Goal: Task Accomplishment & Management: Manage account settings

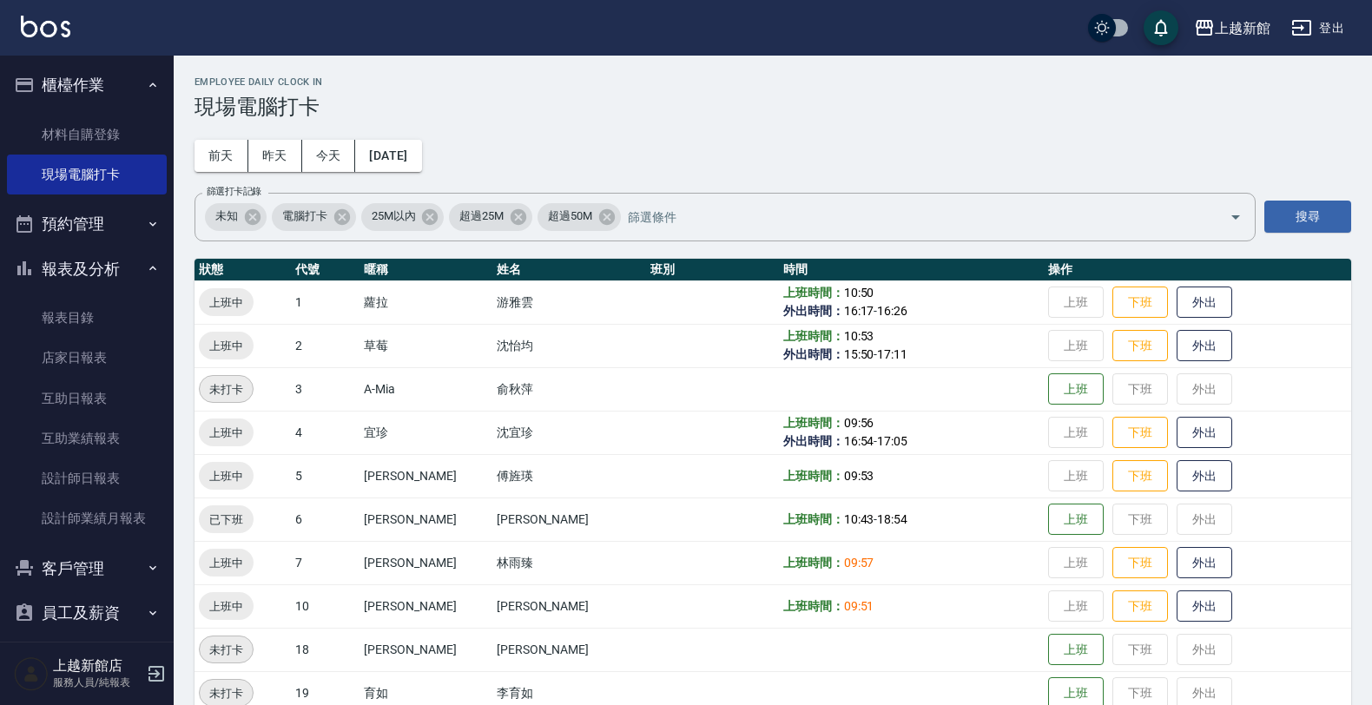
scroll to position [326, 0]
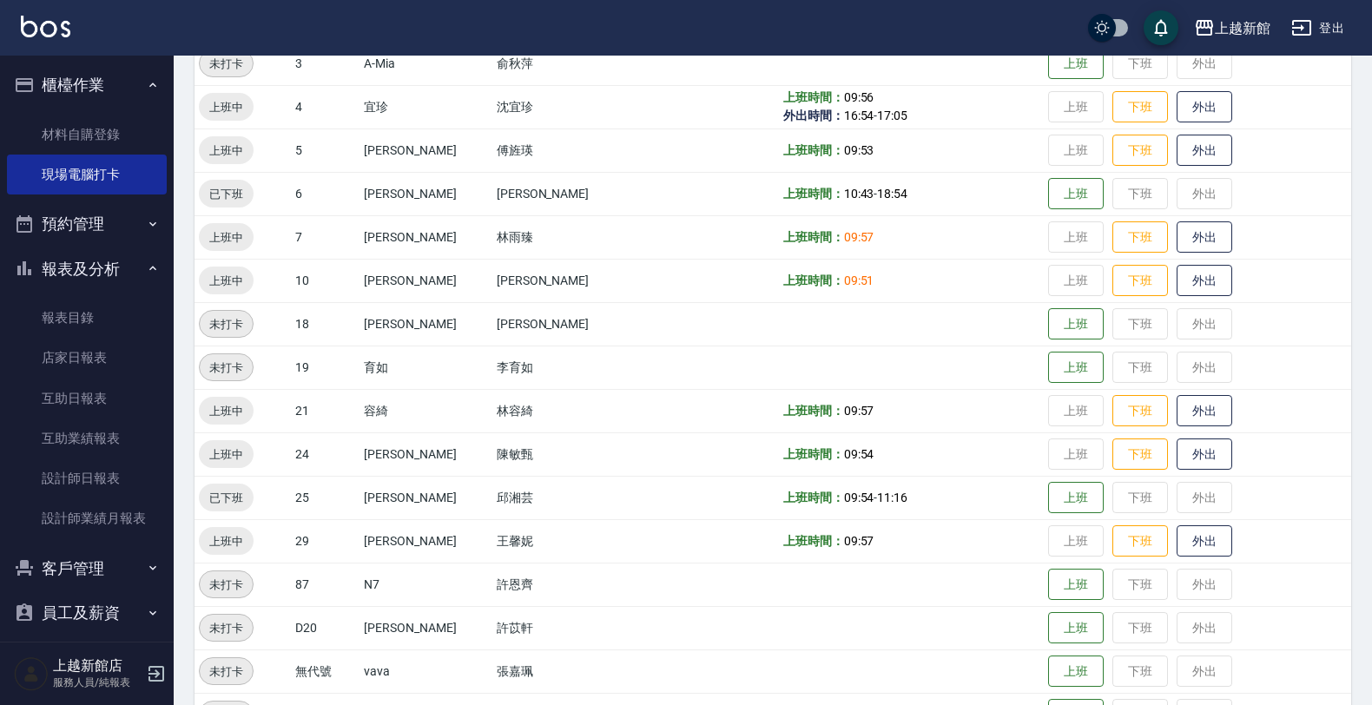
drag, startPoint x: -4, startPoint y: 56, endPoint x: 109, endPoint y: 573, distance: 528.7
click at [109, 573] on button "客戶管理" at bounding box center [87, 568] width 160 height 45
click at [87, 490] on link "設計師日報表" at bounding box center [87, 478] width 160 height 40
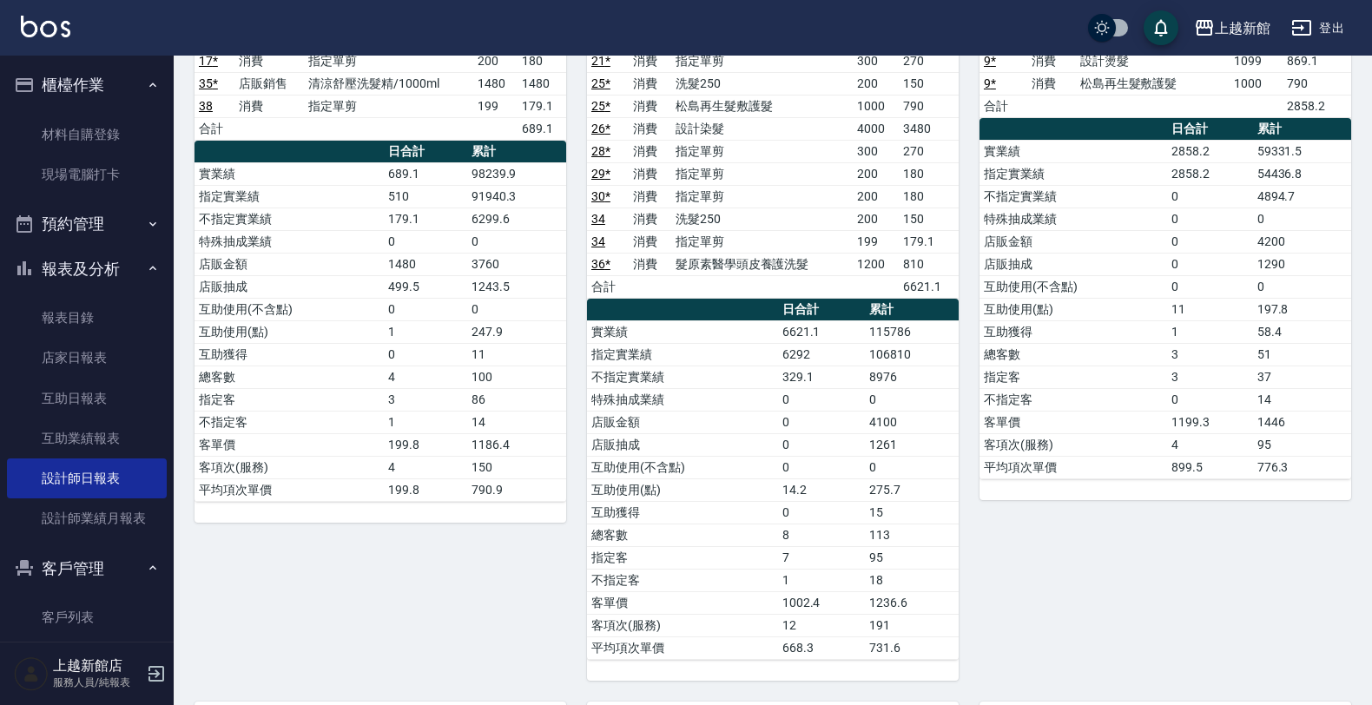
scroll to position [217, 0]
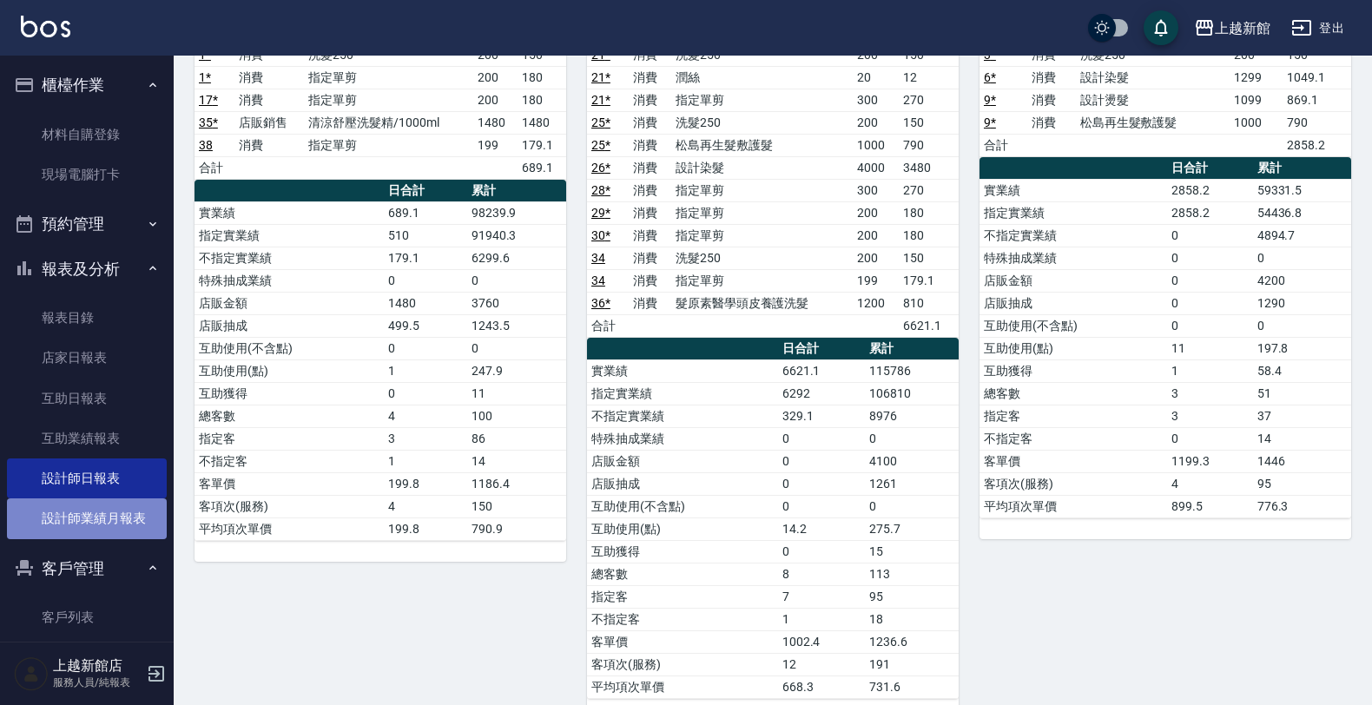
click at [109, 525] on link "設計師業績月報表" at bounding box center [87, 518] width 160 height 40
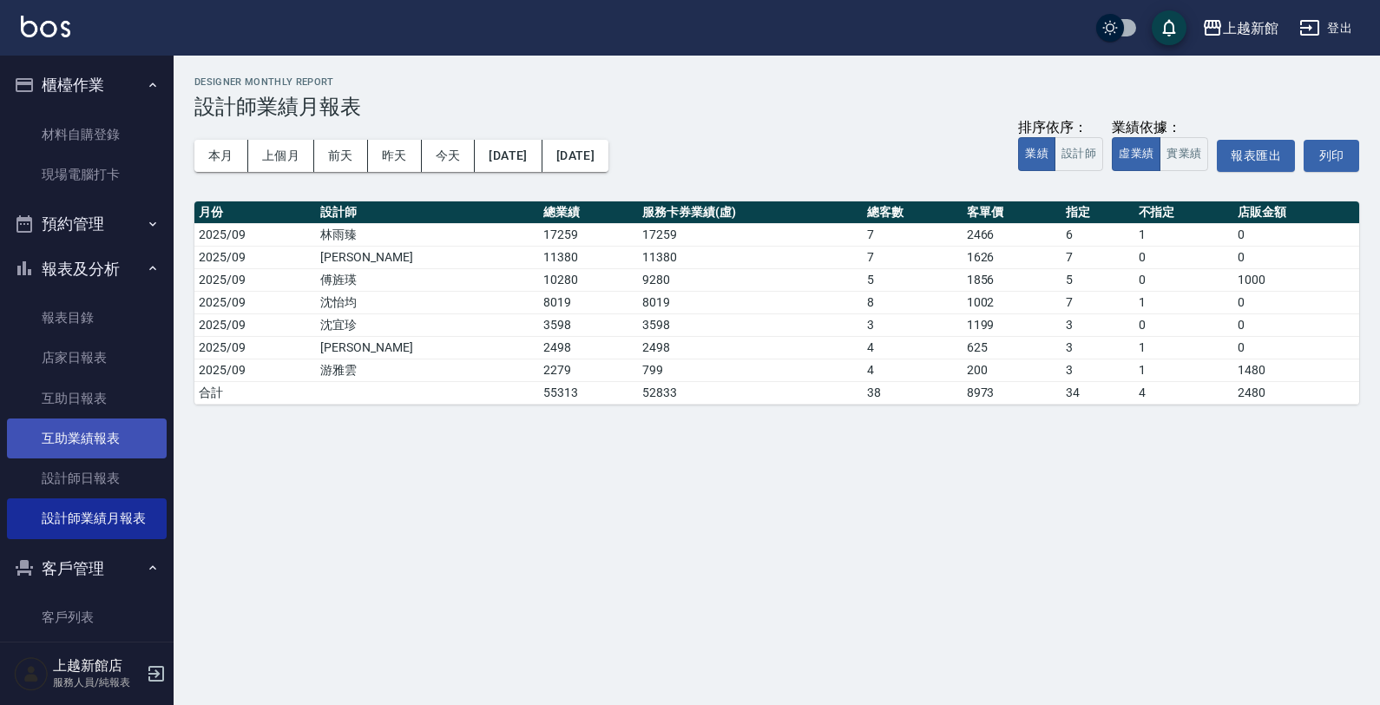
click at [68, 440] on link "互助業績報表" at bounding box center [87, 438] width 160 height 40
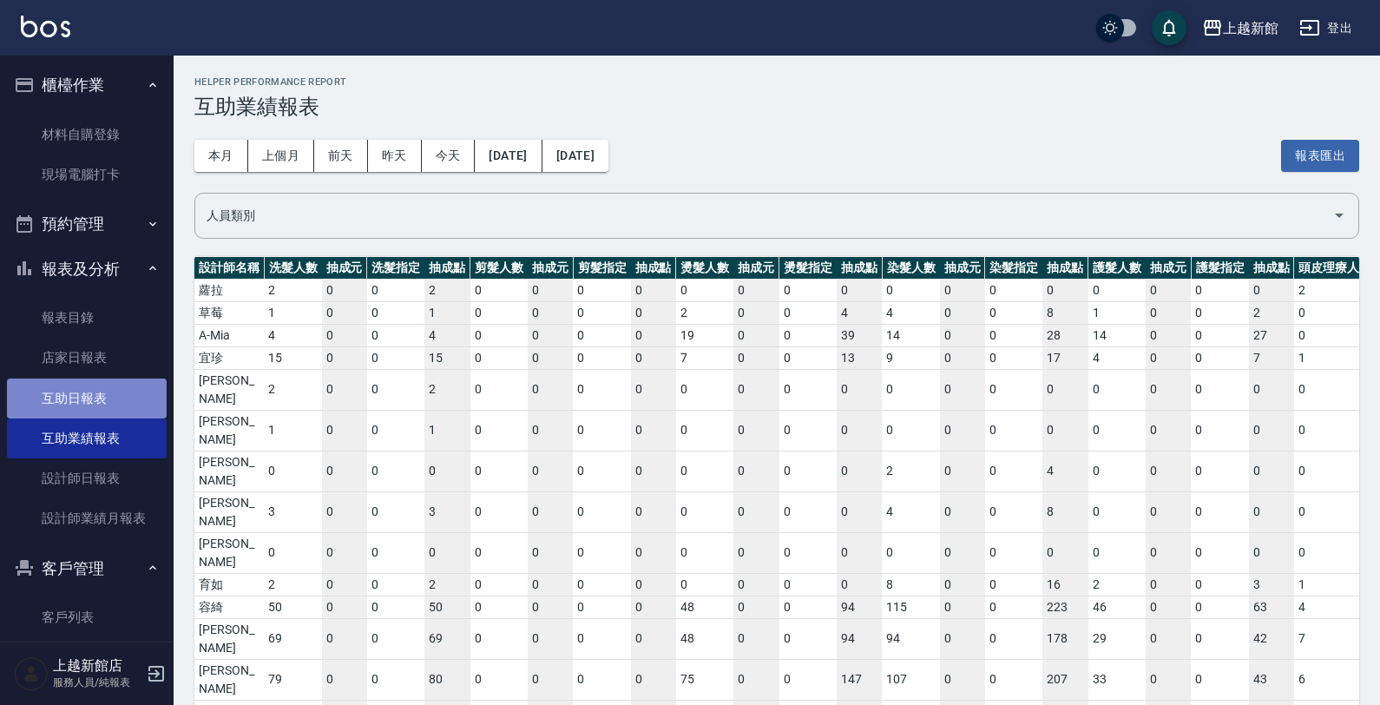
click at [109, 392] on link "互助日報表" at bounding box center [87, 398] width 160 height 40
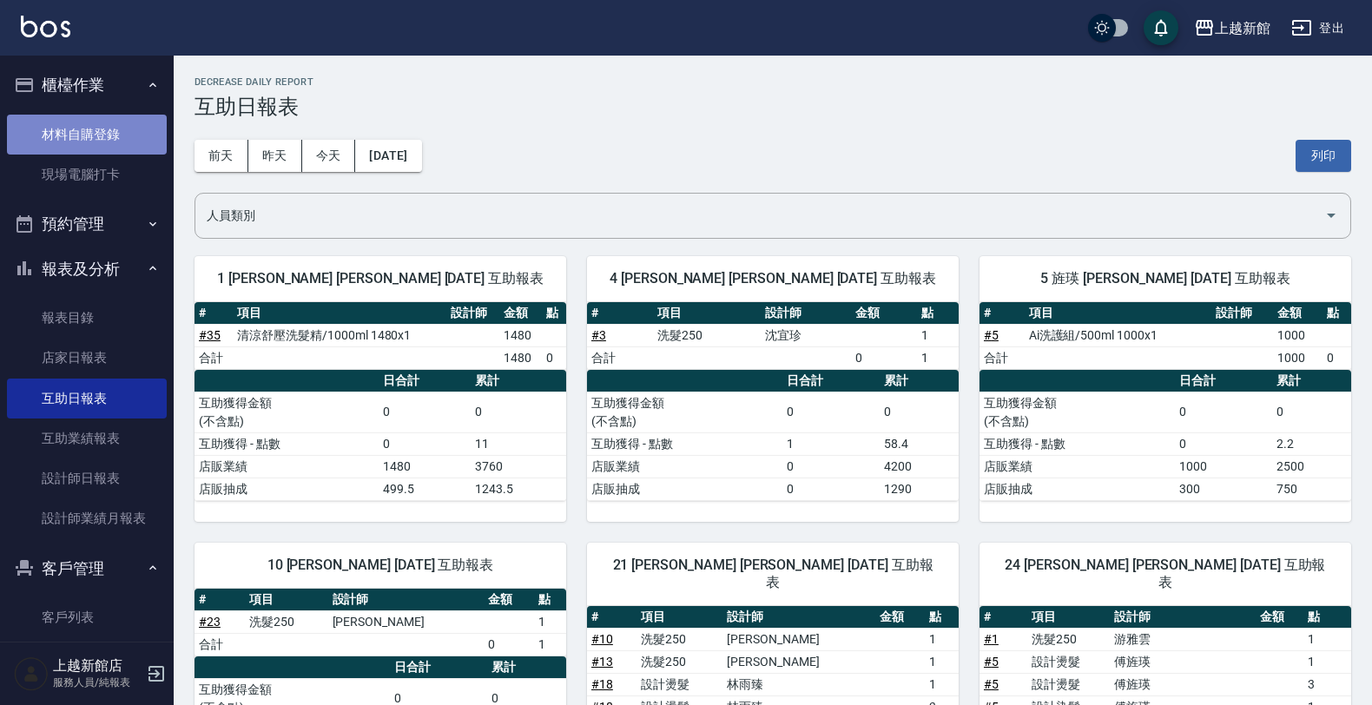
click at [87, 144] on link "材料自購登錄" at bounding box center [87, 135] width 160 height 40
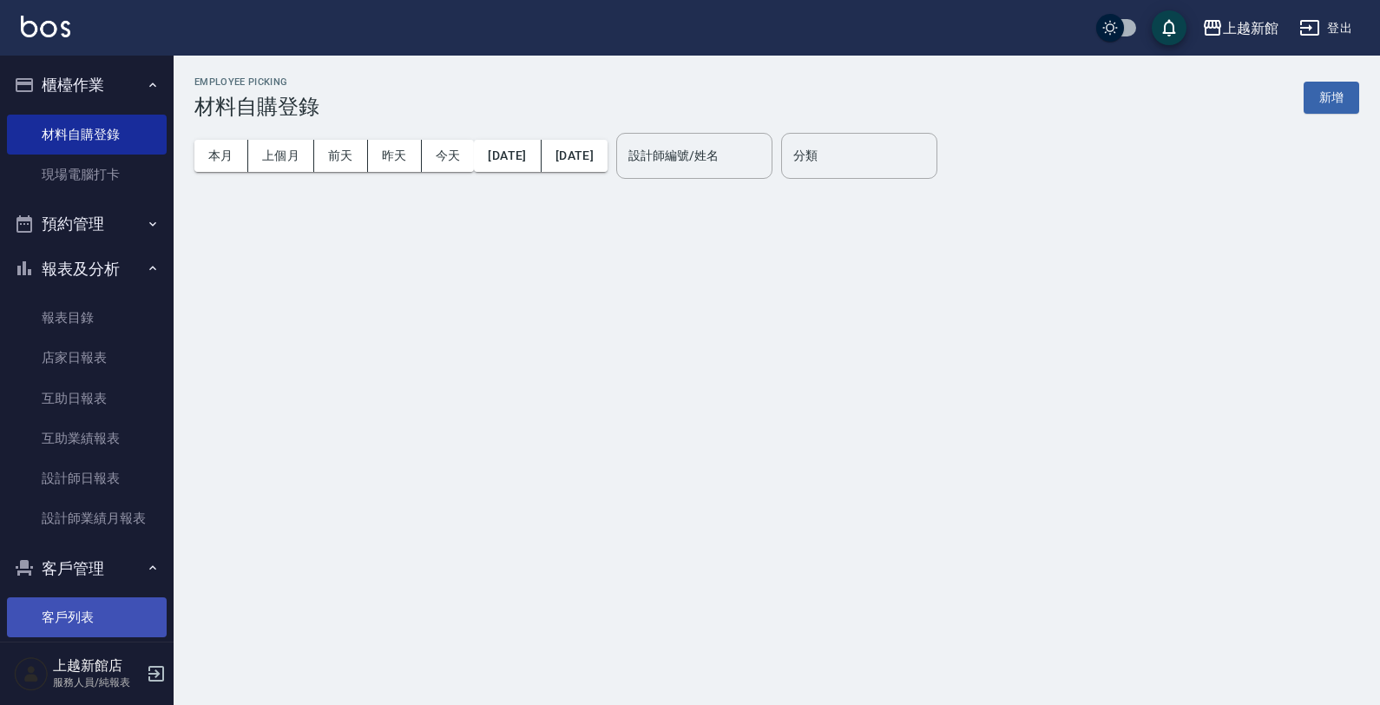
click at [106, 625] on link "客戶列表" at bounding box center [87, 617] width 160 height 40
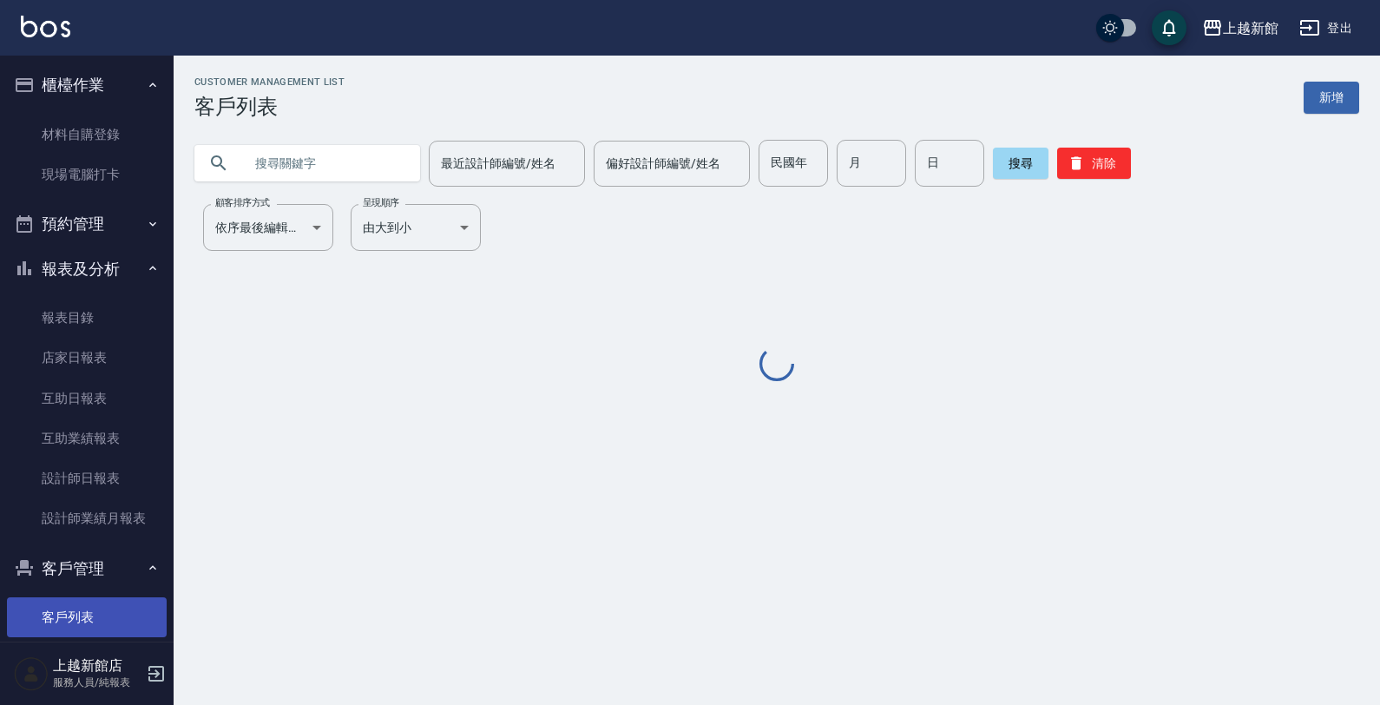
click at [75, 625] on link "客戶列表" at bounding box center [87, 617] width 160 height 40
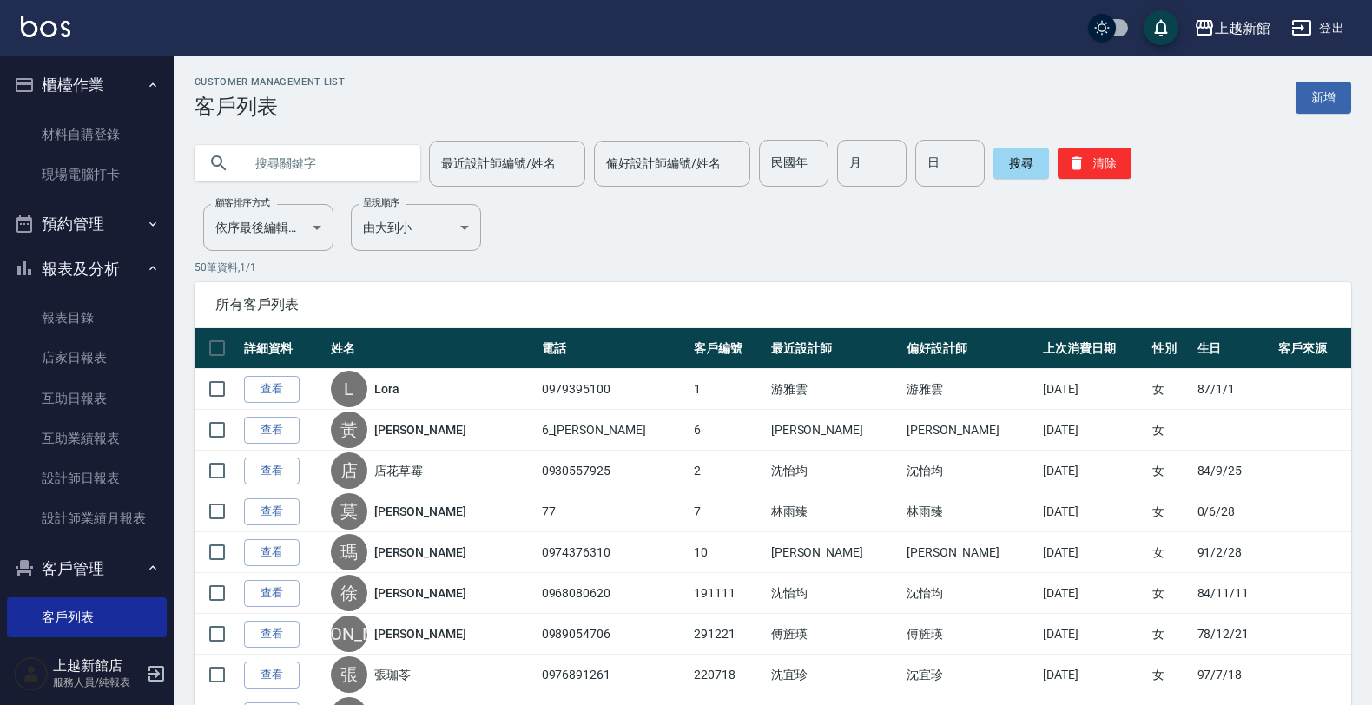
click at [293, 163] on input "text" at bounding box center [324, 163] width 163 height 47
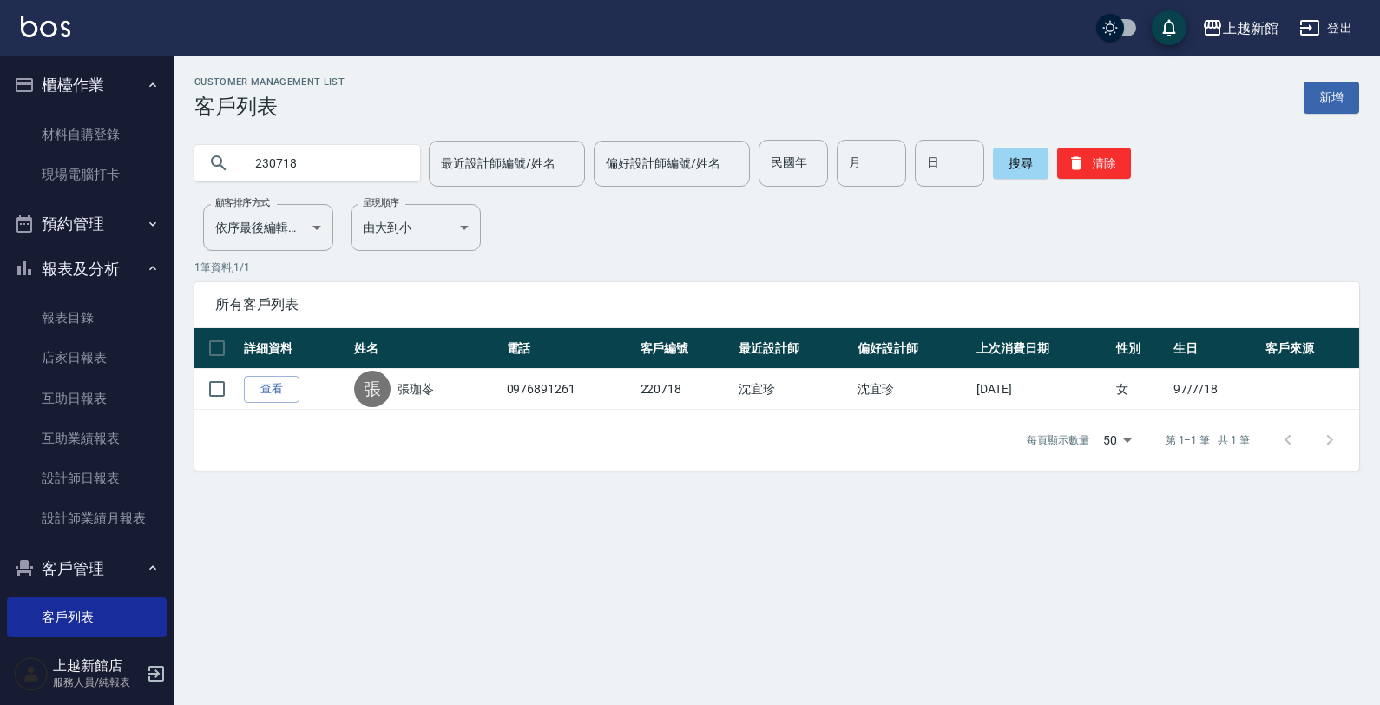
type input "230718"
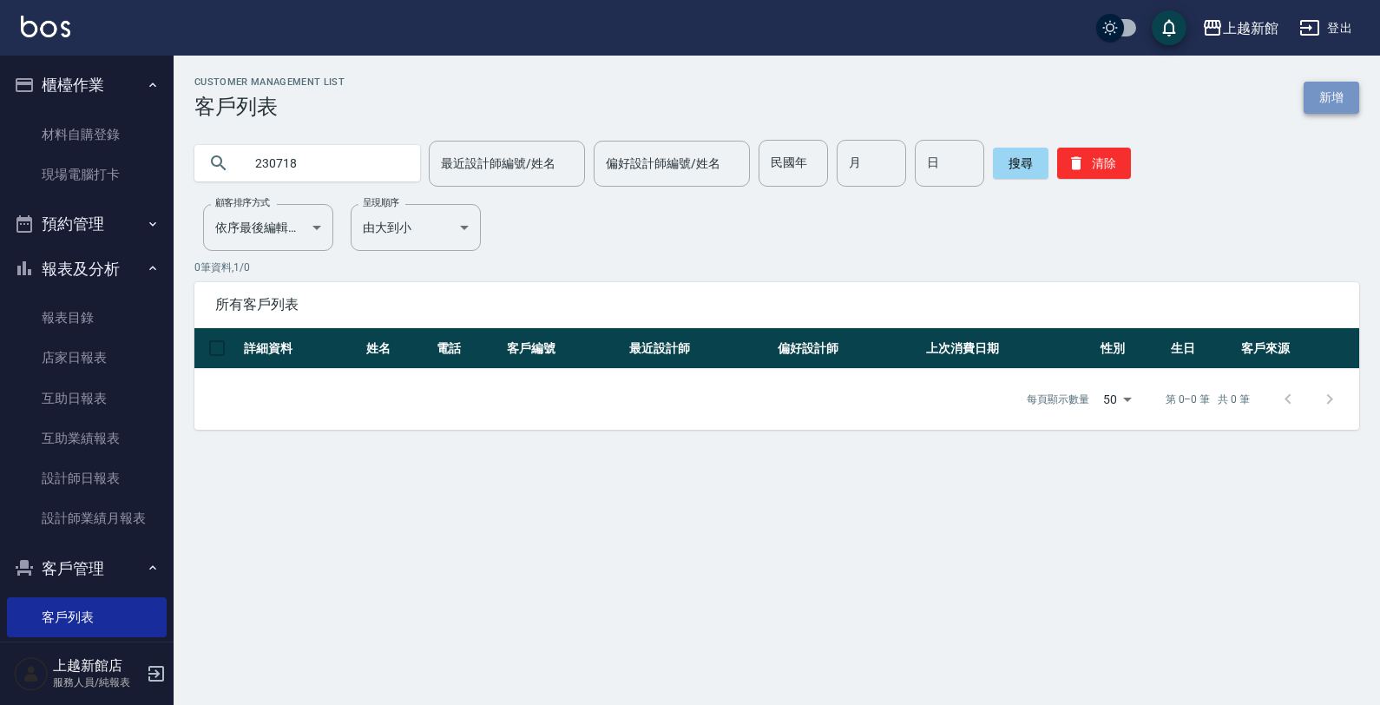
click at [1311, 96] on link "新增" at bounding box center [1332, 98] width 56 height 32
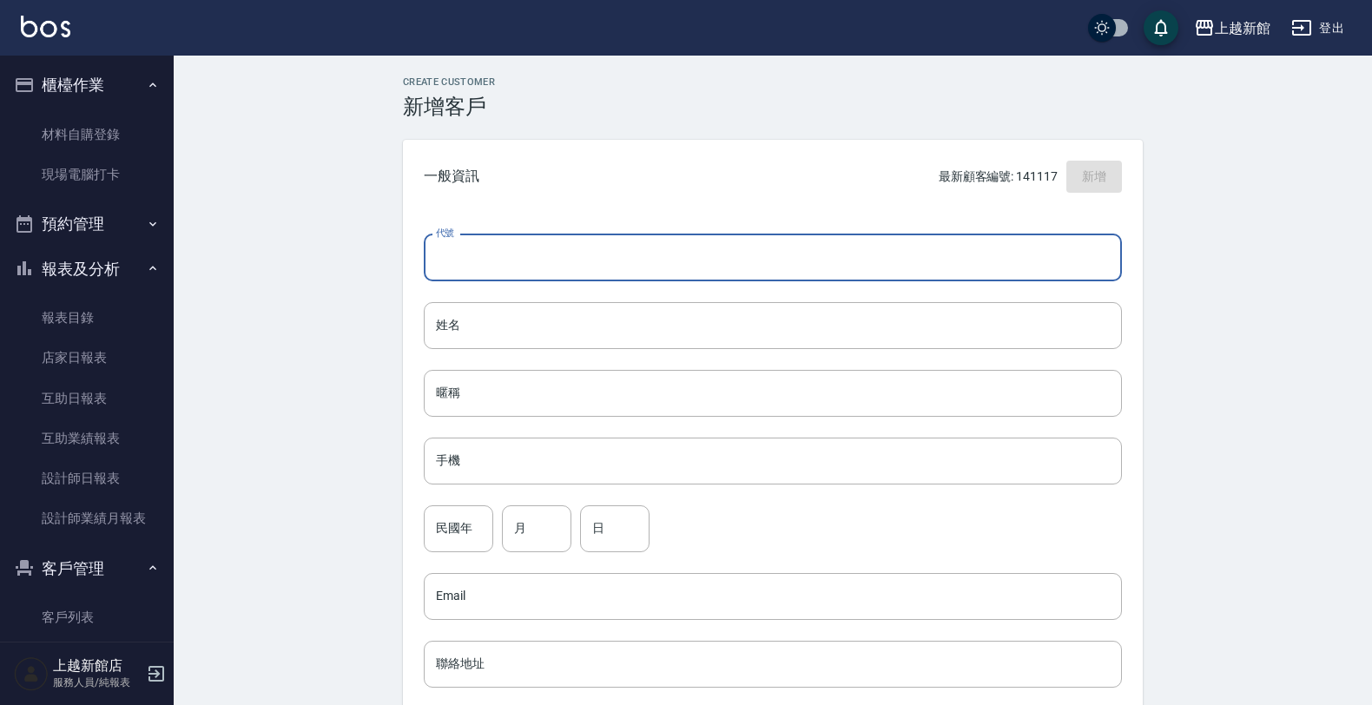
click at [526, 256] on input "代號" at bounding box center [773, 257] width 698 height 47
type input "230718"
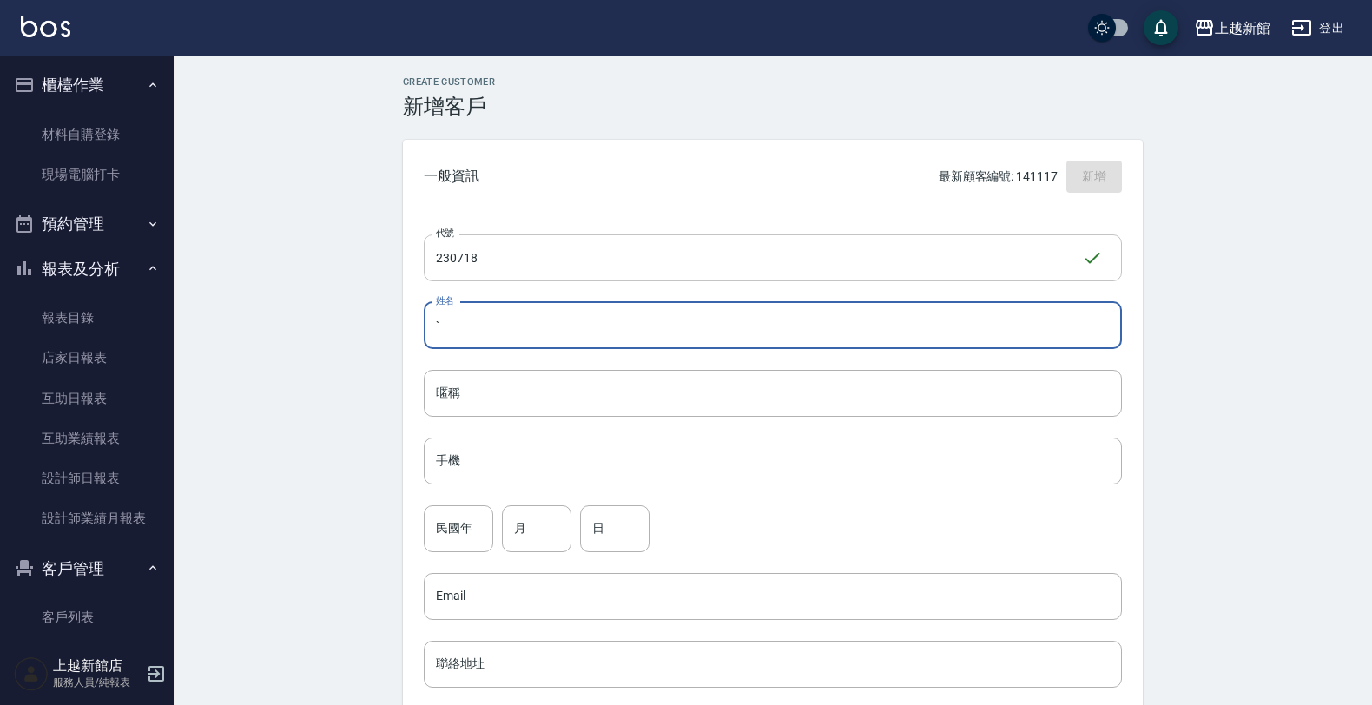
type input "５"
type input "5"
type input "[PERSON_NAME]"
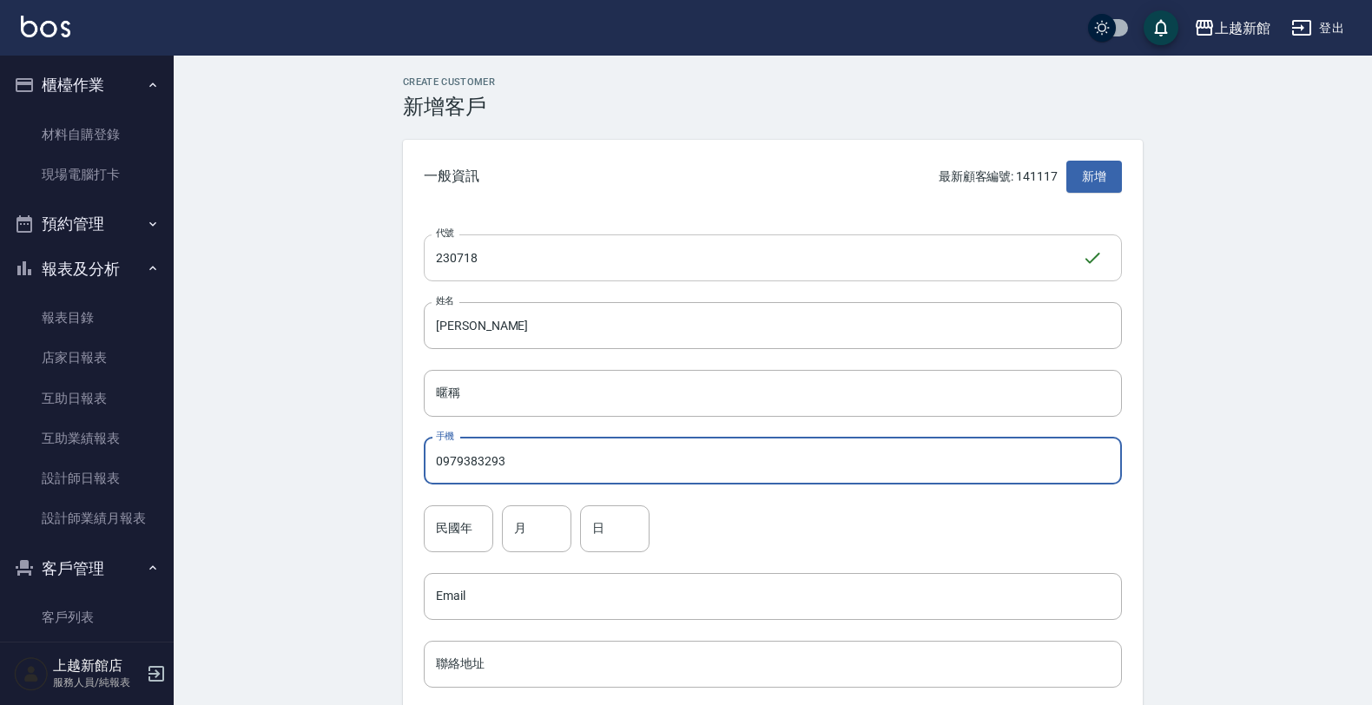
type input "0979383293"
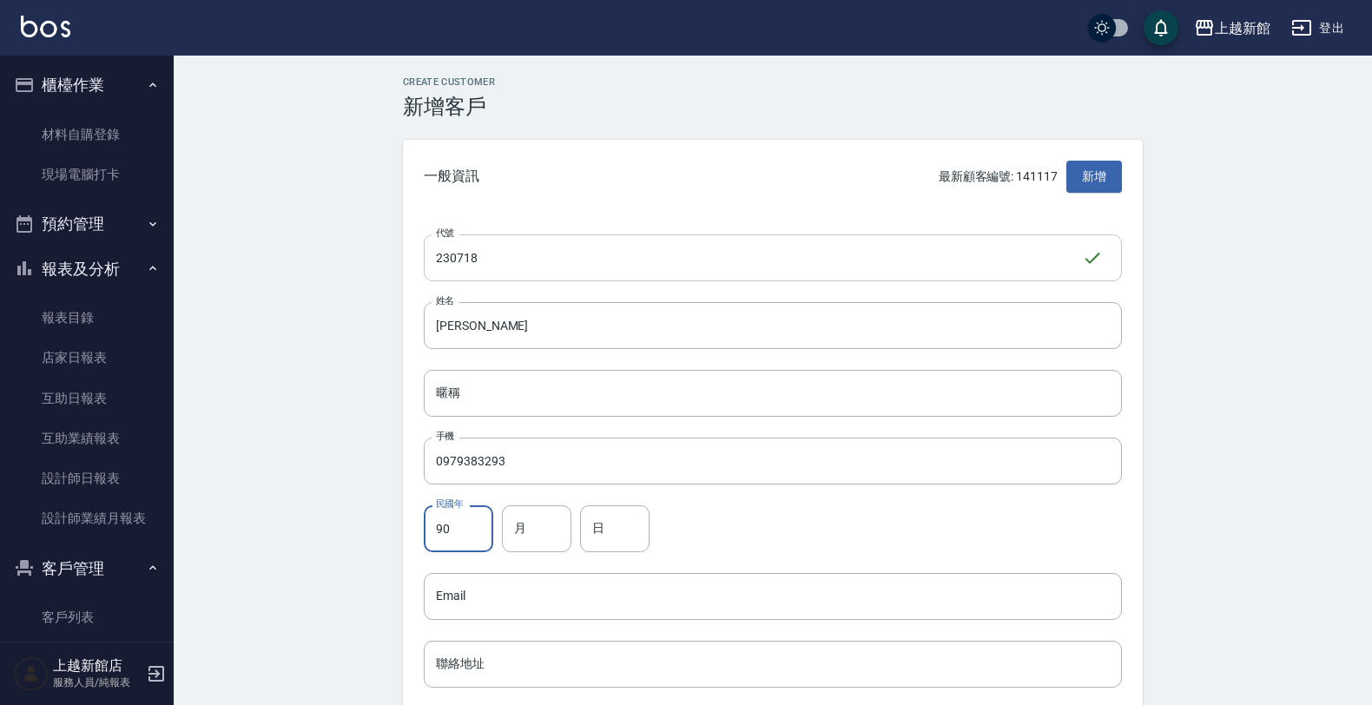
type input "90"
type input "07"
type input "18"
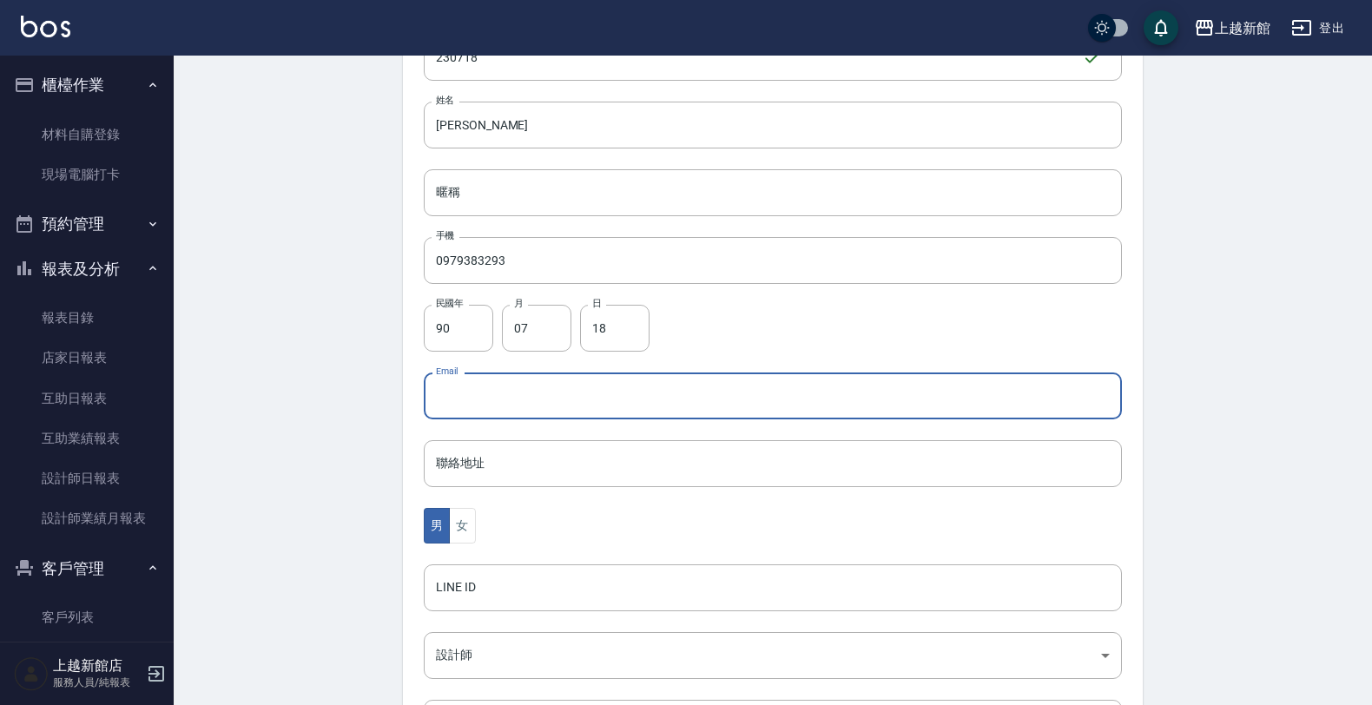
scroll to position [424, 0]
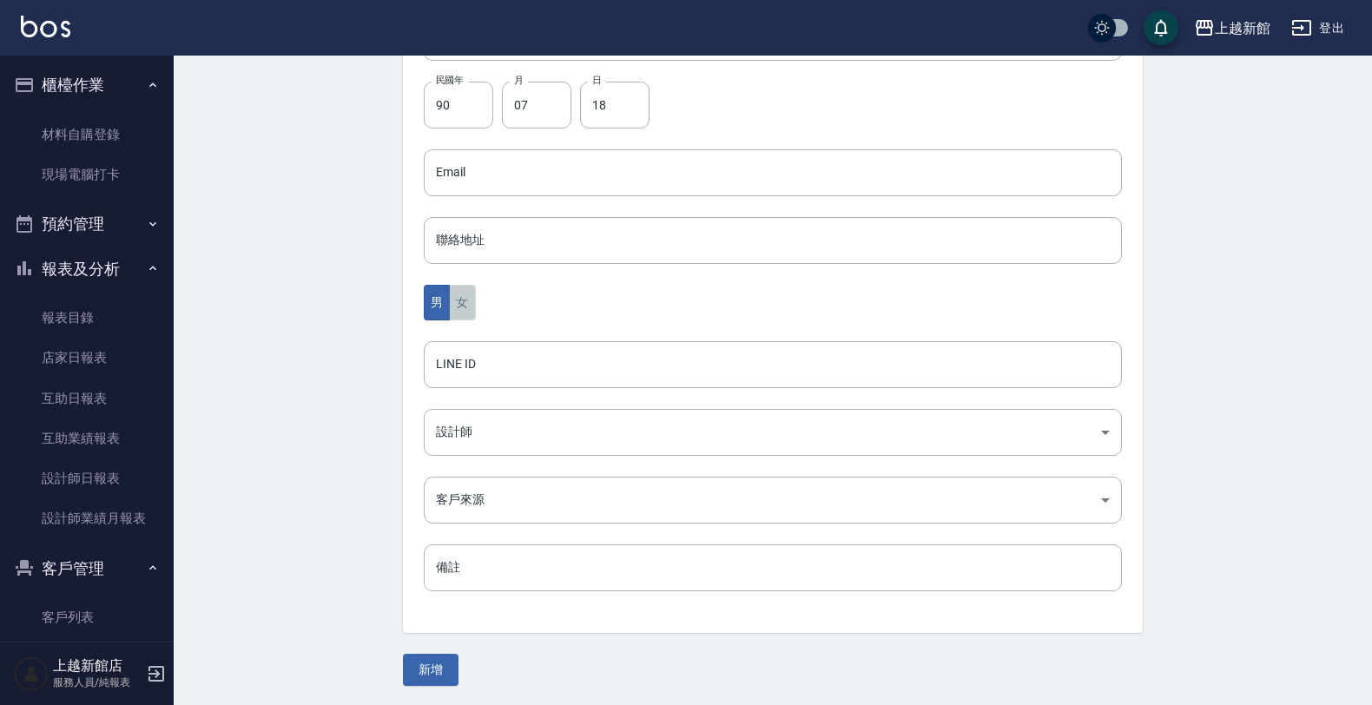
click at [466, 293] on button "女" at bounding box center [462, 303] width 26 height 36
click at [523, 445] on body "上越新館 登出 櫃檯作業 材料自購登錄 現場電腦打卡 預約管理 預約管理 單日預約紀錄 單週預約紀錄 報表及分析 報表目錄 店家日報表 互助日報表 互助業績報…" at bounding box center [686, 141] width 1372 height 1130
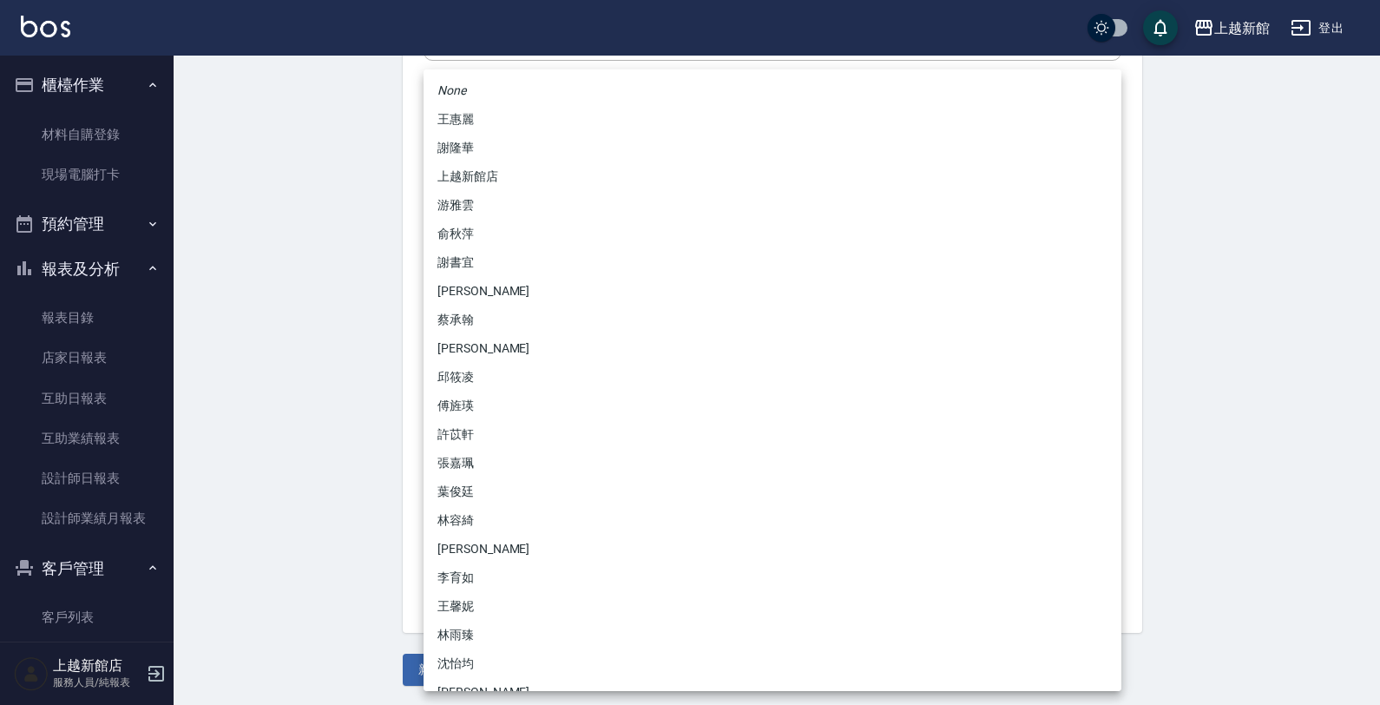
click at [497, 629] on li "林雨臻" at bounding box center [773, 635] width 698 height 29
type input "b971b3fa-ad89-41a6-ab83-7888ce5b8ddb"
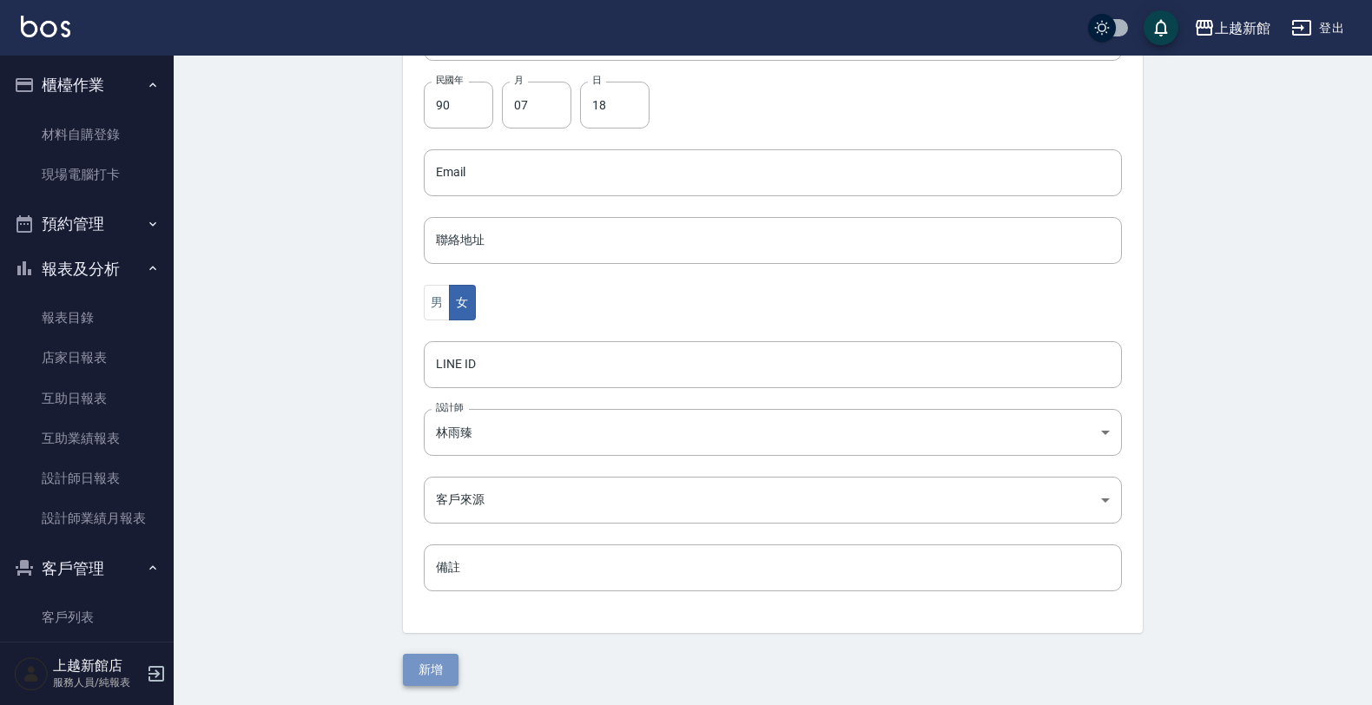
click at [444, 668] on button "新增" at bounding box center [431, 670] width 56 height 32
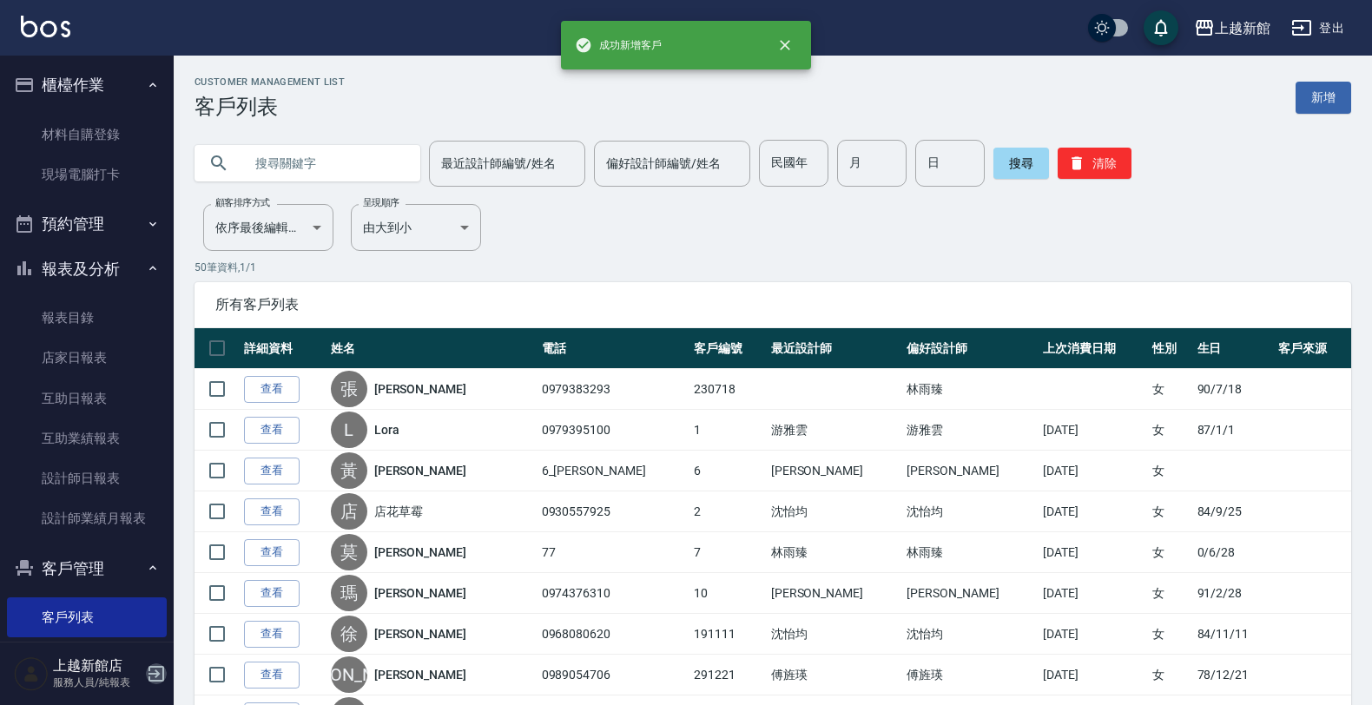
click at [156, 673] on icon "button" at bounding box center [156, 673] width 21 height 21
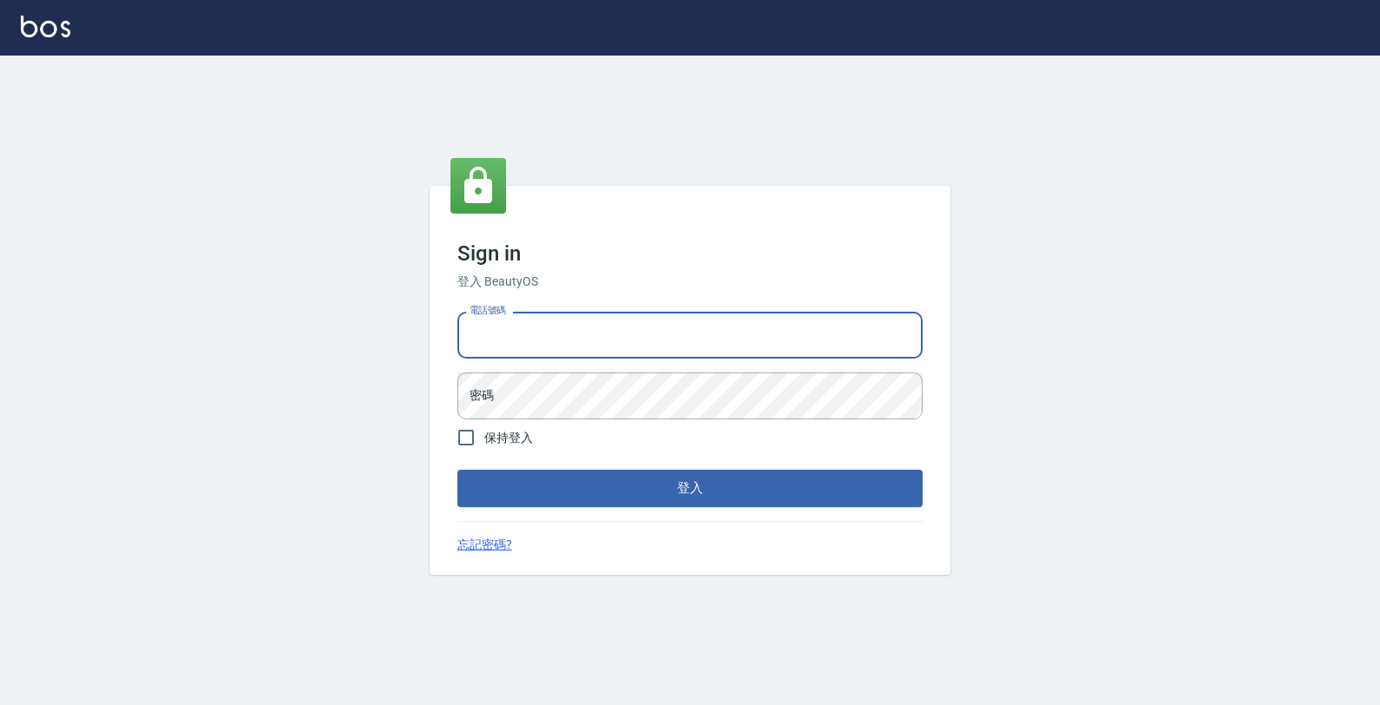
click at [545, 326] on input "電話號碼" at bounding box center [689, 335] width 465 height 47
type input "0933303551"
click at [457, 470] on button "登入" at bounding box center [689, 488] width 465 height 36
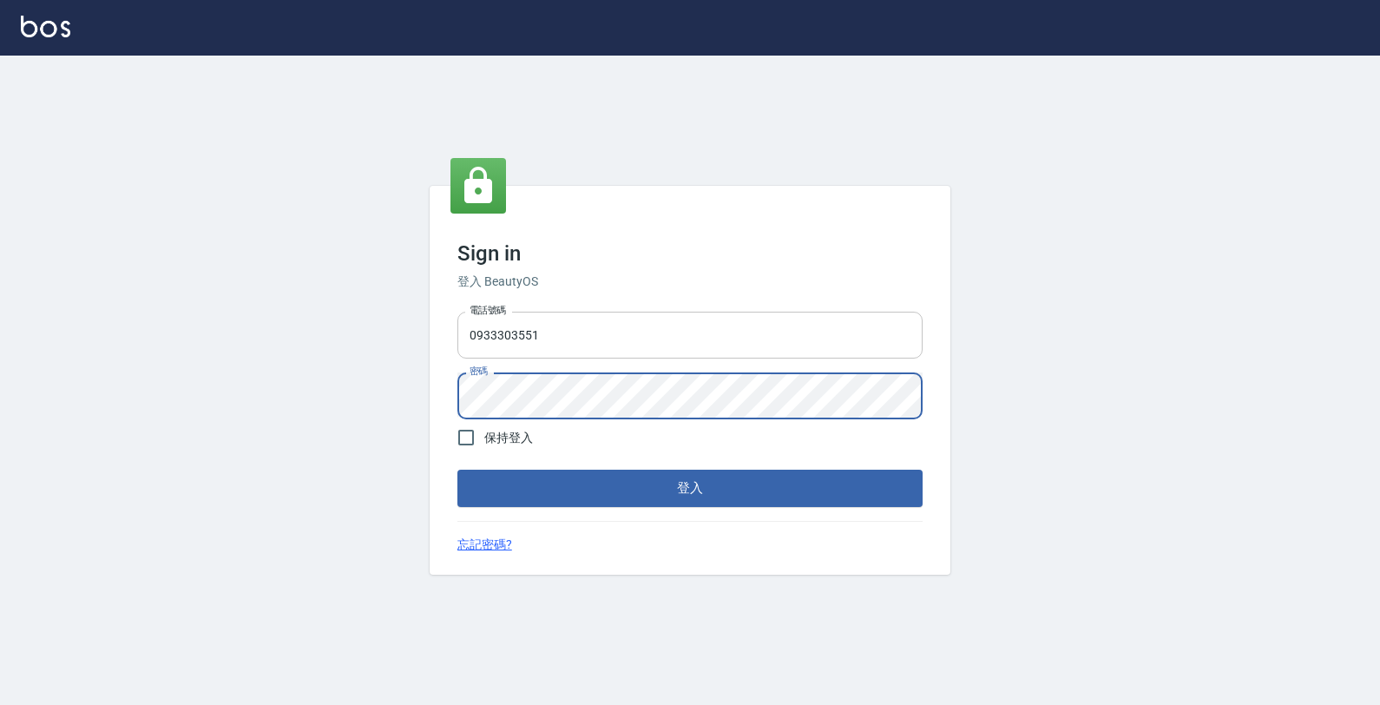
click at [457, 470] on button "登入" at bounding box center [689, 488] width 465 height 36
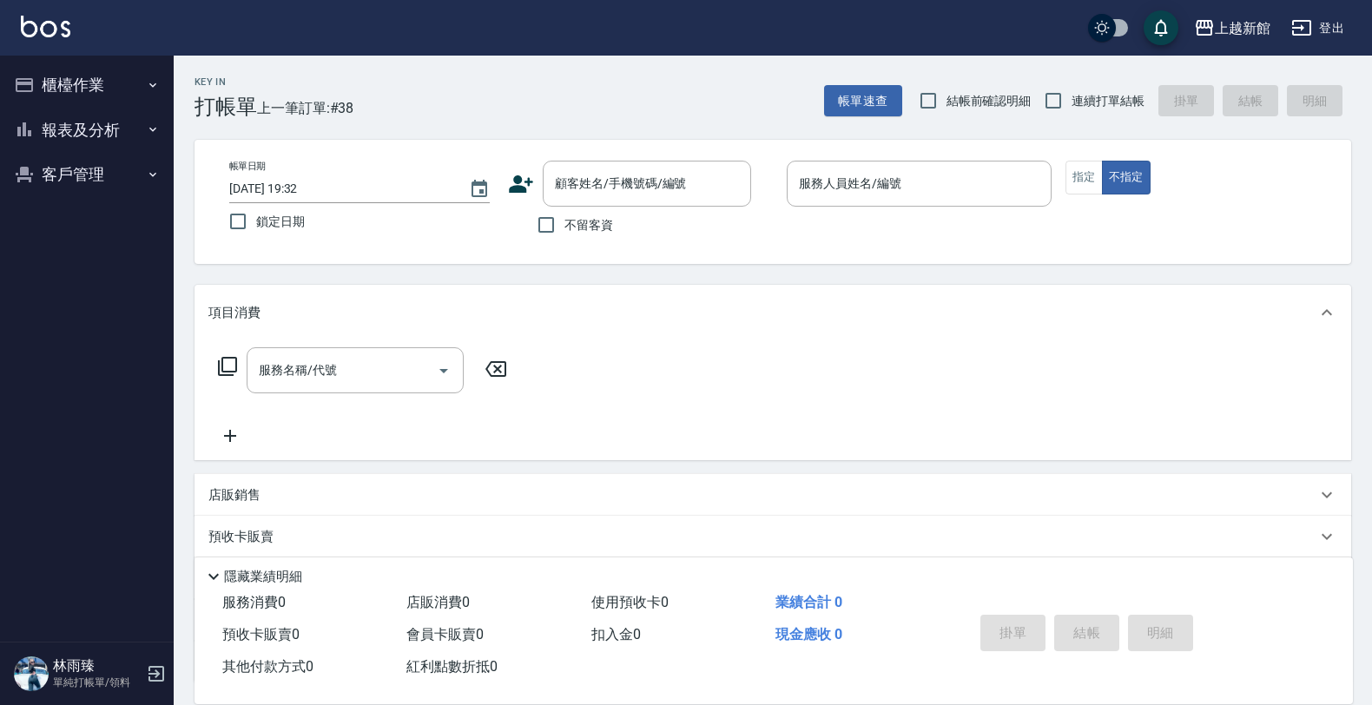
click at [1082, 109] on span "連續打單結帳" at bounding box center [1107, 101] width 73 height 18
click at [1071, 109] on input "連續打單結帳" at bounding box center [1053, 100] width 36 height 36
checkbox input "true"
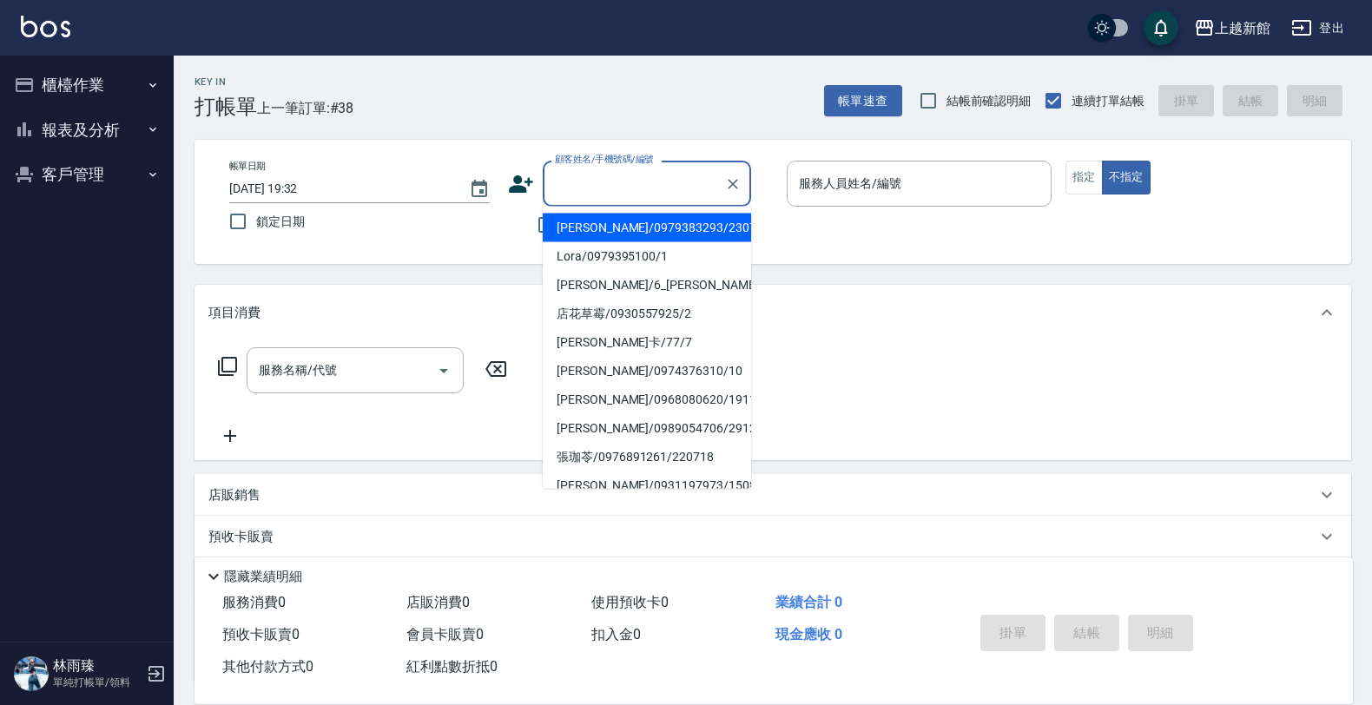
click at [583, 175] on input "顧客姓名/手機號碼/編號" at bounding box center [633, 183] width 167 height 30
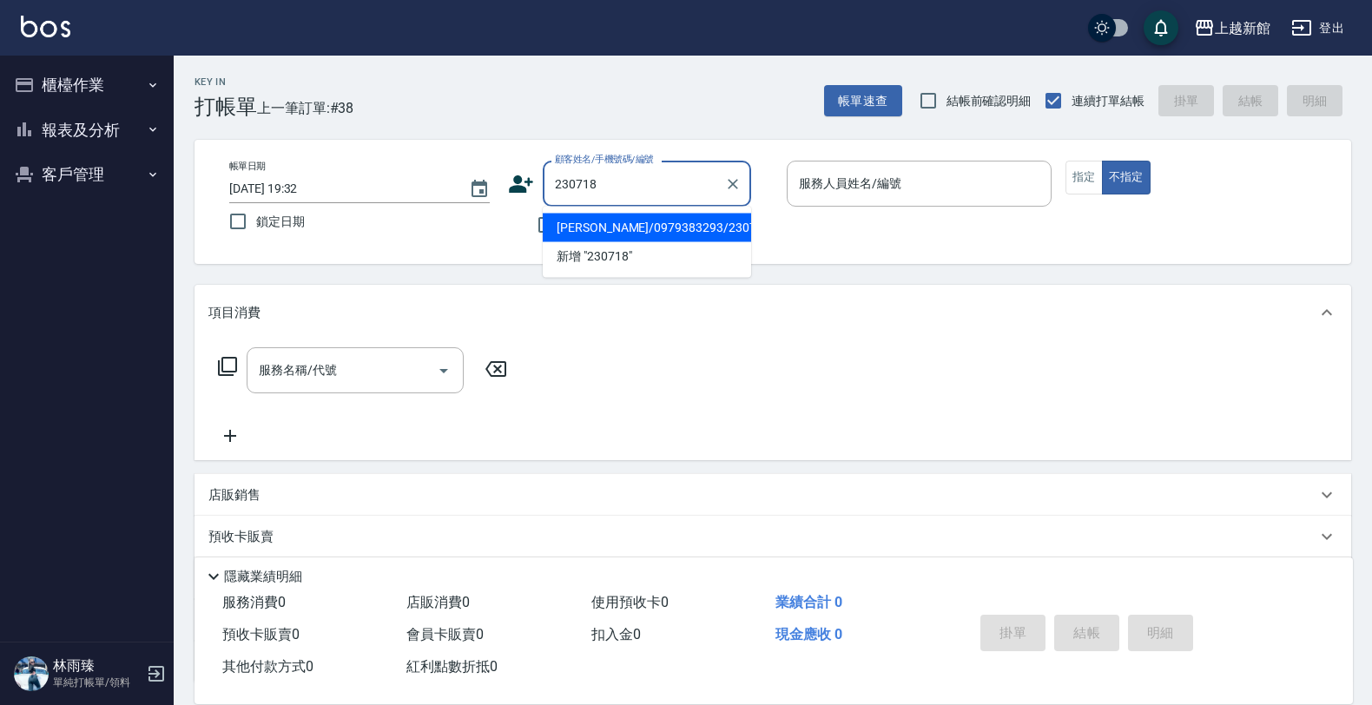
type input "[PERSON_NAME]/0979383293/230718"
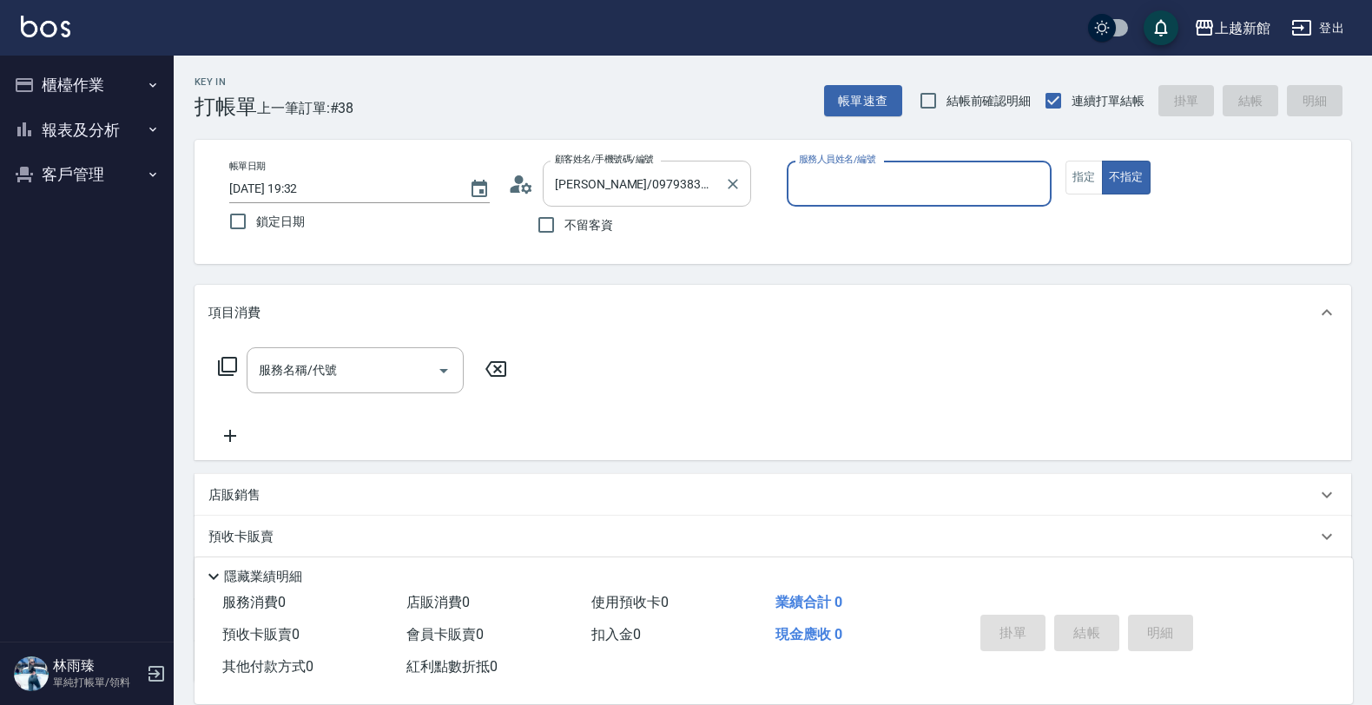
type input "莫尼卡-7"
click at [1102, 161] on button "不指定" at bounding box center [1126, 178] width 49 height 34
type button "false"
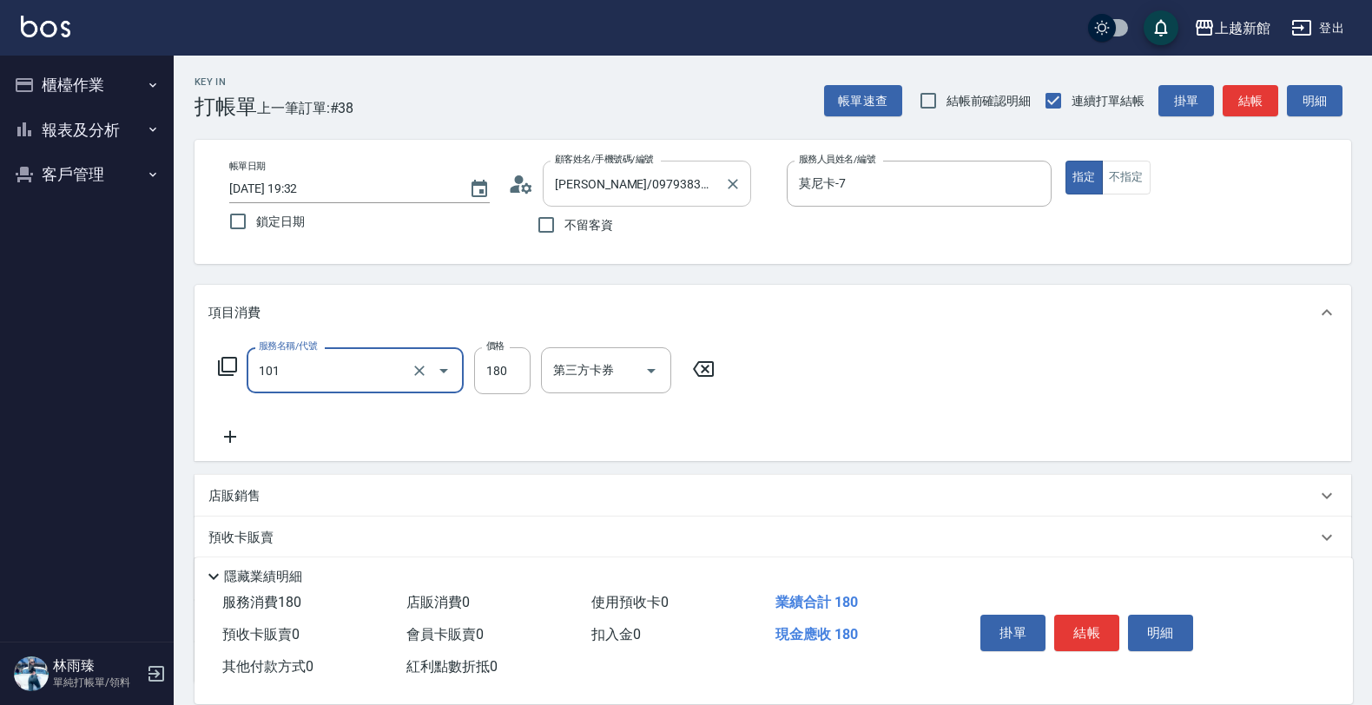
type input "洗髮250(101)"
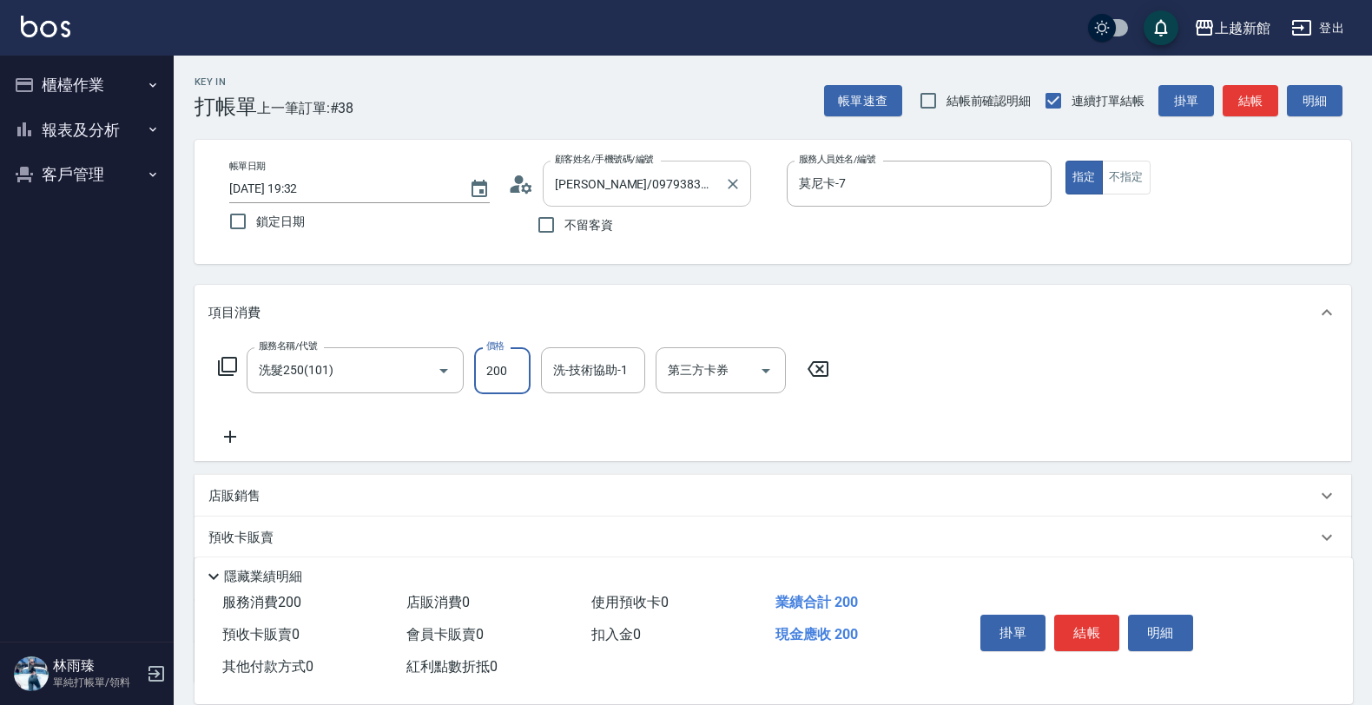
type input "200"
type input "[PERSON_NAME]-21"
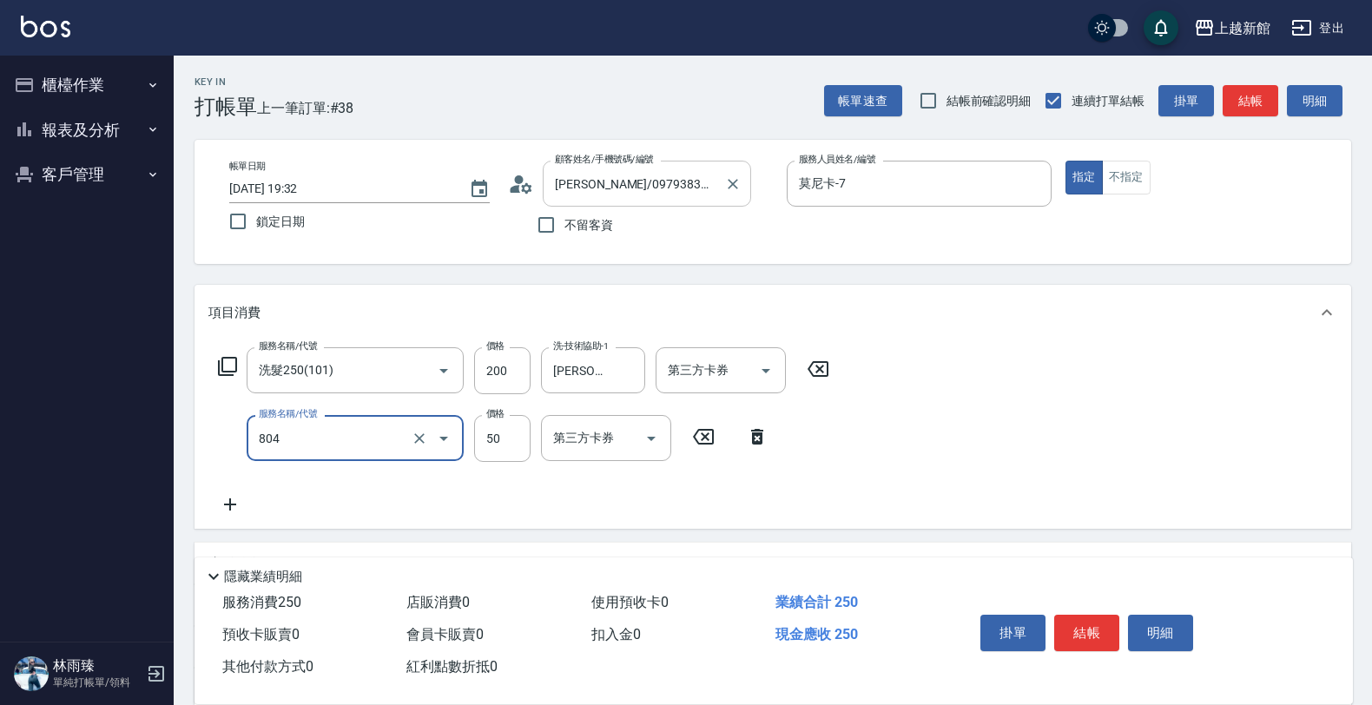
type input "吹捲/夾直/青捲/電棒/夾玉米鬚(804)"
type input "799"
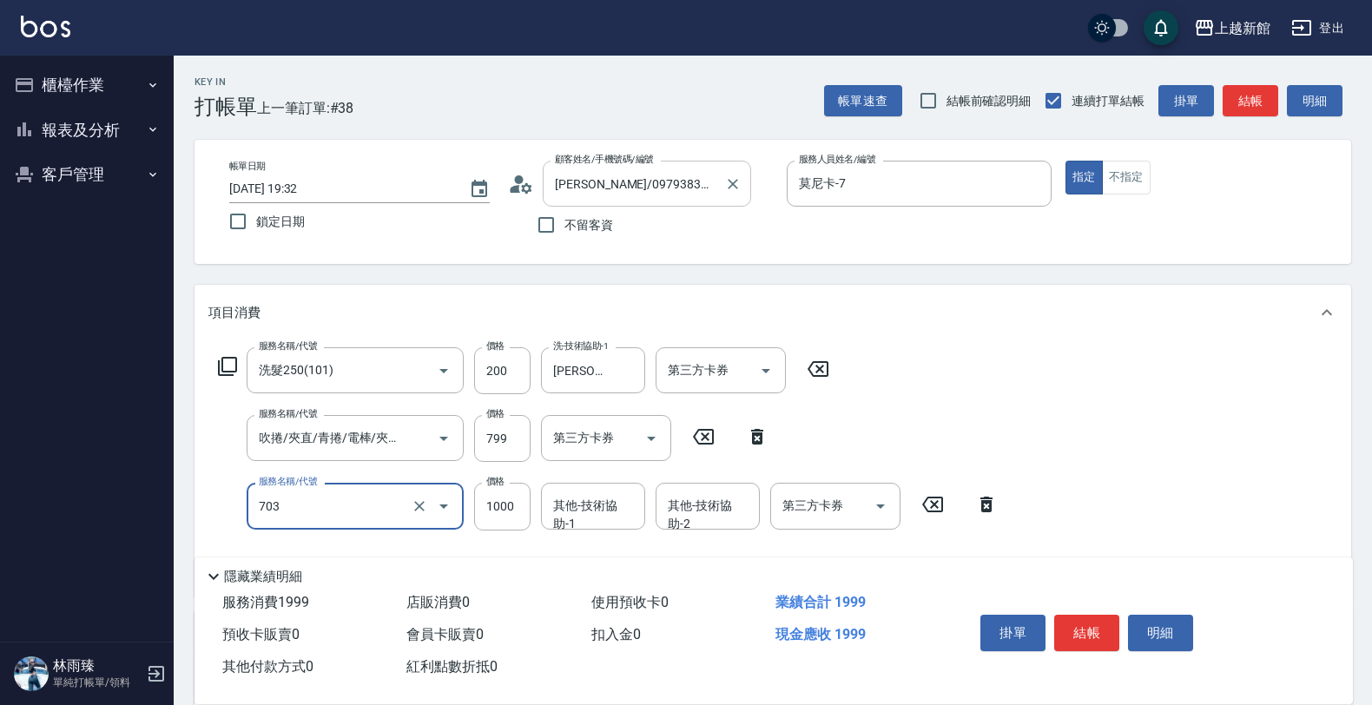
type input "接髮協助(703)"
type input "10000"
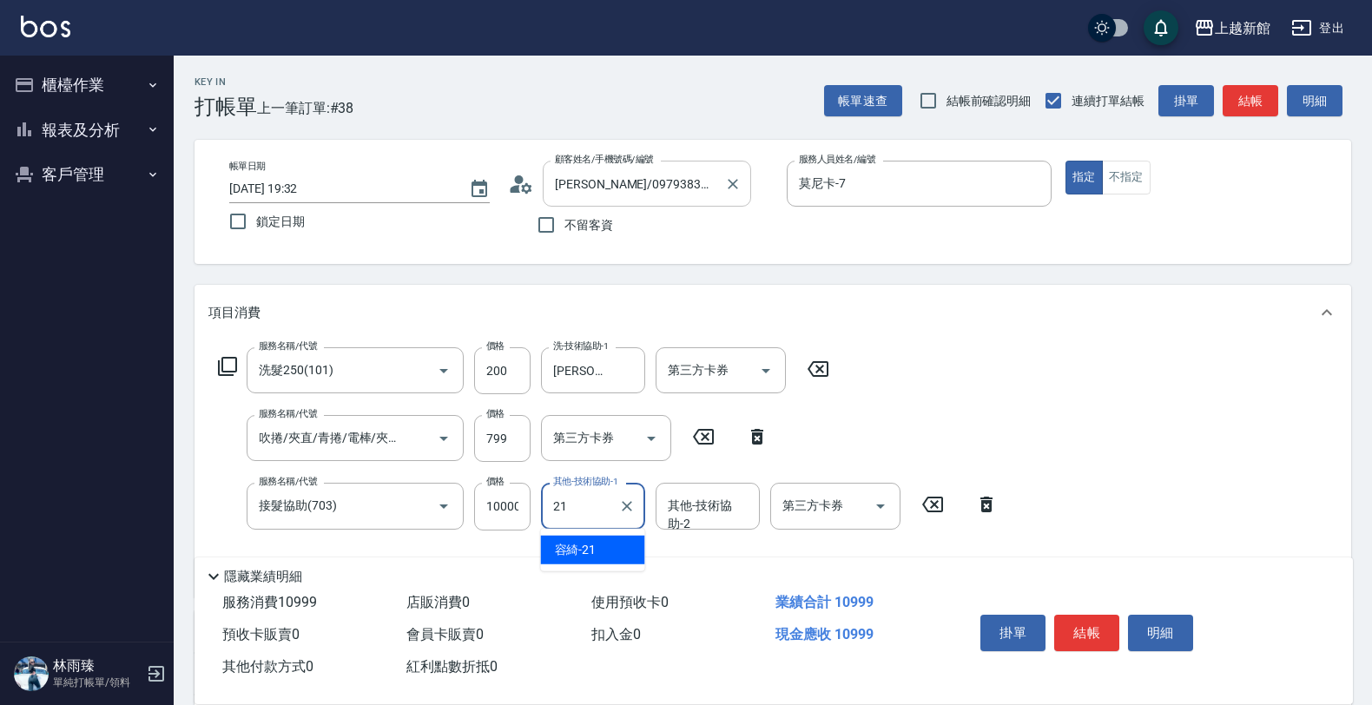
type input "[PERSON_NAME]-21"
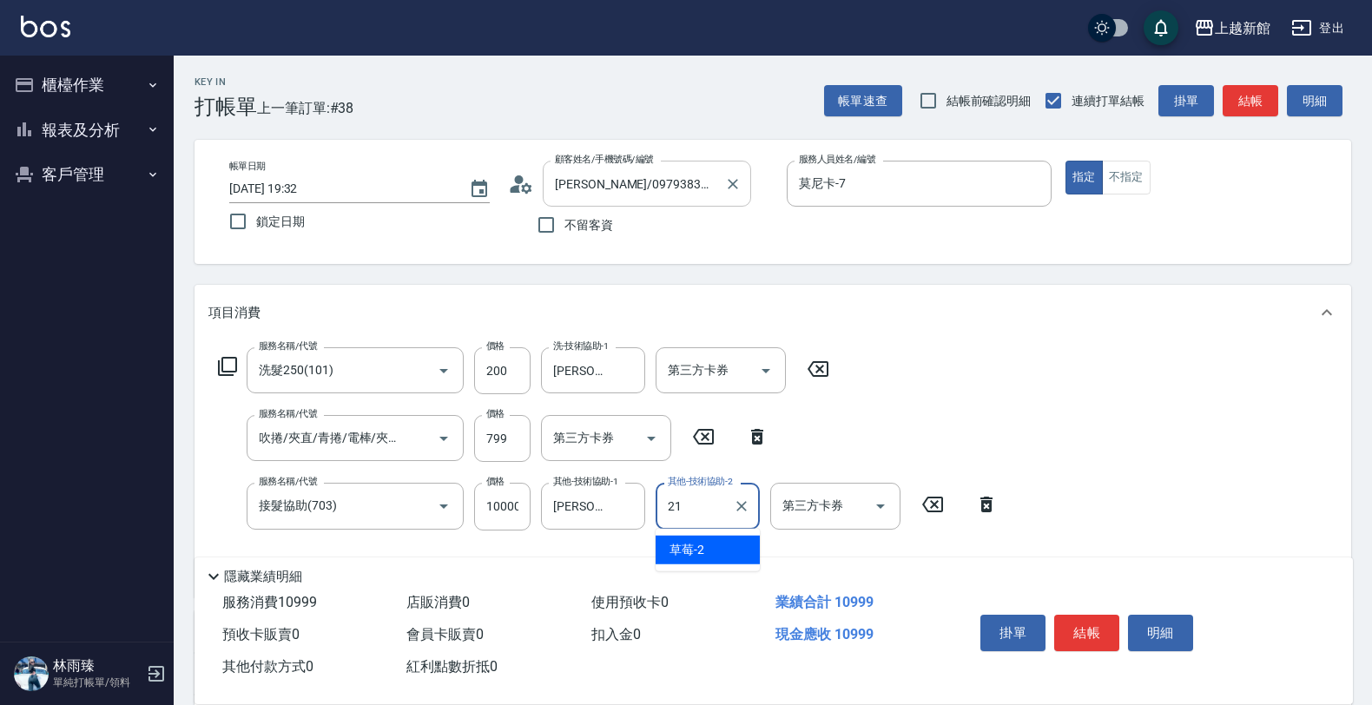
type input "[PERSON_NAME]-21"
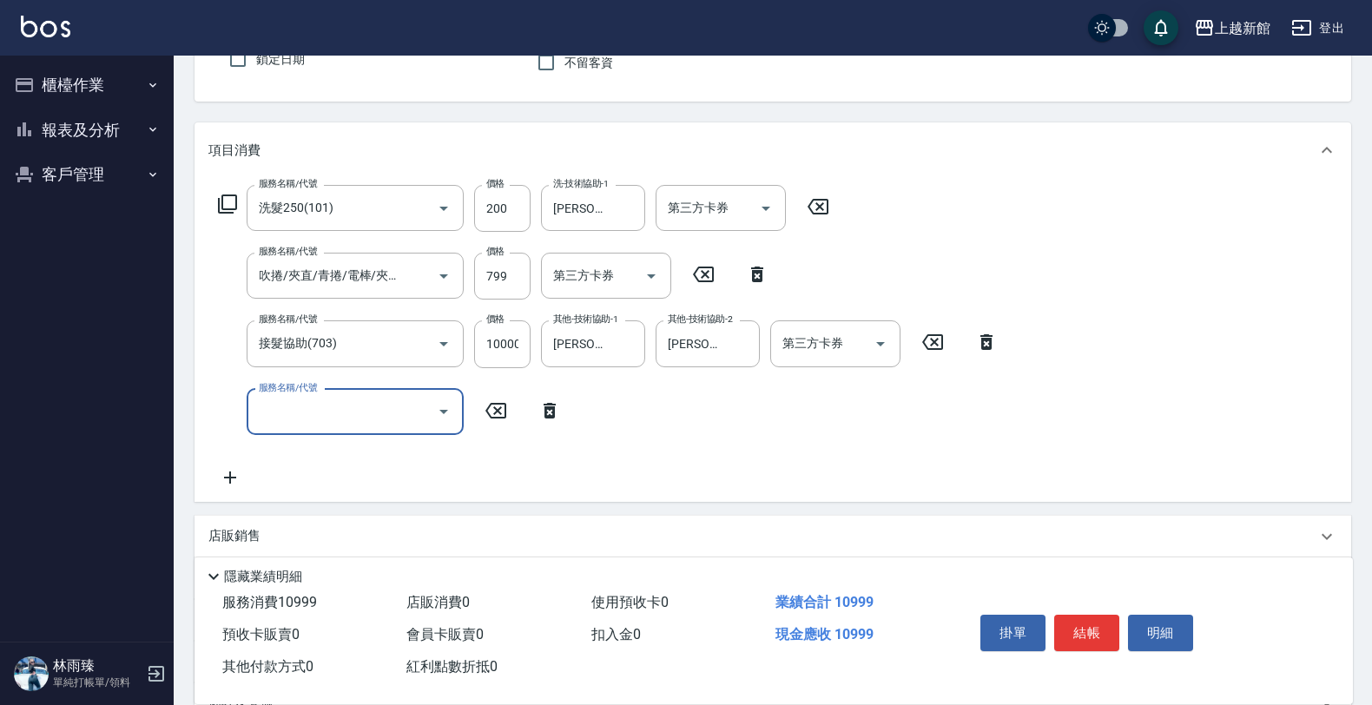
scroll to position [326, 0]
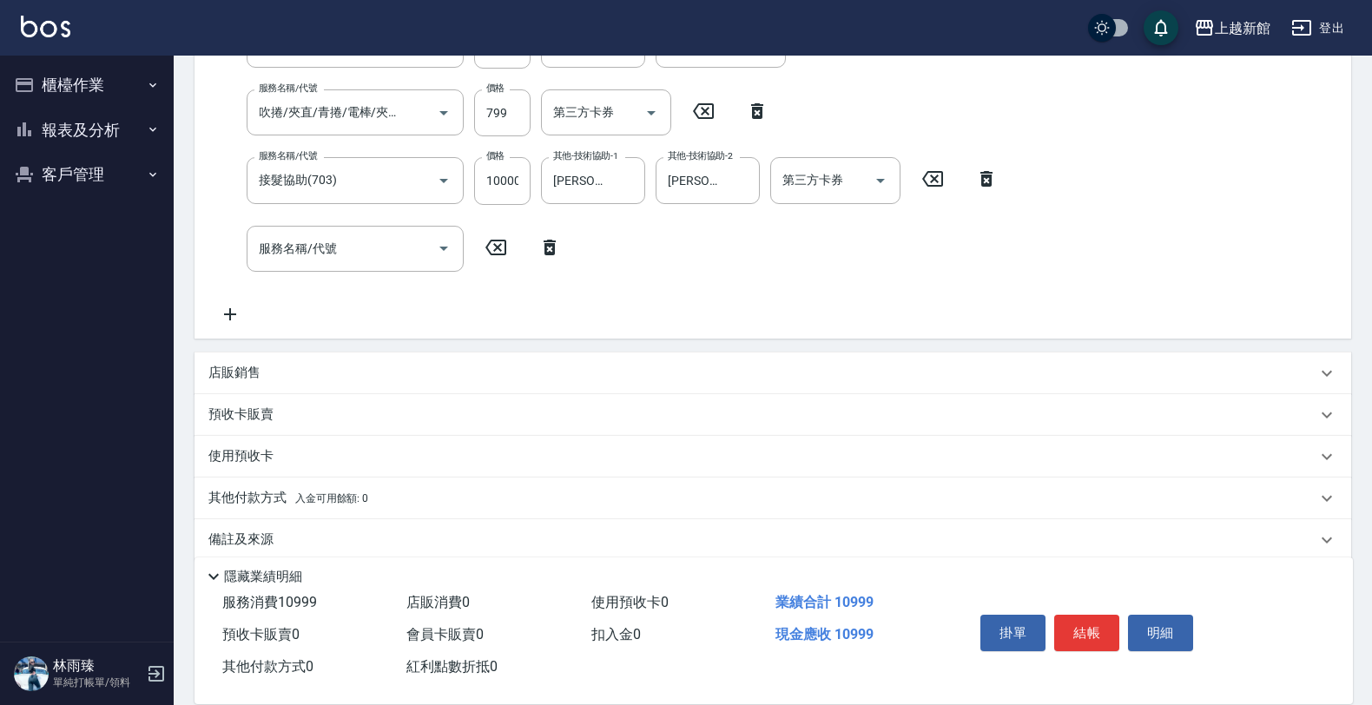
click at [291, 369] on div "店販銷售" at bounding box center [762, 373] width 1108 height 18
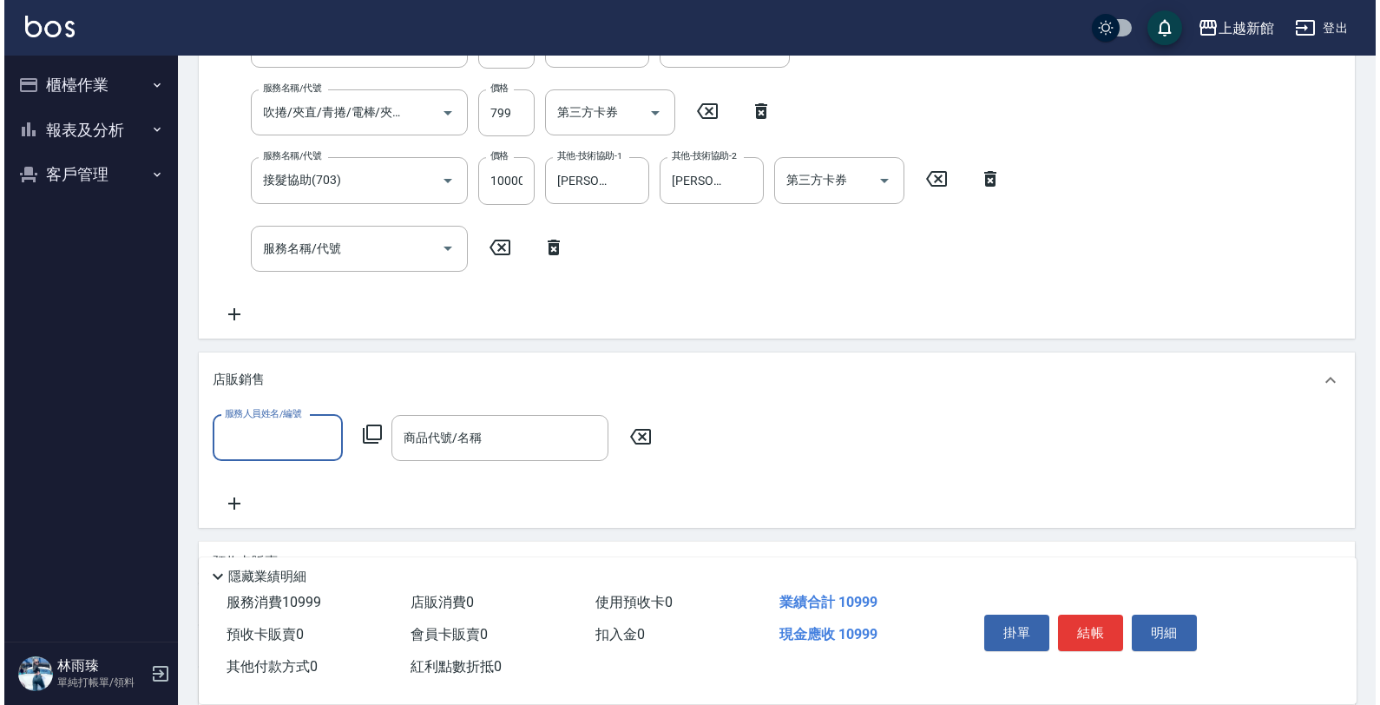
scroll to position [0, 0]
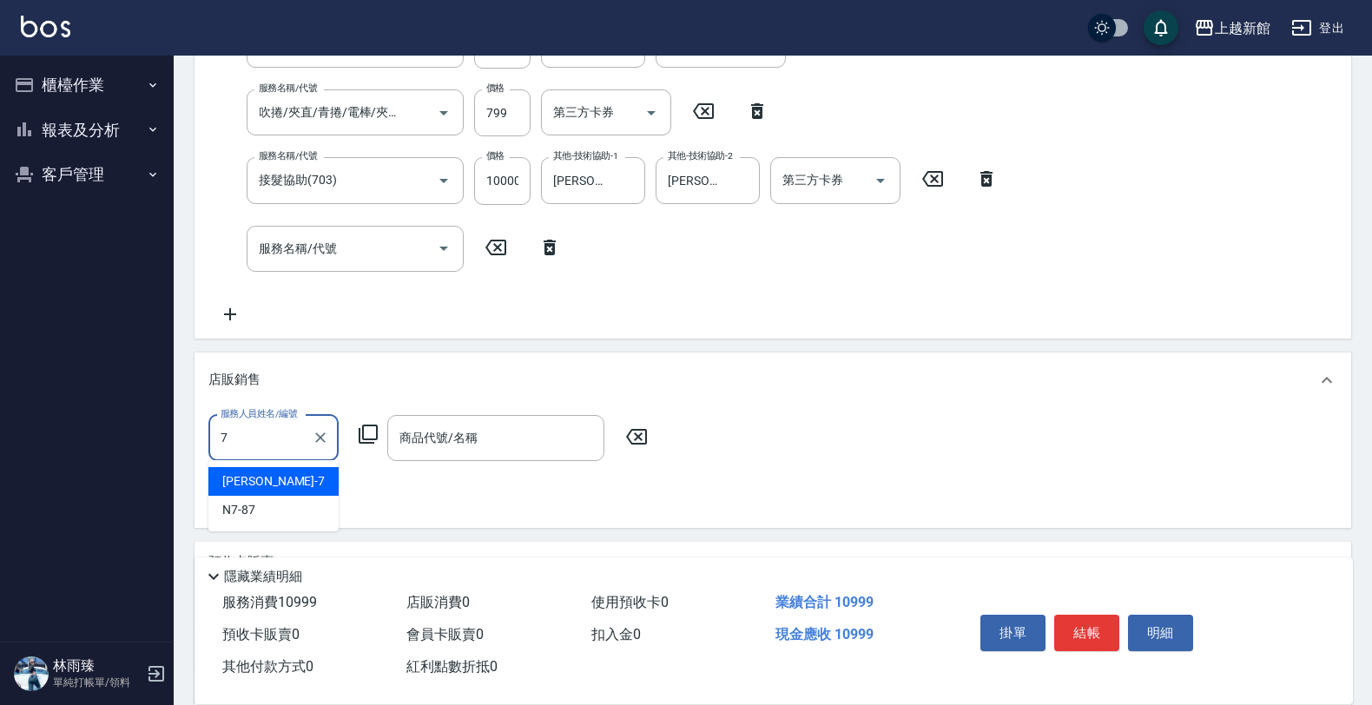
type input "莫尼卡-7"
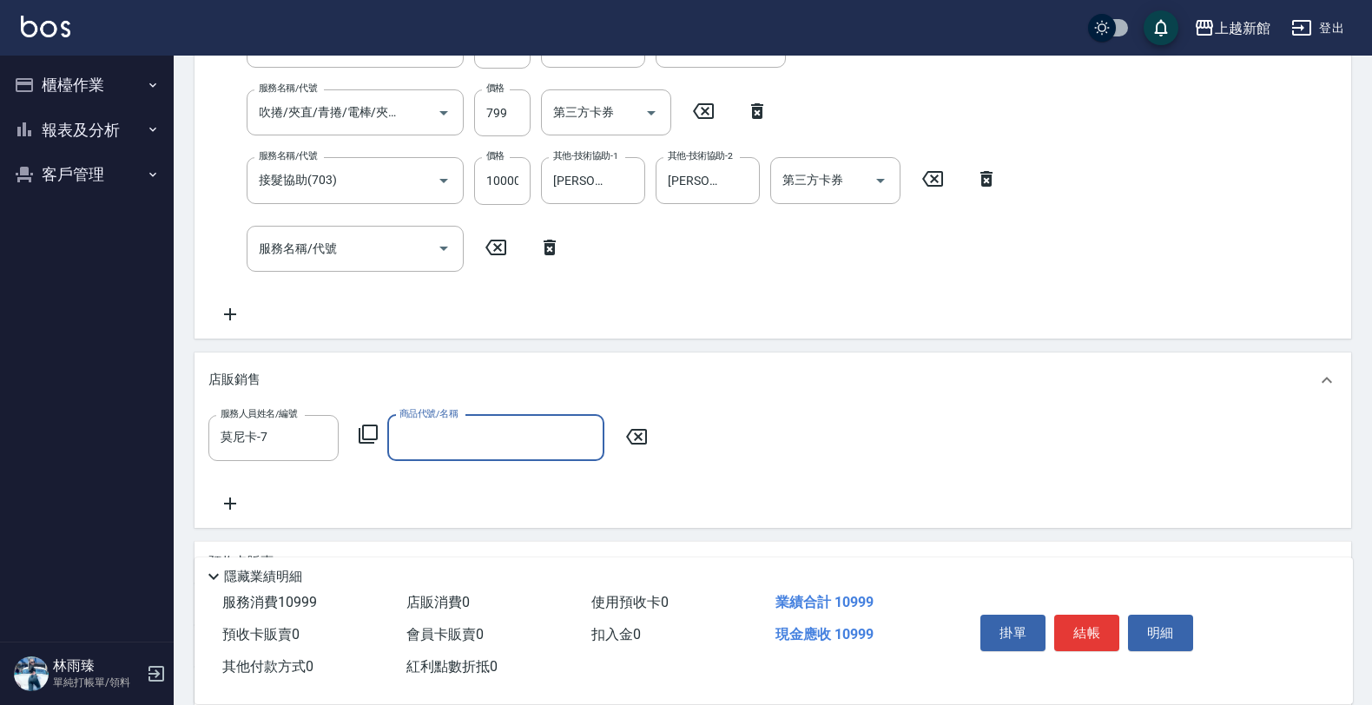
click at [363, 426] on icon at bounding box center [368, 433] width 19 height 19
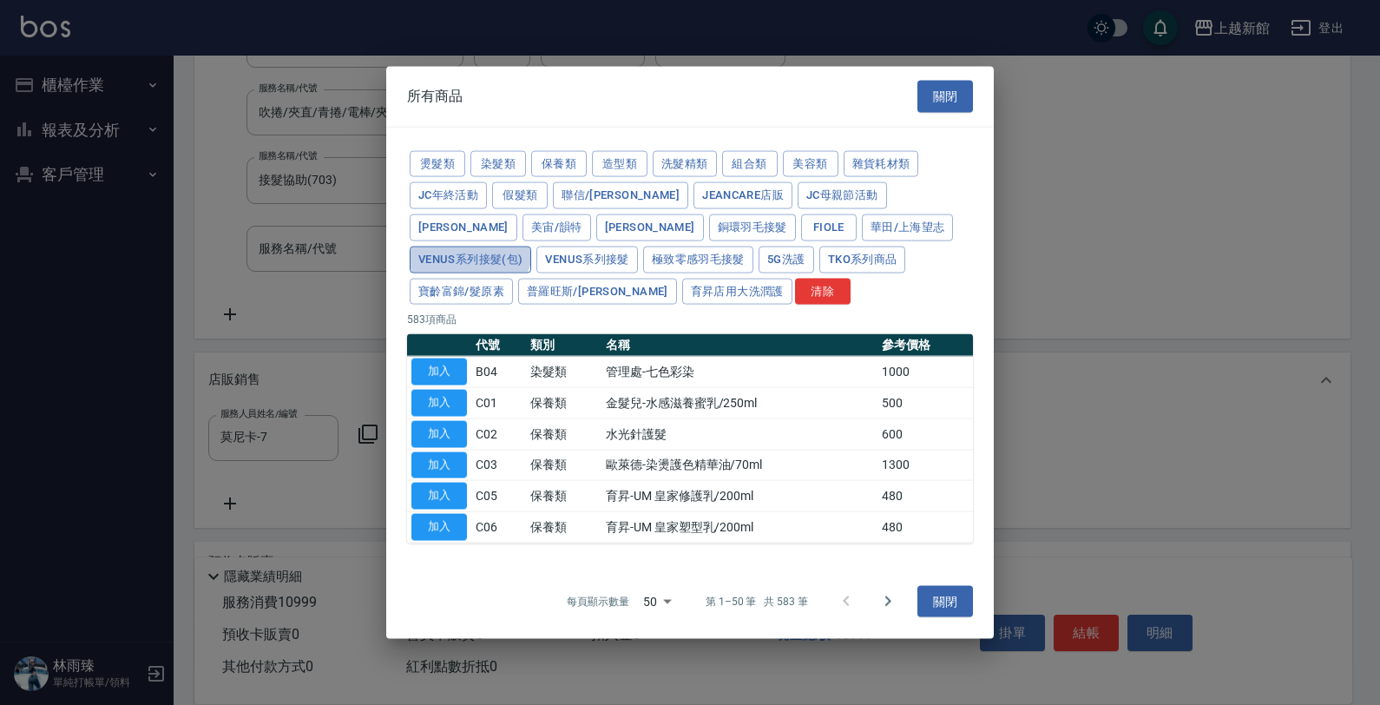
click at [531, 246] on button "Venus系列接髮(包)" at bounding box center [471, 259] width 122 height 27
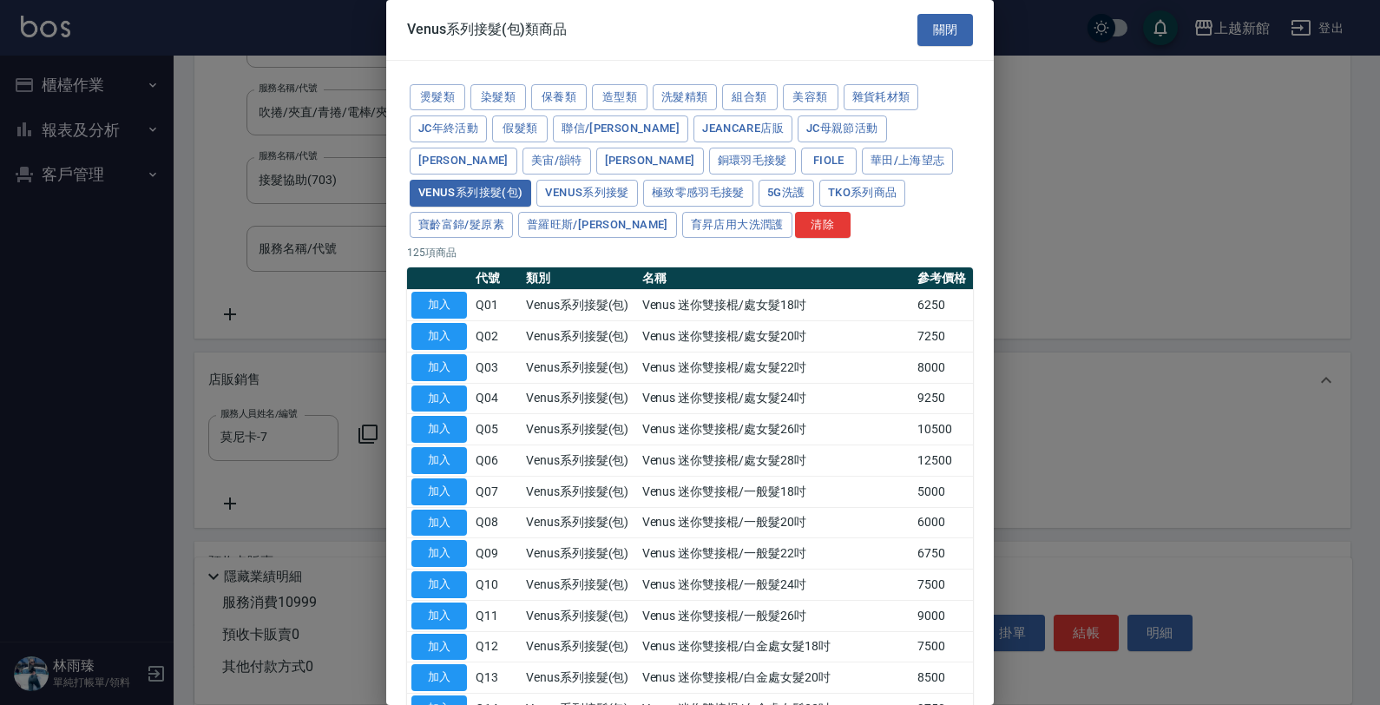
scroll to position [109, 0]
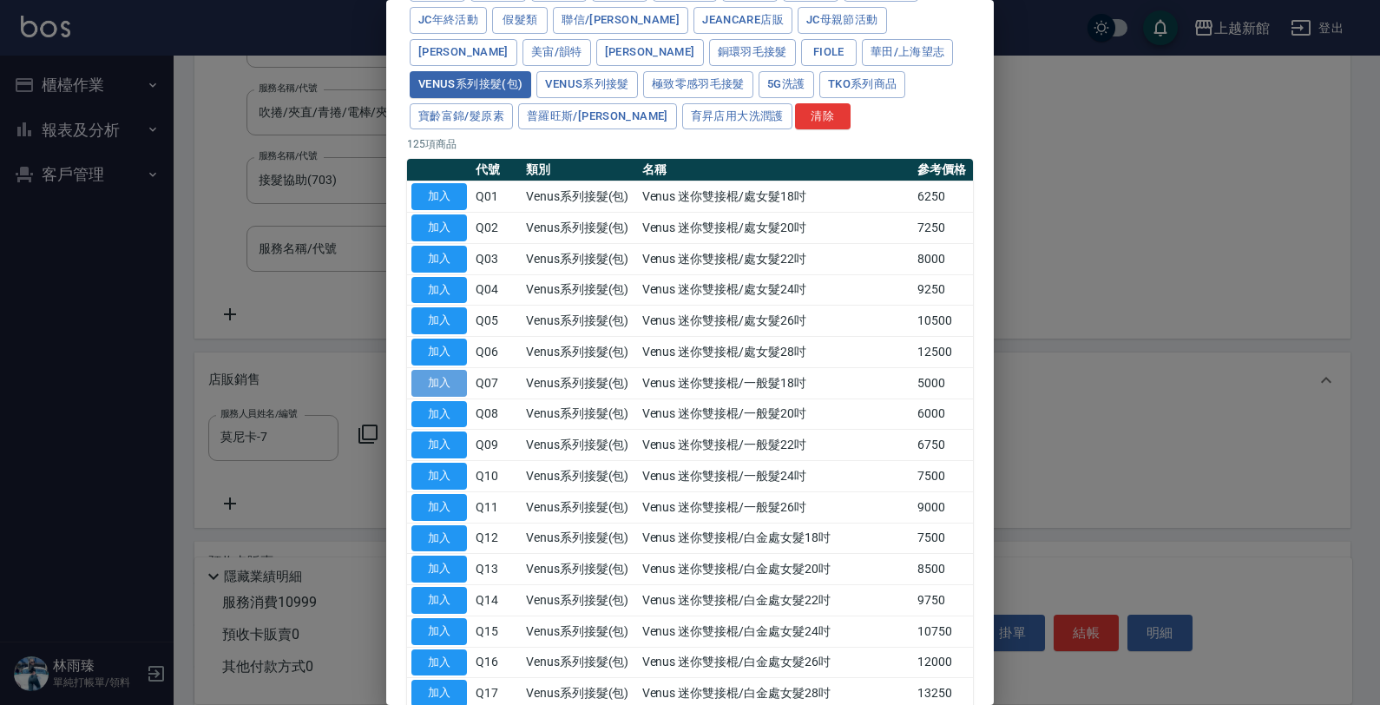
click at [444, 378] on button "加入" at bounding box center [439, 383] width 56 height 27
type input "Venus 迷你雙接棍/一般髮18吋"
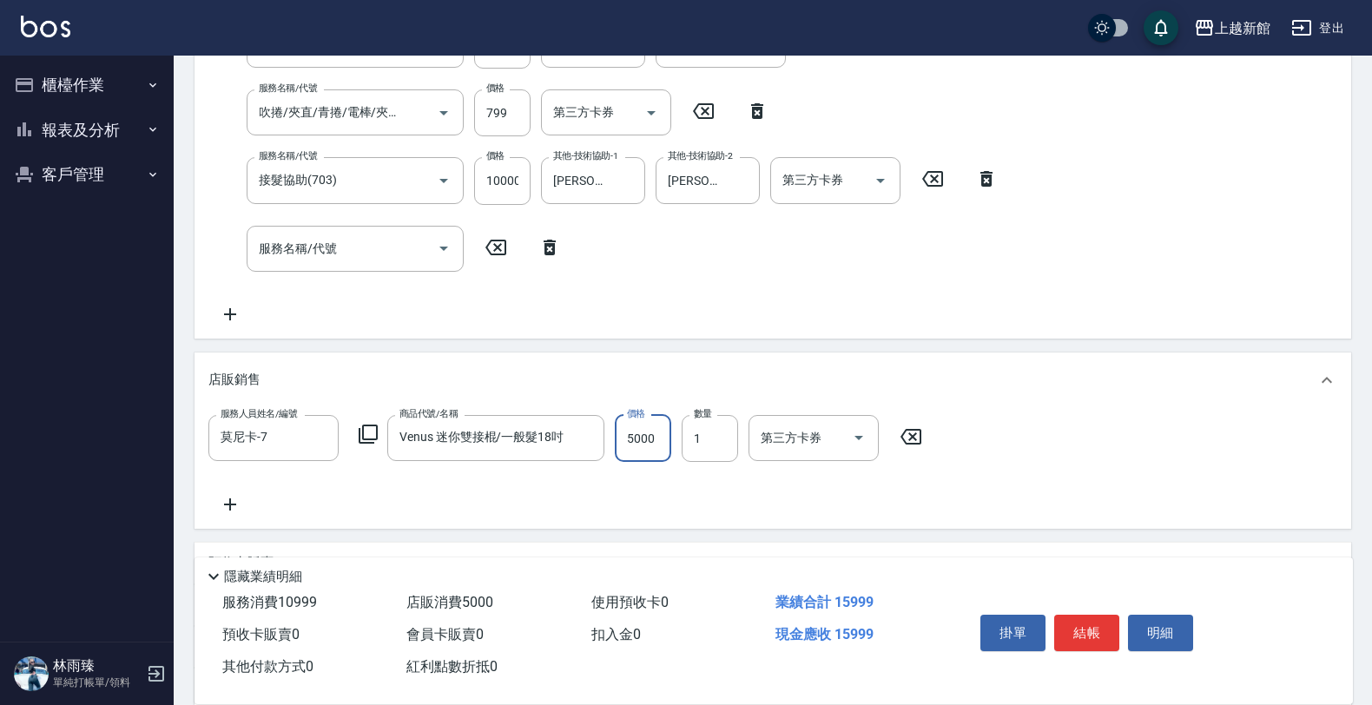
click at [638, 437] on input "5000" at bounding box center [643, 438] width 56 height 47
type input "2000"
click at [363, 431] on icon at bounding box center [368, 433] width 19 height 19
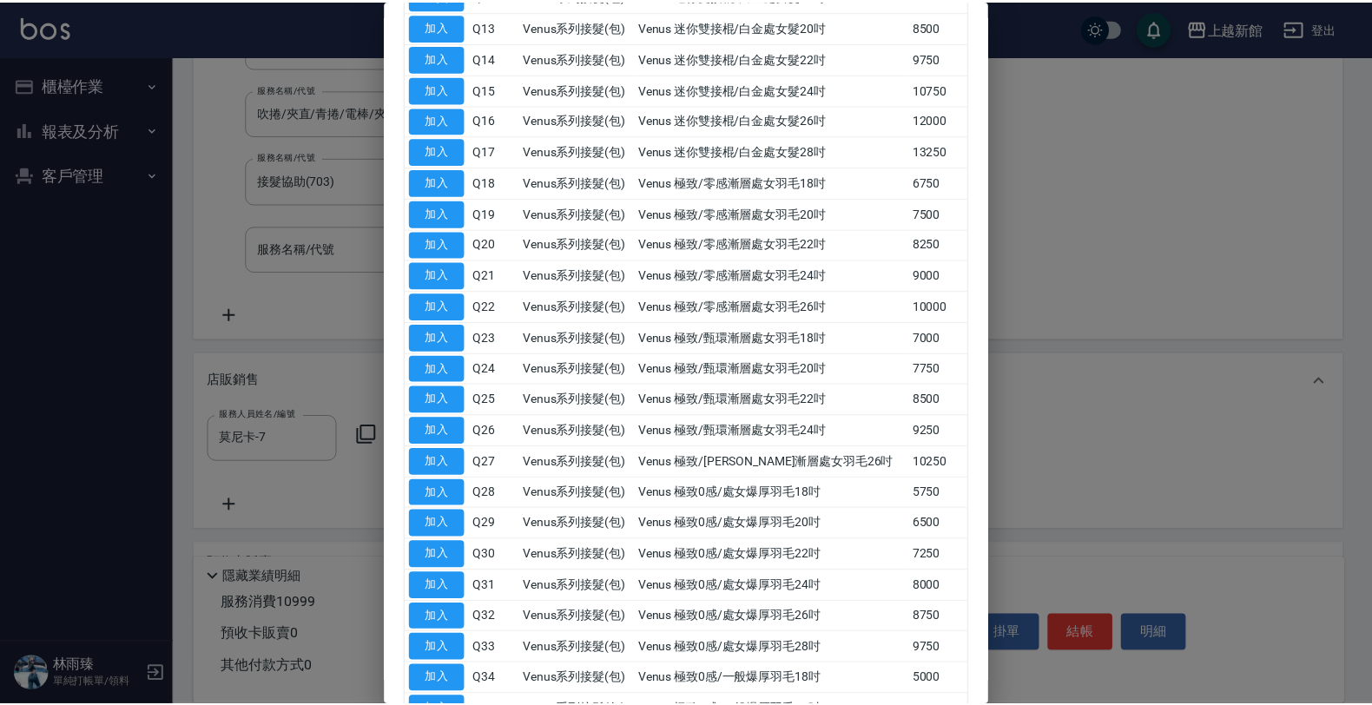
scroll to position [760, 0]
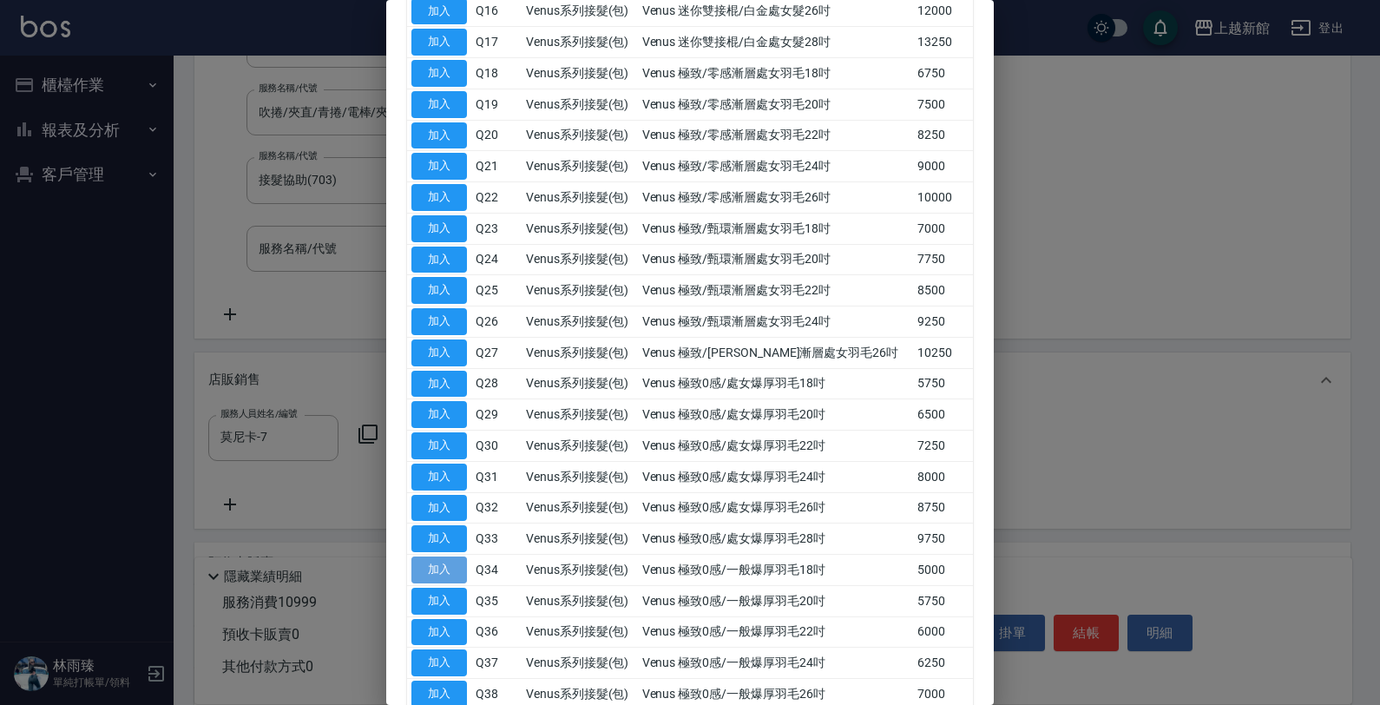
click at [461, 582] on button "加入" at bounding box center [439, 569] width 56 height 27
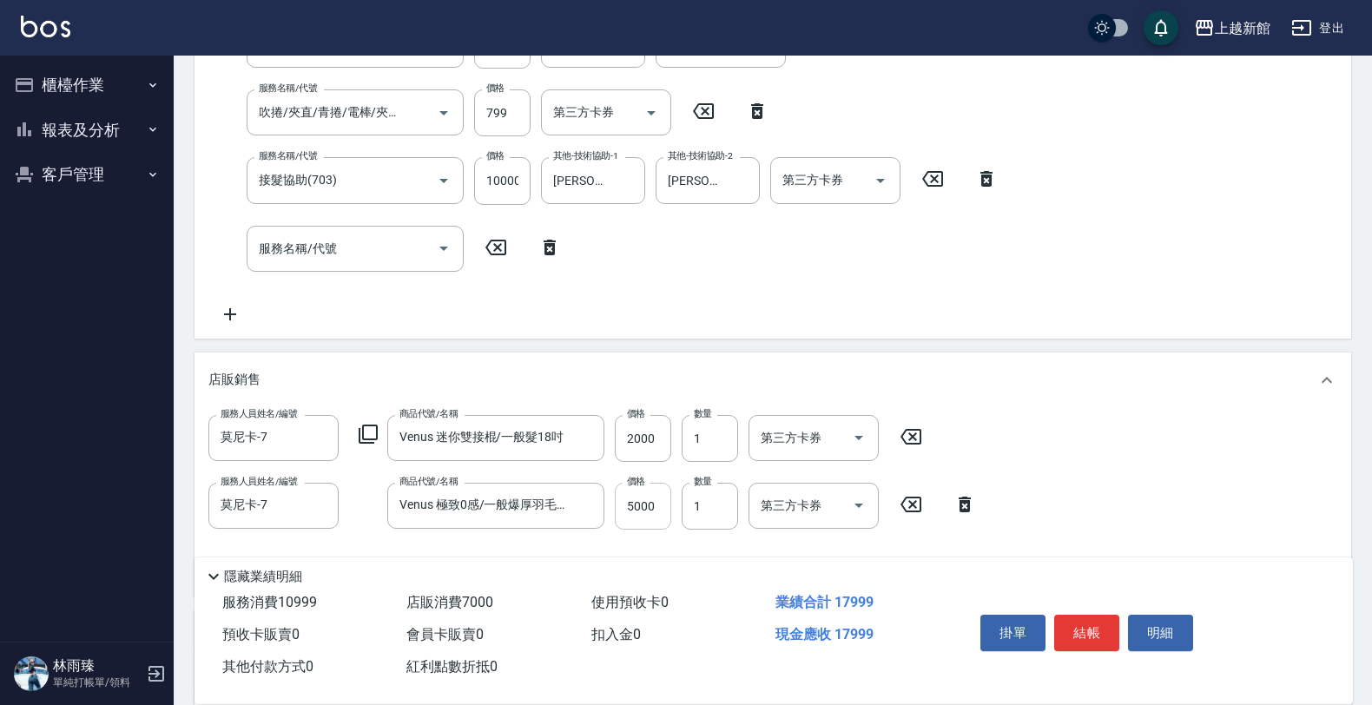
click at [653, 517] on input "5000" at bounding box center [643, 506] width 56 height 47
type input "2000"
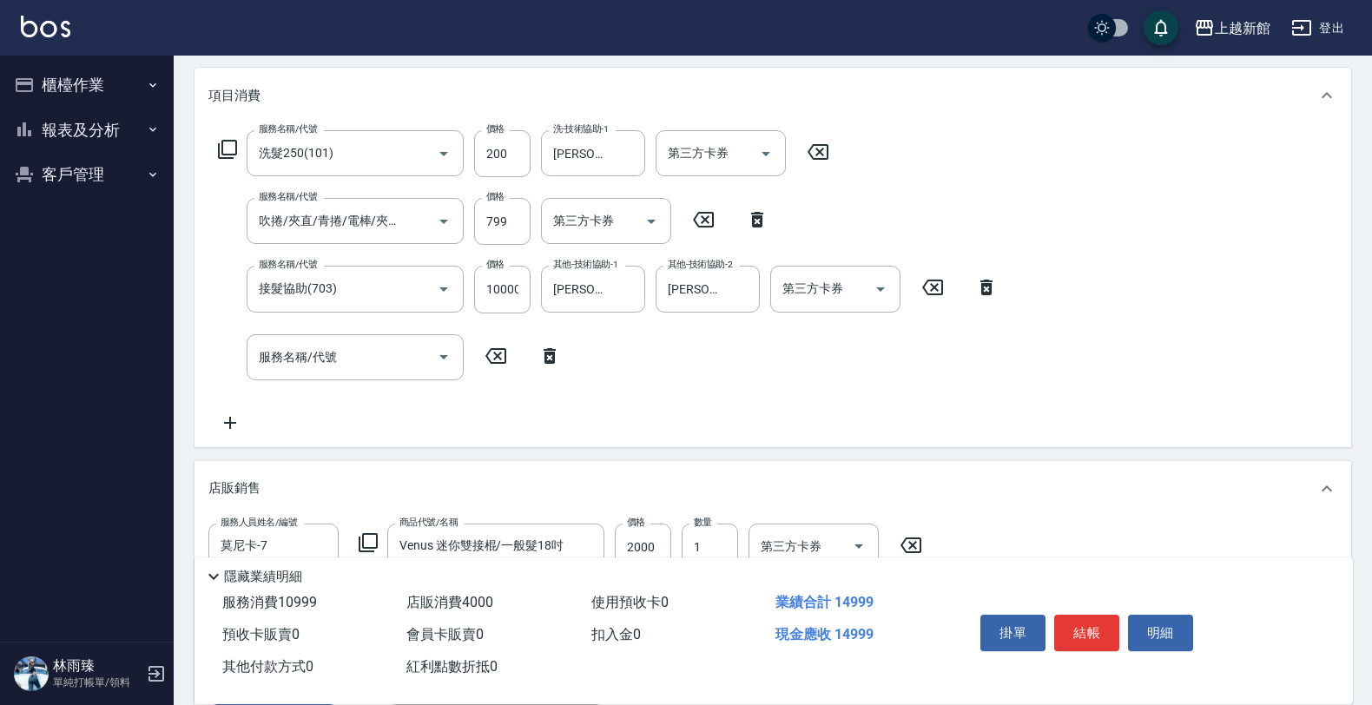
scroll to position [109, 0]
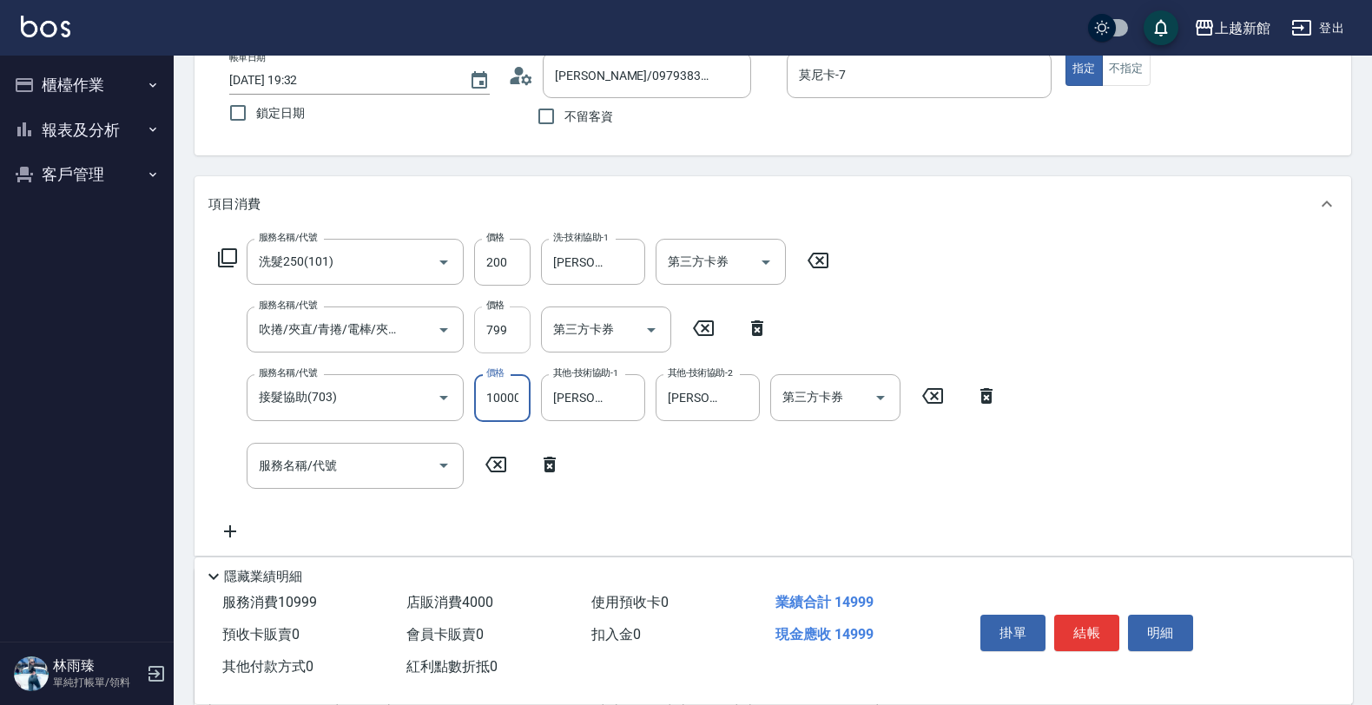
drag, startPoint x: 497, startPoint y: 330, endPoint x: 515, endPoint y: 319, distance: 21.4
click at [501, 326] on input "799" at bounding box center [502, 329] width 56 height 47
click at [525, 332] on input "799" at bounding box center [502, 329] width 56 height 47
type input "299"
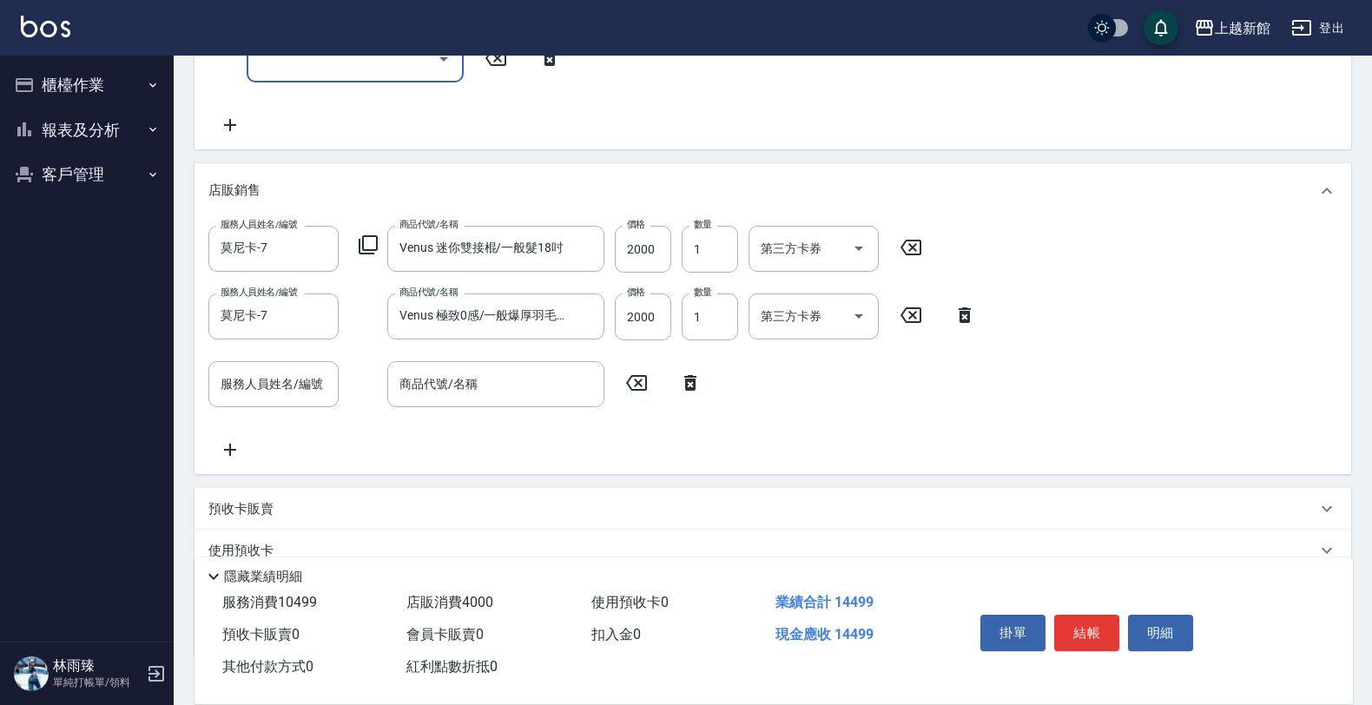
scroll to position [521, 0]
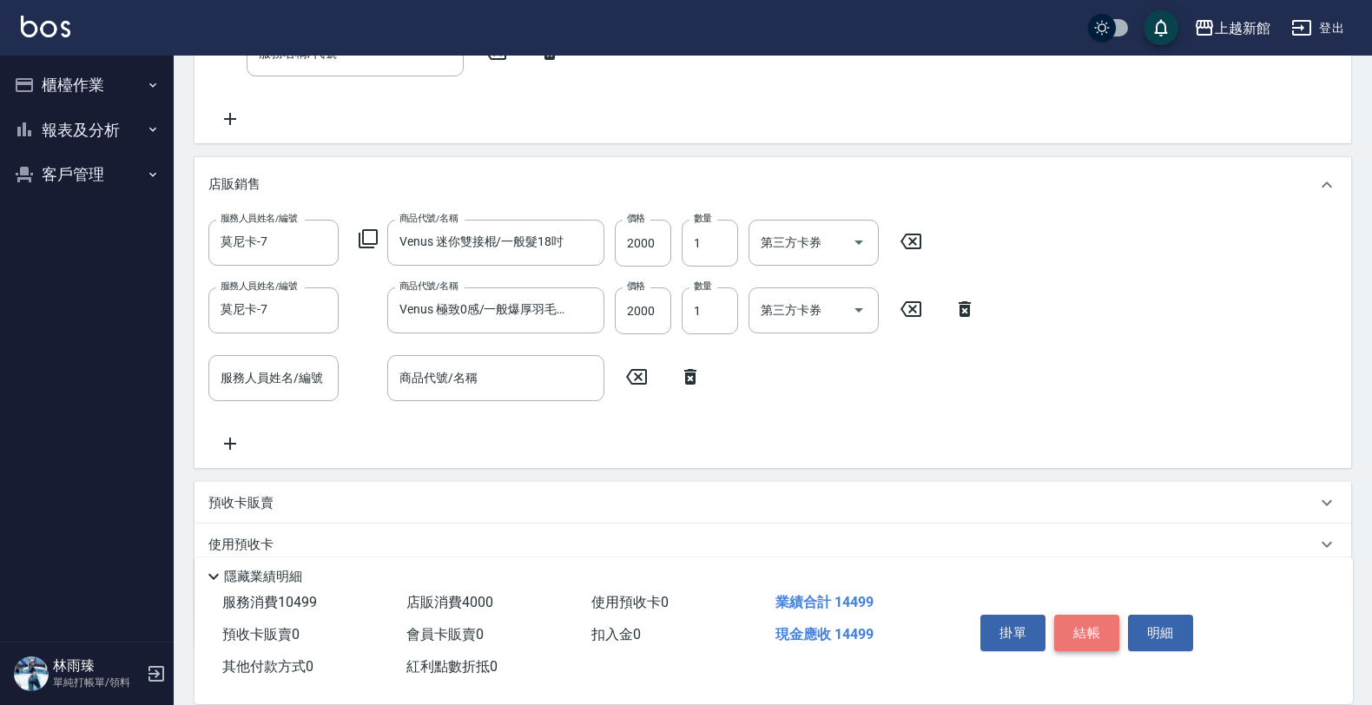
click at [1057, 615] on button "結帳" at bounding box center [1086, 633] width 65 height 36
type input "[DATE] 19:35"
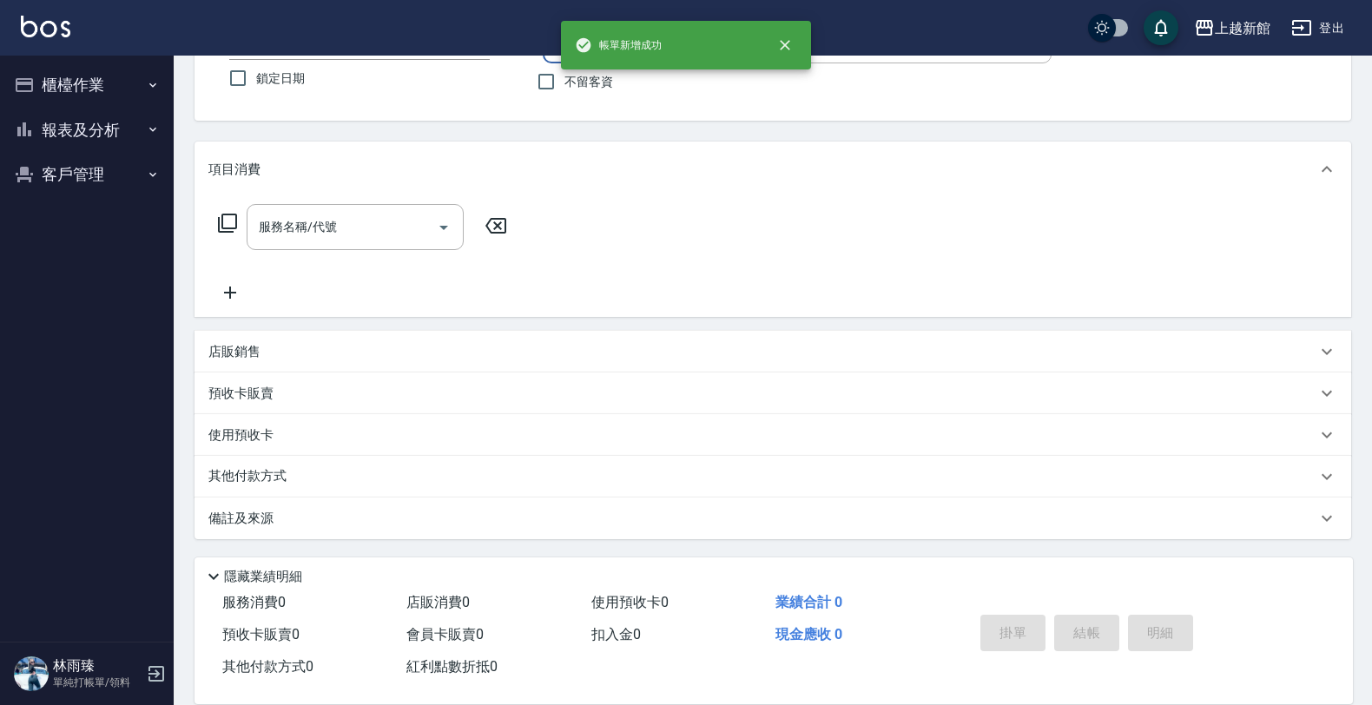
scroll to position [0, 0]
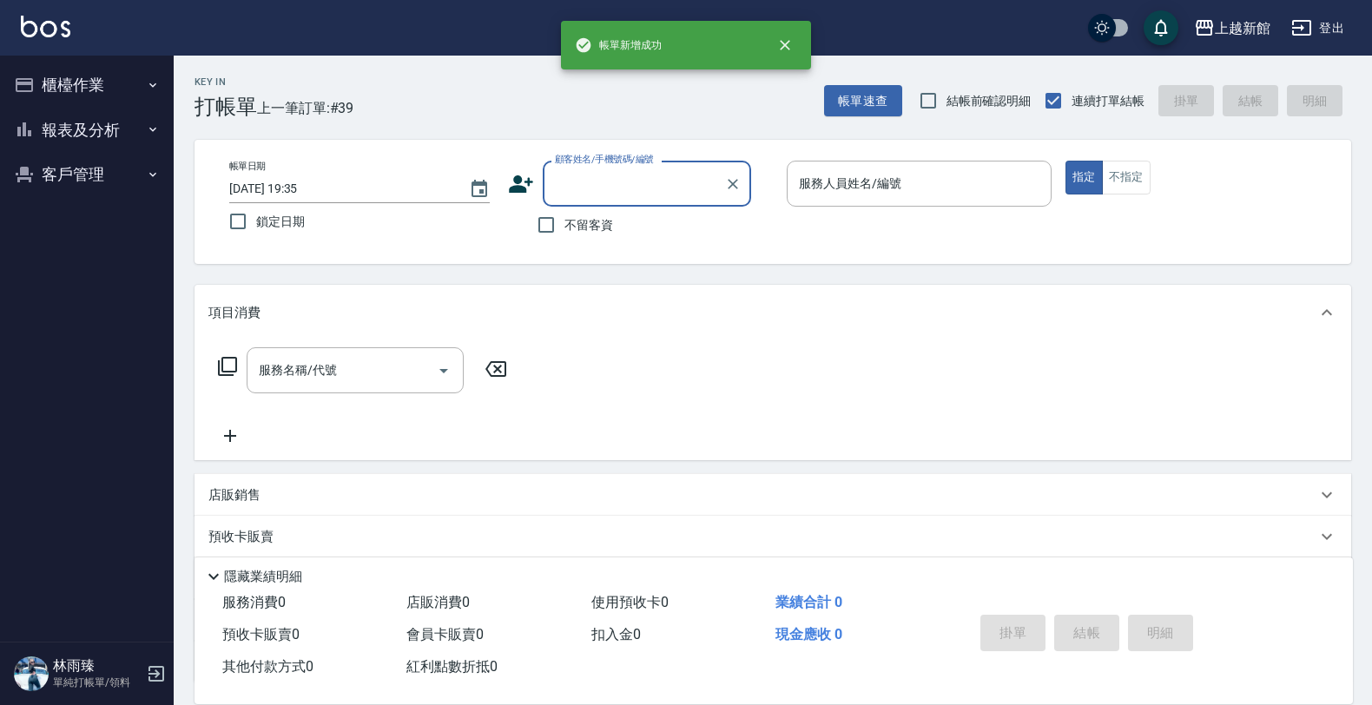
click at [123, 120] on button "報表及分析" at bounding box center [87, 130] width 160 height 45
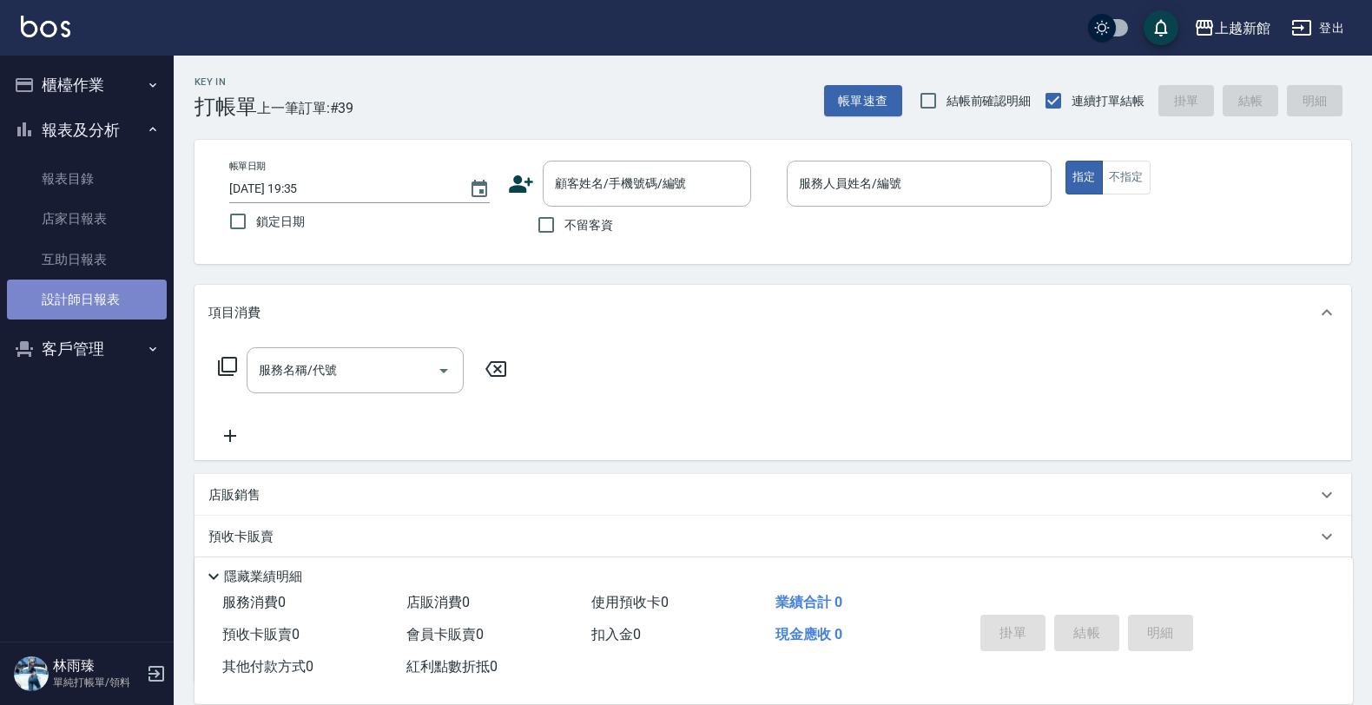
click at [115, 286] on link "設計師日報表" at bounding box center [87, 300] width 160 height 40
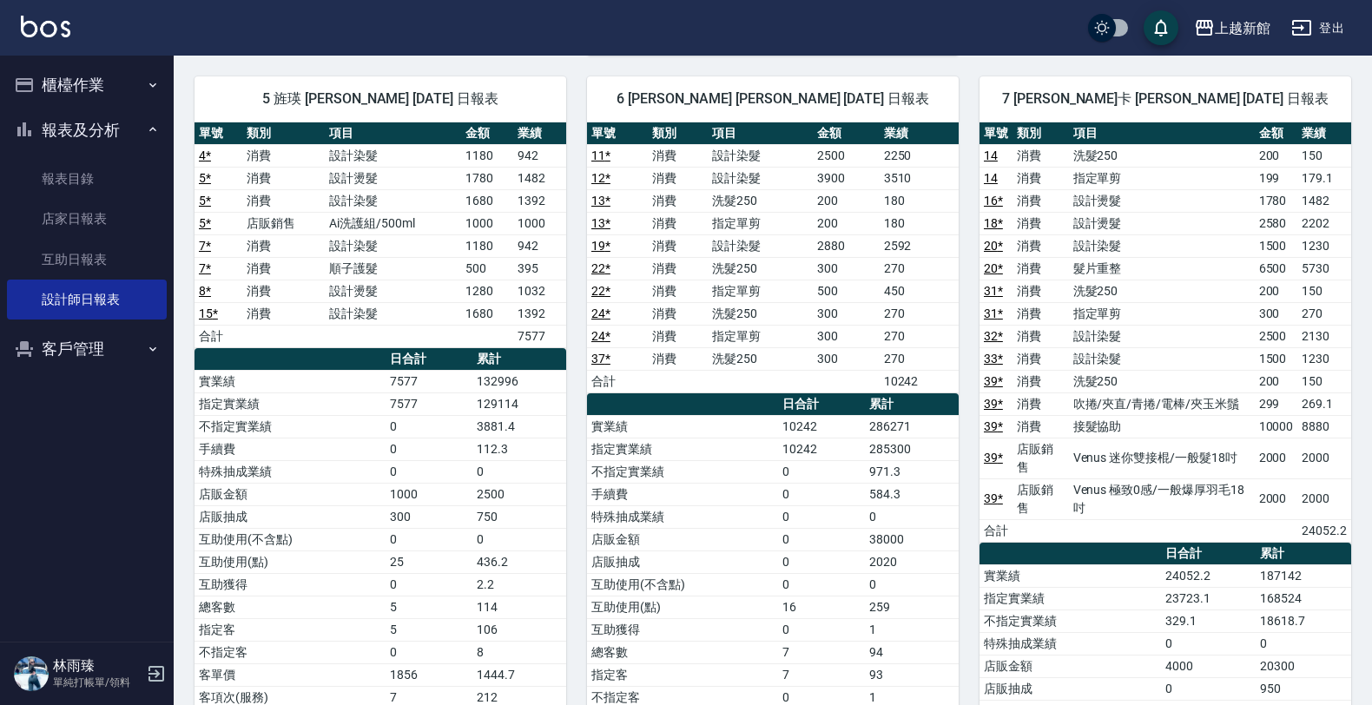
scroll to position [868, 0]
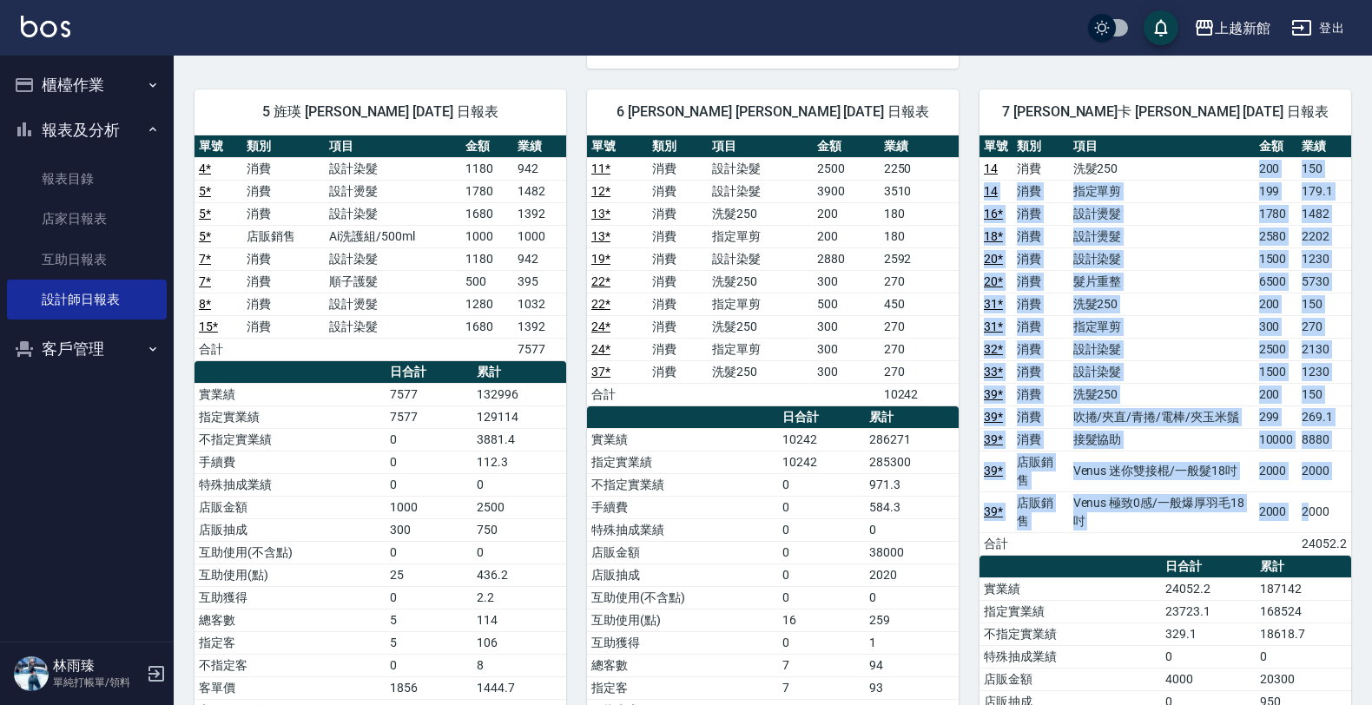
drag, startPoint x: 1261, startPoint y: 175, endPoint x: 1307, endPoint y: 490, distance: 318.5
click at [1307, 490] on tbody "14 消費 洗髮250 200 150 14 消費 指定單剪 199 179.1 16 * 消費 設計燙髮 1780 1482 18 * 消費 設計燙髮 25…" at bounding box center [1165, 356] width 372 height 398
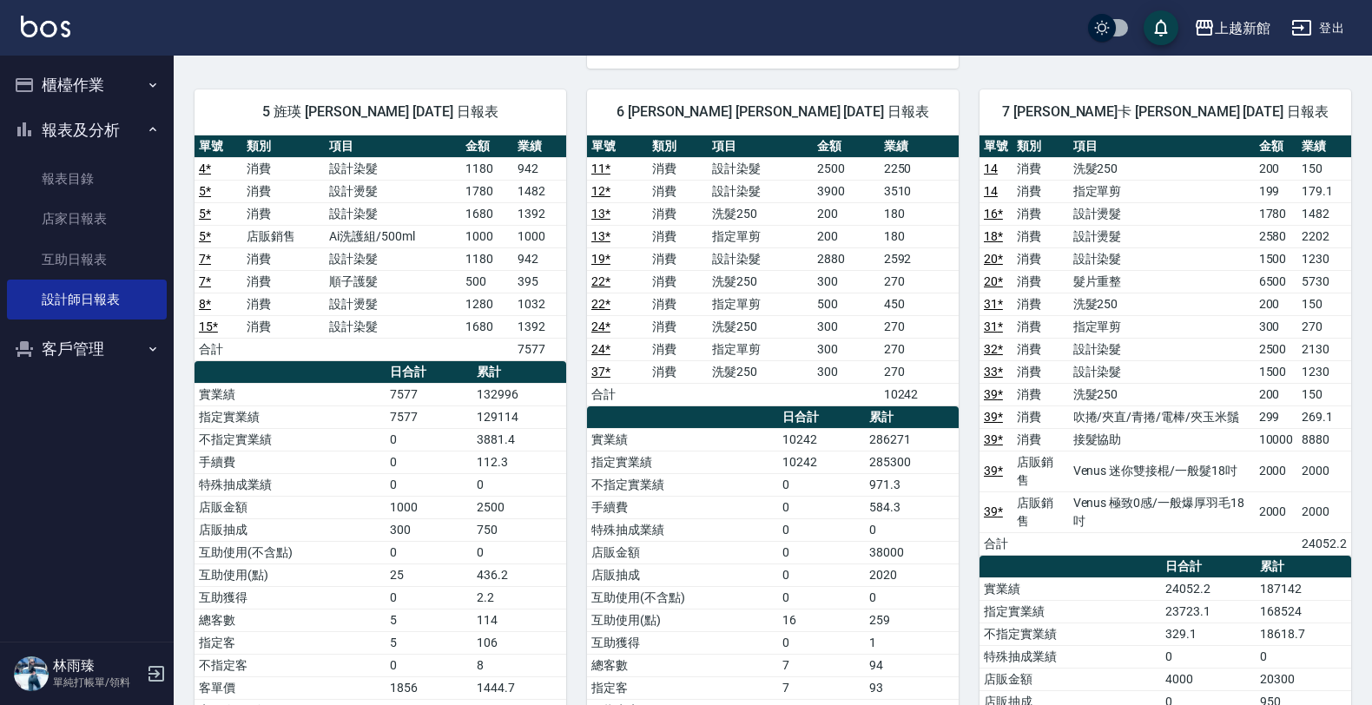
click at [1001, 84] on div "7 [PERSON_NAME]卡 [PERSON_NAME] [DATE] 日報表 單號 類別 項目 金額 業績 14 消費 洗髮250 200 150 14…" at bounding box center [1154, 503] width 392 height 869
click at [84, 339] on button "客戶管理" at bounding box center [87, 348] width 160 height 45
click at [97, 71] on button "櫃檯作業" at bounding box center [87, 85] width 160 height 45
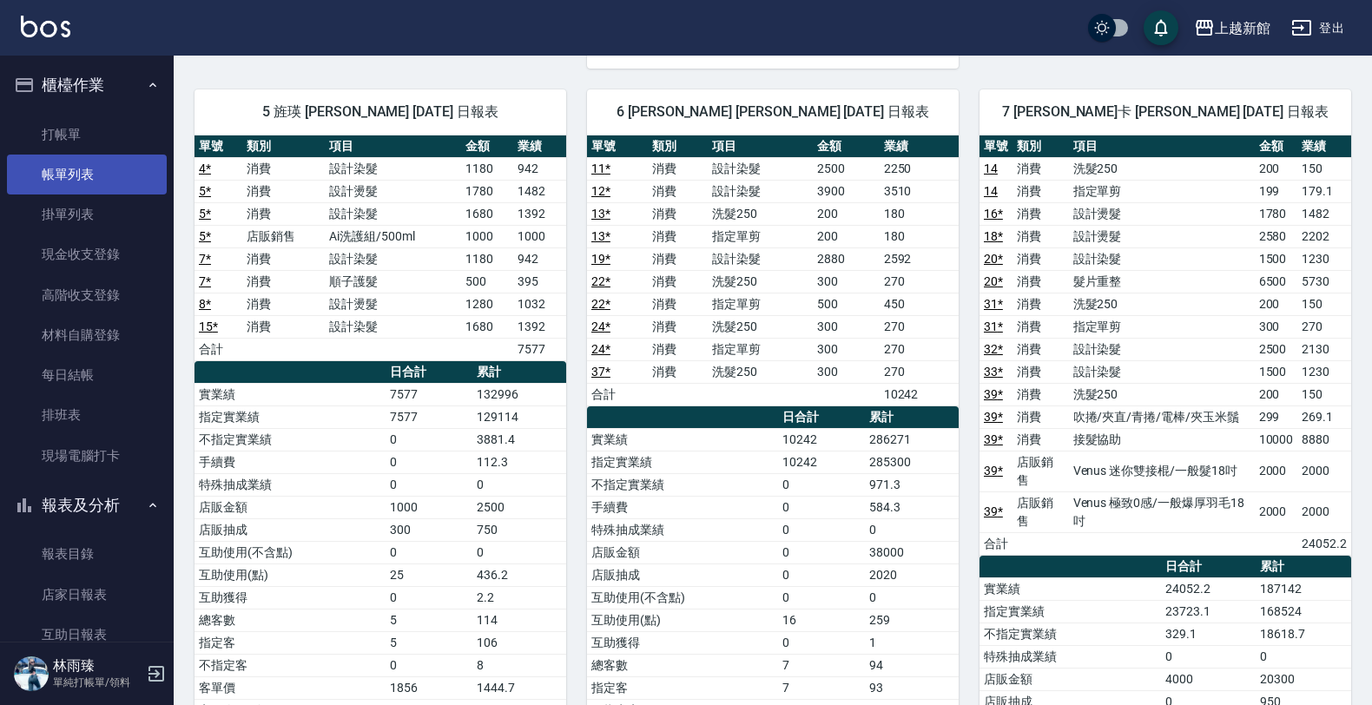
click at [56, 168] on link "帳單列表" at bounding box center [87, 175] width 160 height 40
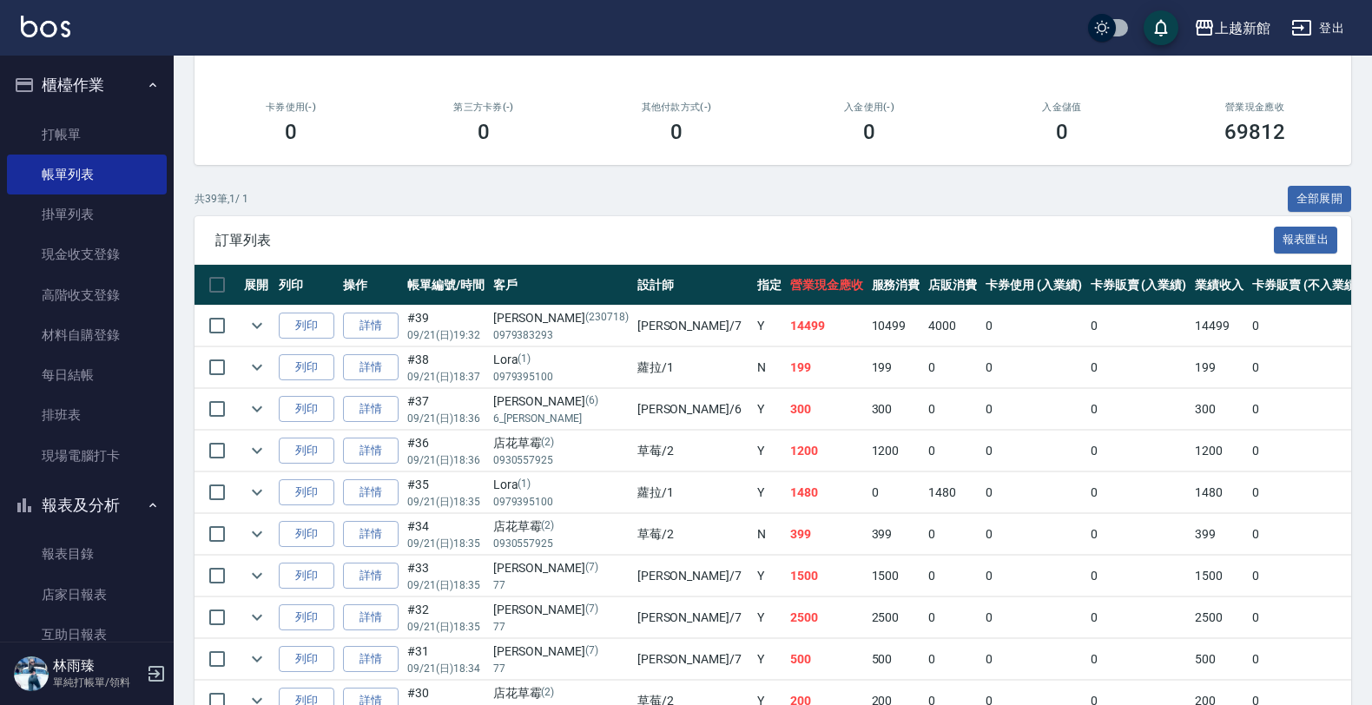
scroll to position [326, 0]
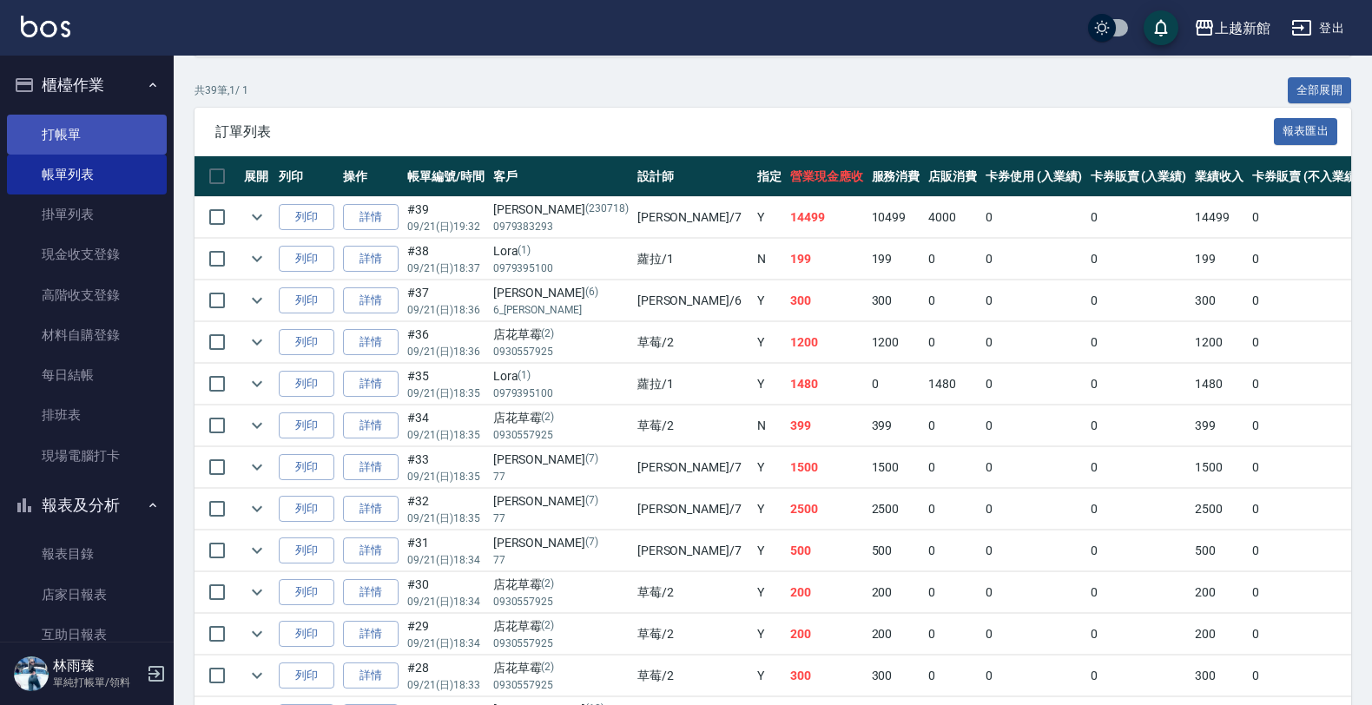
click at [44, 117] on link "打帳單" at bounding box center [87, 135] width 160 height 40
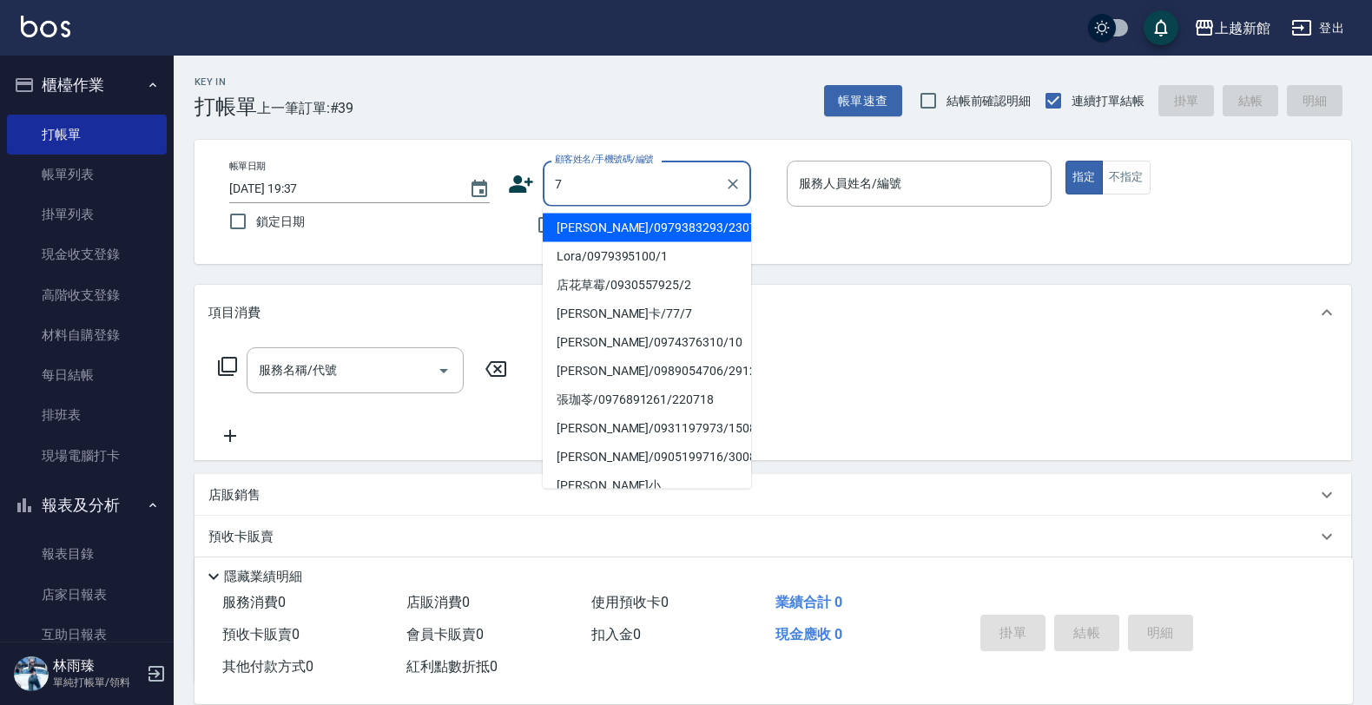
type input "[PERSON_NAME]/0979383293/230718"
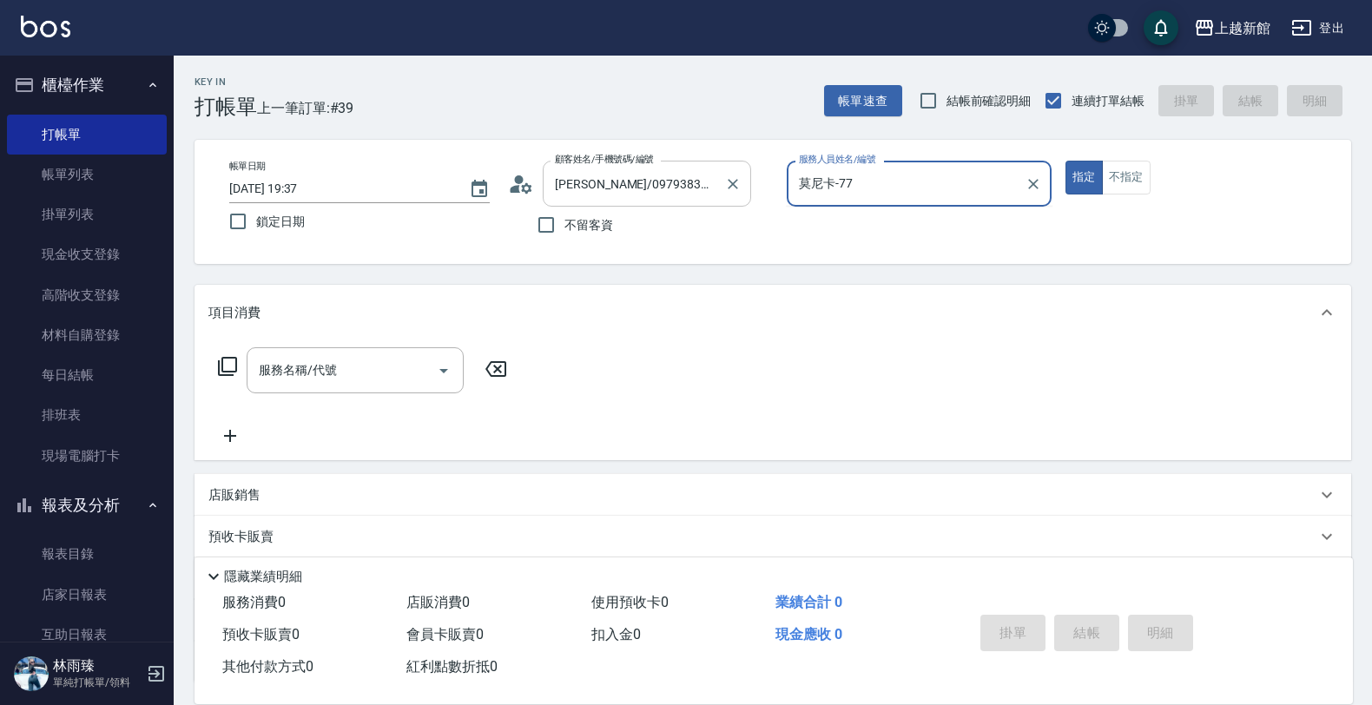
click at [1065, 161] on button "指定" at bounding box center [1083, 178] width 37 height 34
type input "莫尼卡-7"
type button "true"
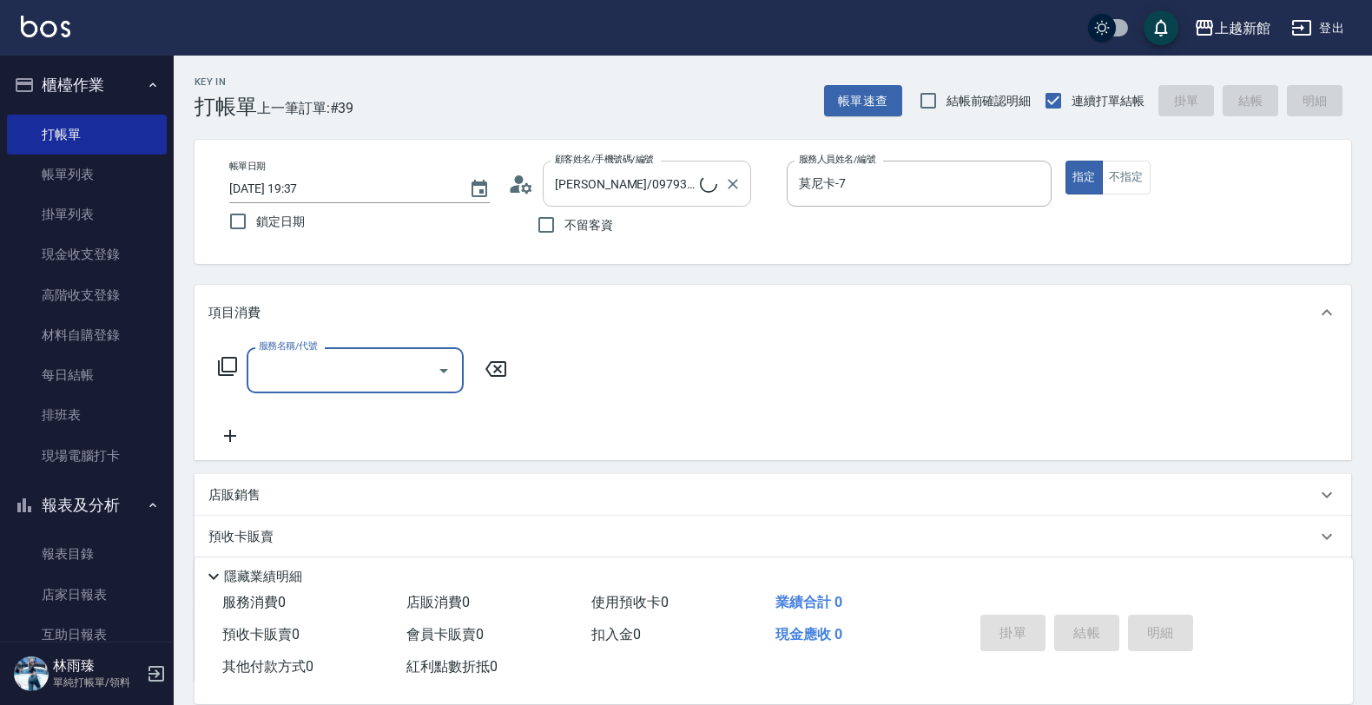
type input "[PERSON_NAME]卡/77/7"
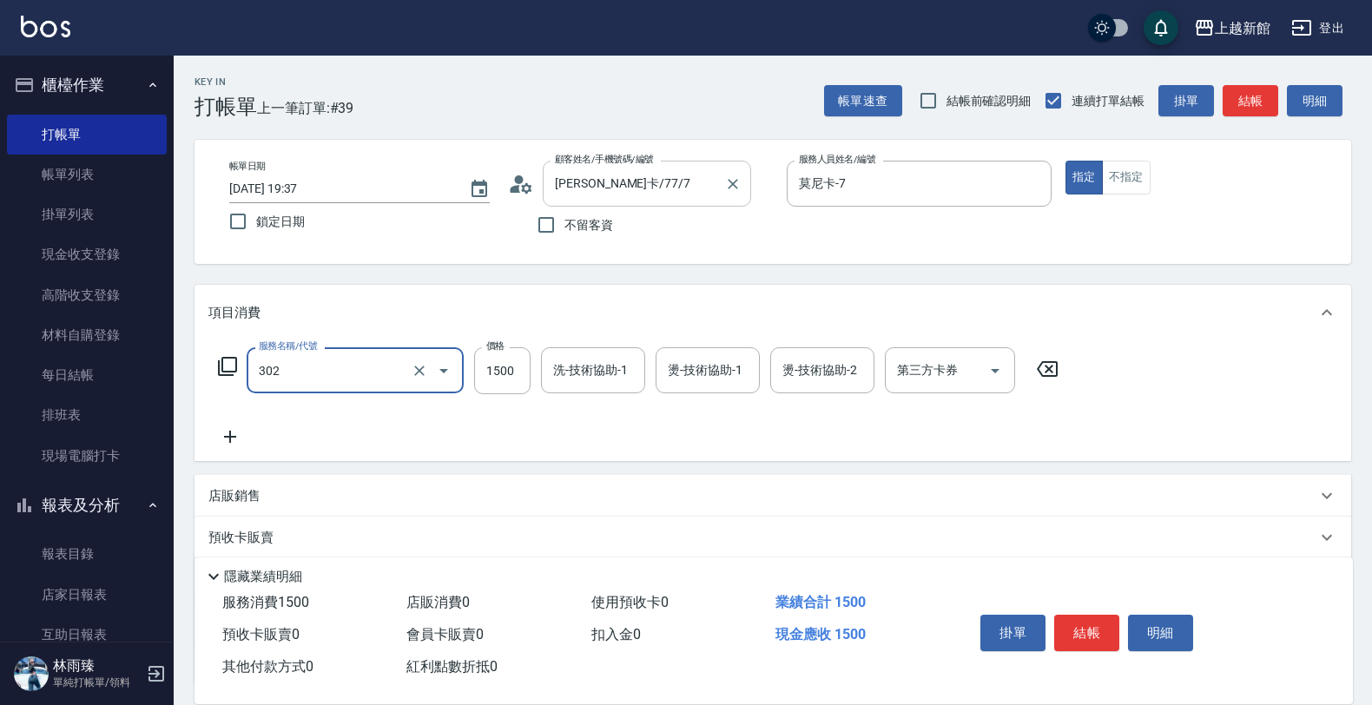
type input "設計燙髮(302)"
type input "3000"
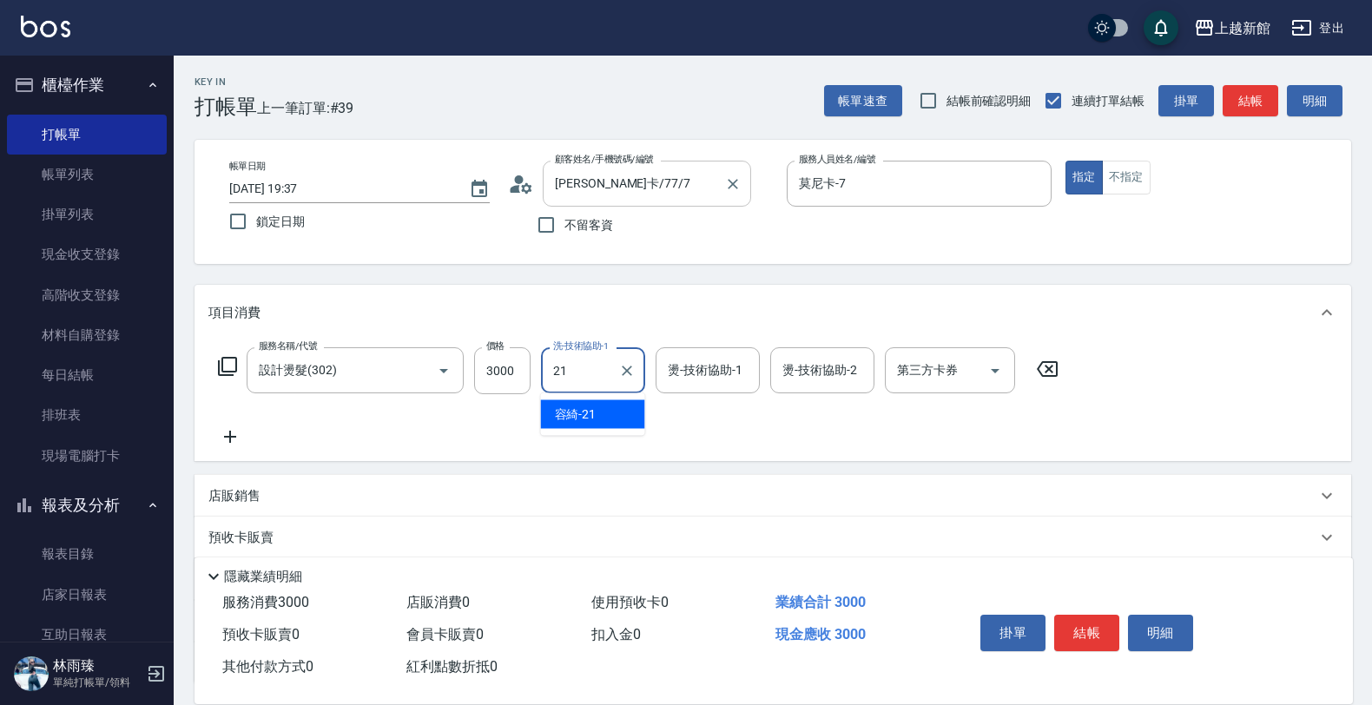
type input "[PERSON_NAME]-21"
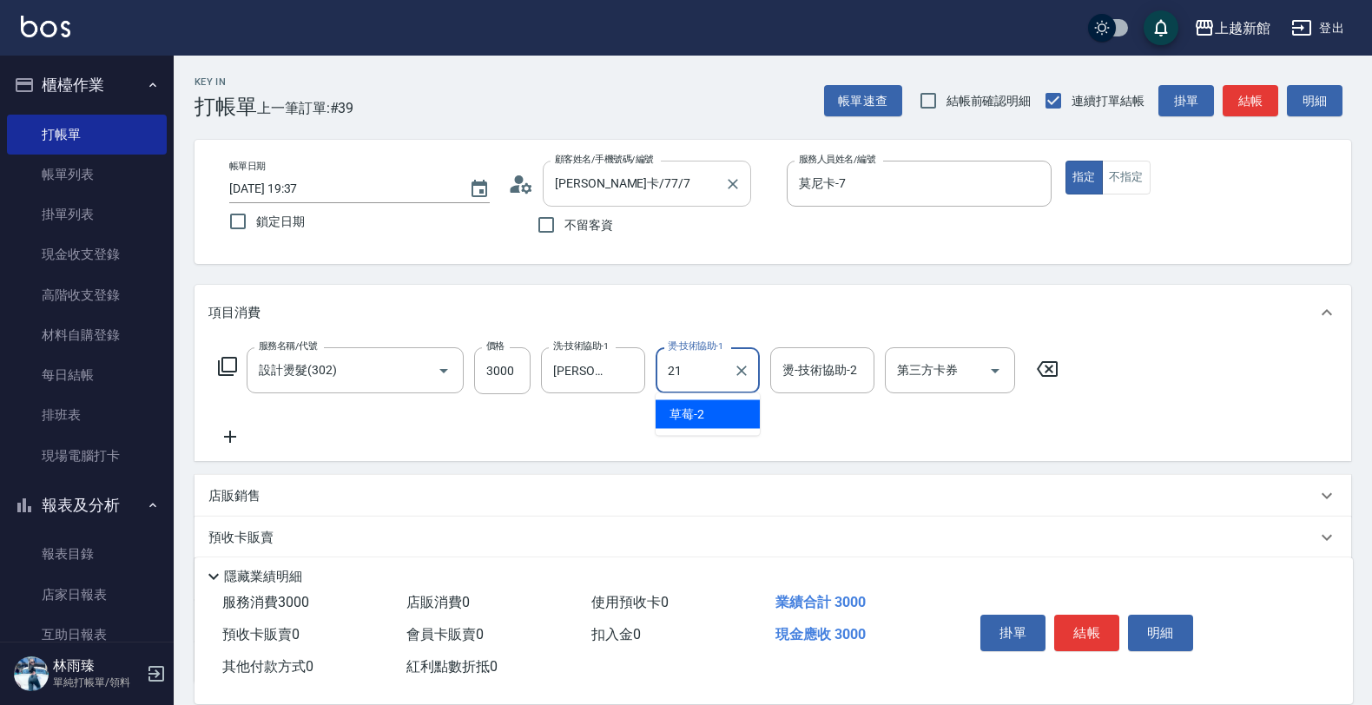
type input "[PERSON_NAME]-21"
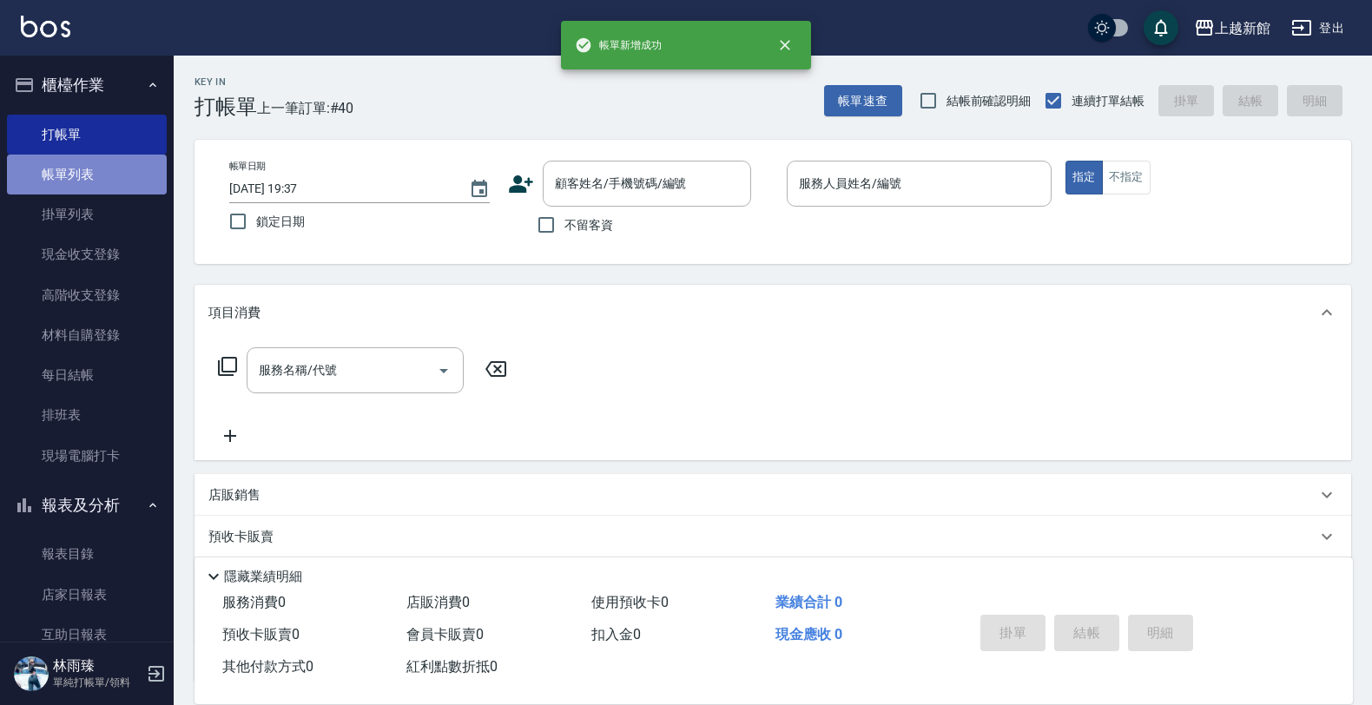
click at [126, 171] on link "帳單列表" at bounding box center [87, 175] width 160 height 40
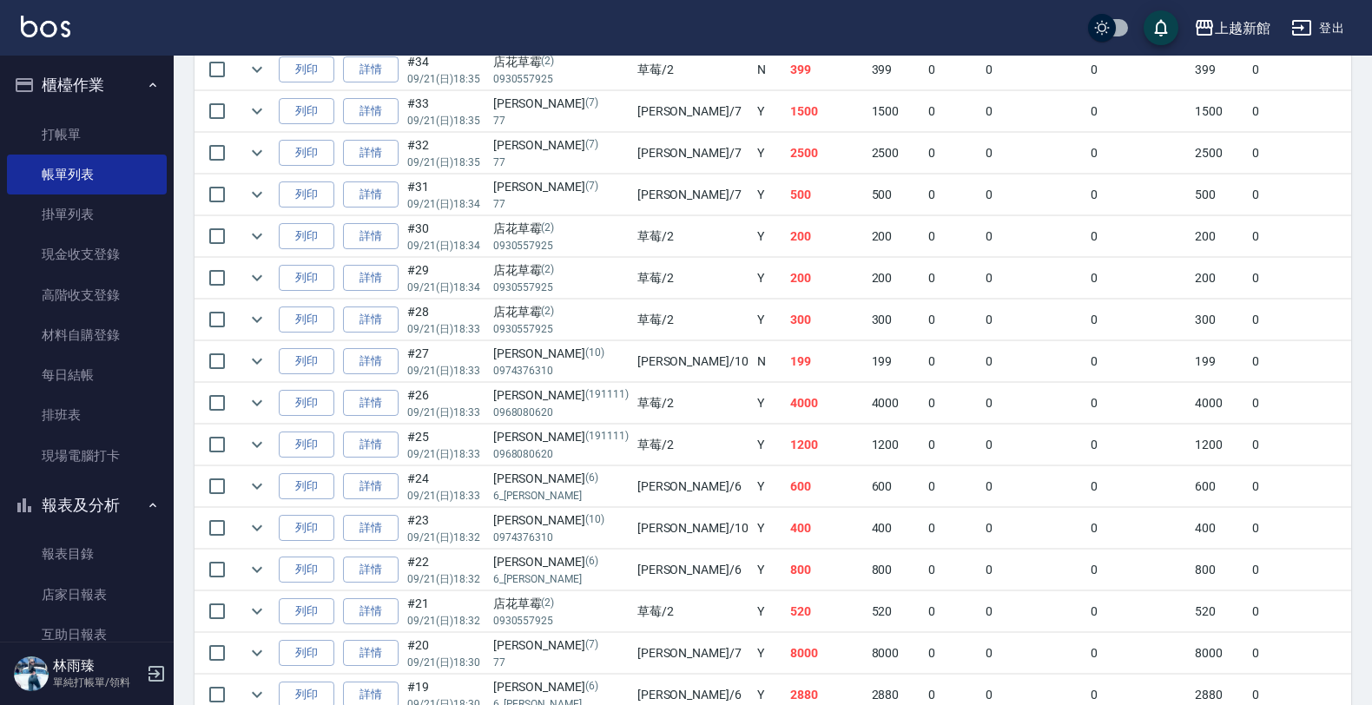
scroll to position [760, 0]
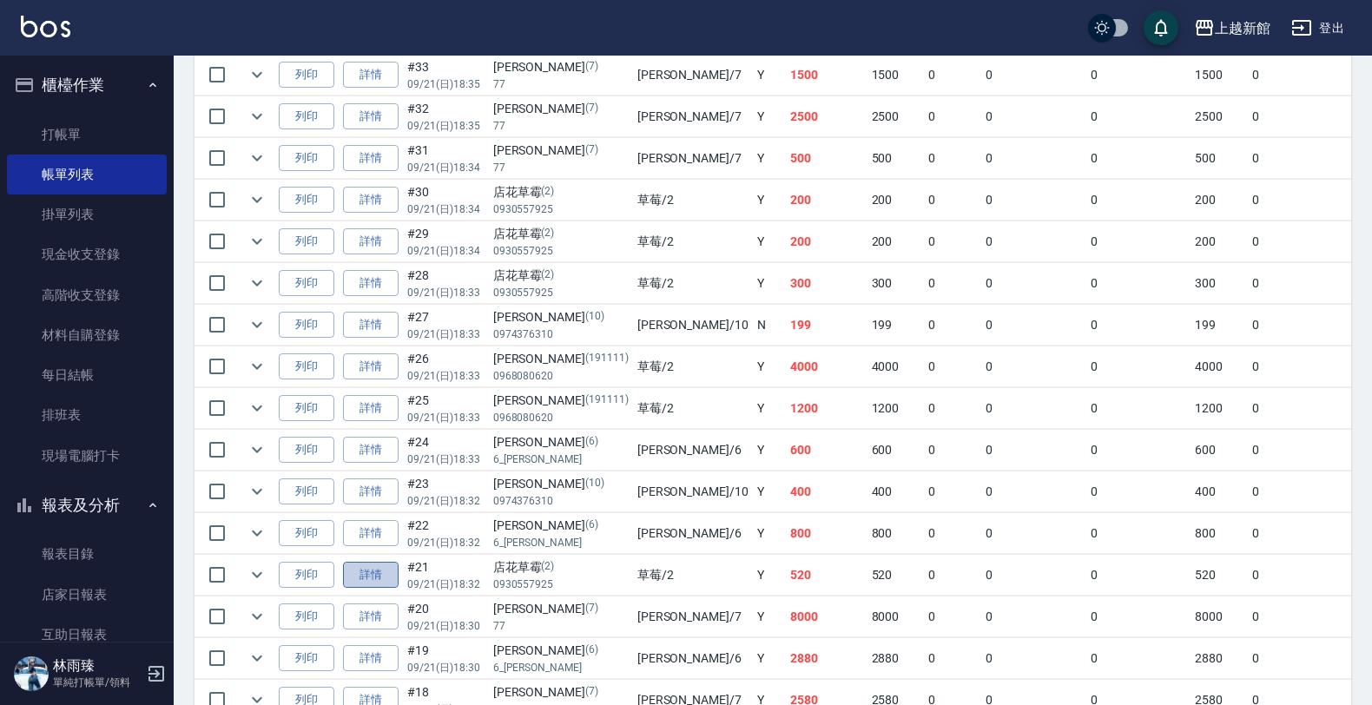
click at [373, 579] on link "詳情" at bounding box center [371, 575] width 56 height 27
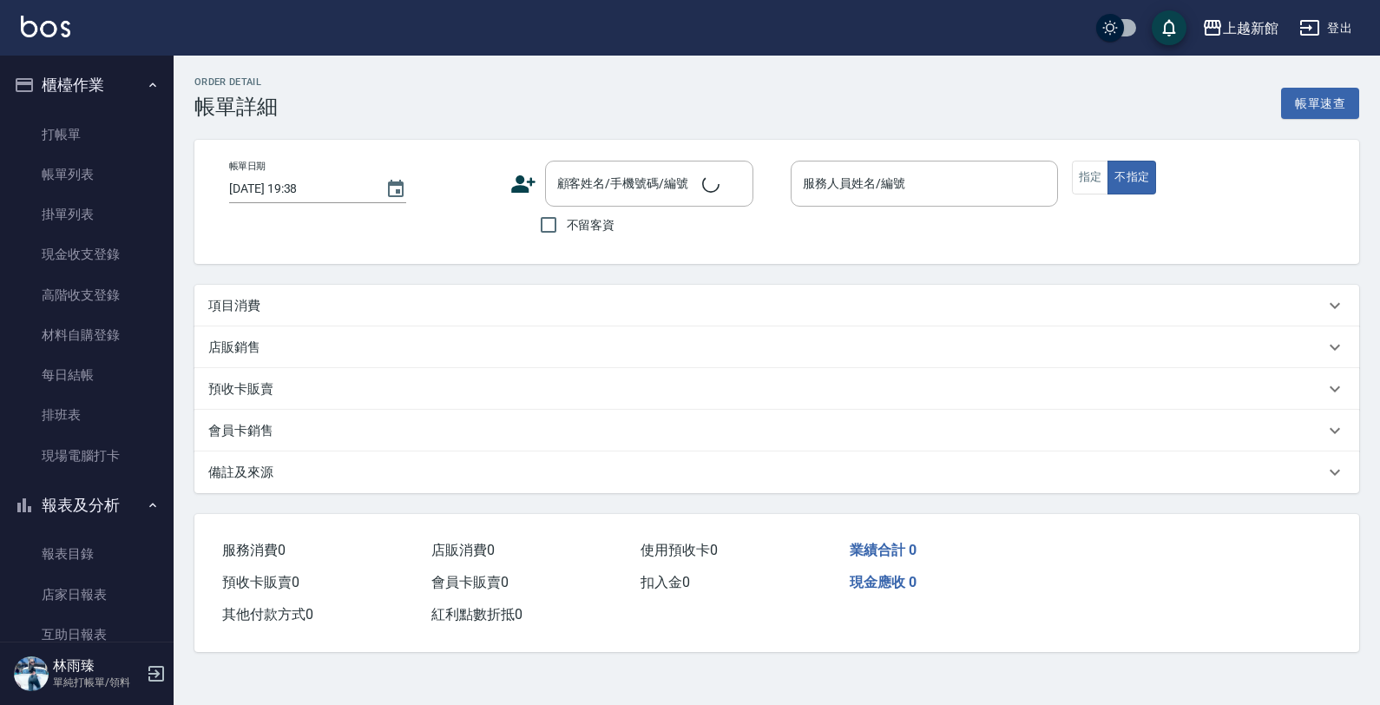
type input "[DATE] 18:32"
type input "草莓-2"
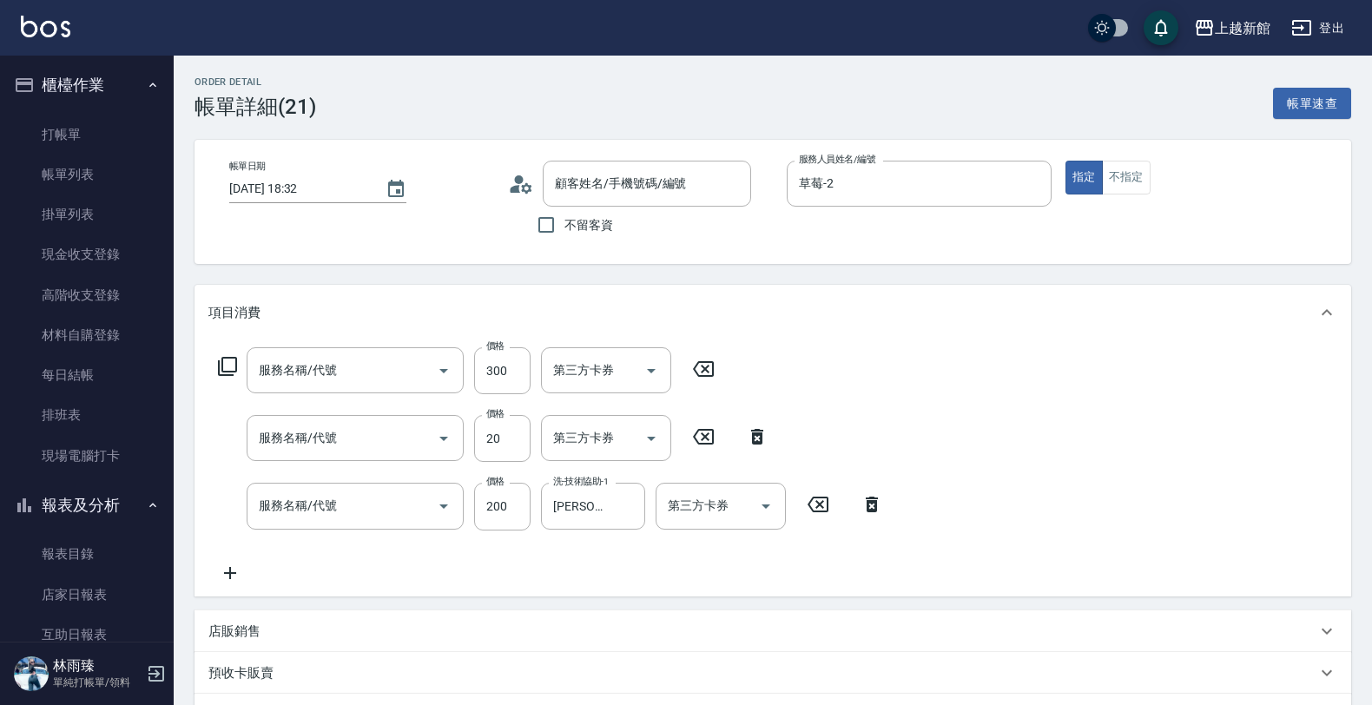
type input "指定單剪(203)"
type input "潤絲(801)"
type input "洗髮250(101)"
type input "店花草霉/0930557925/2"
click at [697, 372] on icon at bounding box center [702, 369] width 43 height 21
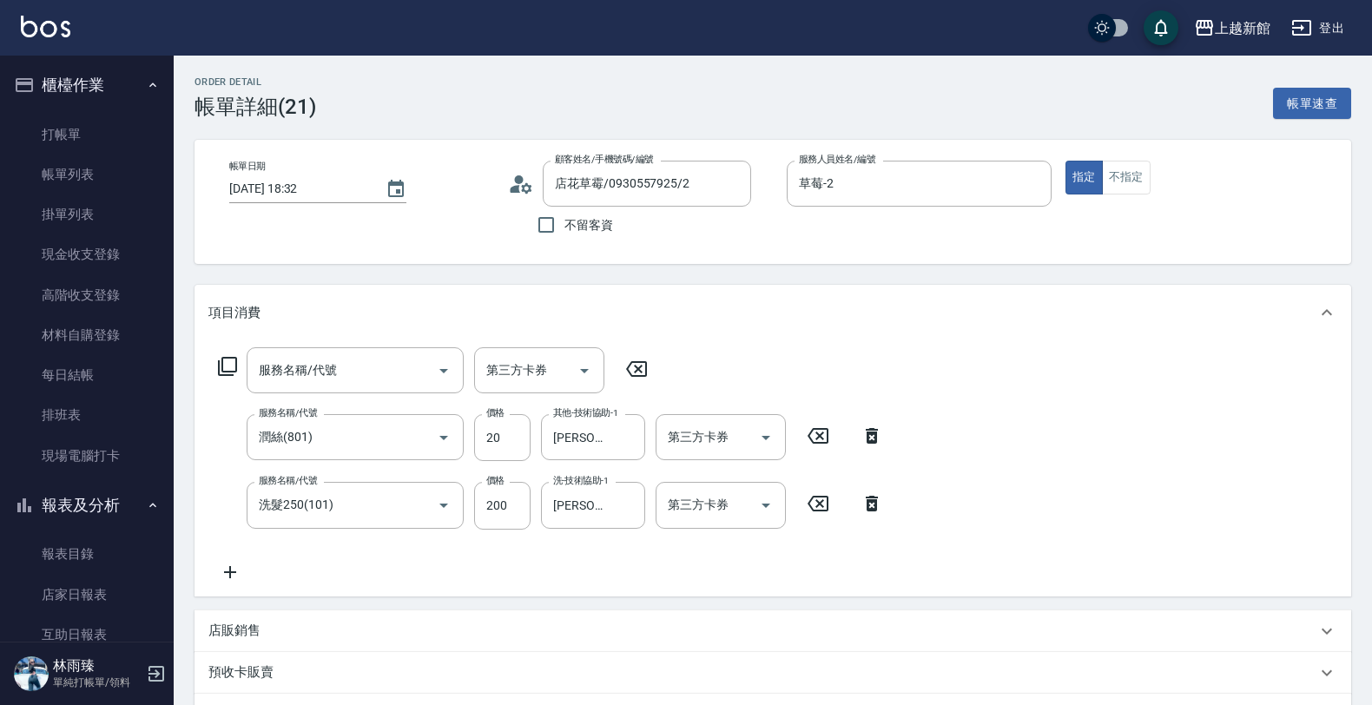
click at [839, 426] on icon at bounding box center [817, 435] width 43 height 21
click at [865, 492] on icon at bounding box center [871, 502] width 43 height 21
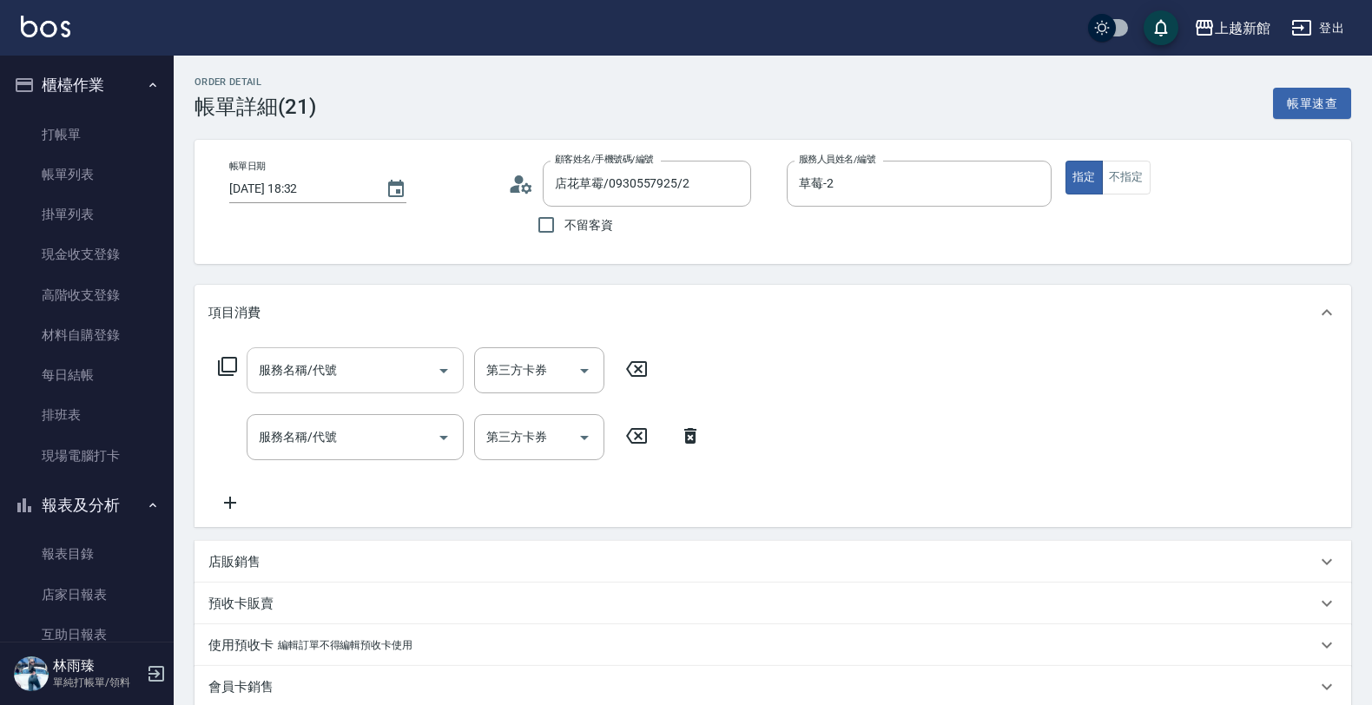
click at [326, 376] on input "服務名稱/代號" at bounding box center [341, 370] width 175 height 30
type input "指定單剪(203)"
type input "300"
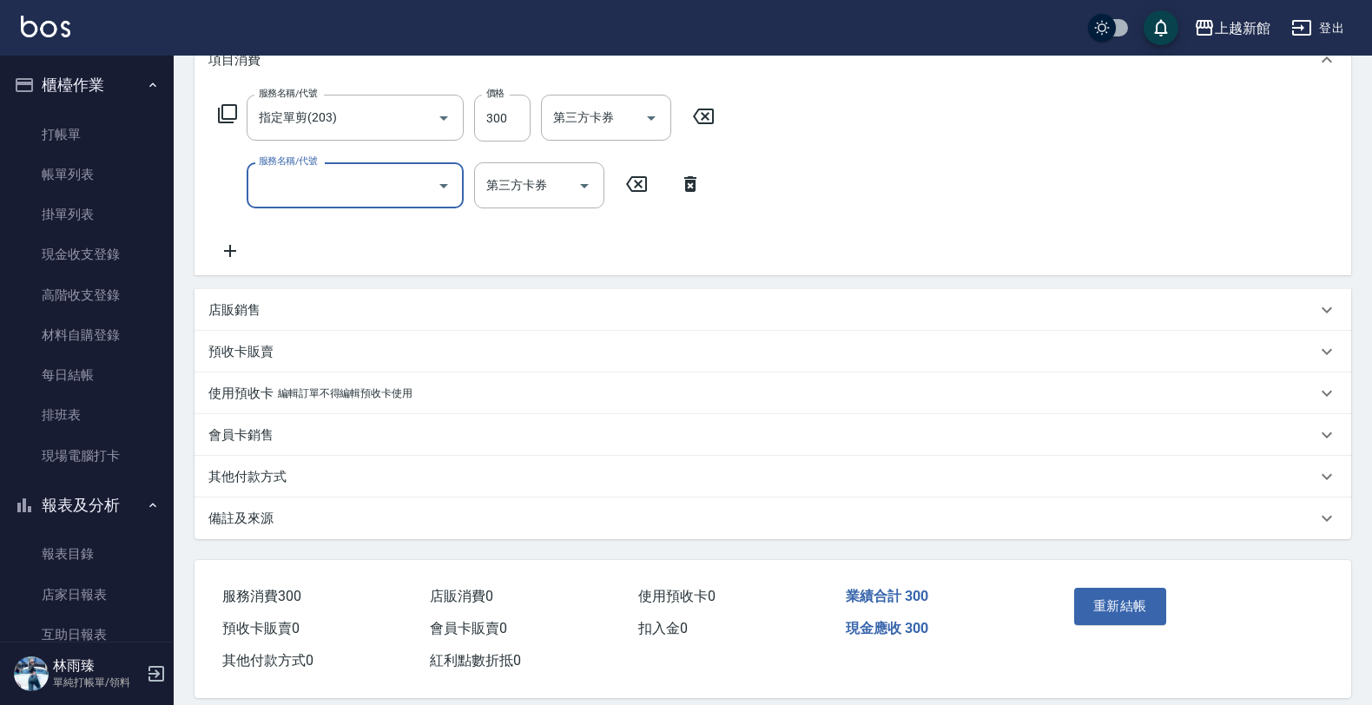
scroll to position [273, 0]
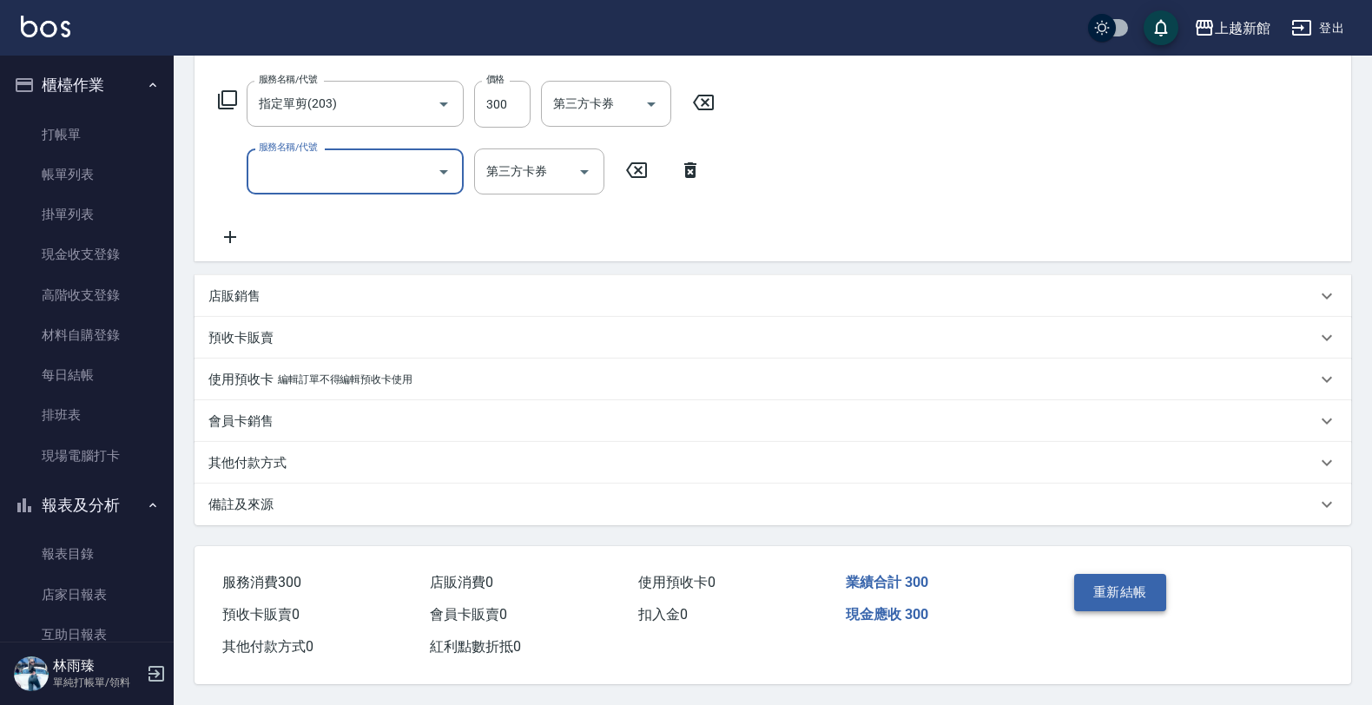
click at [1096, 588] on button "重新結帳" at bounding box center [1120, 592] width 92 height 36
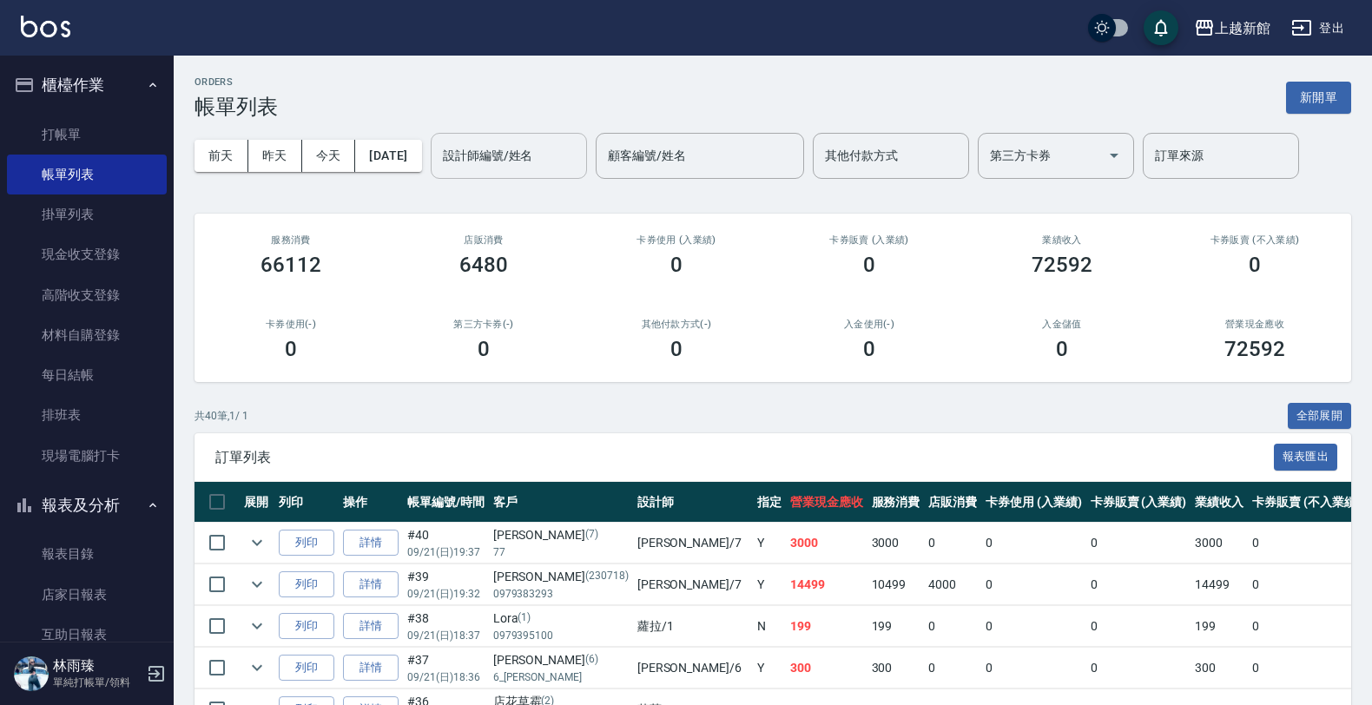
click at [539, 156] on input "設計師編號/姓名" at bounding box center [508, 156] width 141 height 30
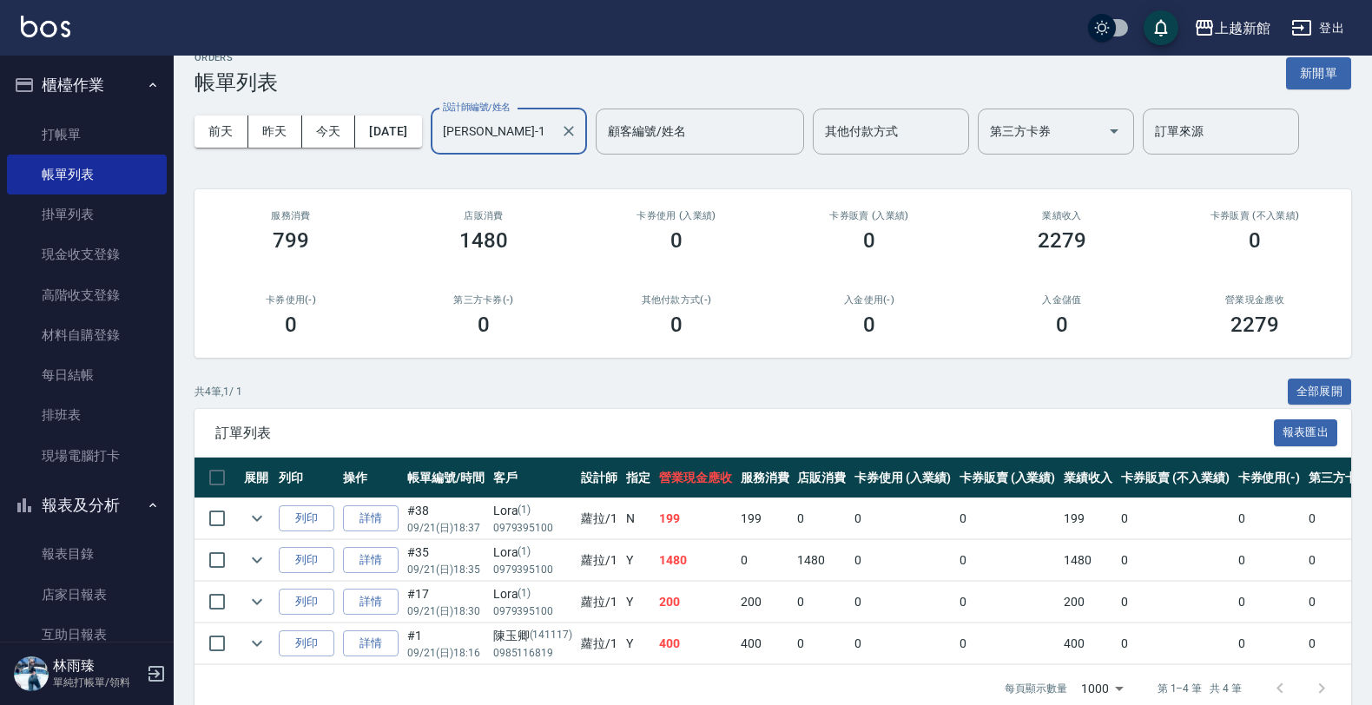
scroll to position [69, 0]
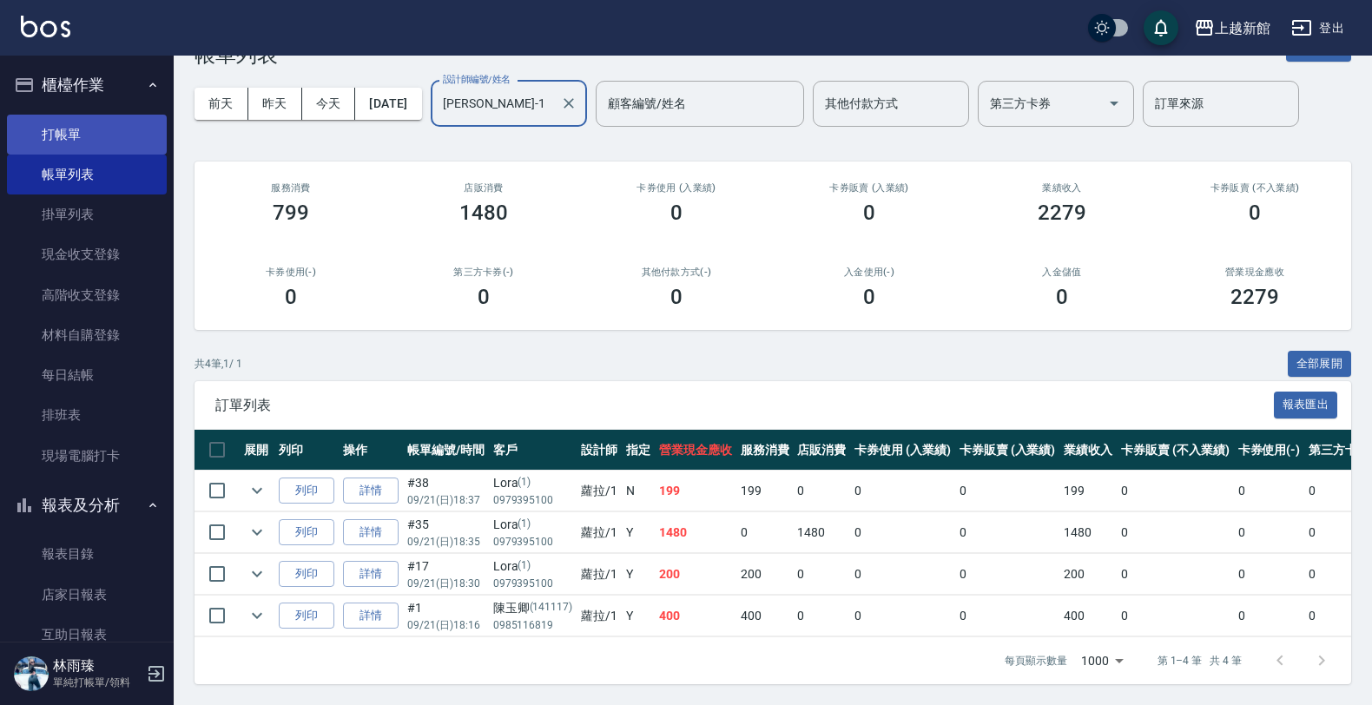
type input "[PERSON_NAME]-1"
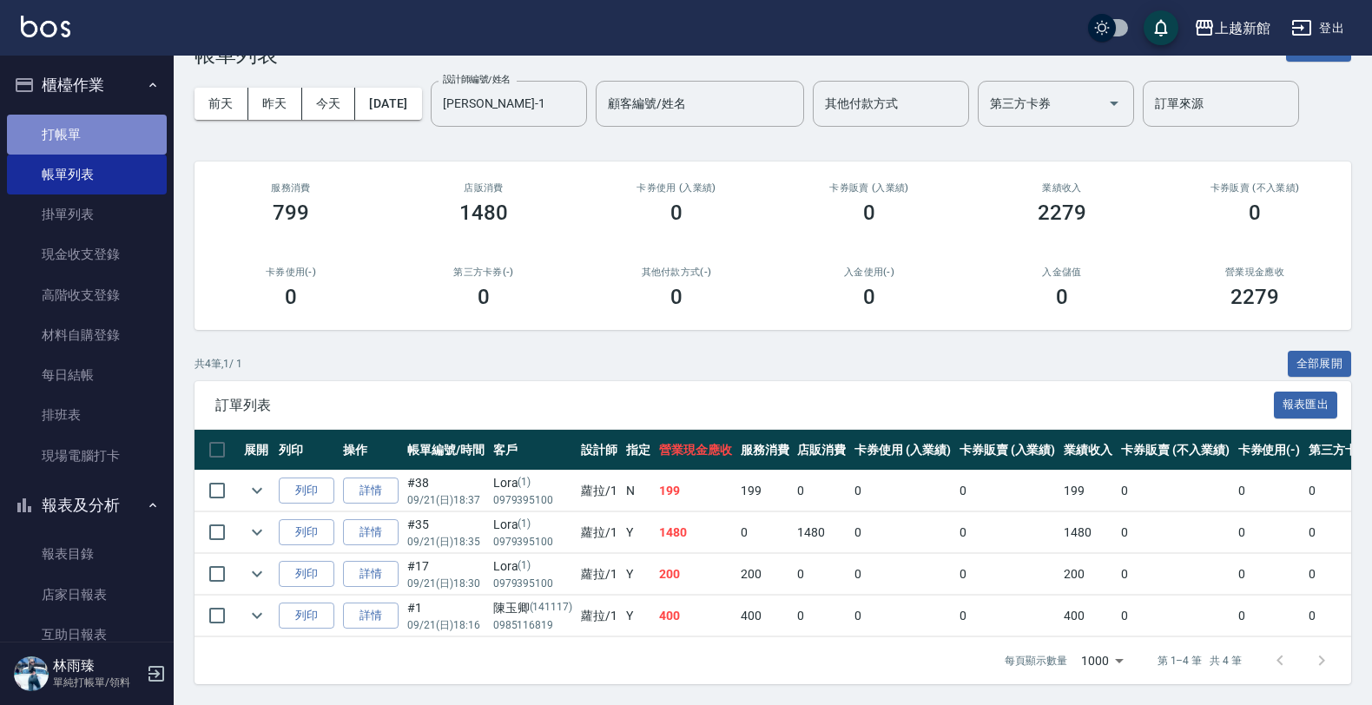
click at [107, 140] on link "打帳單" at bounding box center [87, 135] width 160 height 40
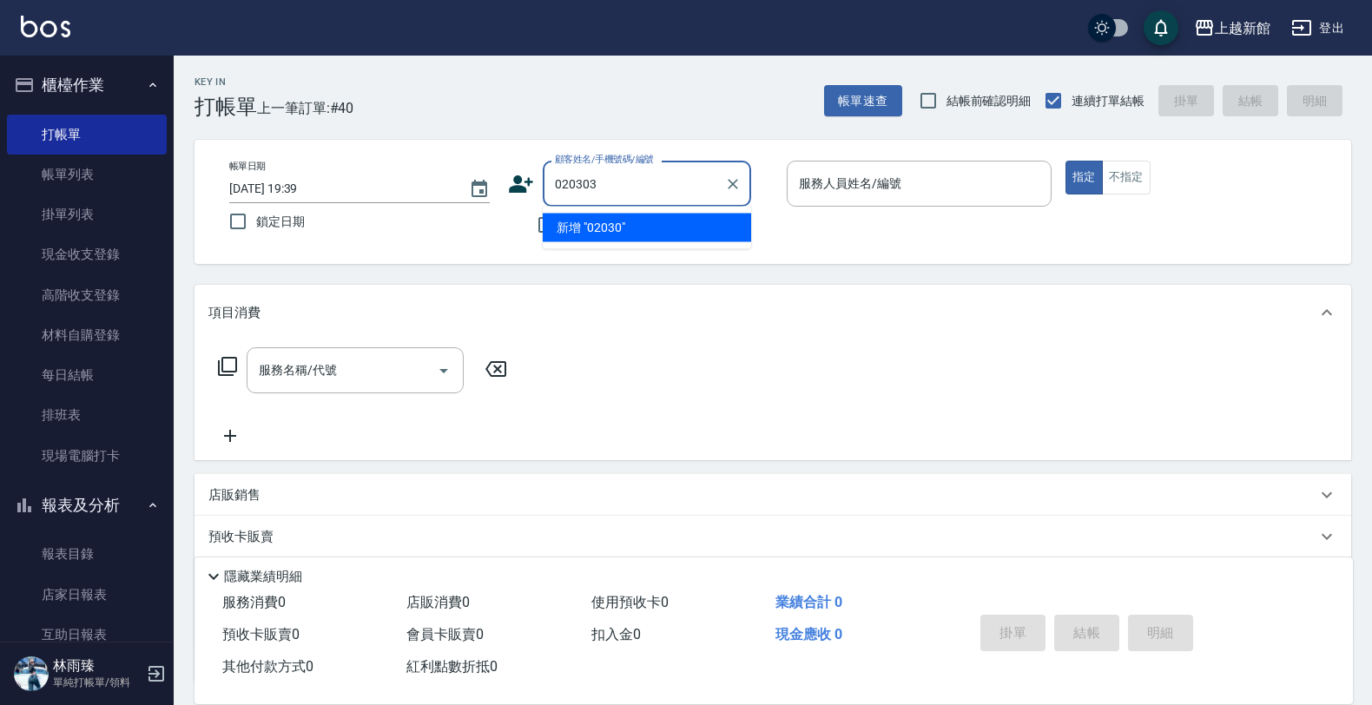
type input "020303"
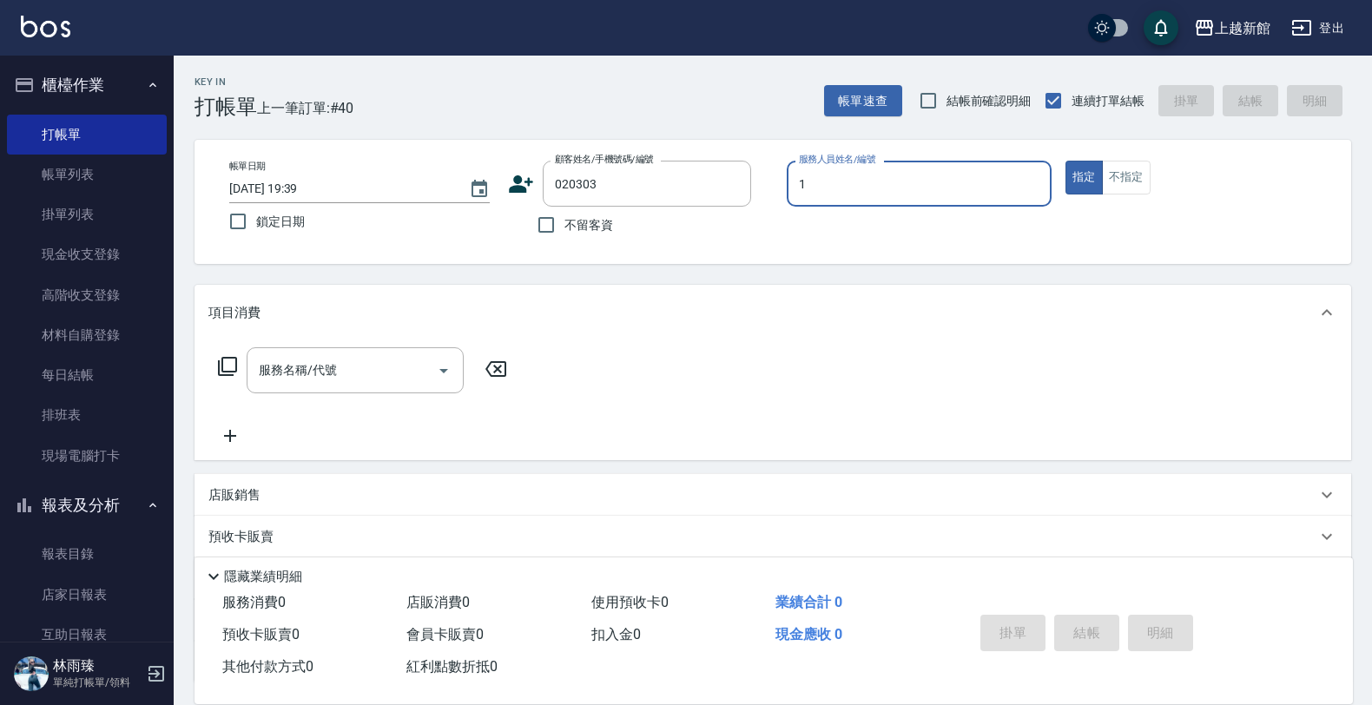
type input "1"
type button "true"
type input "[PERSON_NAME]/0989100447/020303"
type input "[PERSON_NAME]-1"
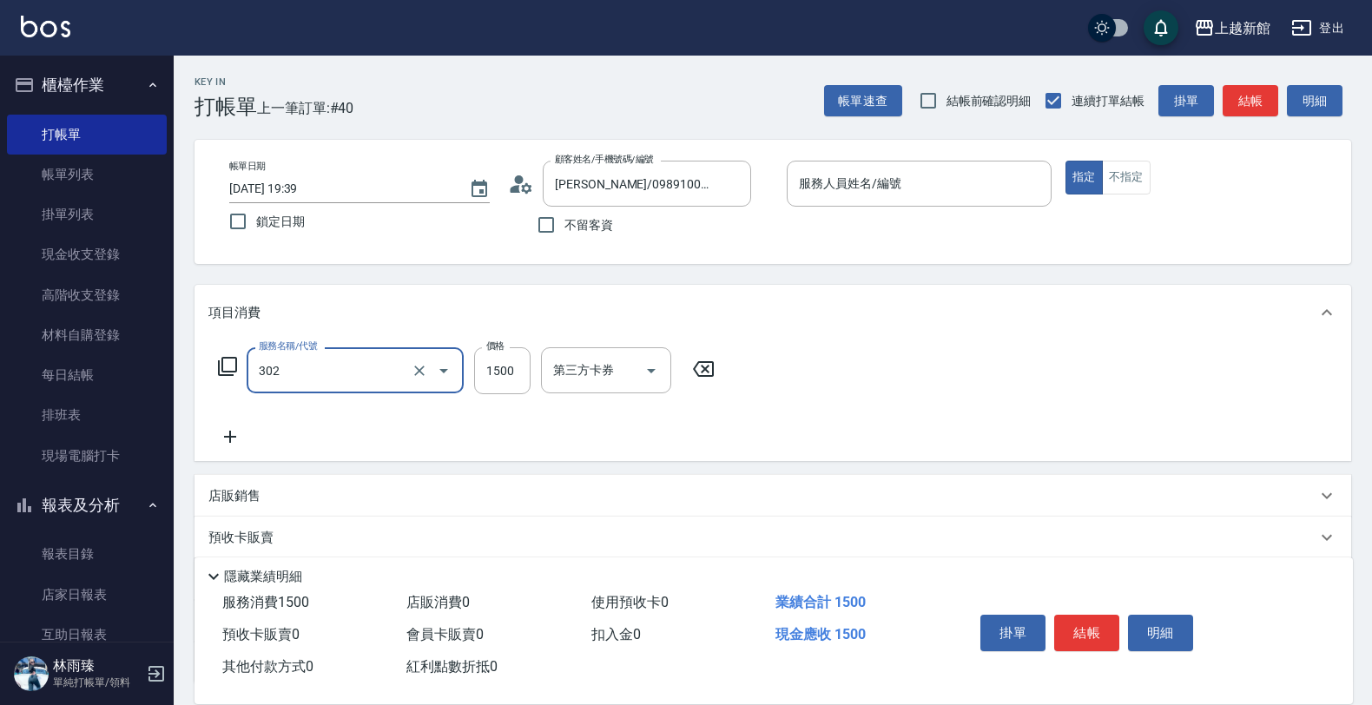
type input "設計燙髮(302)"
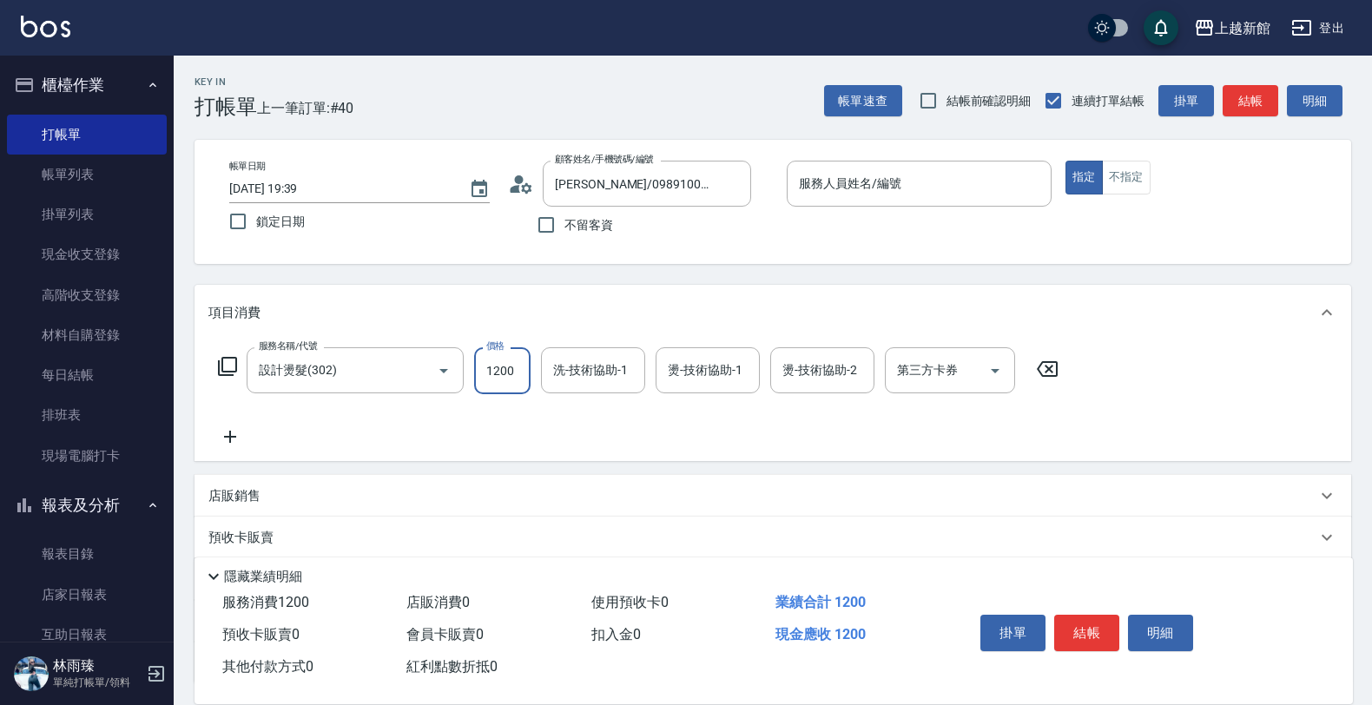
type input "1200"
type input "[PERSON_NAME]-1"
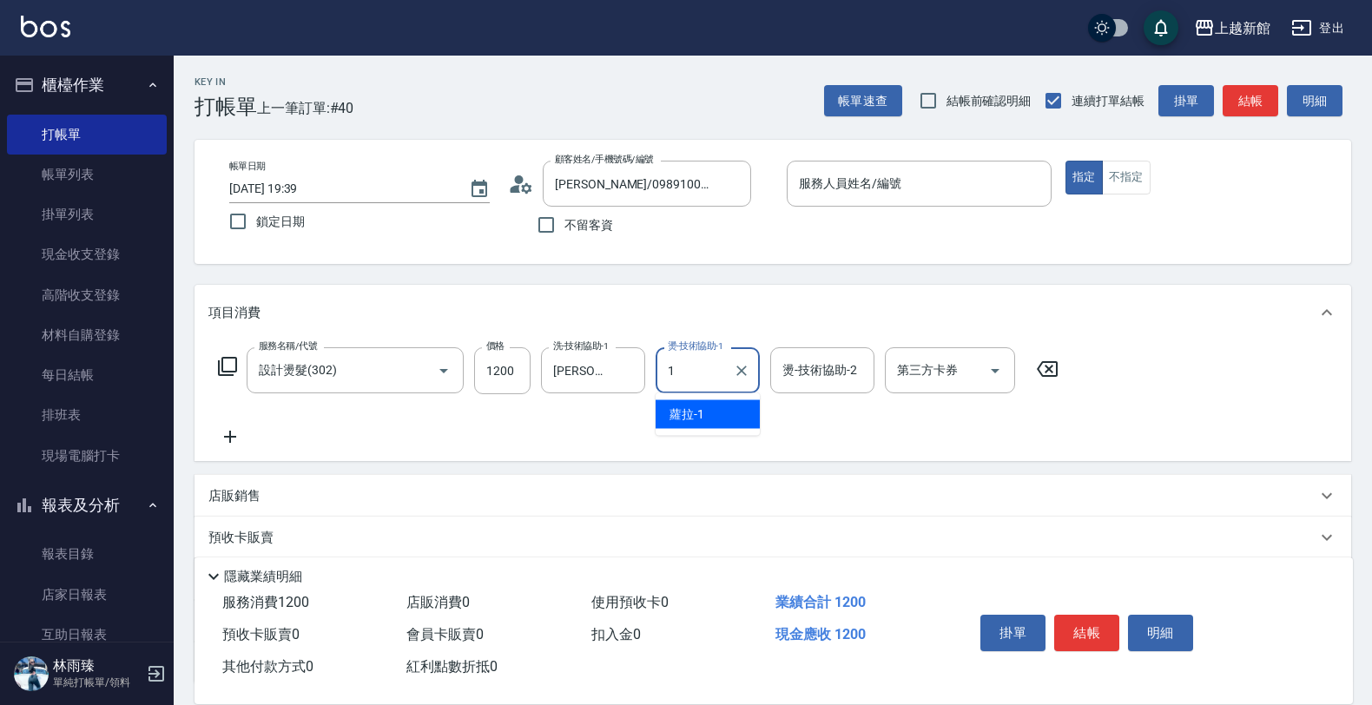
type input "[PERSON_NAME]-1"
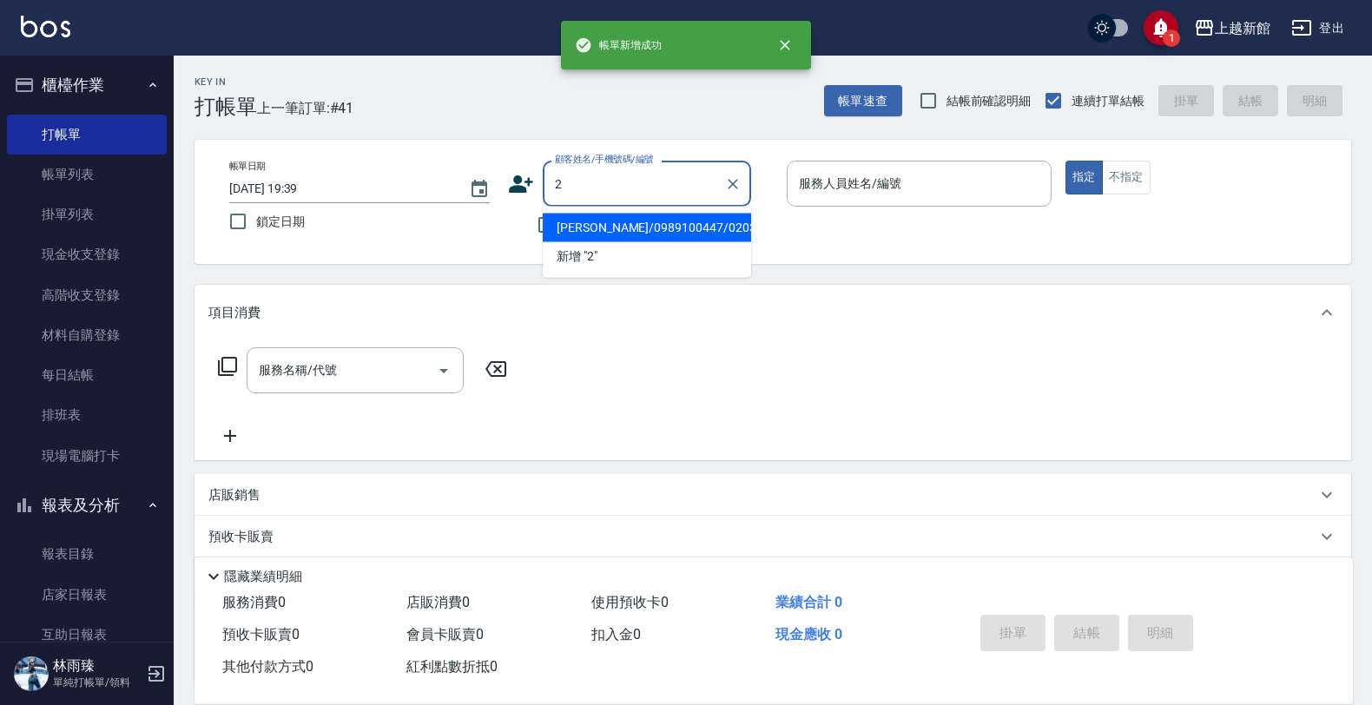
type input "[PERSON_NAME]/0989100447/020303"
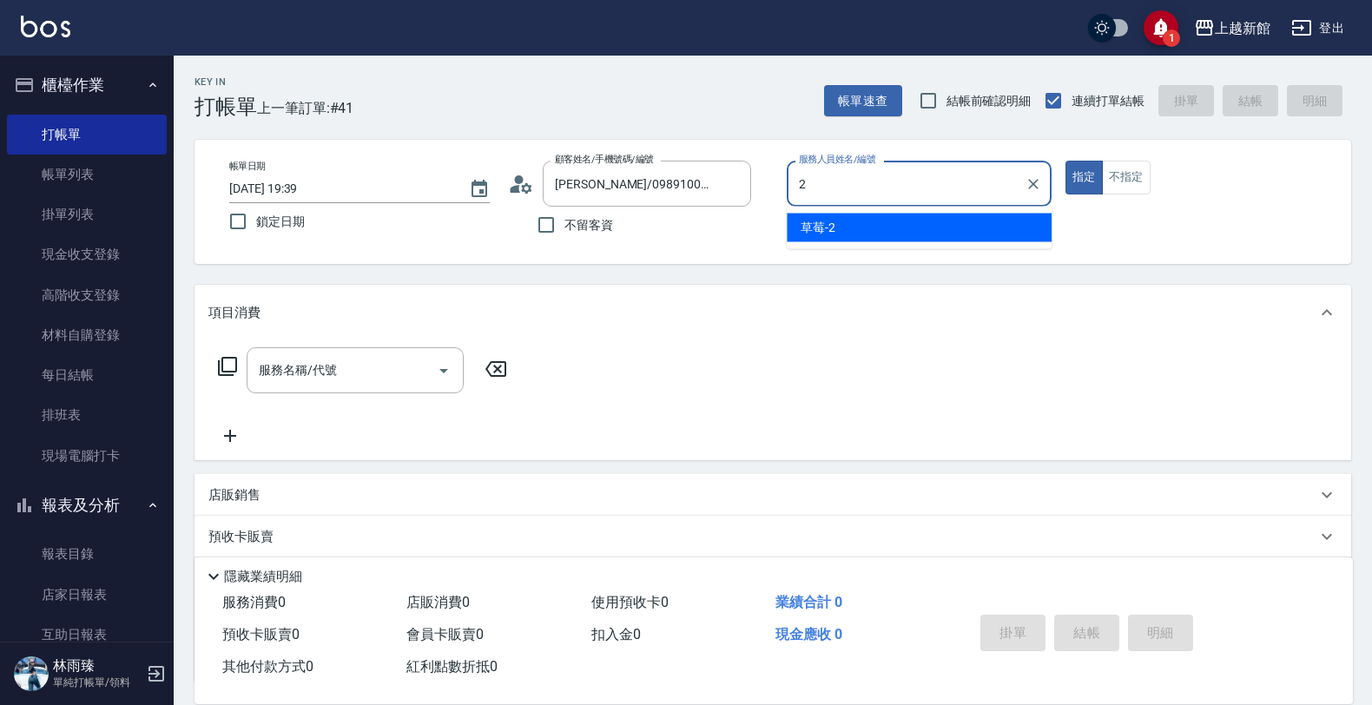
type input "草莓-2"
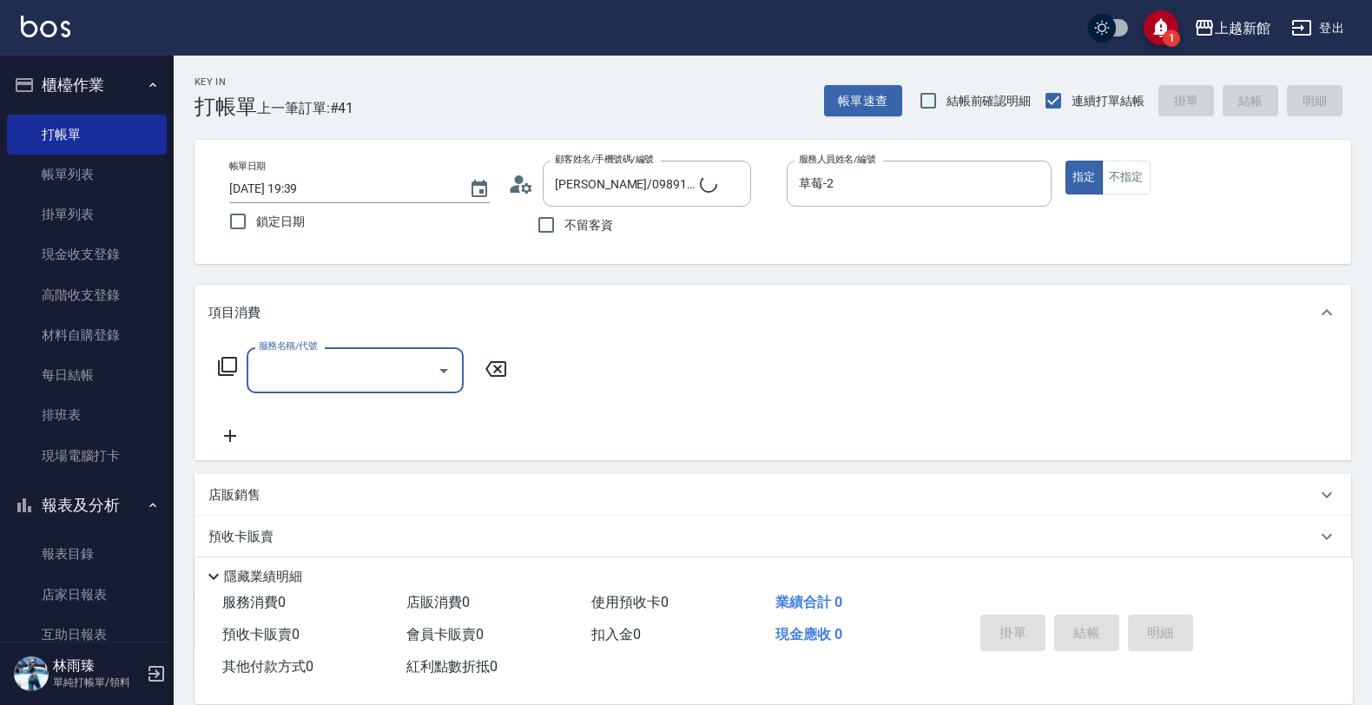
type input "店花草霉/0930557925/2"
click at [1148, 20] on button "1" at bounding box center [1160, 27] width 35 height 35
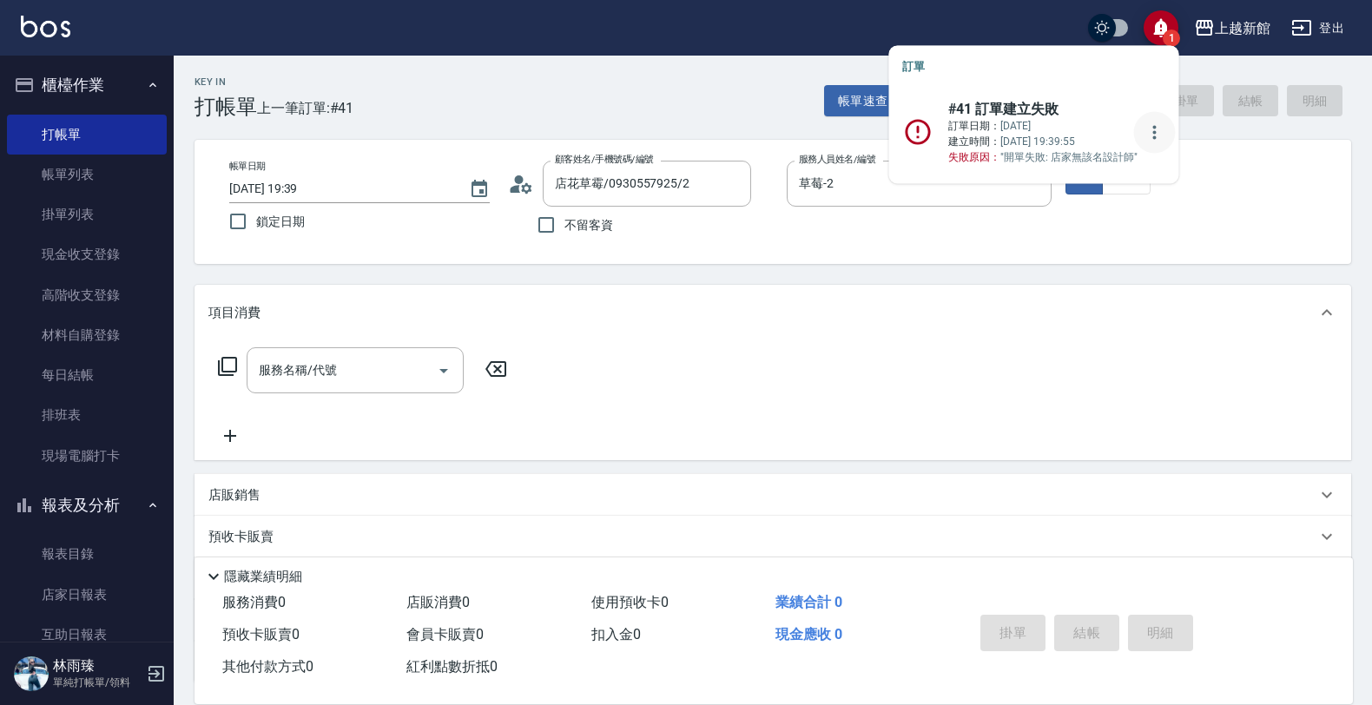
click at [1148, 137] on icon "more" at bounding box center [1154, 132] width 21 height 21
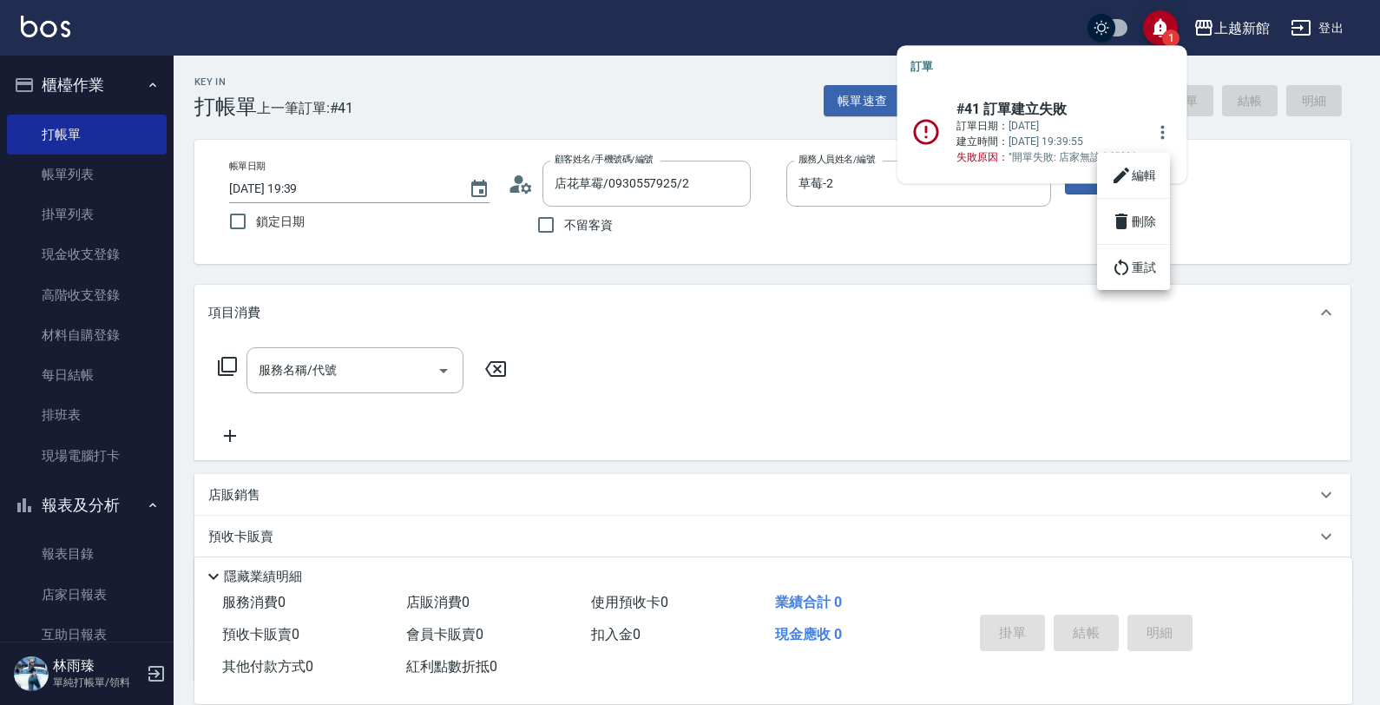
click at [1144, 174] on li "編輯" at bounding box center [1133, 175] width 73 height 31
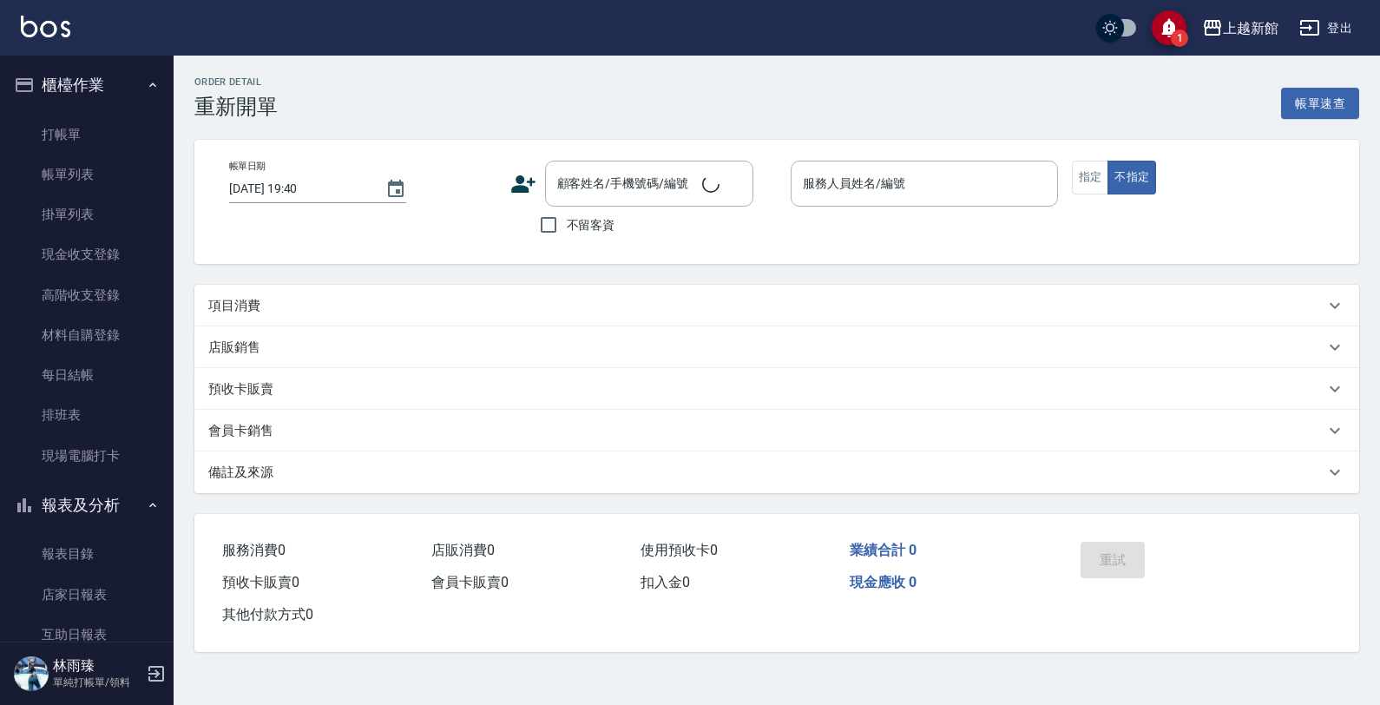
type input "[DATE] 19:39"
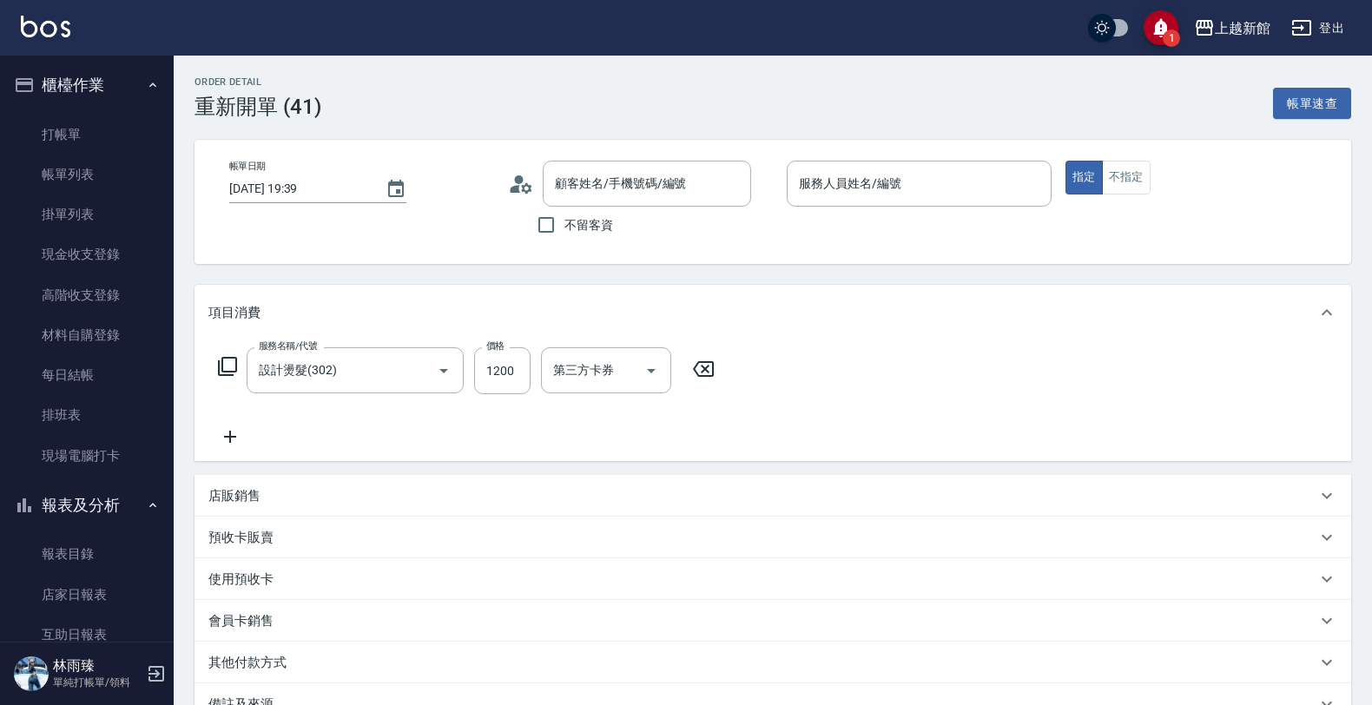
type input "[PERSON_NAME]/0989100447/020303"
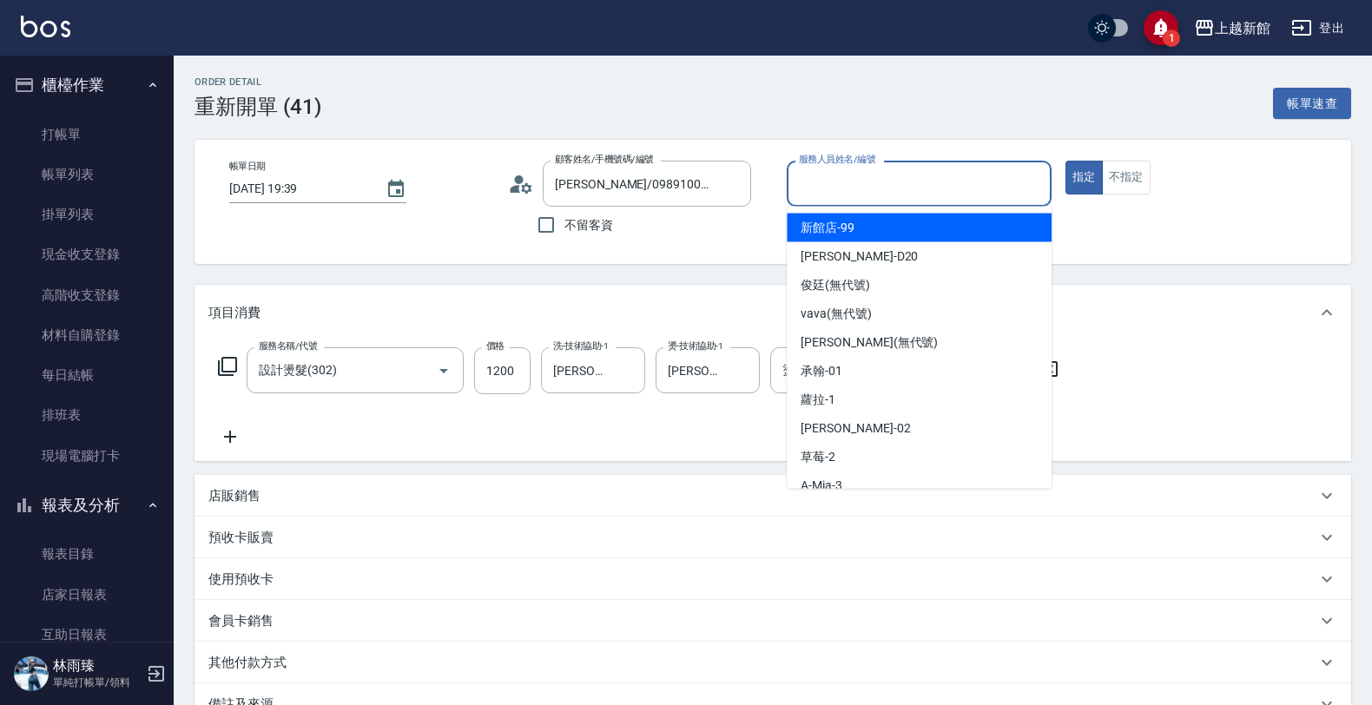
click at [818, 188] on input "服務人員姓名/編號" at bounding box center [918, 183] width 249 height 30
type input "[PERSON_NAME]-1"
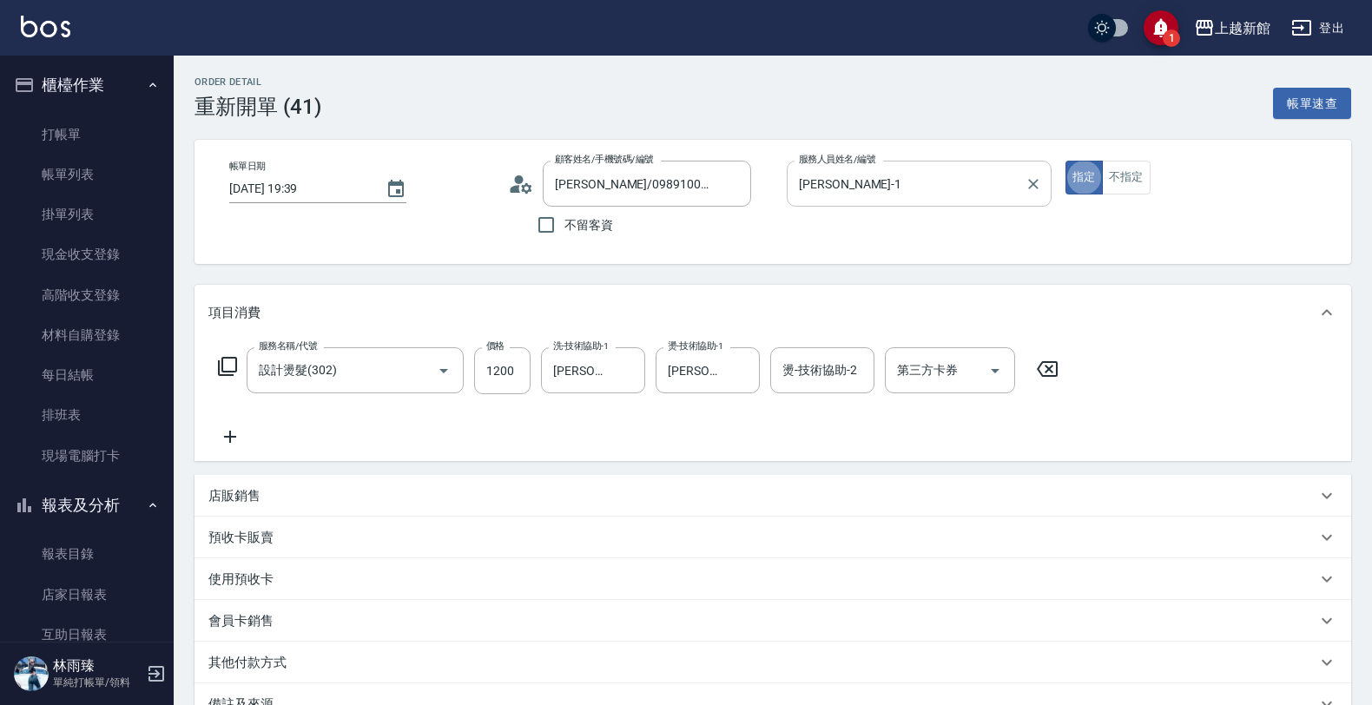
type button "true"
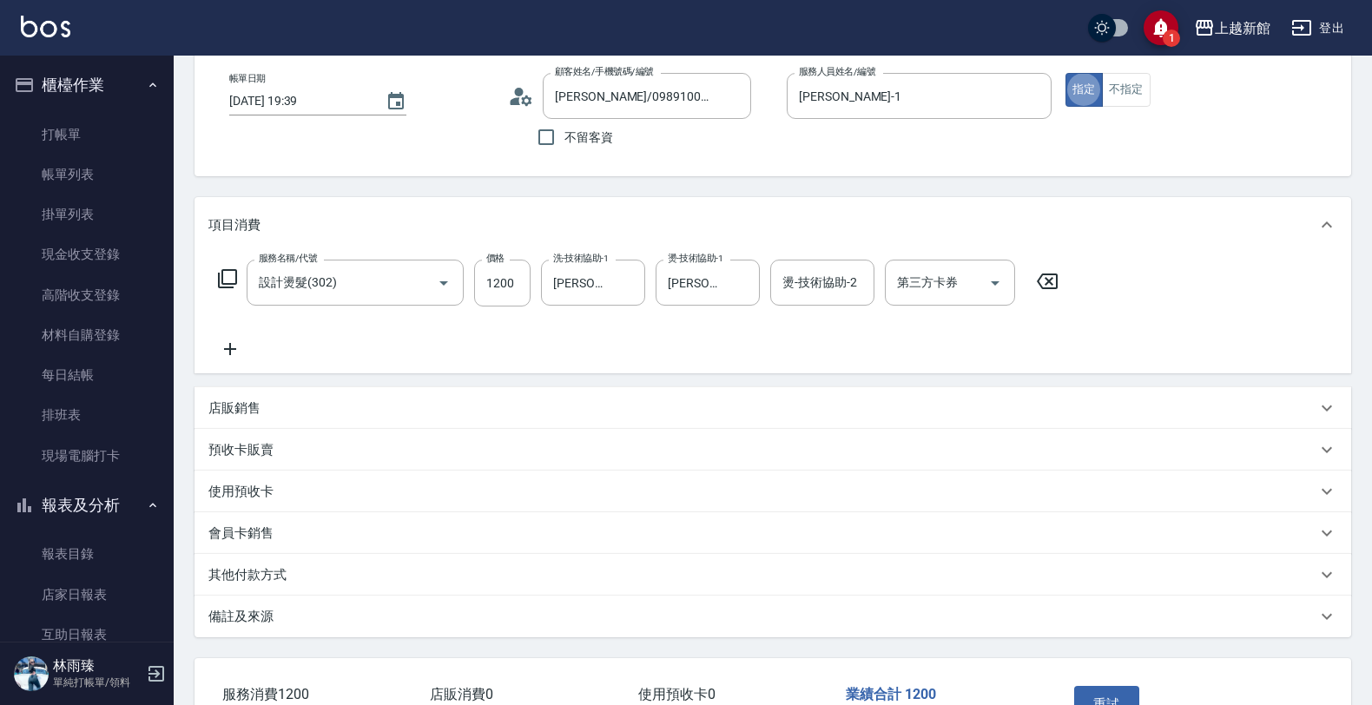
scroll to position [206, 0]
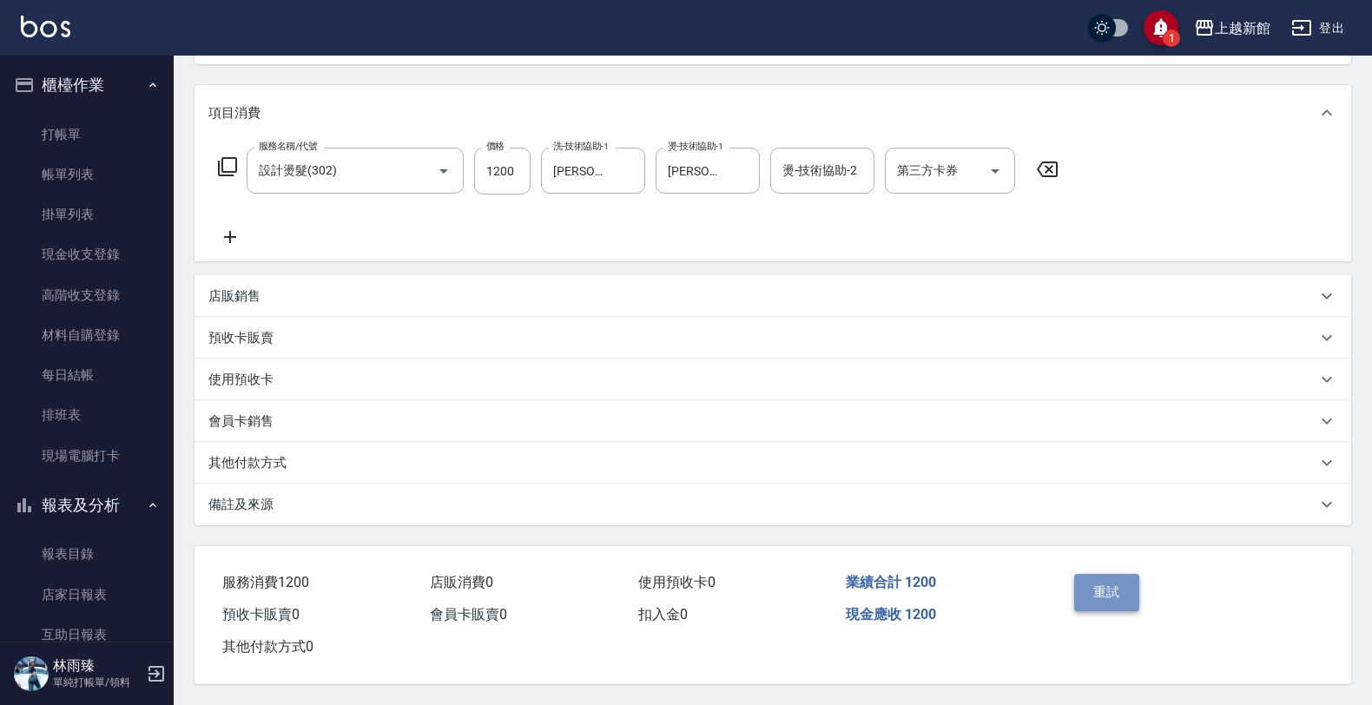
click at [1085, 579] on button "重試" at bounding box center [1106, 592] width 65 height 36
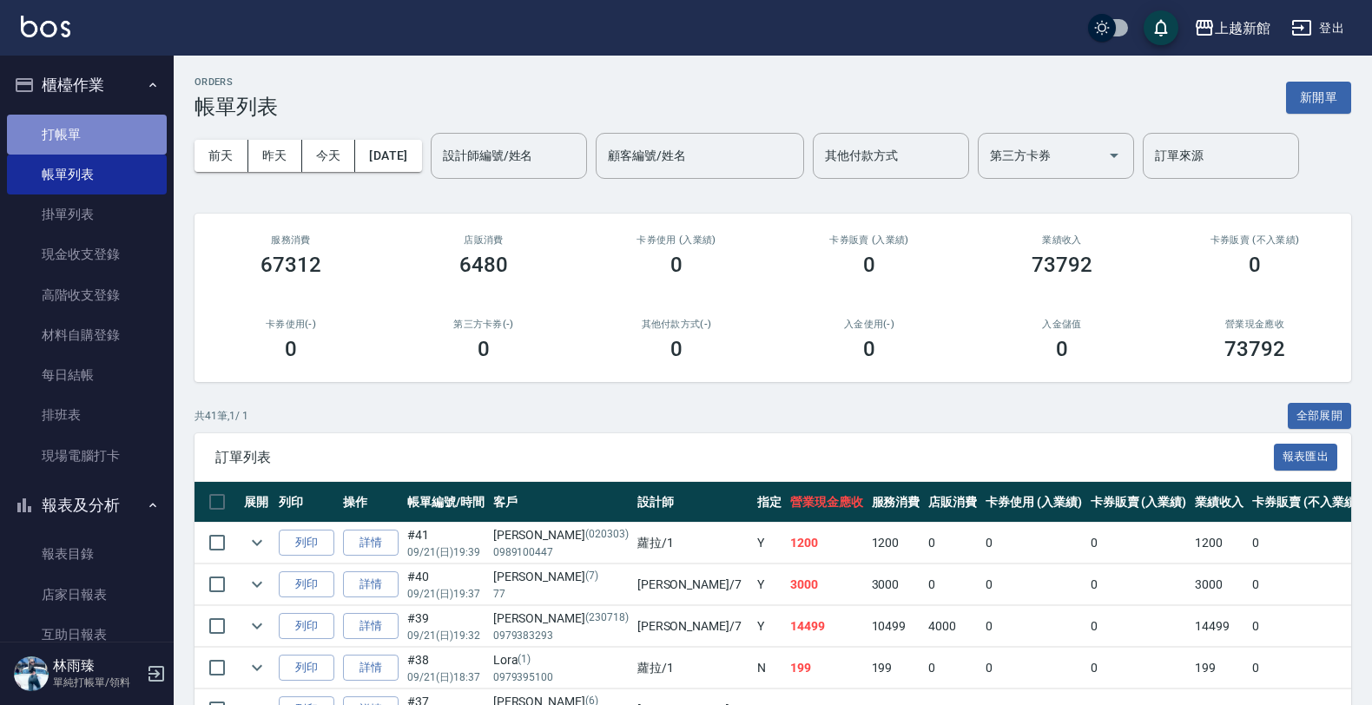
click at [87, 122] on link "打帳單" at bounding box center [87, 135] width 160 height 40
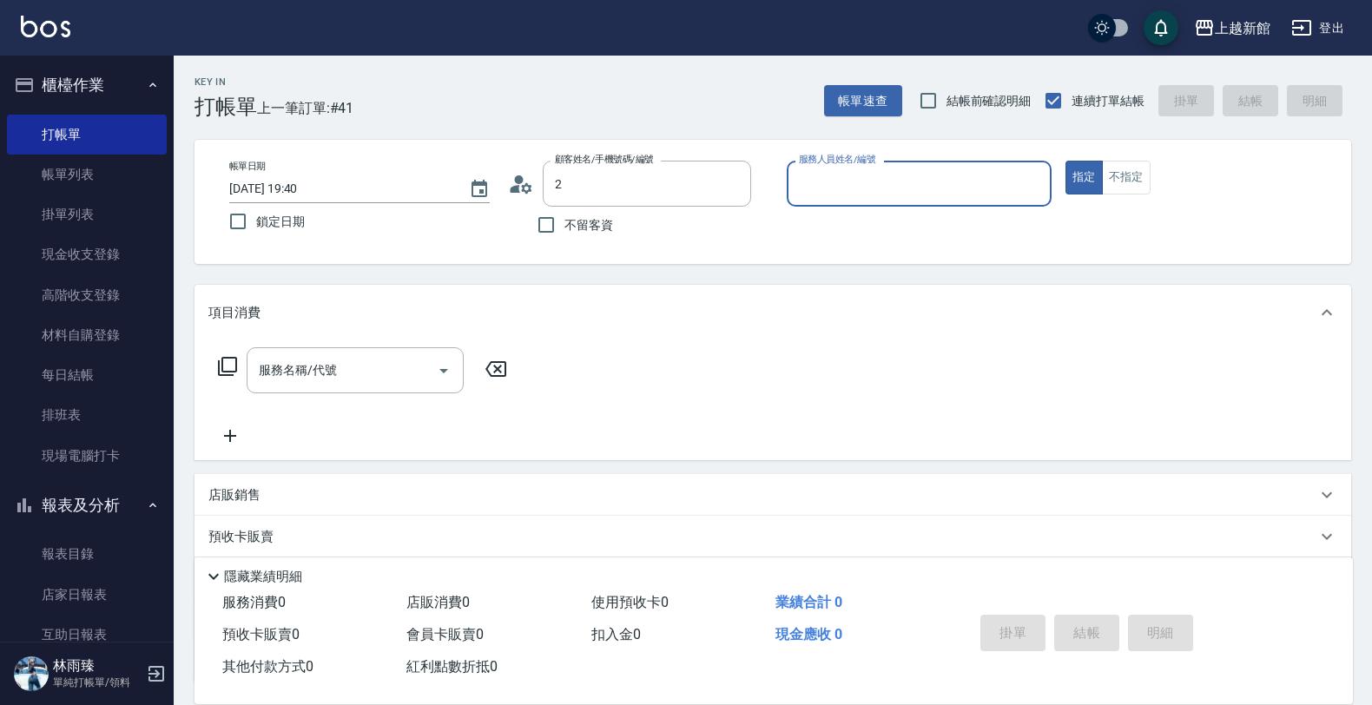
type input "[PERSON_NAME]/0989100447/020303"
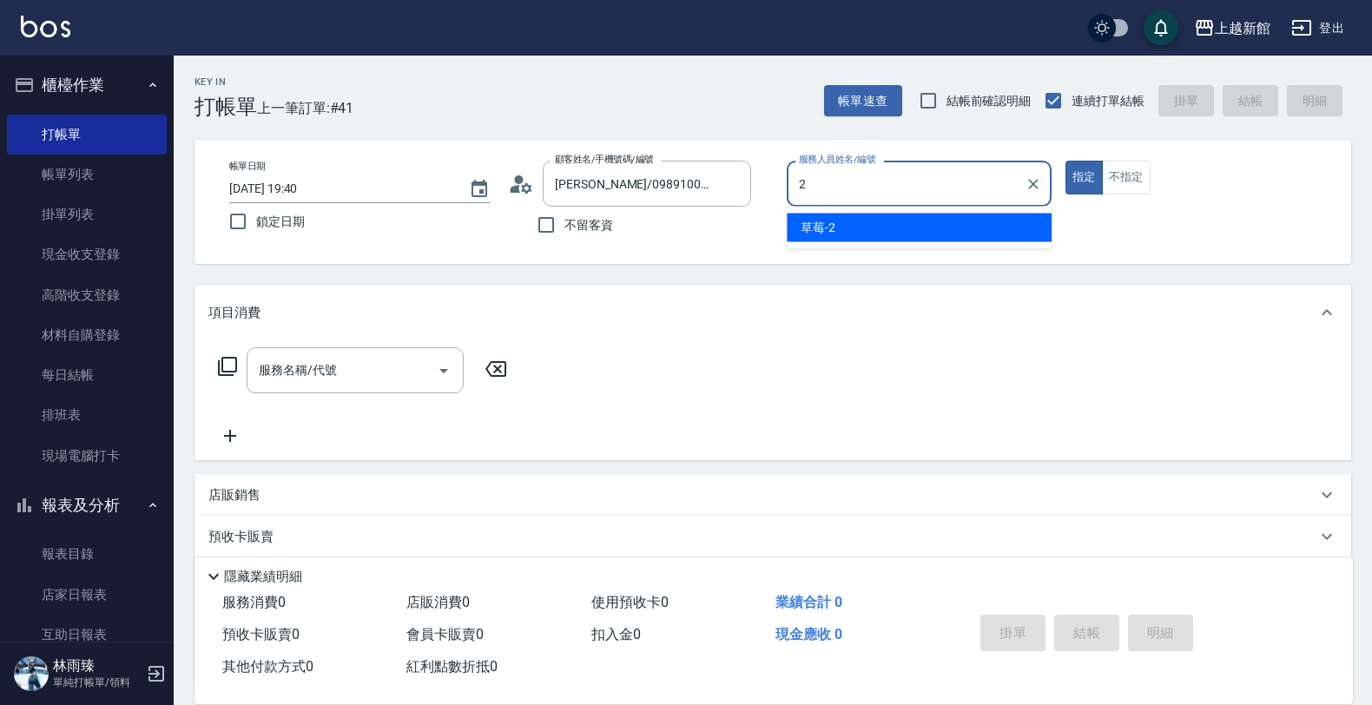
type input "草莓-2"
type button "true"
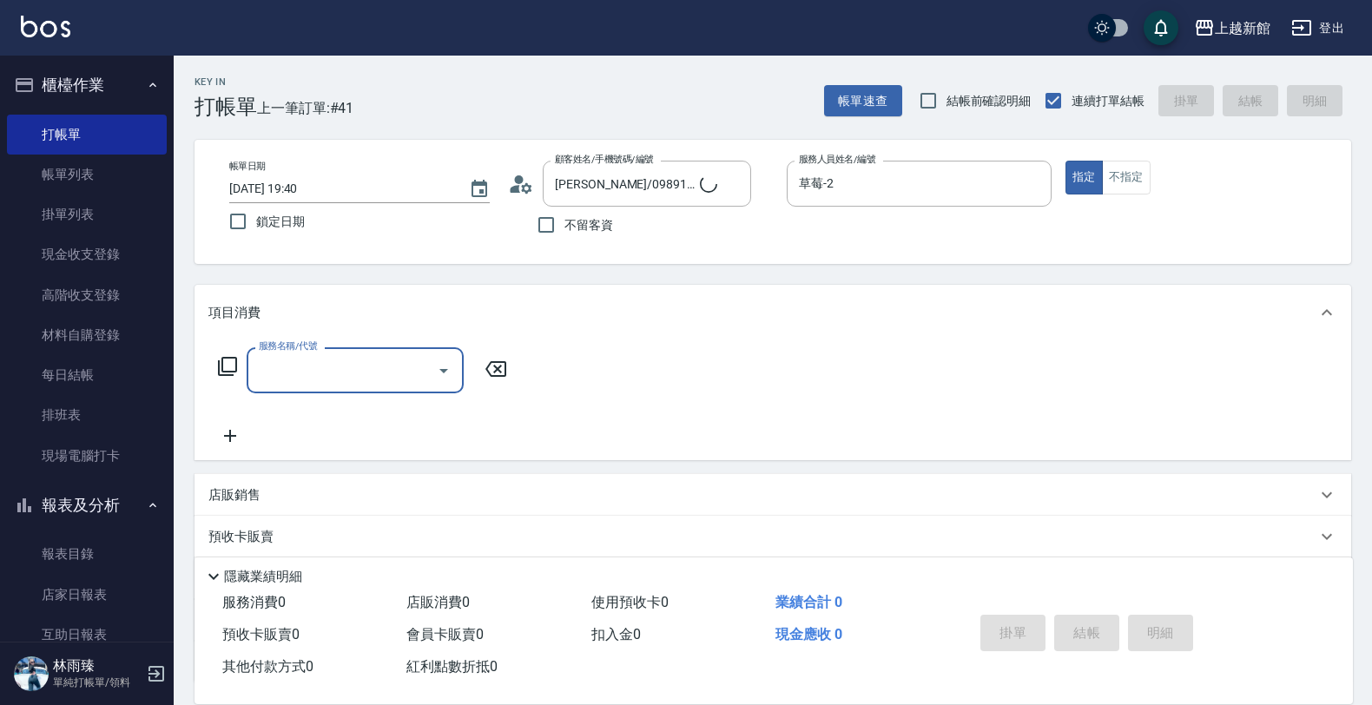
type input "店花草霉/0930557925/2"
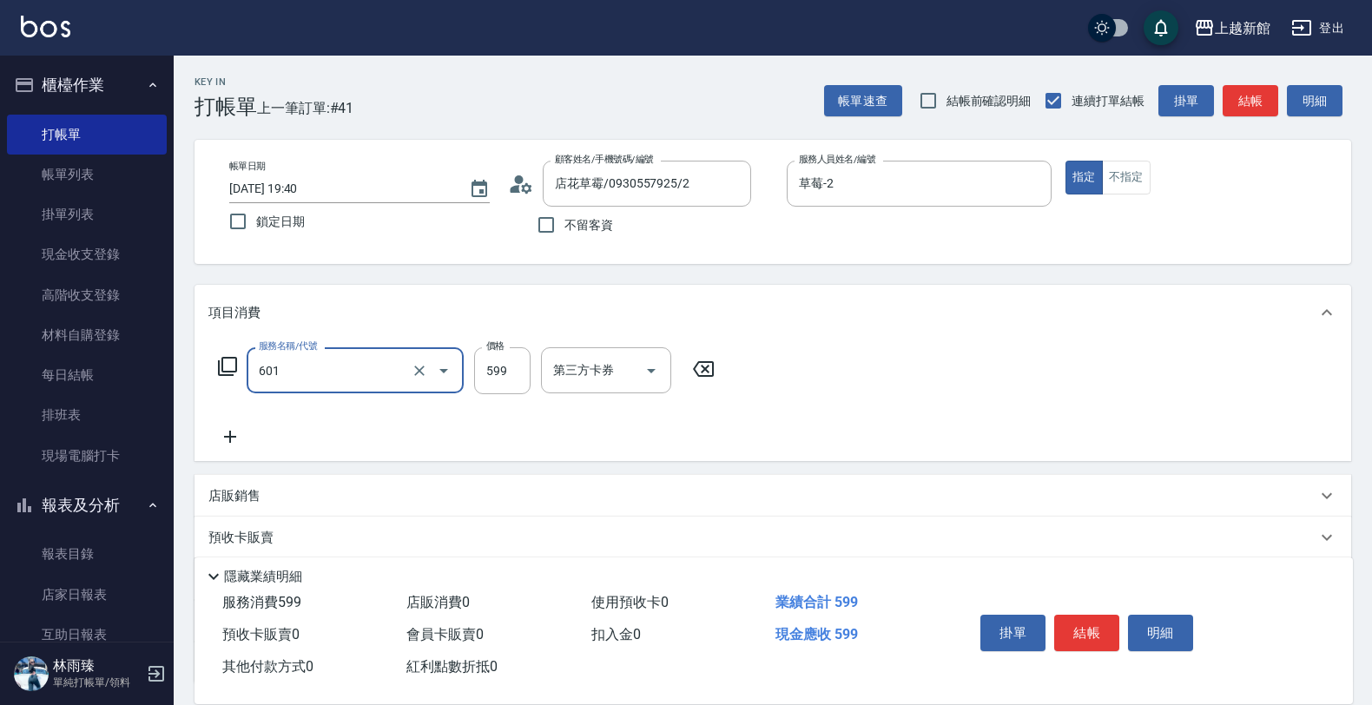
type input "仲夏頭皮冰鎮舒活洗髮(601)"
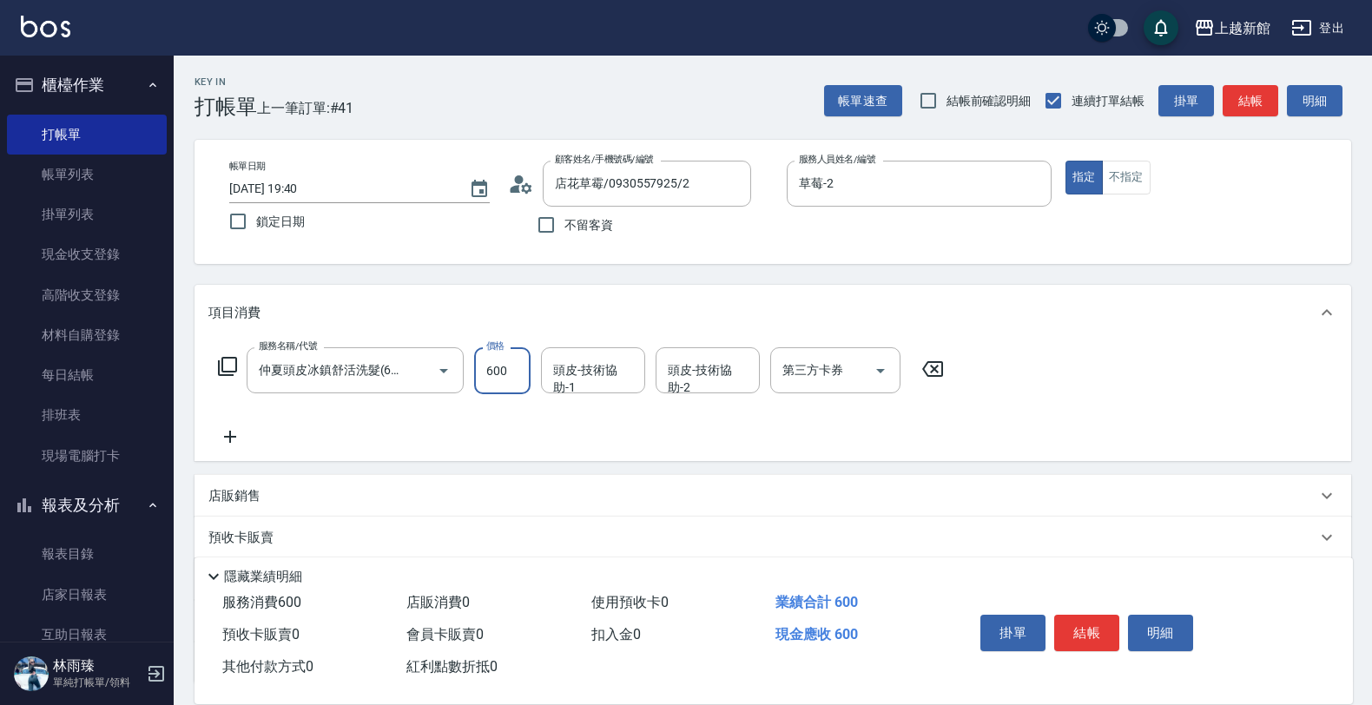
type input "600"
type input "[PERSON_NAME]-29"
type input "2"
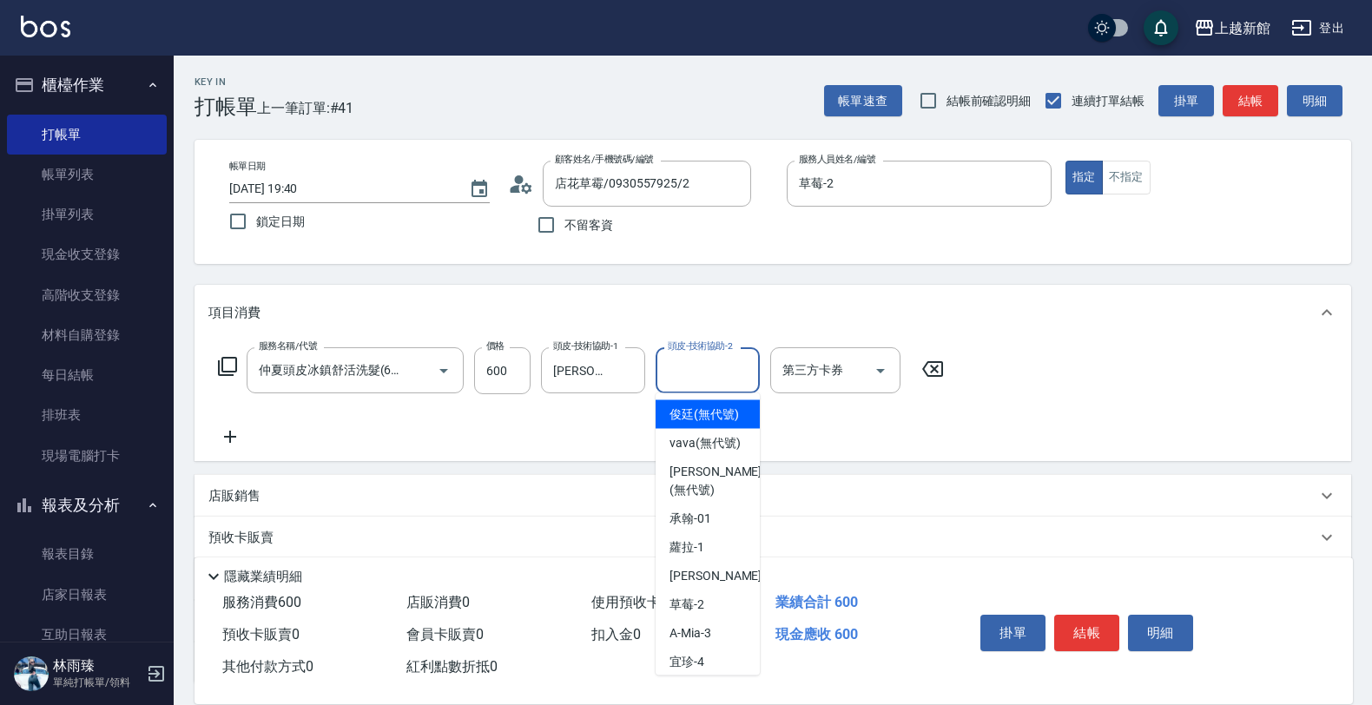
click at [497, 450] on div "服務名稱/代號 [PERSON_NAME]頭皮冰鎮舒活洗髮(601) 服務名稱/代號 價格 600 價格 頭皮-技術協助-1 [PERSON_NAME]妮-2…" at bounding box center [772, 400] width 1156 height 121
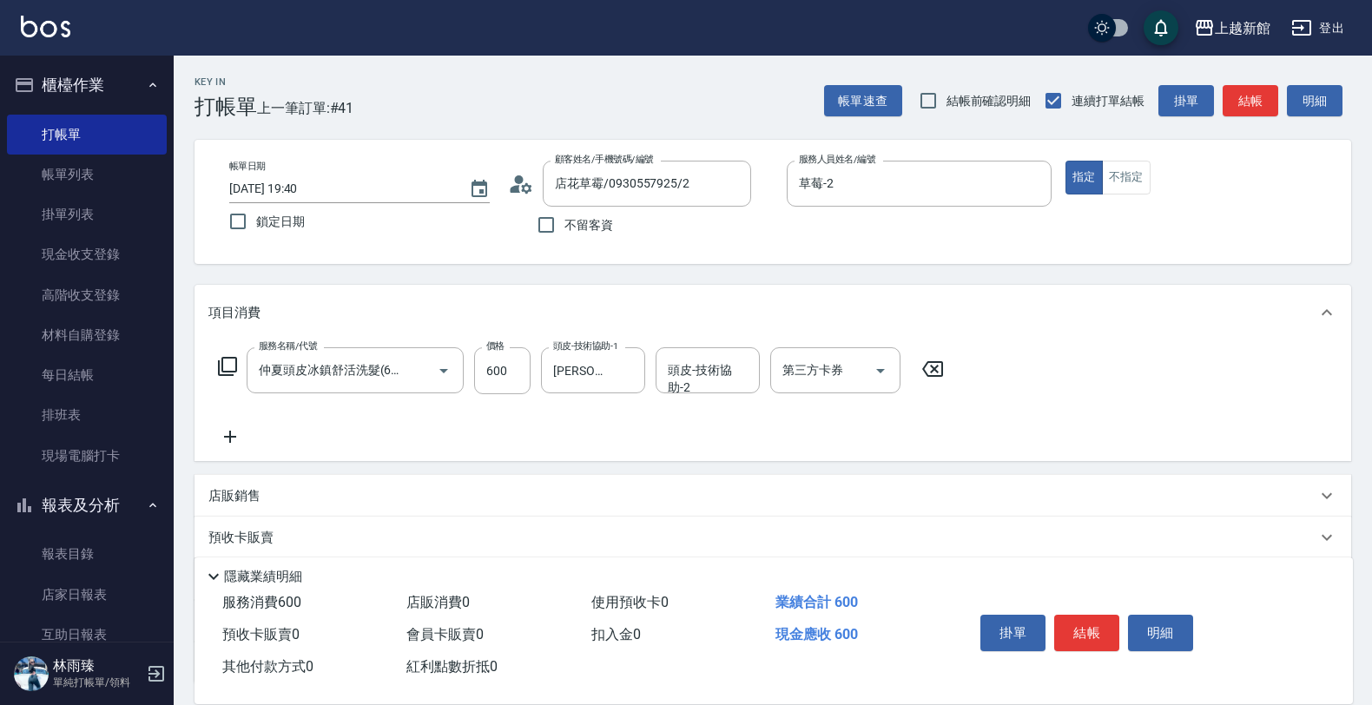
click at [230, 426] on icon at bounding box center [229, 436] width 43 height 21
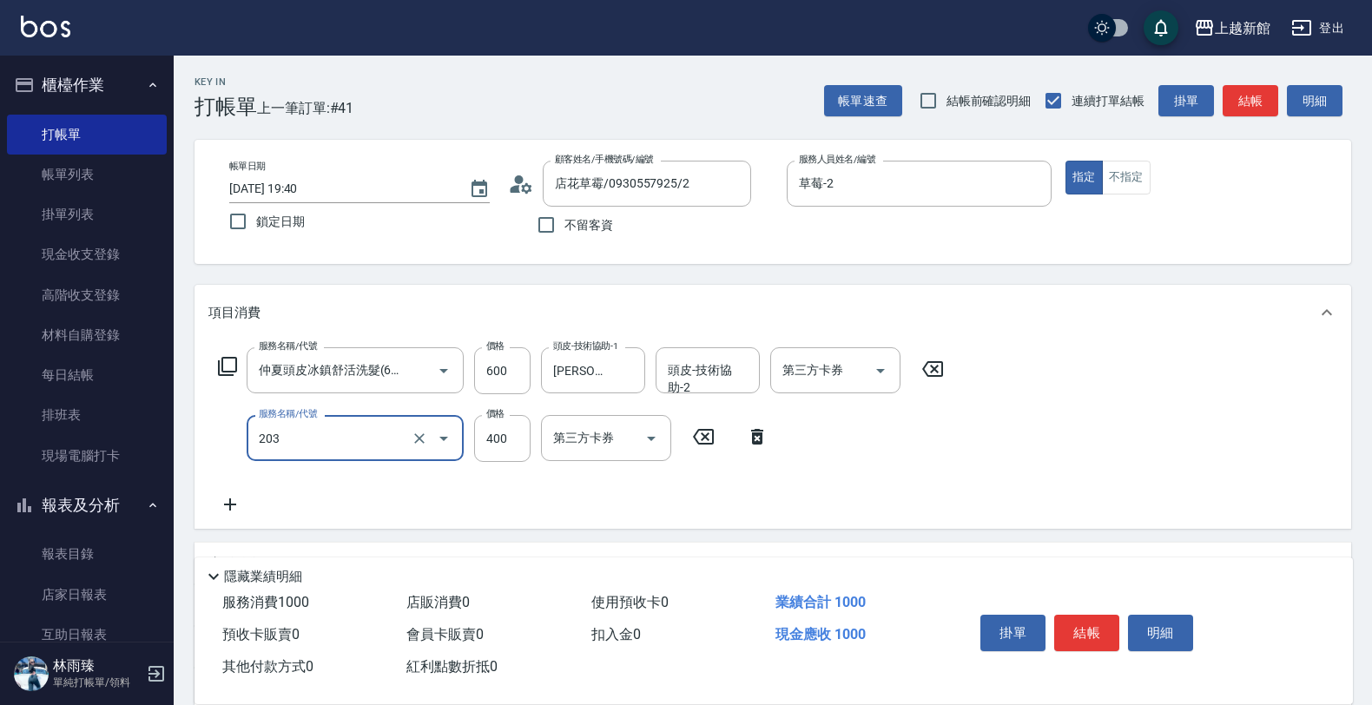
type input "指定單剪(203)"
type input "400"
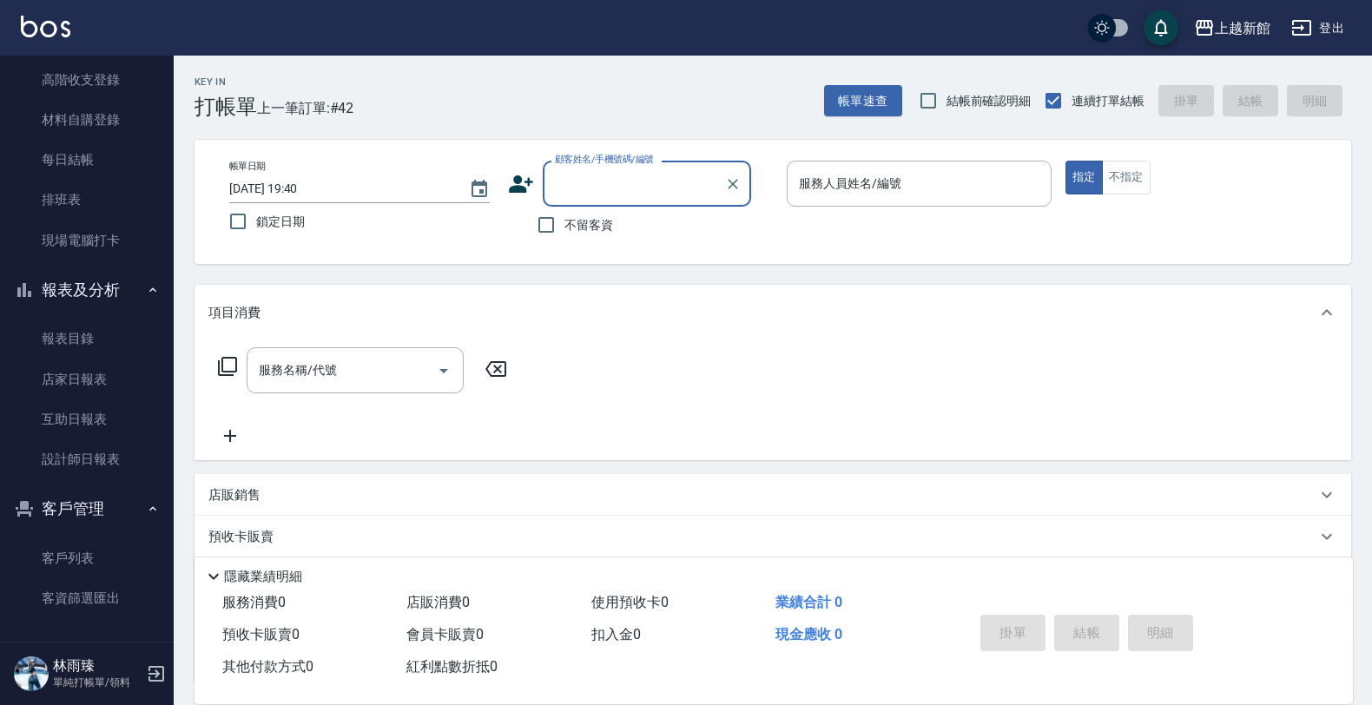
scroll to position [220, 0]
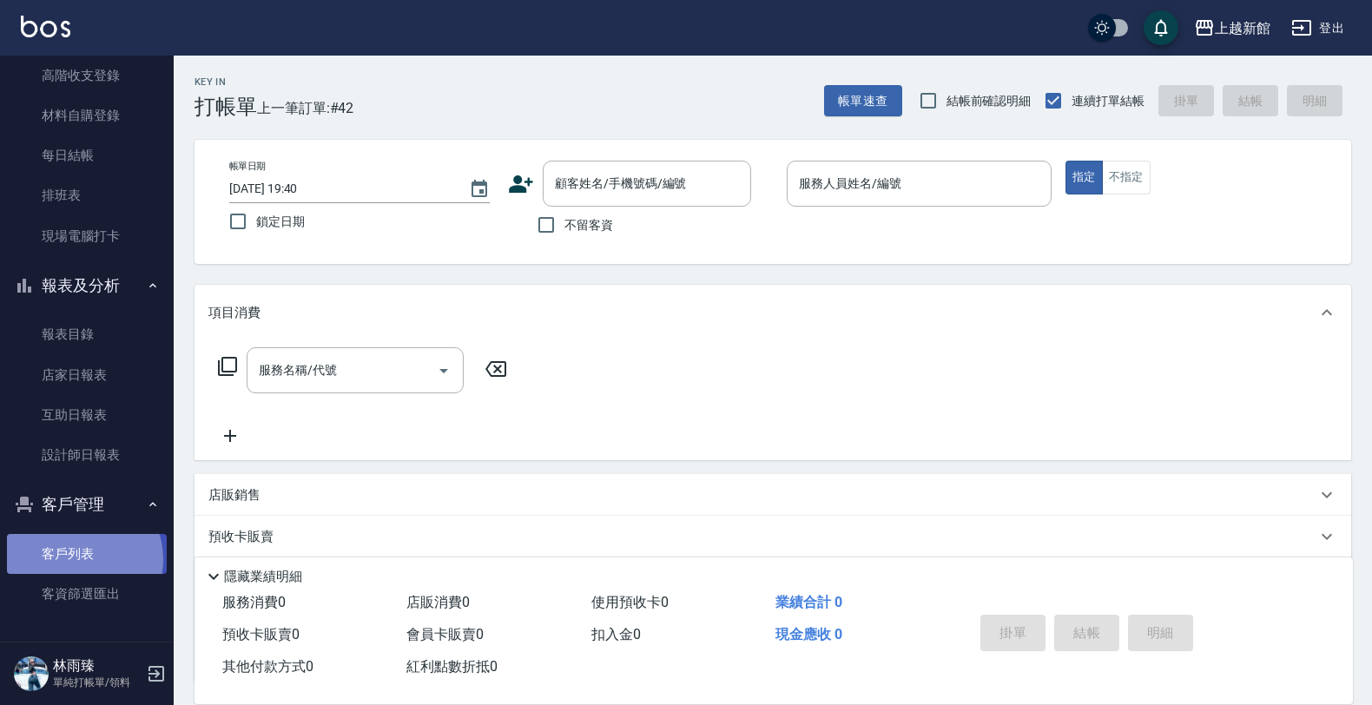
click at [80, 558] on link "客戶列表" at bounding box center [87, 554] width 160 height 40
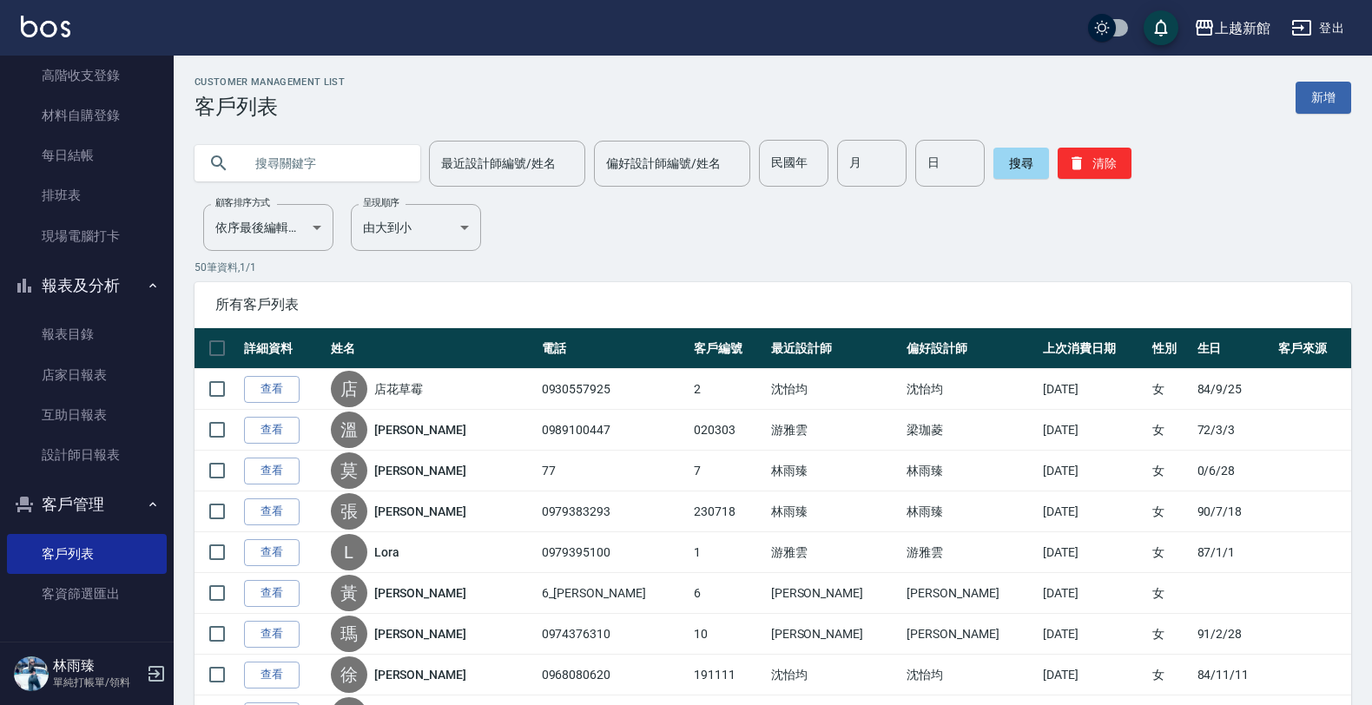
click at [306, 167] on input "text" at bounding box center [324, 163] width 163 height 47
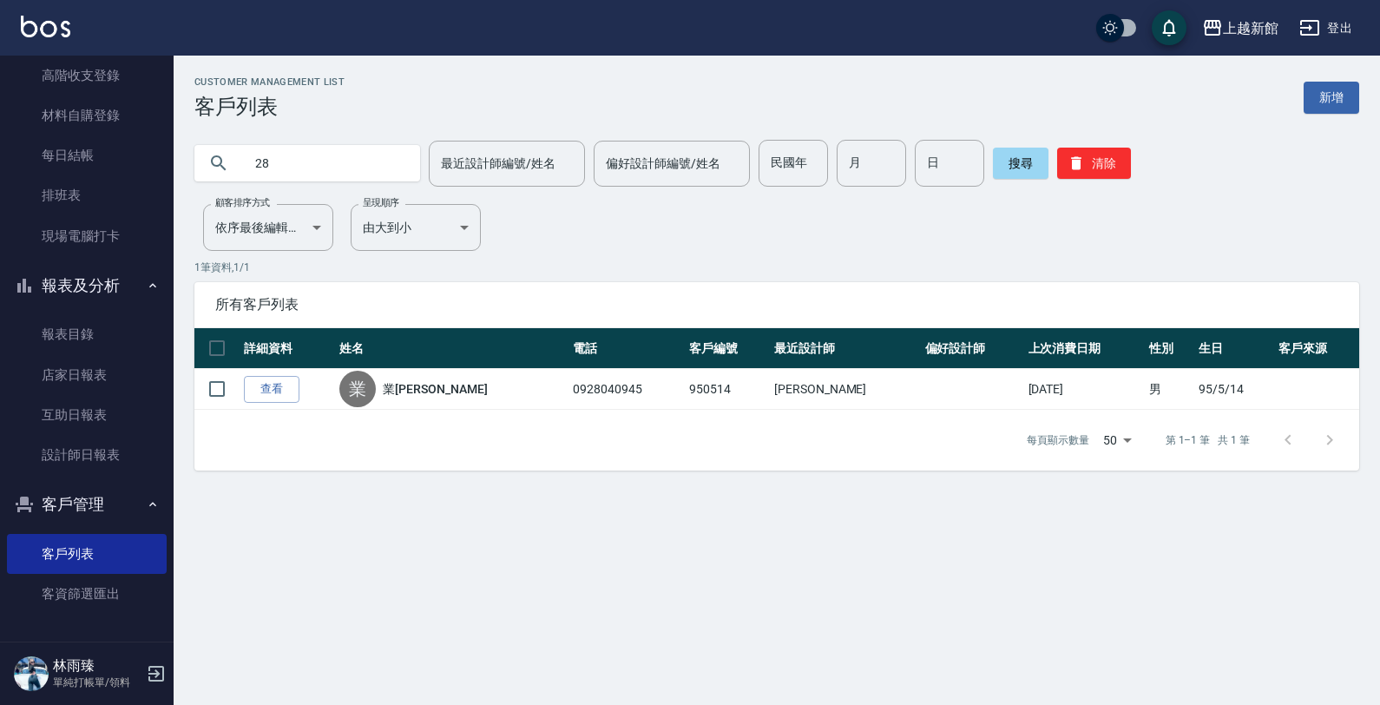
type input "2"
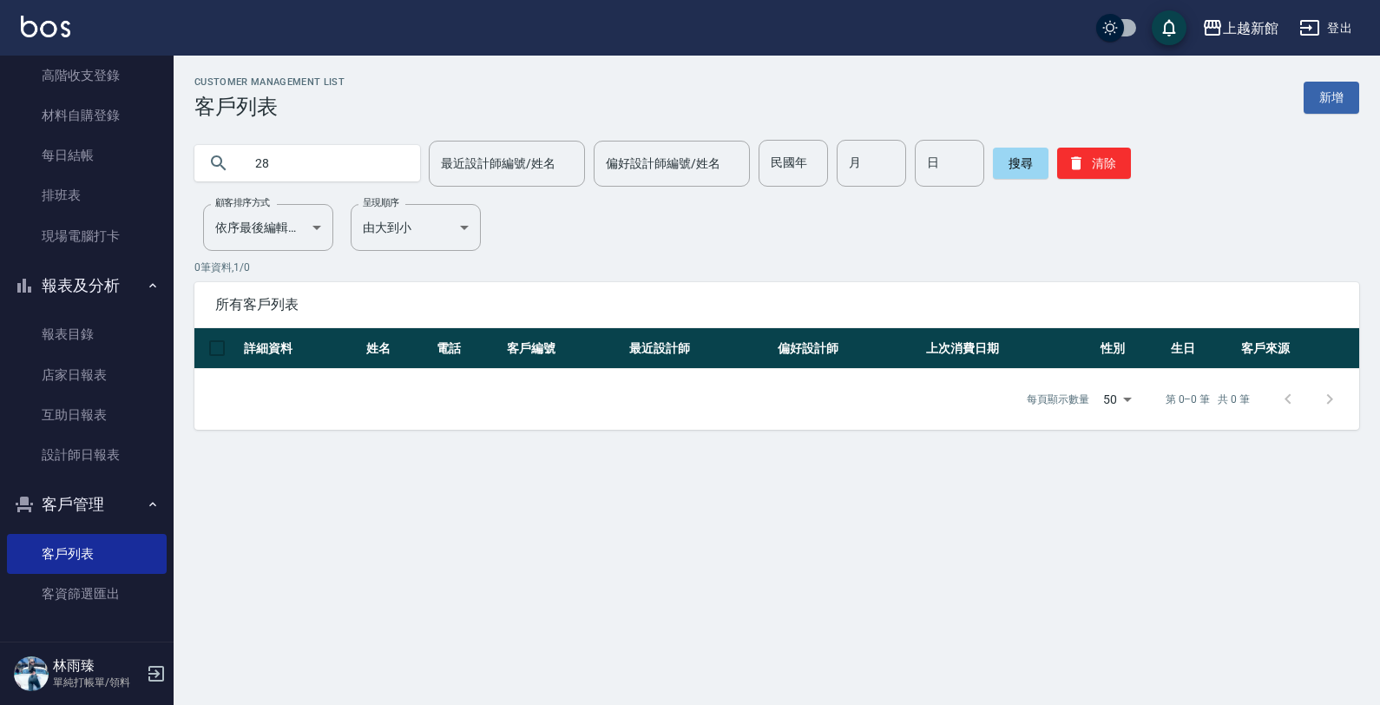
type input "2"
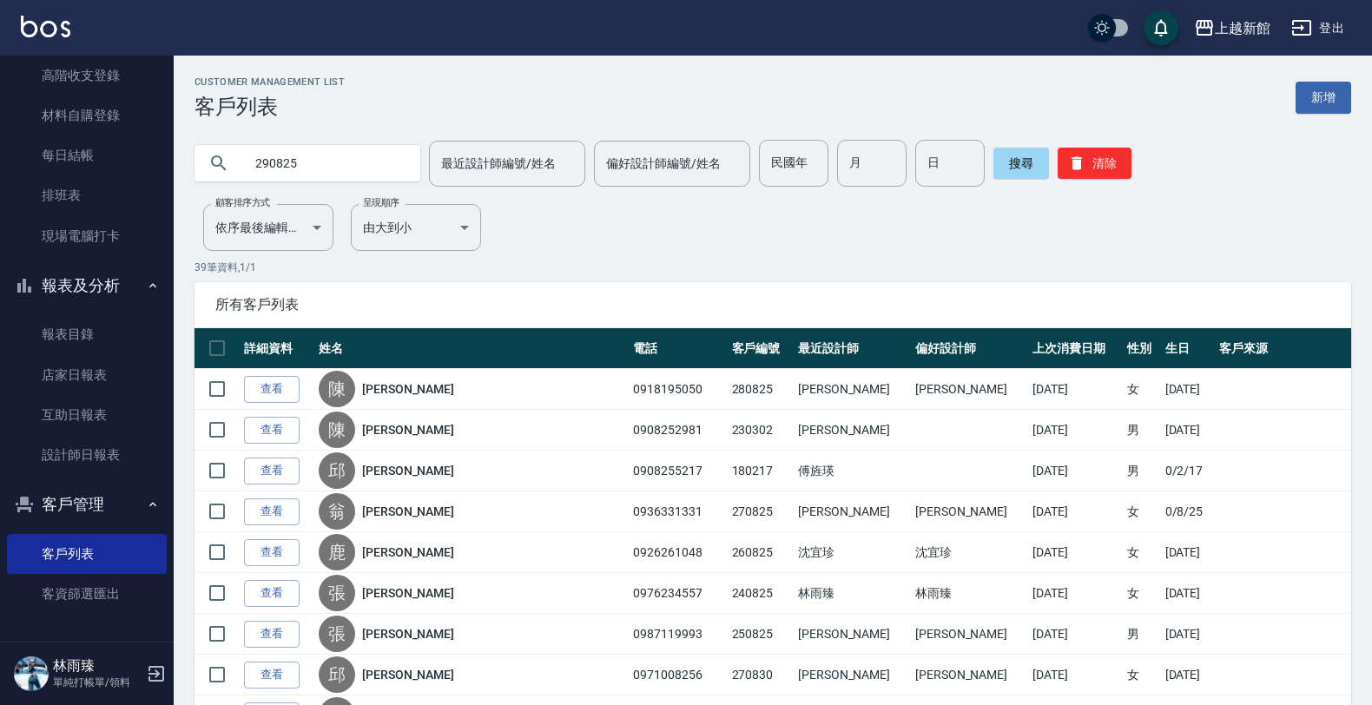
type input "290825"
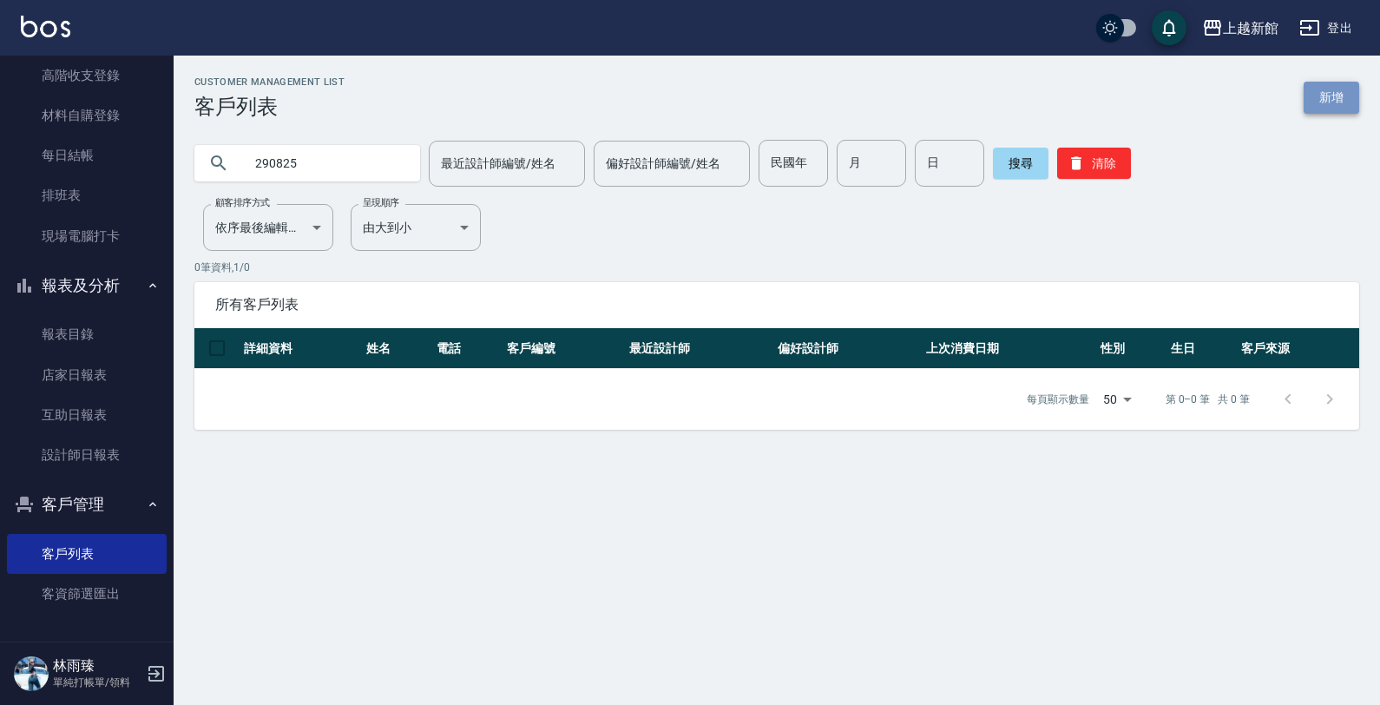
click at [1339, 87] on link "新增" at bounding box center [1332, 98] width 56 height 32
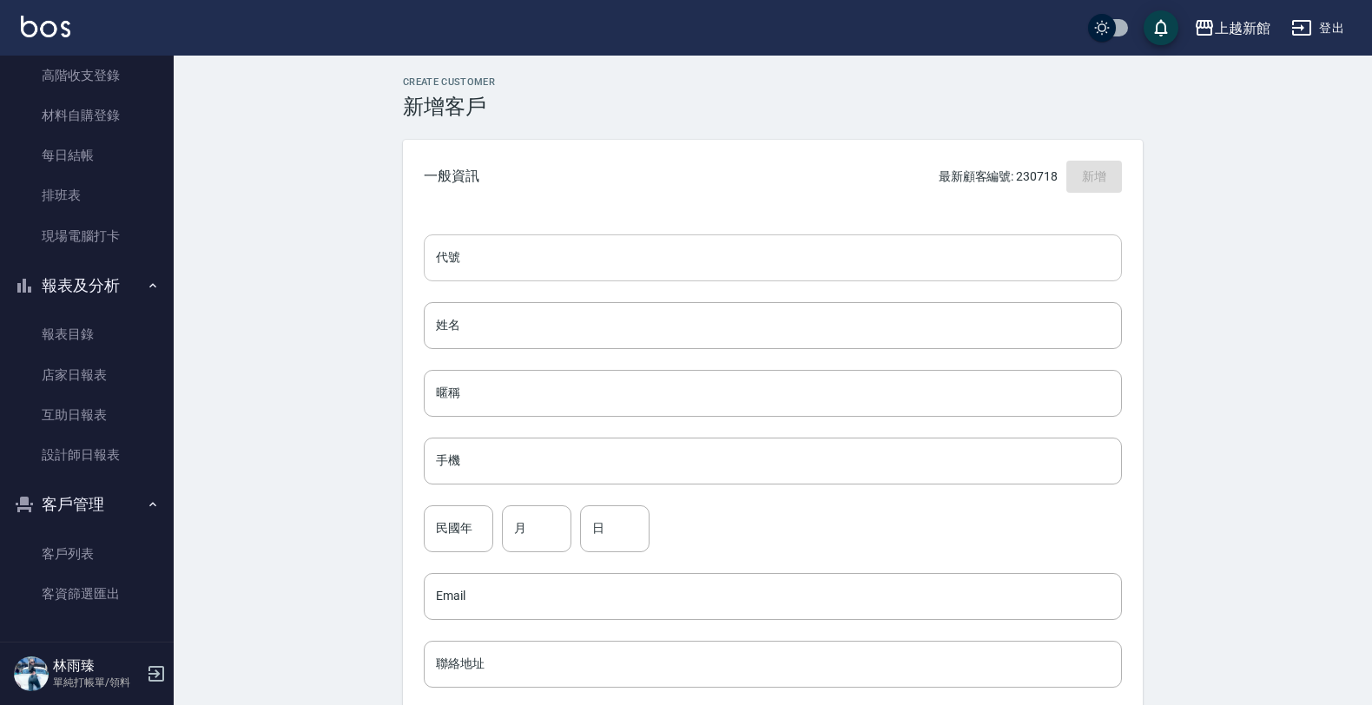
click at [903, 256] on input "代號" at bounding box center [773, 257] width 698 height 47
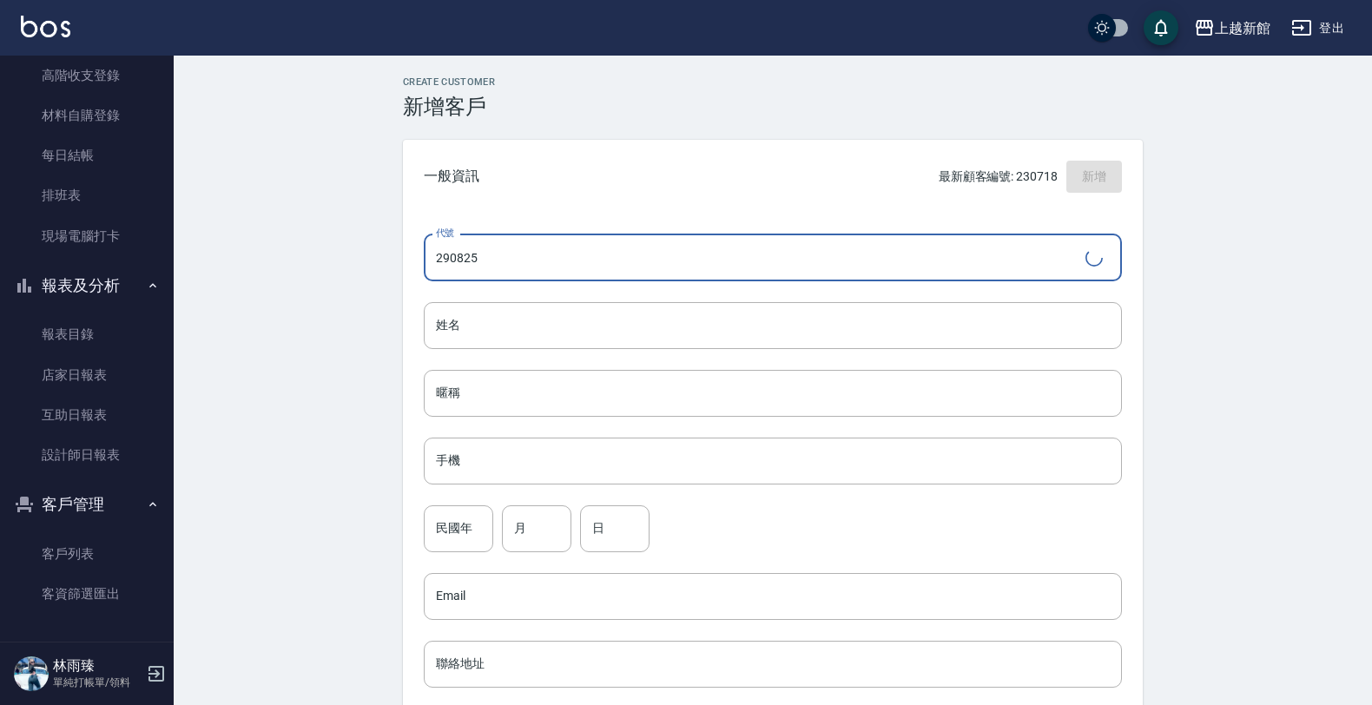
type input "290825"
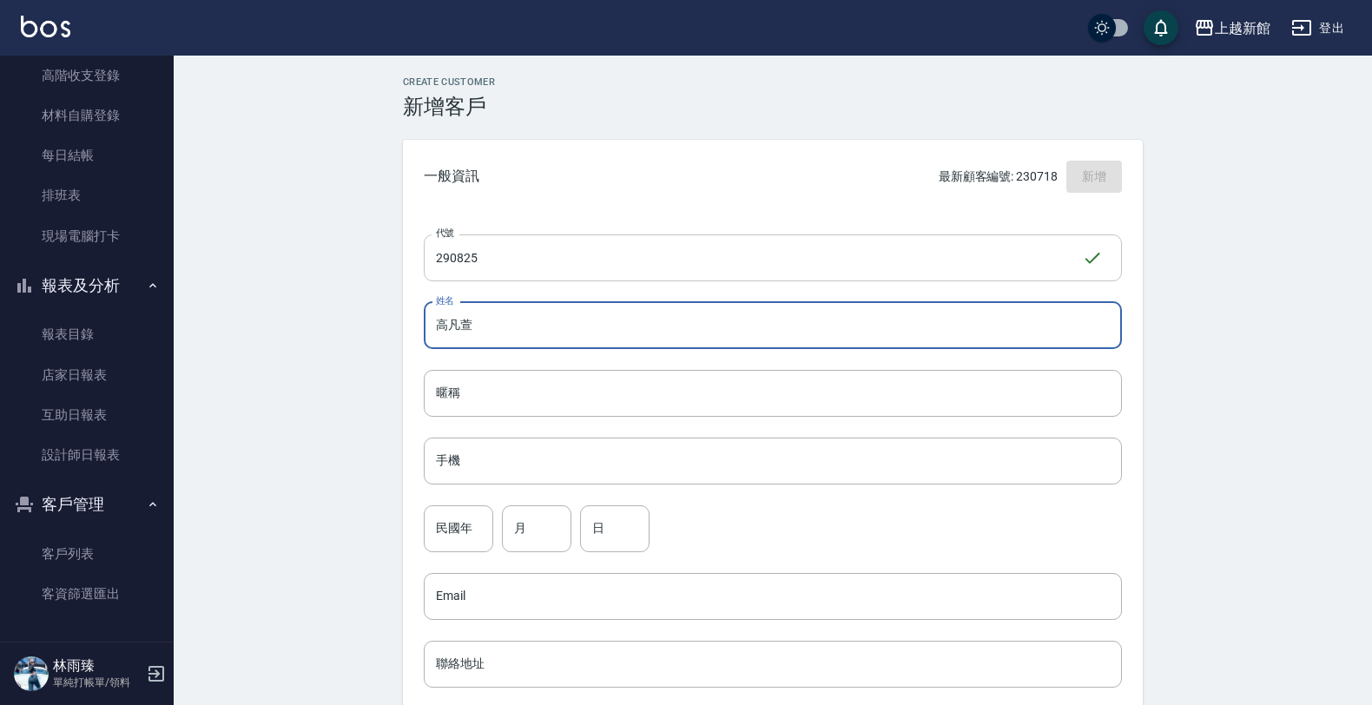
type input "高凡萱"
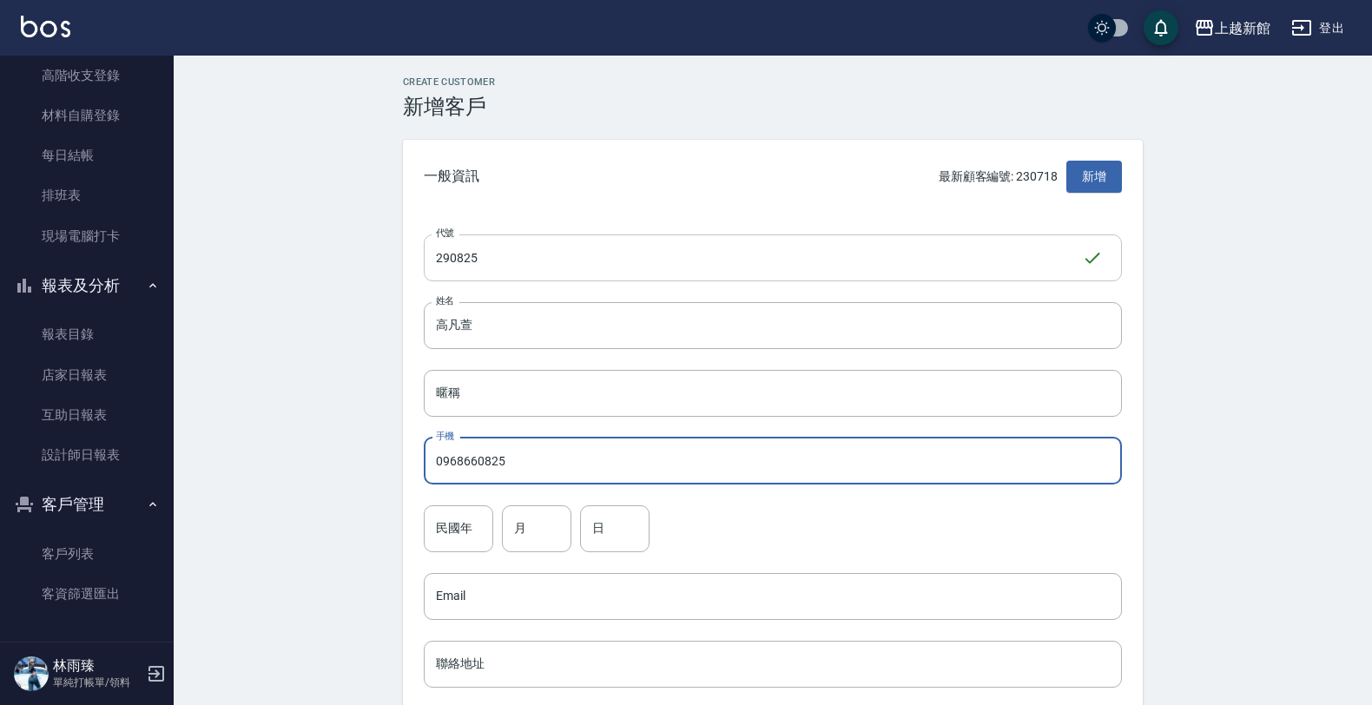
type input "0968660825"
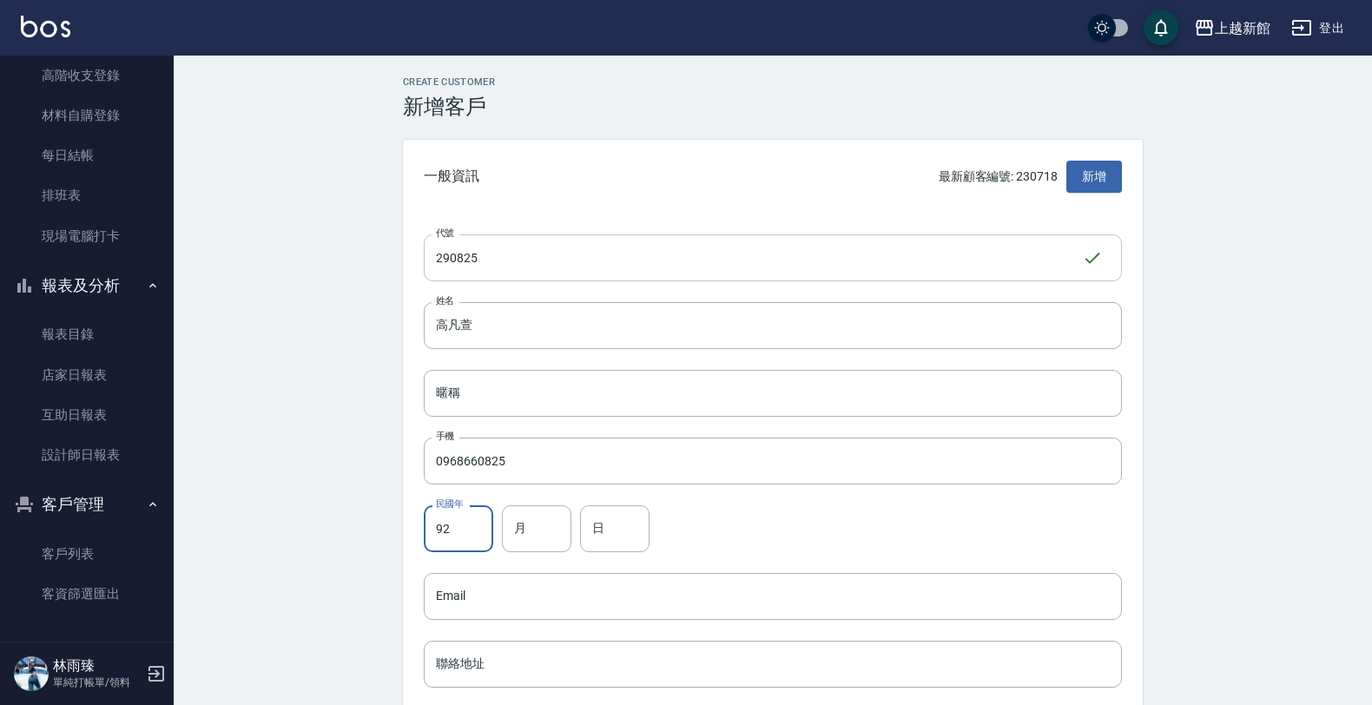
type input "92"
type input "8"
type input "25"
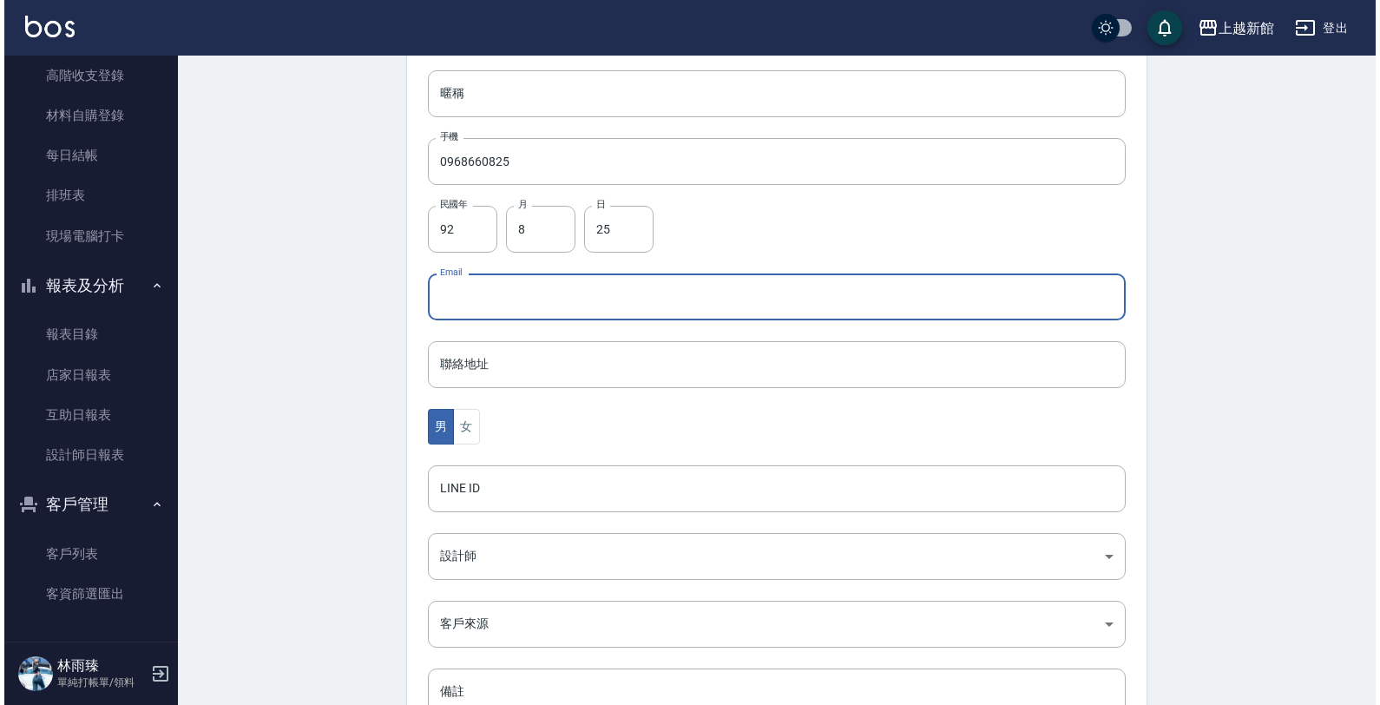
scroll to position [424, 0]
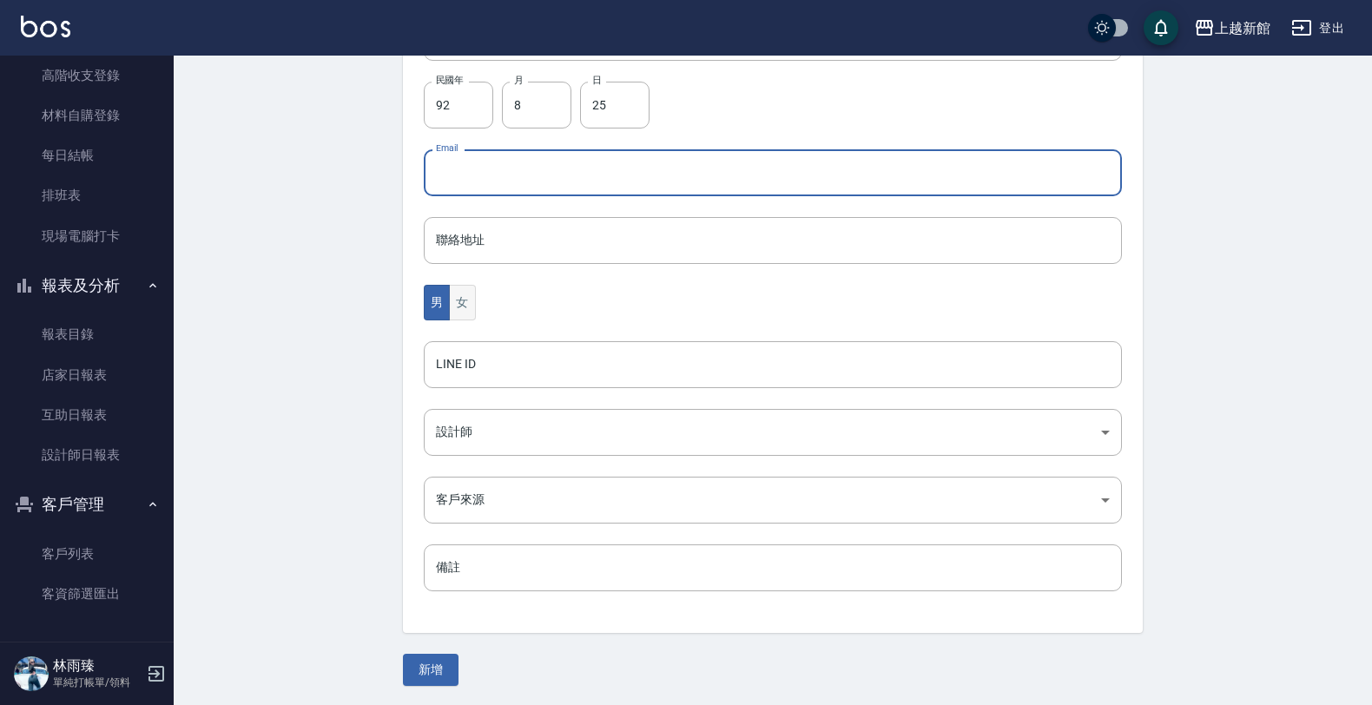
click at [453, 305] on button "女" at bounding box center [462, 303] width 26 height 36
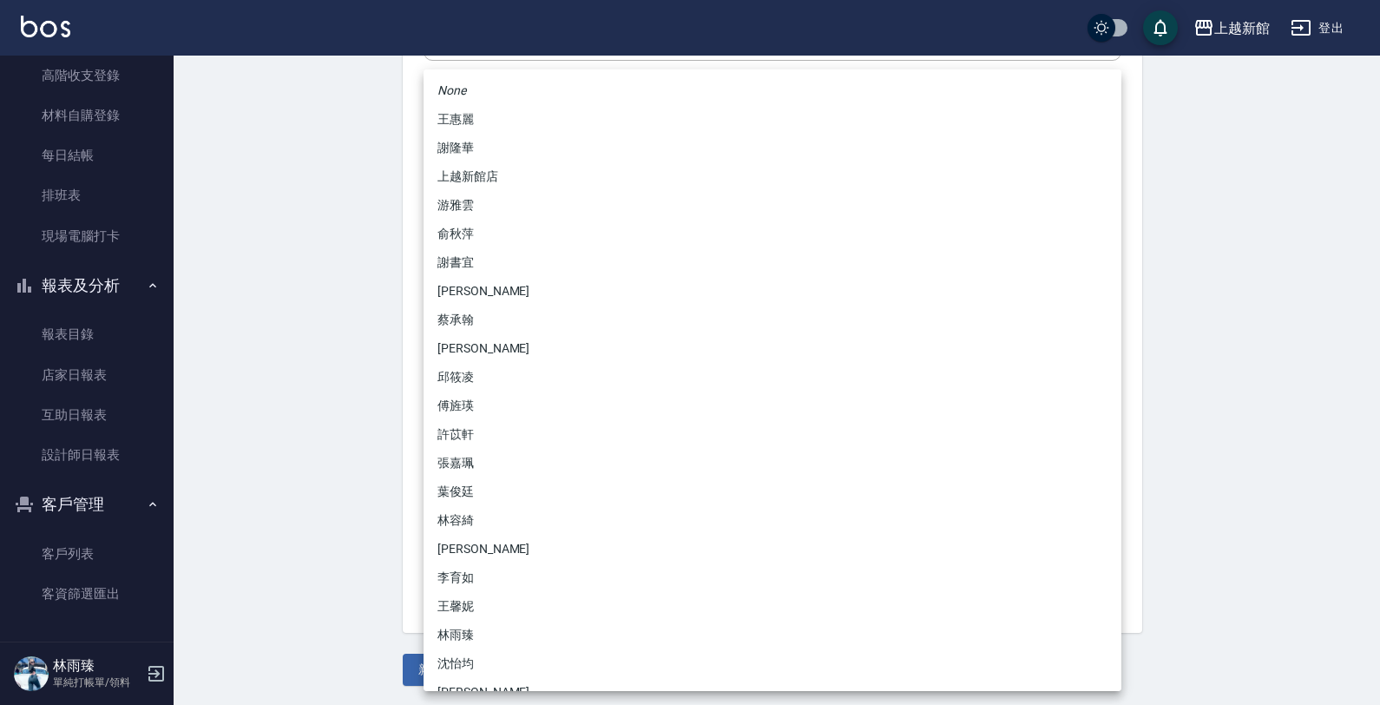
click at [450, 450] on body "上越新館 登出 櫃檯作業 打帳單 帳單列表 掛單列表 現金收支登錄 高階收支登錄 材料自購登錄 每日結帳 排班表 現場電腦打卡 報表及分析 報表目錄 店家日報…" at bounding box center [690, 141] width 1380 height 1130
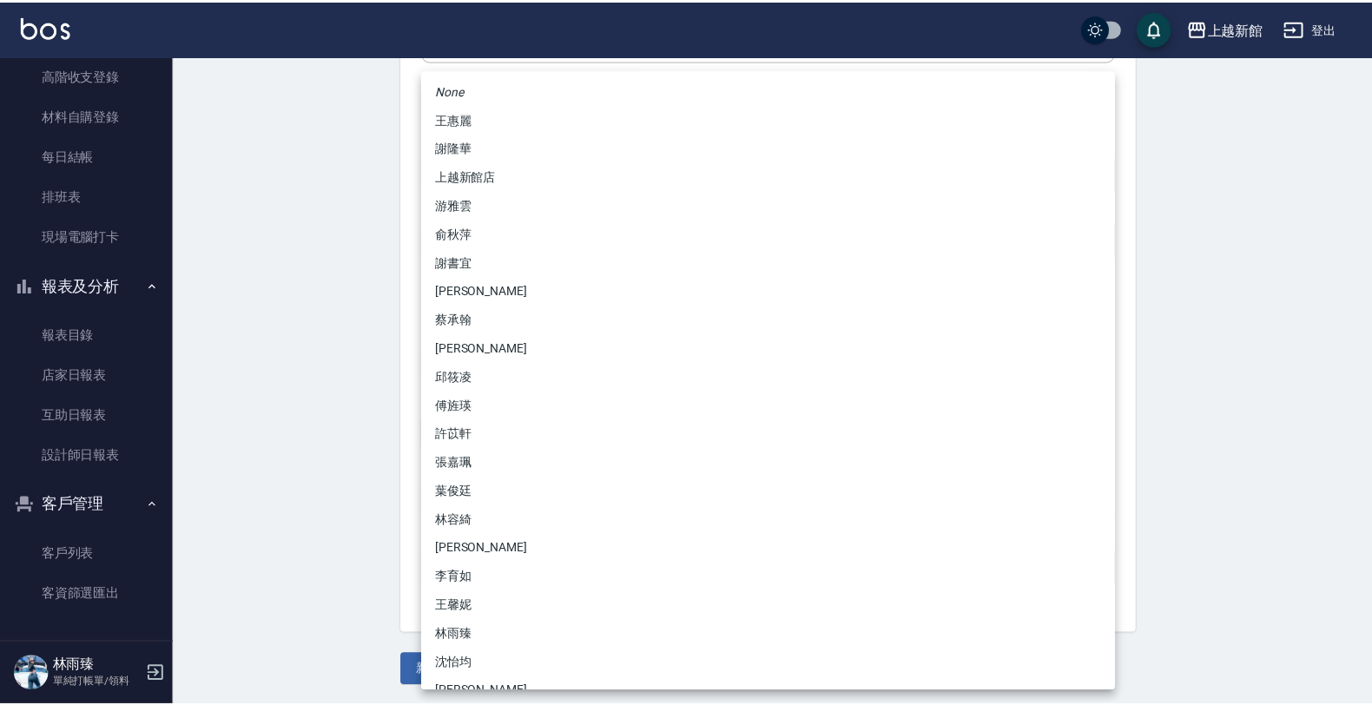
scroll to position [109, 0]
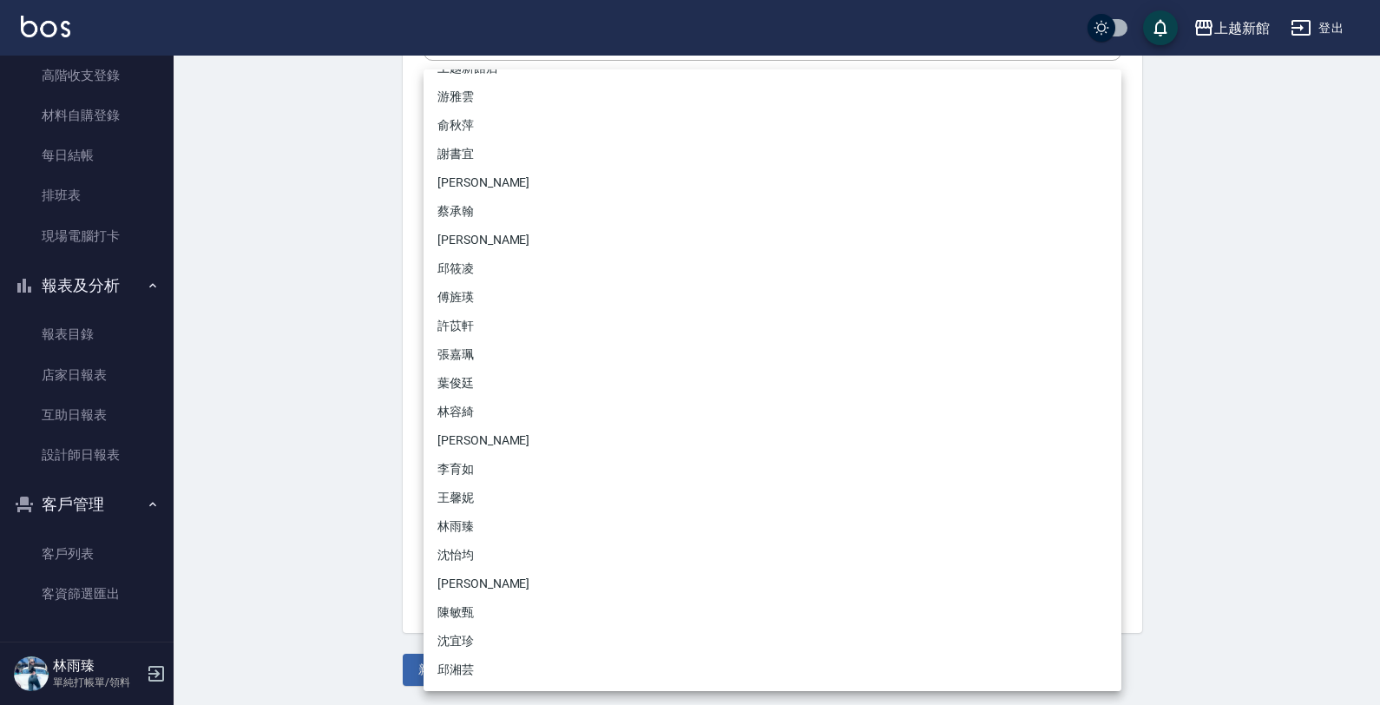
click at [449, 297] on li "傅旌瑛" at bounding box center [773, 297] width 698 height 29
type input "1211b317-6865-4b65-8ce4-66e34f8d1fd8"
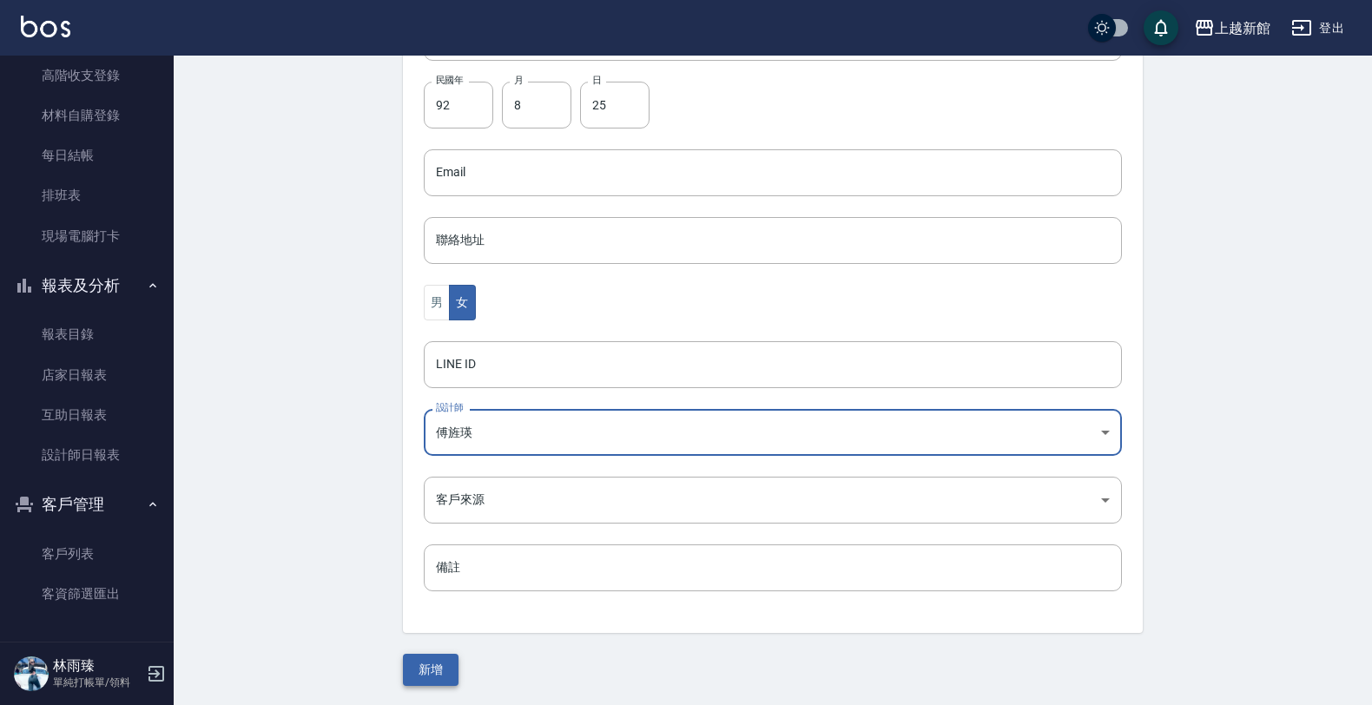
click at [431, 673] on button "新增" at bounding box center [431, 670] width 56 height 32
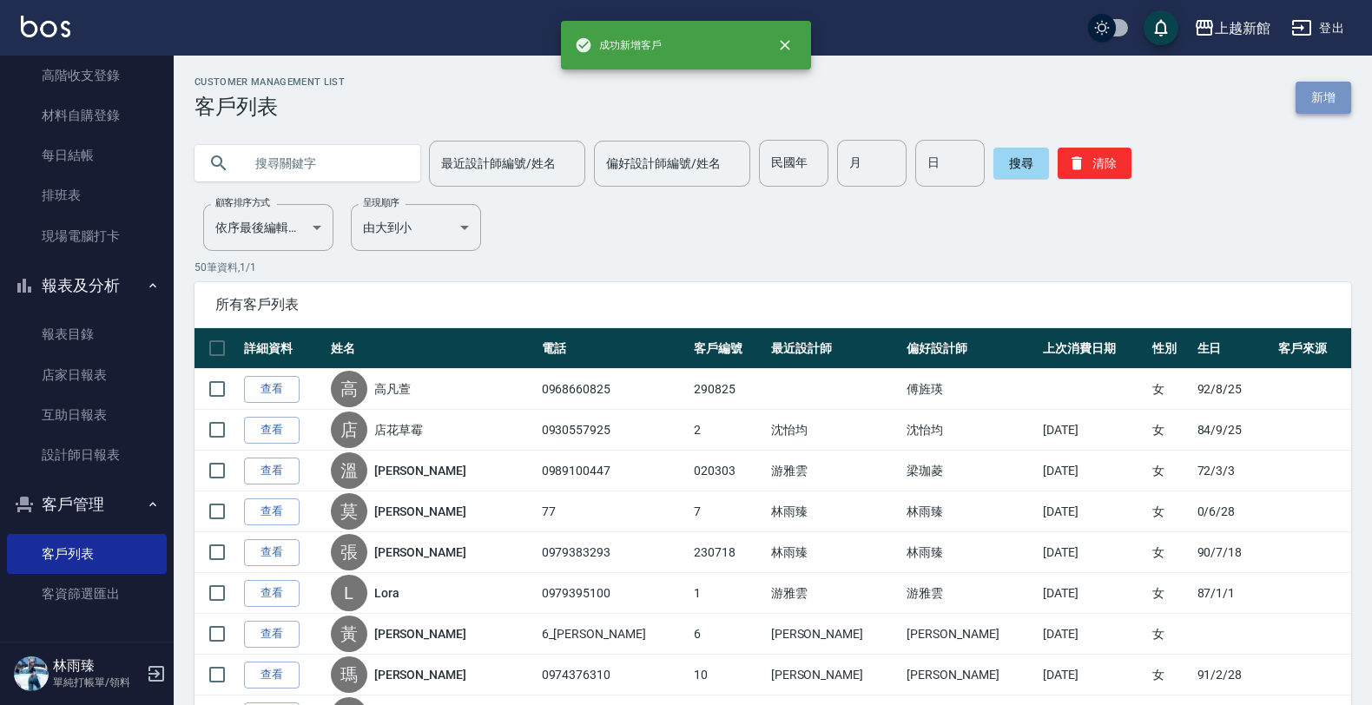
click at [1339, 96] on link "新增" at bounding box center [1323, 98] width 56 height 32
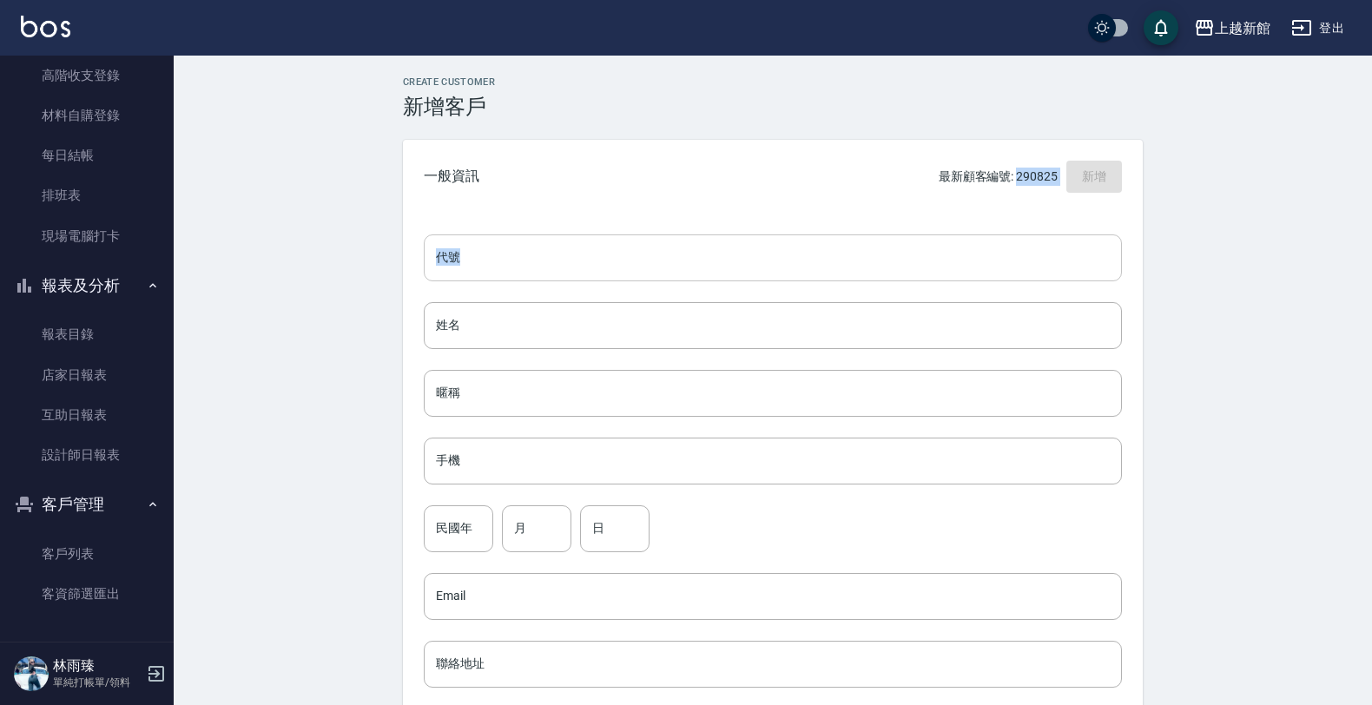
drag, startPoint x: 1021, startPoint y: 206, endPoint x: 1003, endPoint y: 252, distance: 49.5
click at [1003, 252] on div "一般資訊 最新顧客編號: 290825 新增 代號 代號 姓名 姓名 暱稱 暱稱 手機 手機 民國年 民國年 月 月 日 日 Email Email 聯絡地址…" at bounding box center [773, 598] width 740 height 917
click at [1003, 252] on input "代號" at bounding box center [773, 257] width 698 height 47
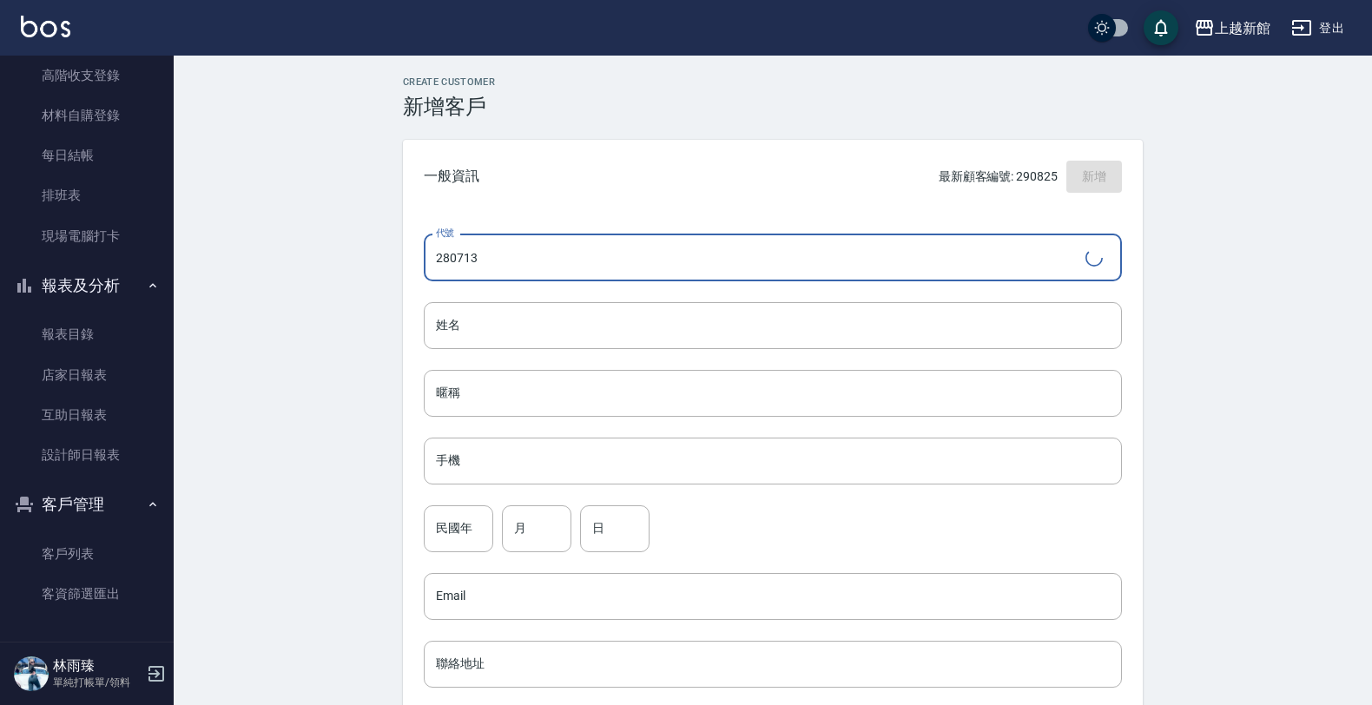
type input "280713"
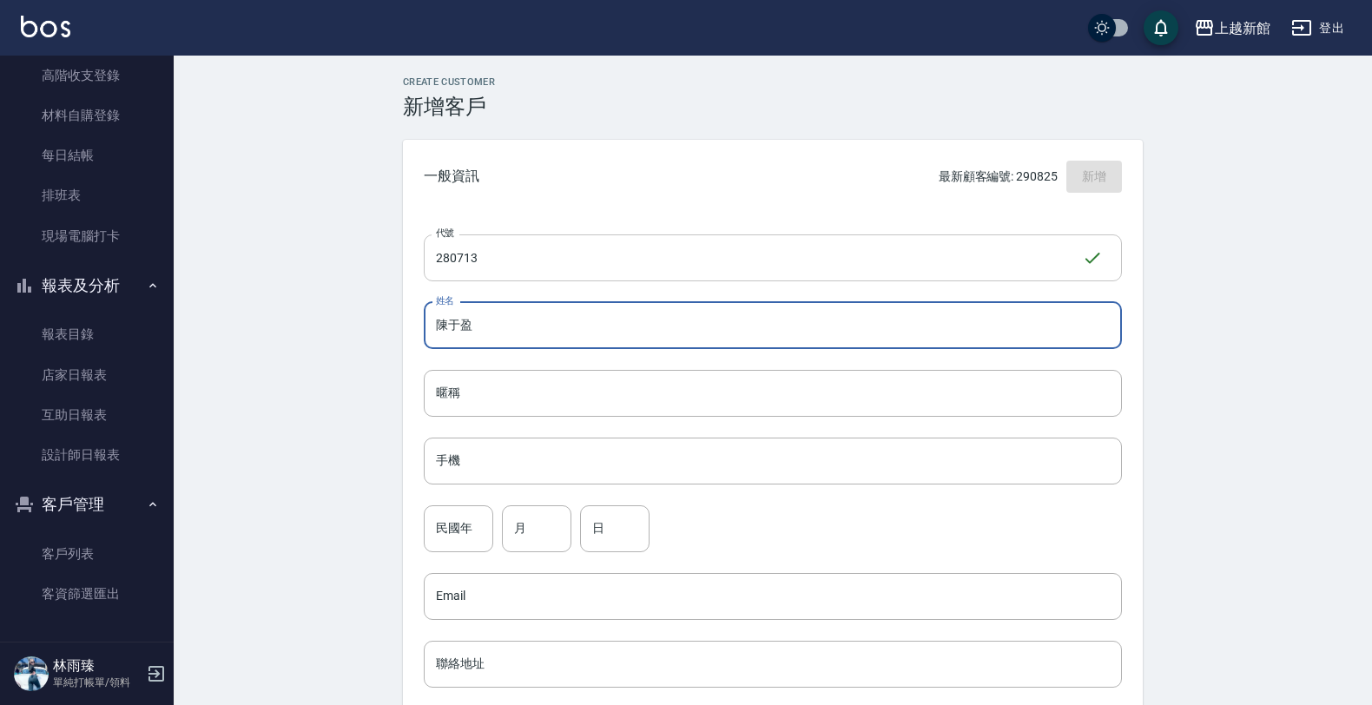
type input "陳于盈"
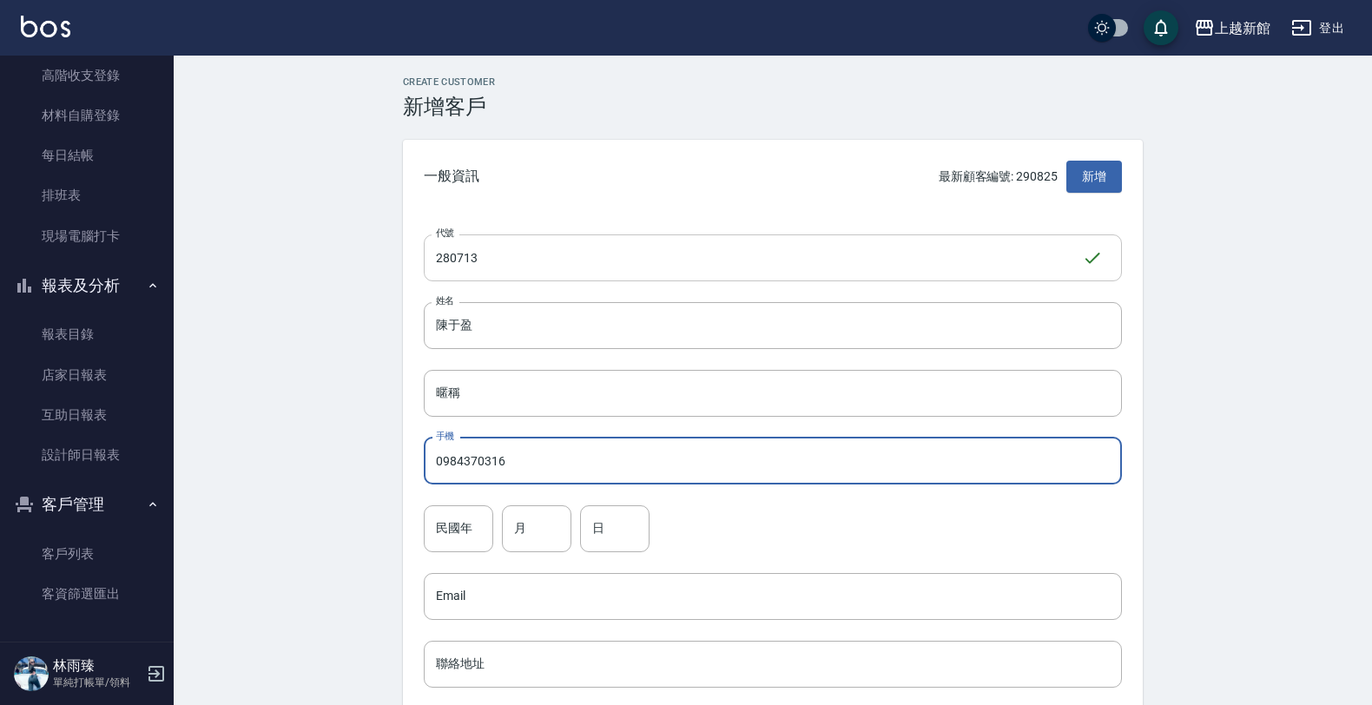
type input "0984370316"
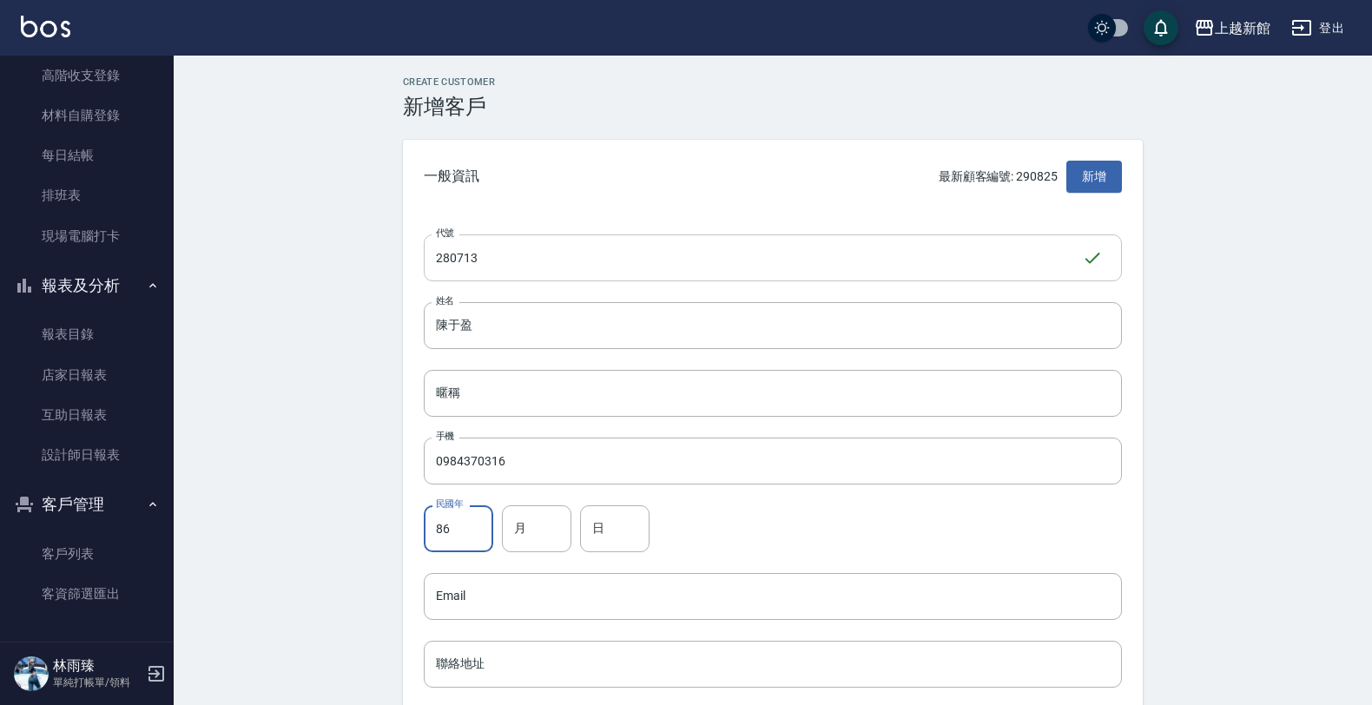
type input "86"
type input "7"
type input "13"
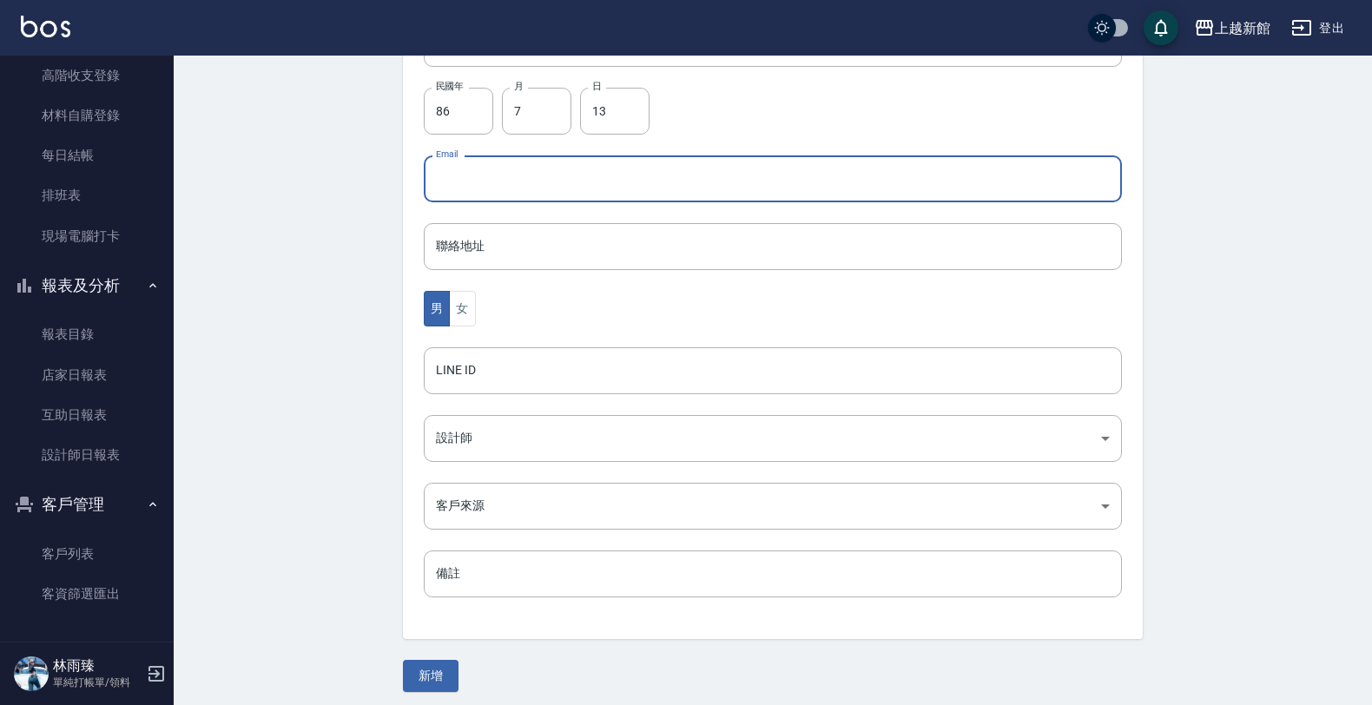
scroll to position [424, 0]
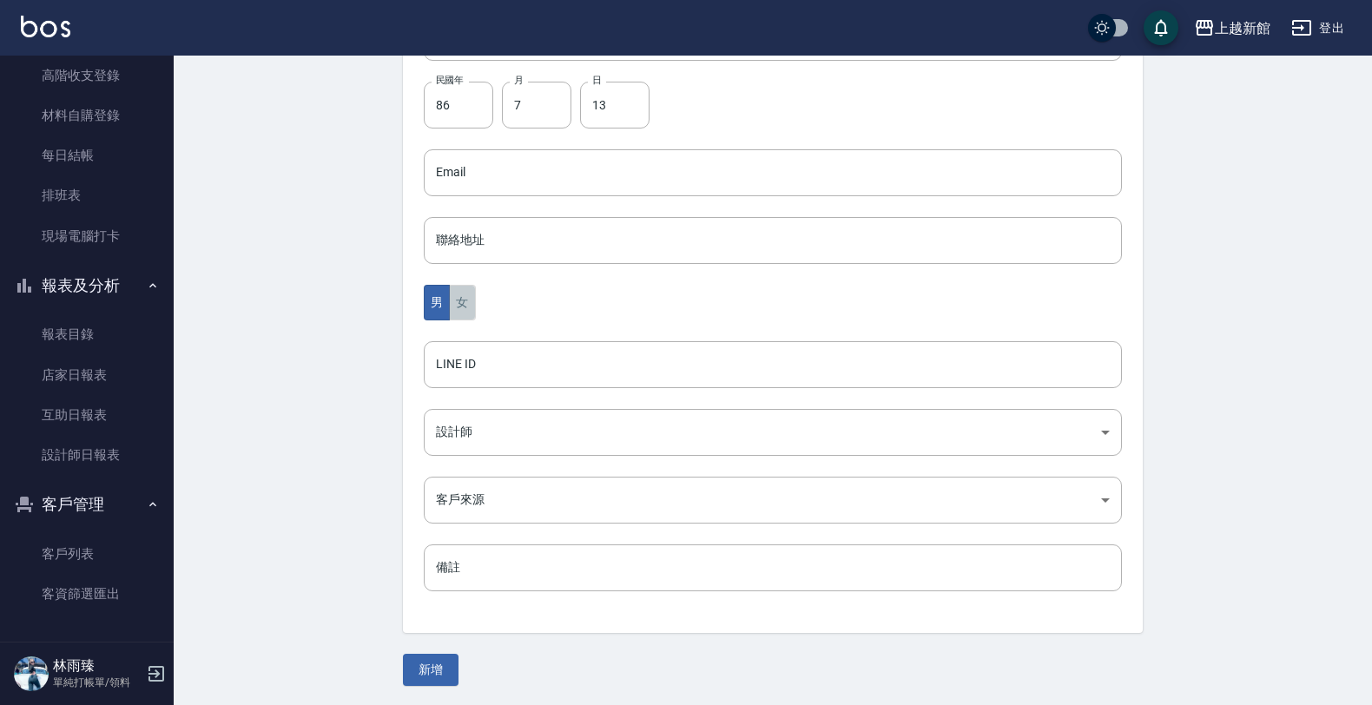
drag, startPoint x: 458, startPoint y: 300, endPoint x: 466, endPoint y: 306, distance: 9.9
click at [458, 301] on button "女" at bounding box center [462, 303] width 26 height 36
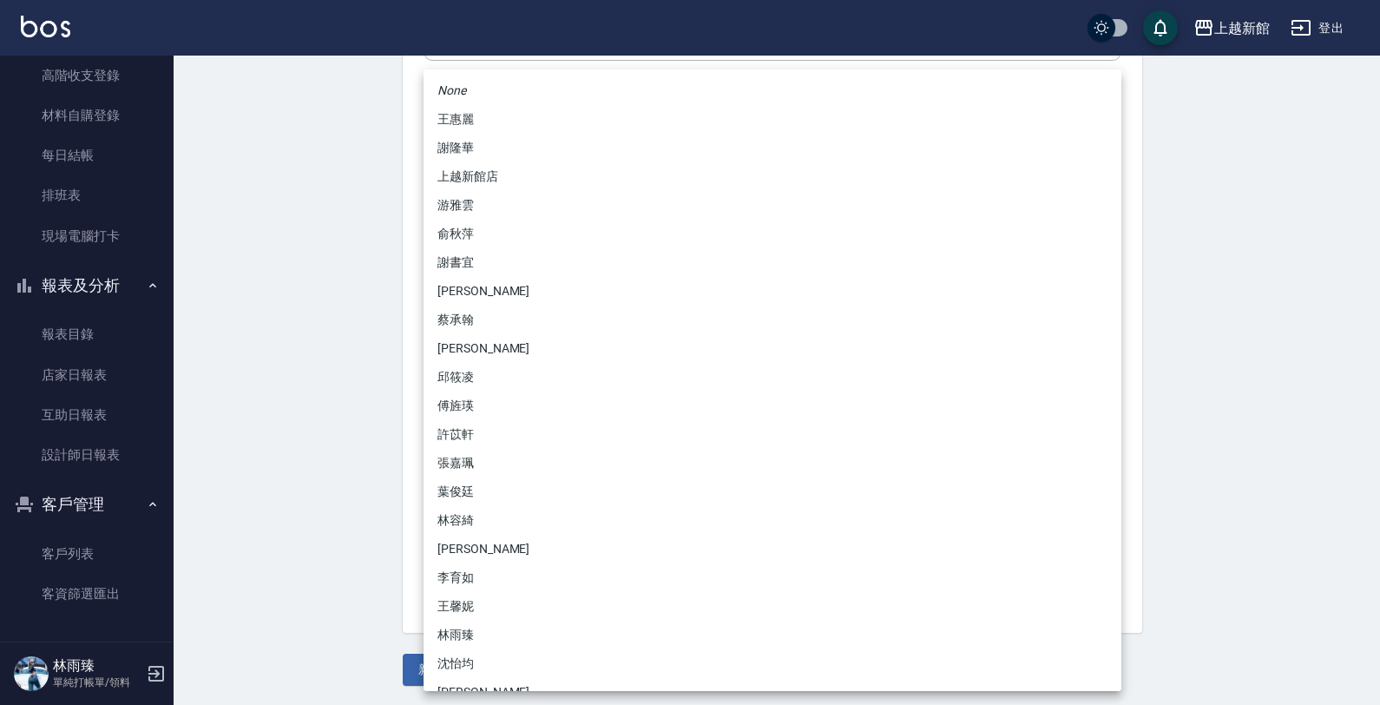
click at [458, 449] on body "上越新館 登出 櫃檯作業 打帳單 帳單列表 掛單列表 現金收支登錄 高階收支登錄 材料自購登錄 每日結帳 排班表 現場電腦打卡 報表及分析 報表目錄 店家日報…" at bounding box center [690, 141] width 1380 height 1130
click at [480, 401] on li "傅旌瑛" at bounding box center [773, 406] width 698 height 29
type input "1211b317-6865-4b65-8ce4-66e34f8d1fd8"
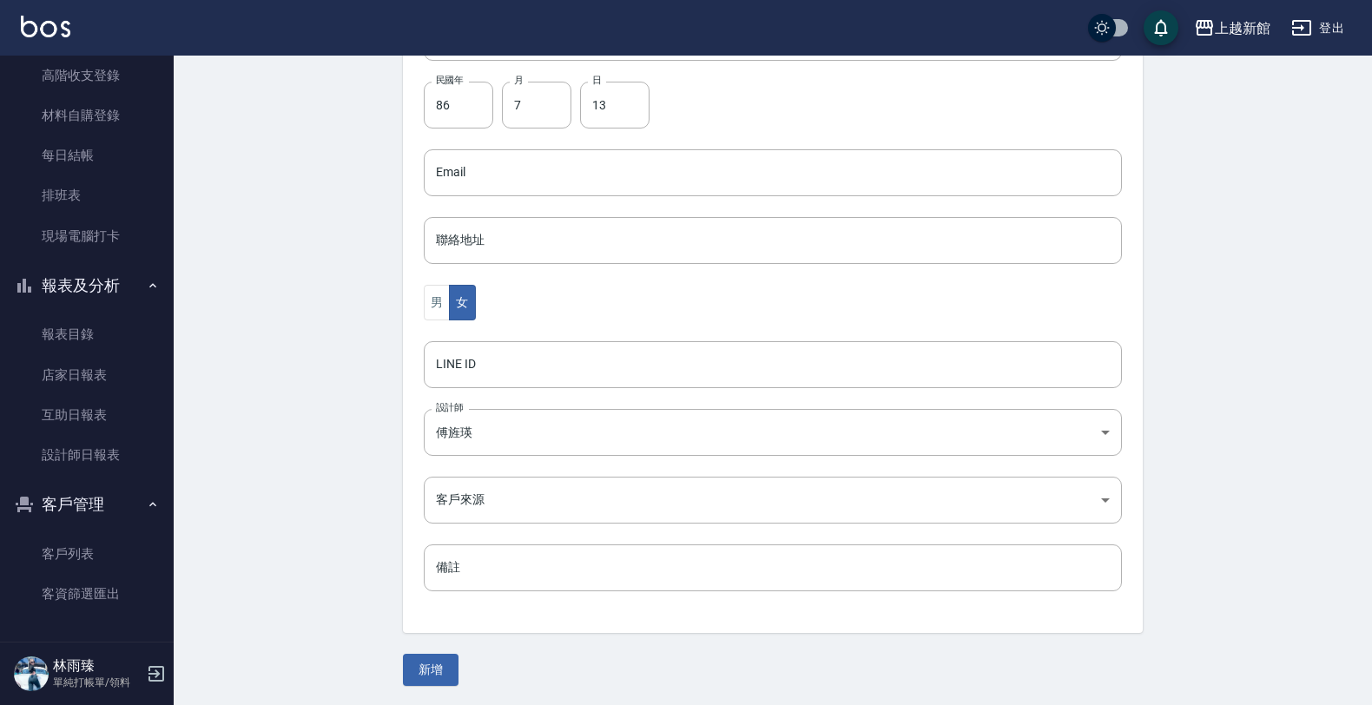
click at [437, 688] on div "Create Customer 新增客戶 一般資訊 最新顧客編號: 290825 新增 代號 280713 ​ 代號 姓名 [PERSON_NAME] 姓名 …" at bounding box center [773, 169] width 1198 height 1075
click at [437, 680] on button "新增" at bounding box center [431, 670] width 56 height 32
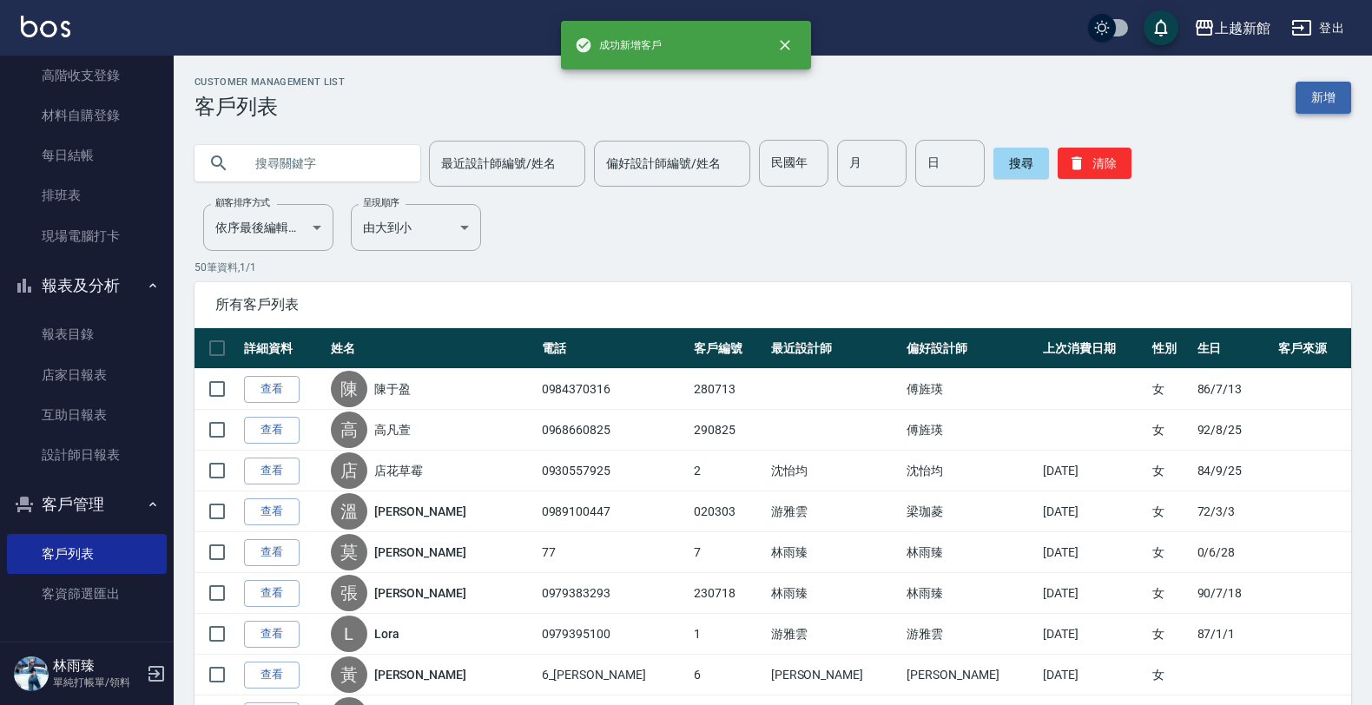
click at [1338, 89] on link "新增" at bounding box center [1323, 98] width 56 height 32
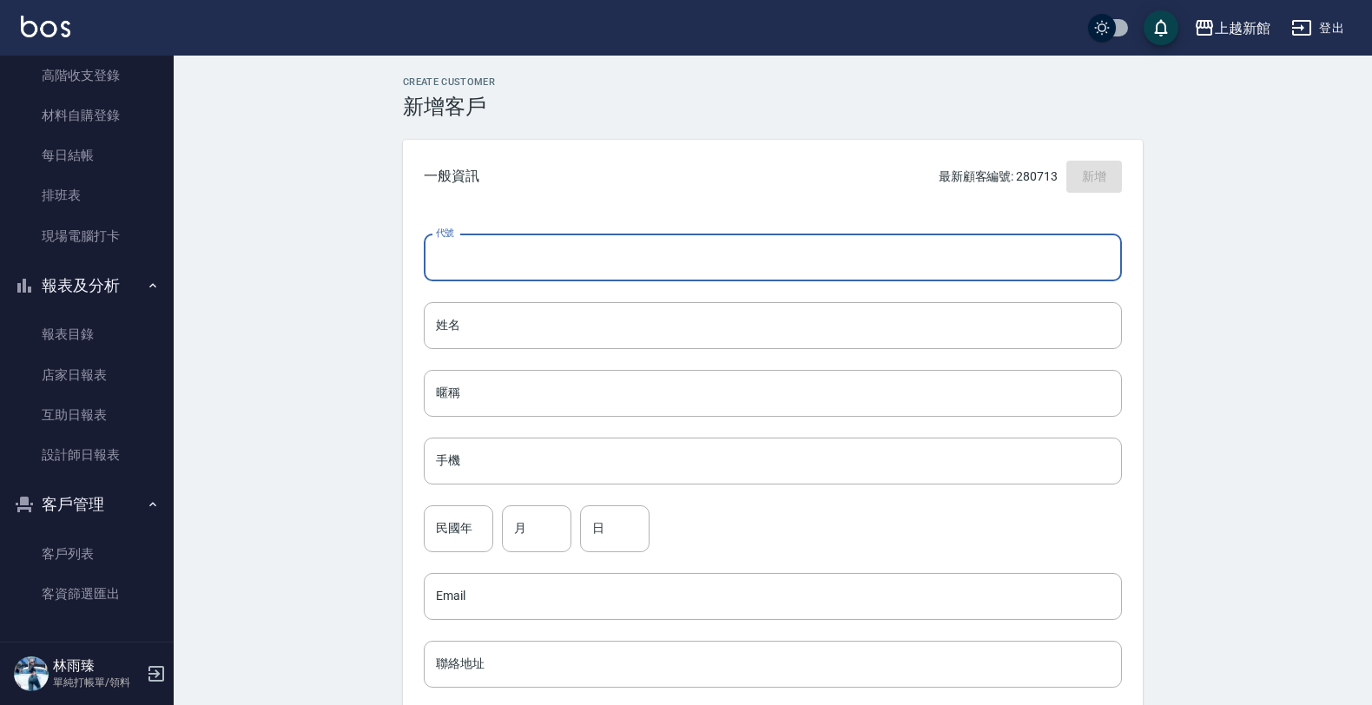
click at [886, 252] on input "代號" at bounding box center [773, 257] width 698 height 47
type input "280409"
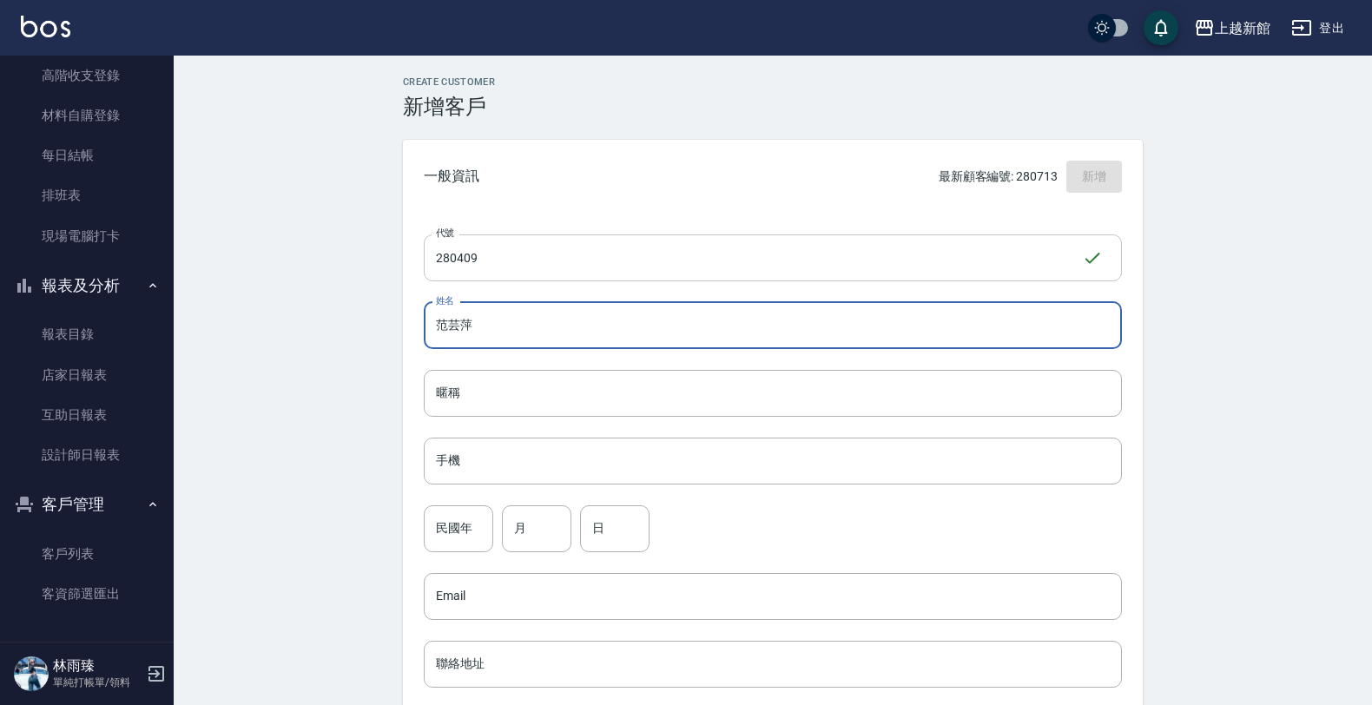
type input "范芸萍"
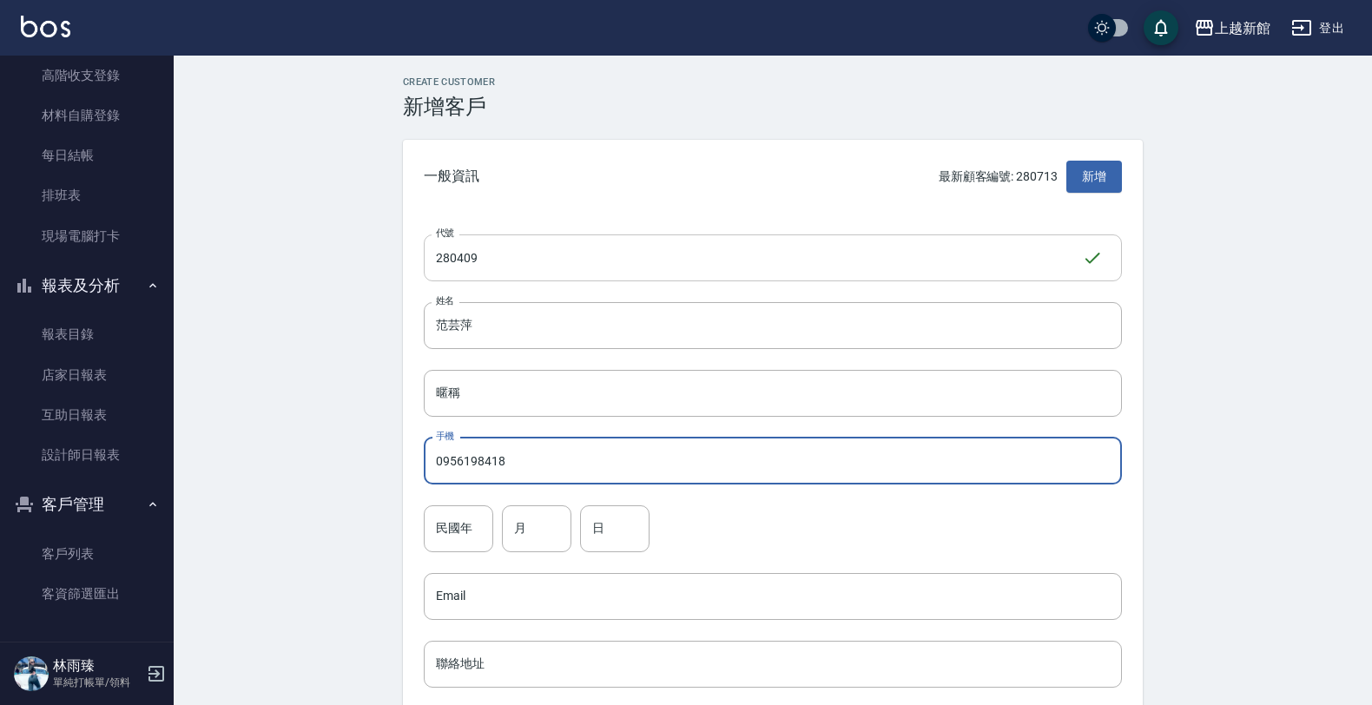
type input "0956198418"
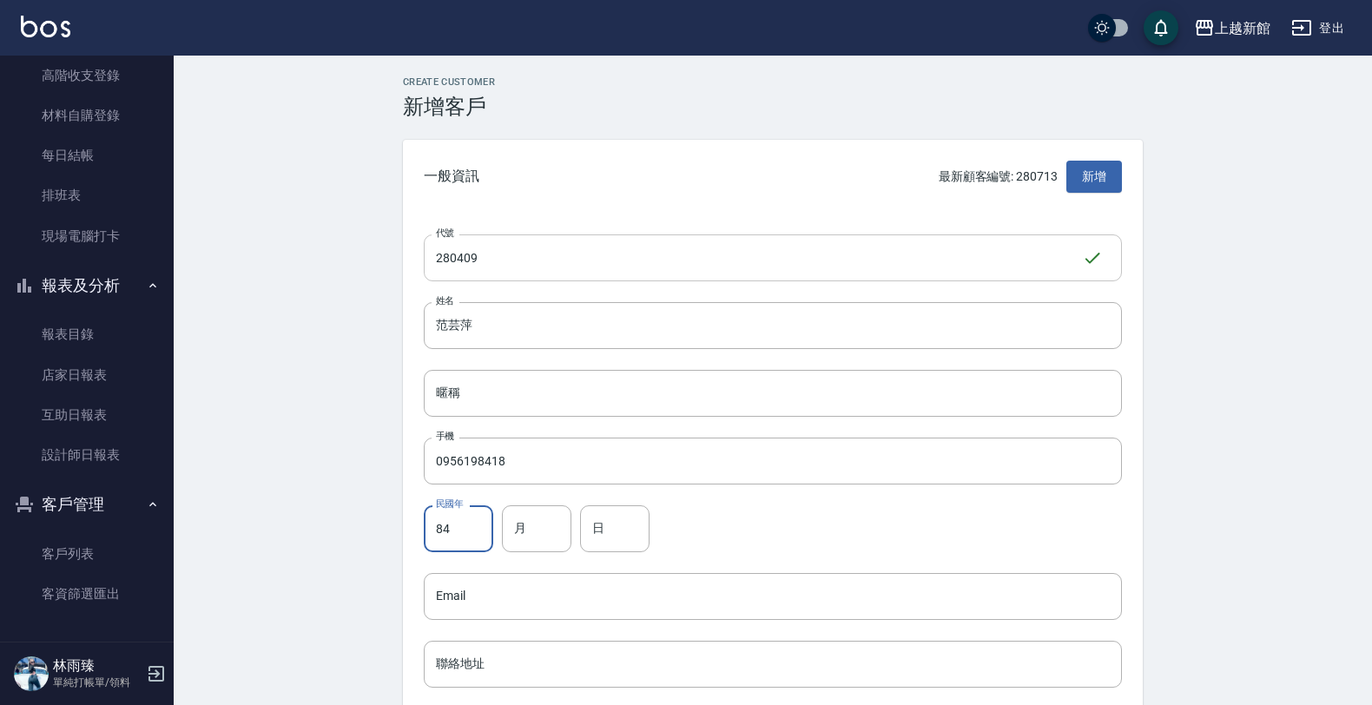
type input "84"
type input "4"
type input "9"
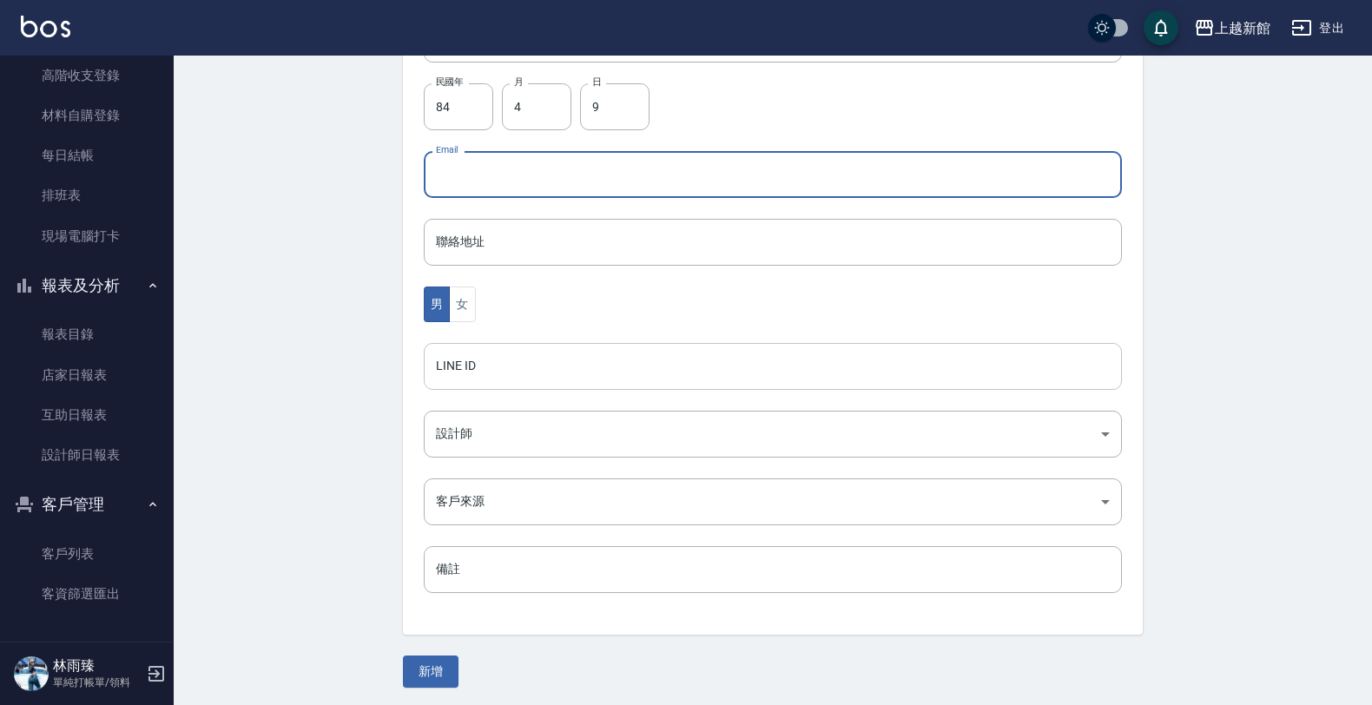
scroll to position [424, 0]
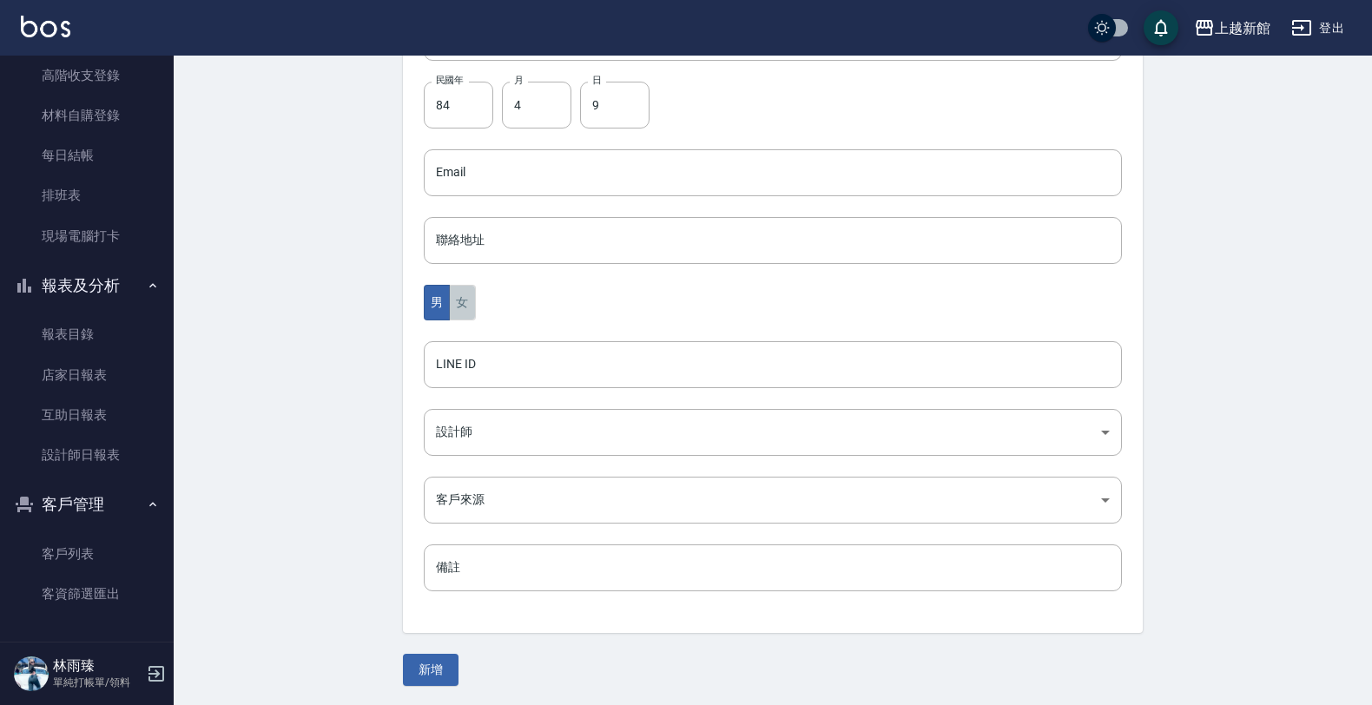
click at [463, 293] on button "女" at bounding box center [462, 303] width 26 height 36
click at [488, 414] on body "上越新館 登出 櫃檯作業 打帳單 帳單列表 掛單列表 現金收支登錄 高階收支登錄 材料自購登錄 每日結帳 排班表 現場電腦打卡 報表及分析 報表目錄 店家日報…" at bounding box center [690, 141] width 1380 height 1130
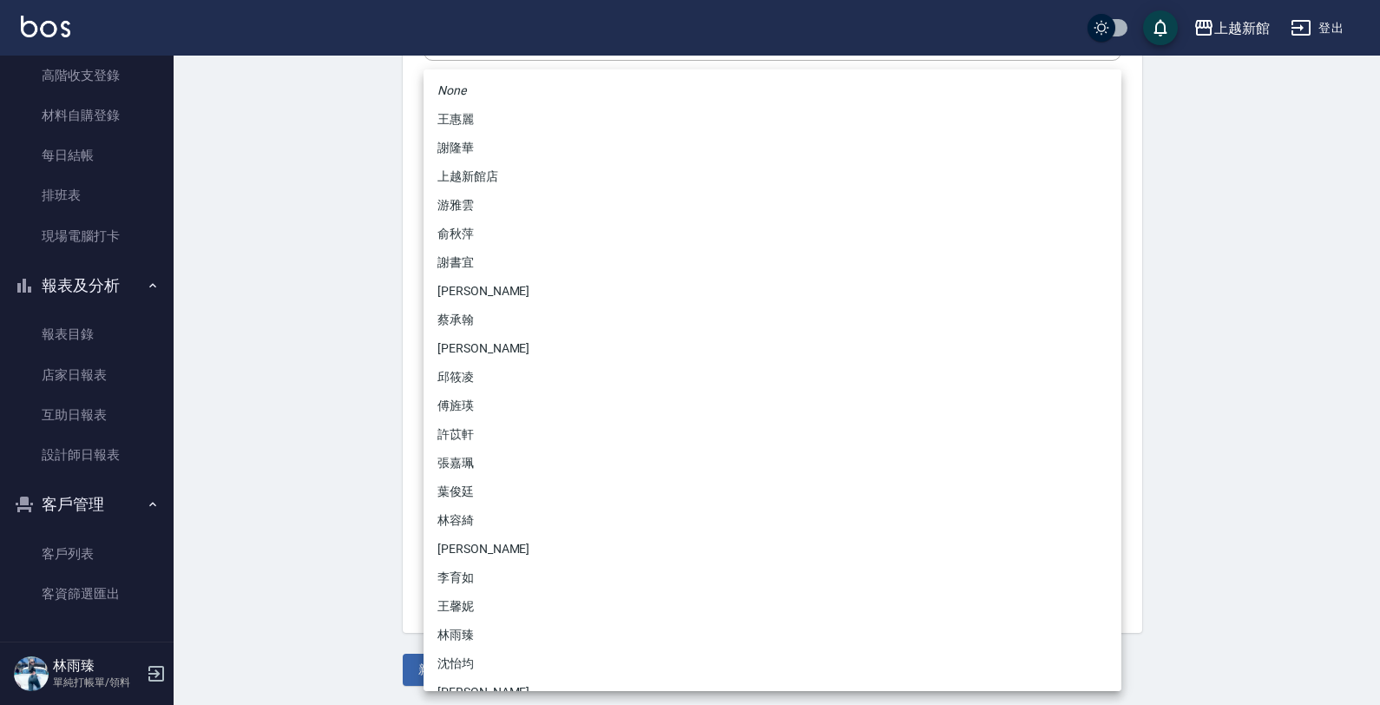
click at [470, 409] on li "傅旌瑛" at bounding box center [773, 406] width 698 height 29
type input "1211b317-6865-4b65-8ce4-66e34f8d1fd8"
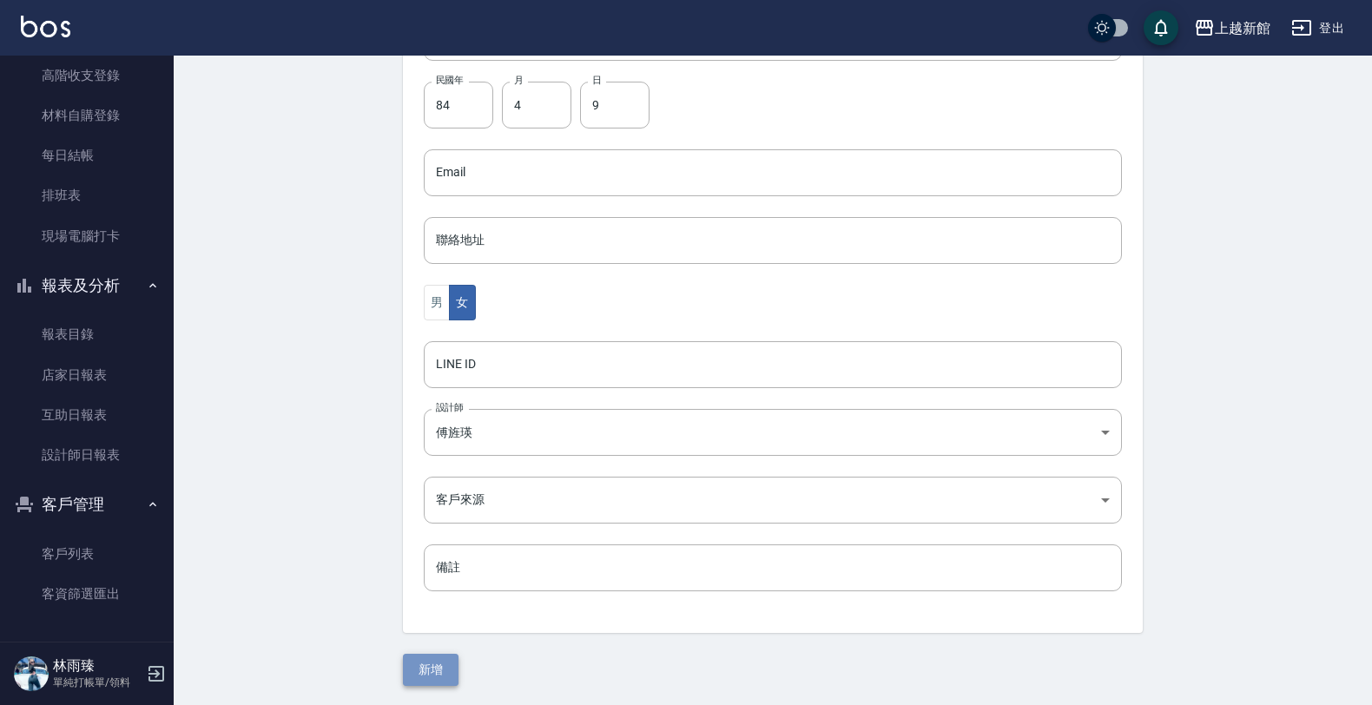
click at [436, 654] on button "新增" at bounding box center [431, 670] width 56 height 32
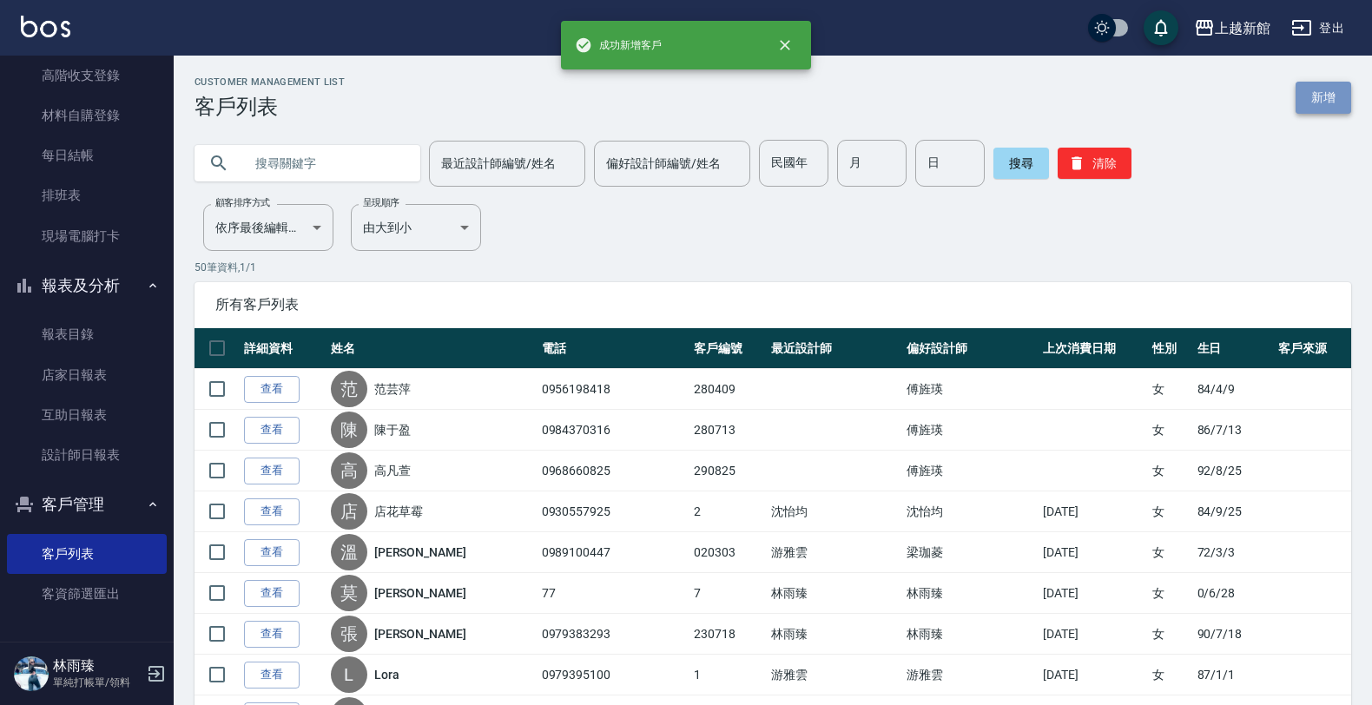
click at [1313, 102] on link "新增" at bounding box center [1323, 98] width 56 height 32
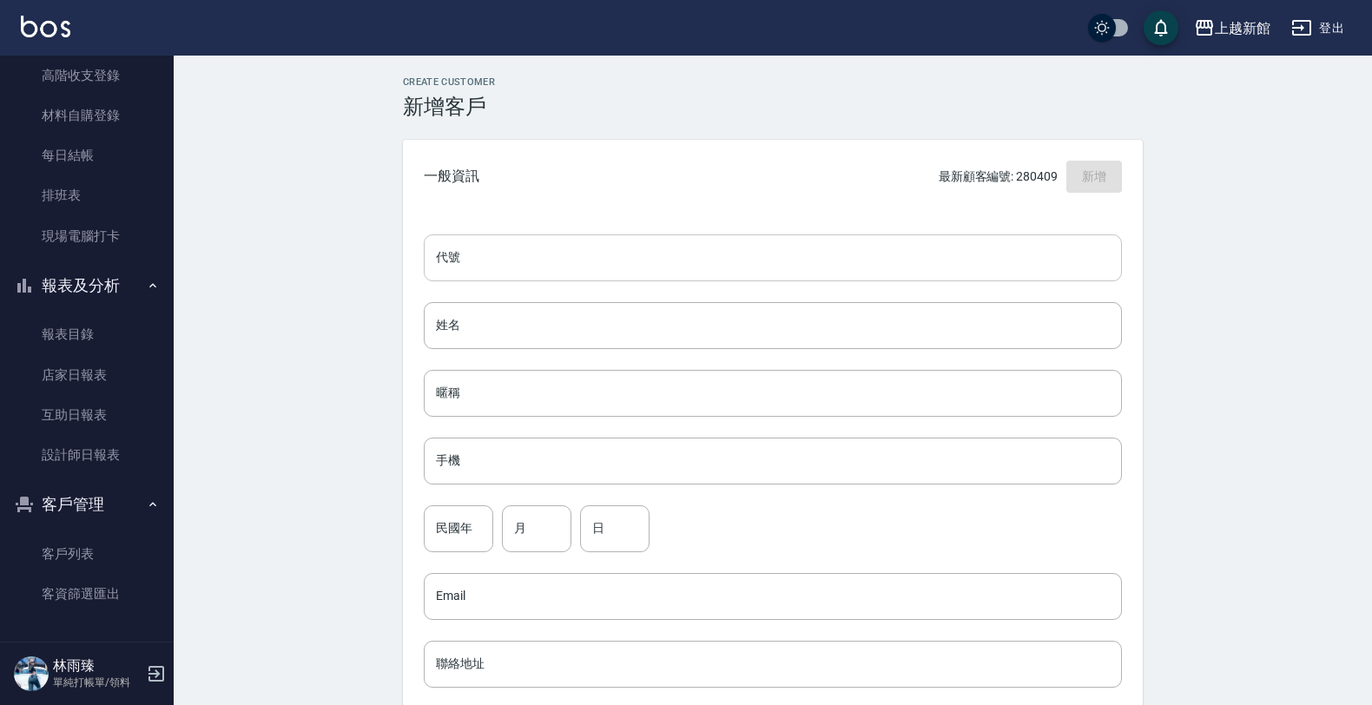
click at [944, 263] on input "代號" at bounding box center [773, 257] width 698 height 47
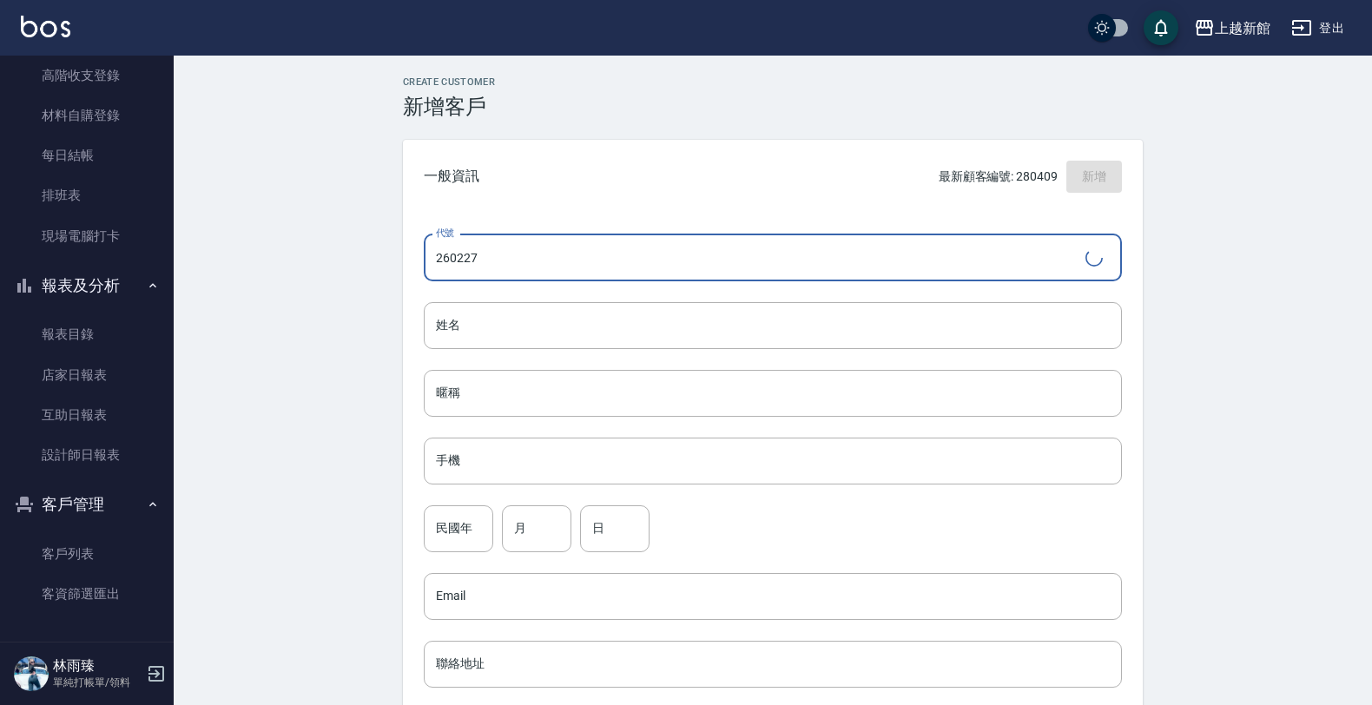
type input "260227"
click at [830, 310] on input "姓名" at bounding box center [773, 325] width 698 height 47
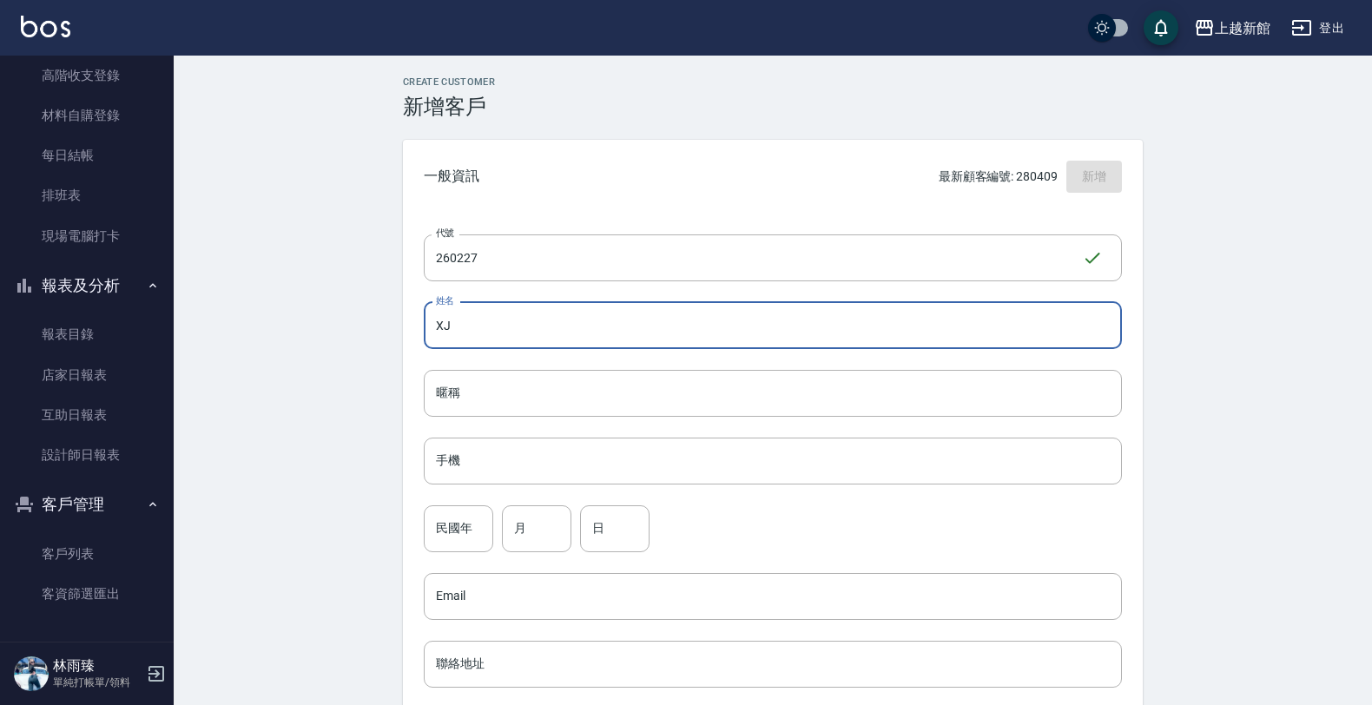
type input "X"
type input "羅智婷"
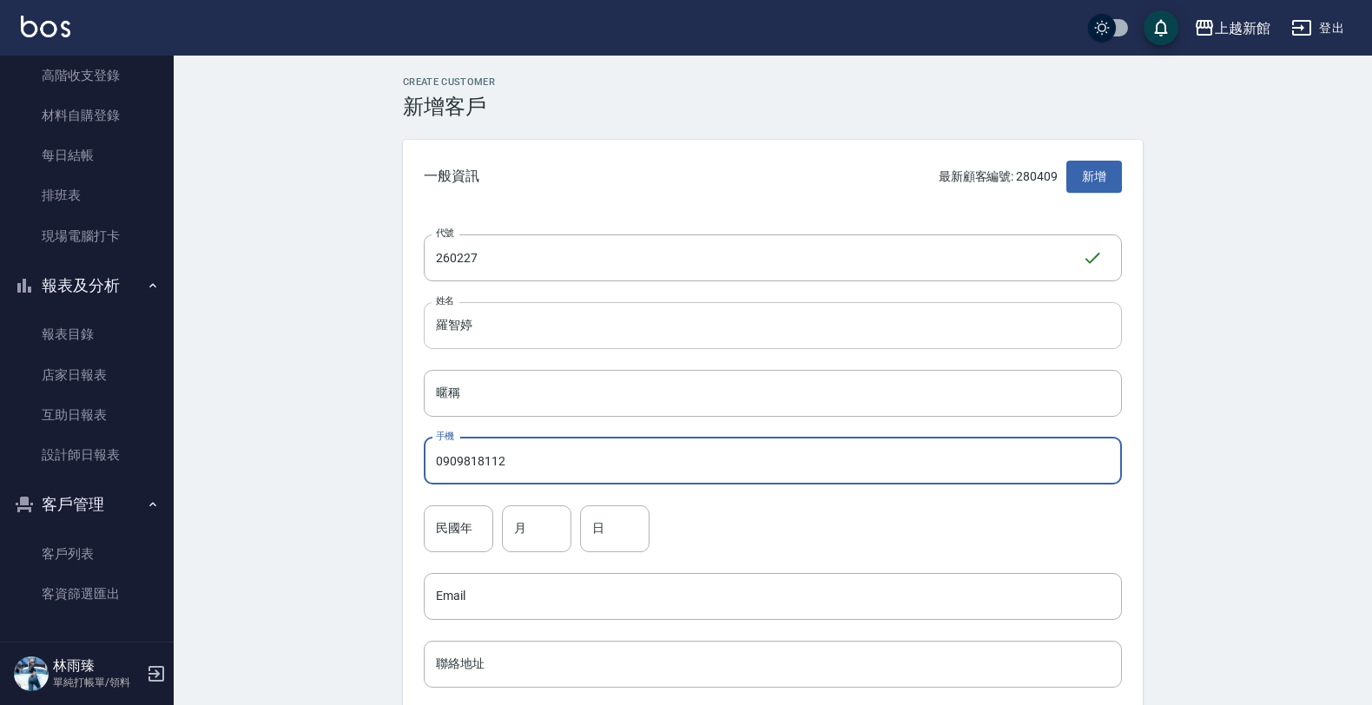
type input "0909818112"
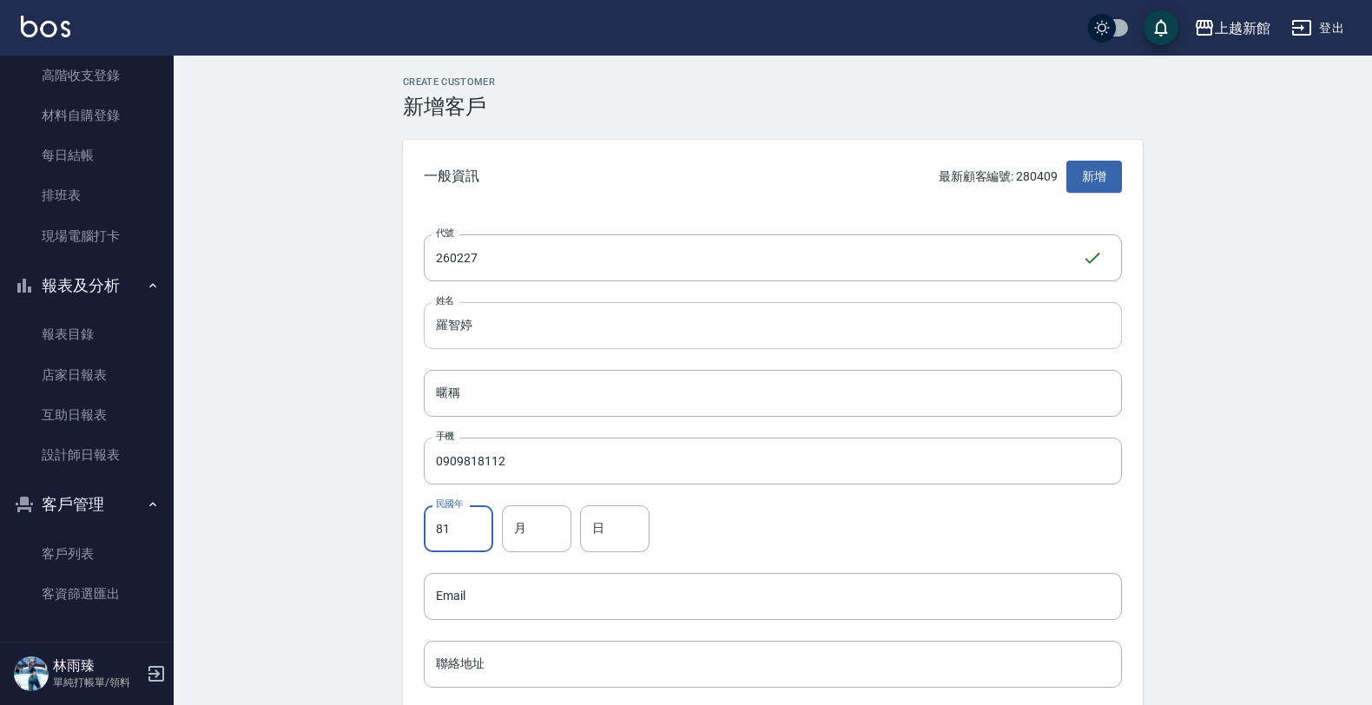
type input "81"
type input "2"
type input "27"
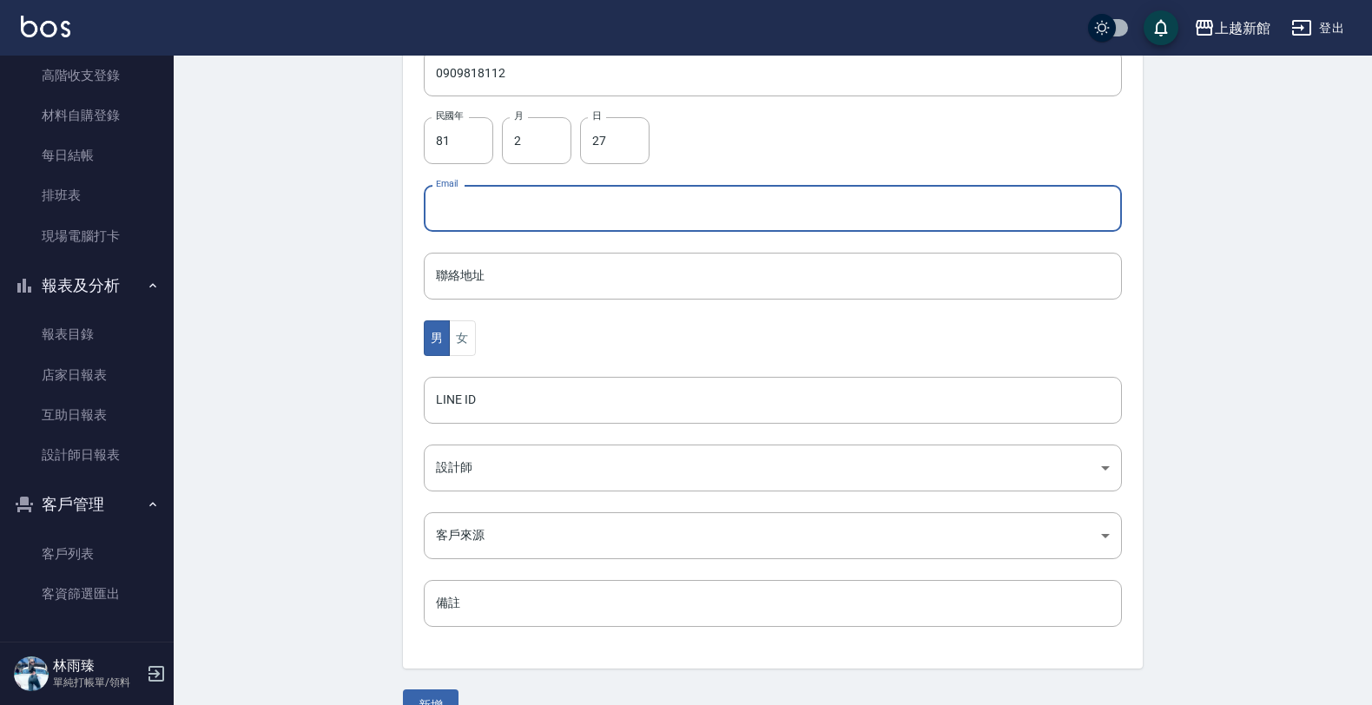
scroll to position [424, 0]
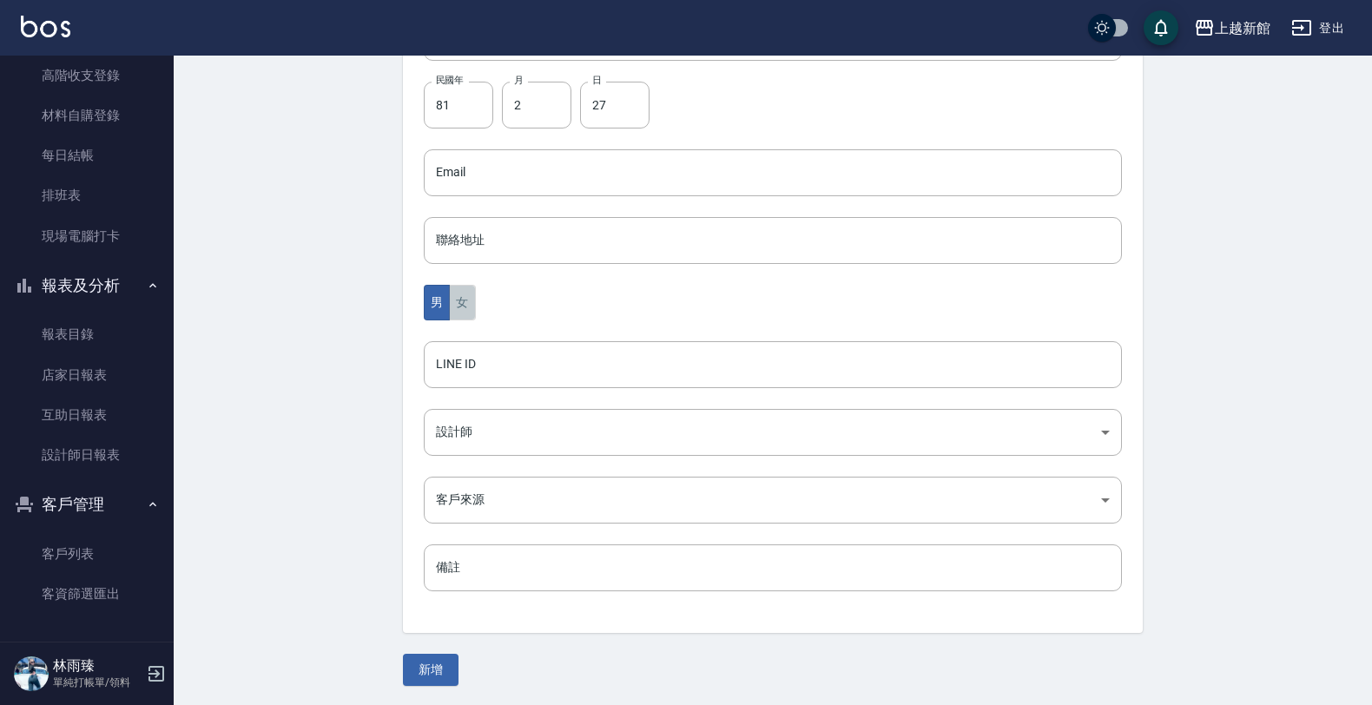
click at [467, 291] on button "女" at bounding box center [462, 303] width 26 height 36
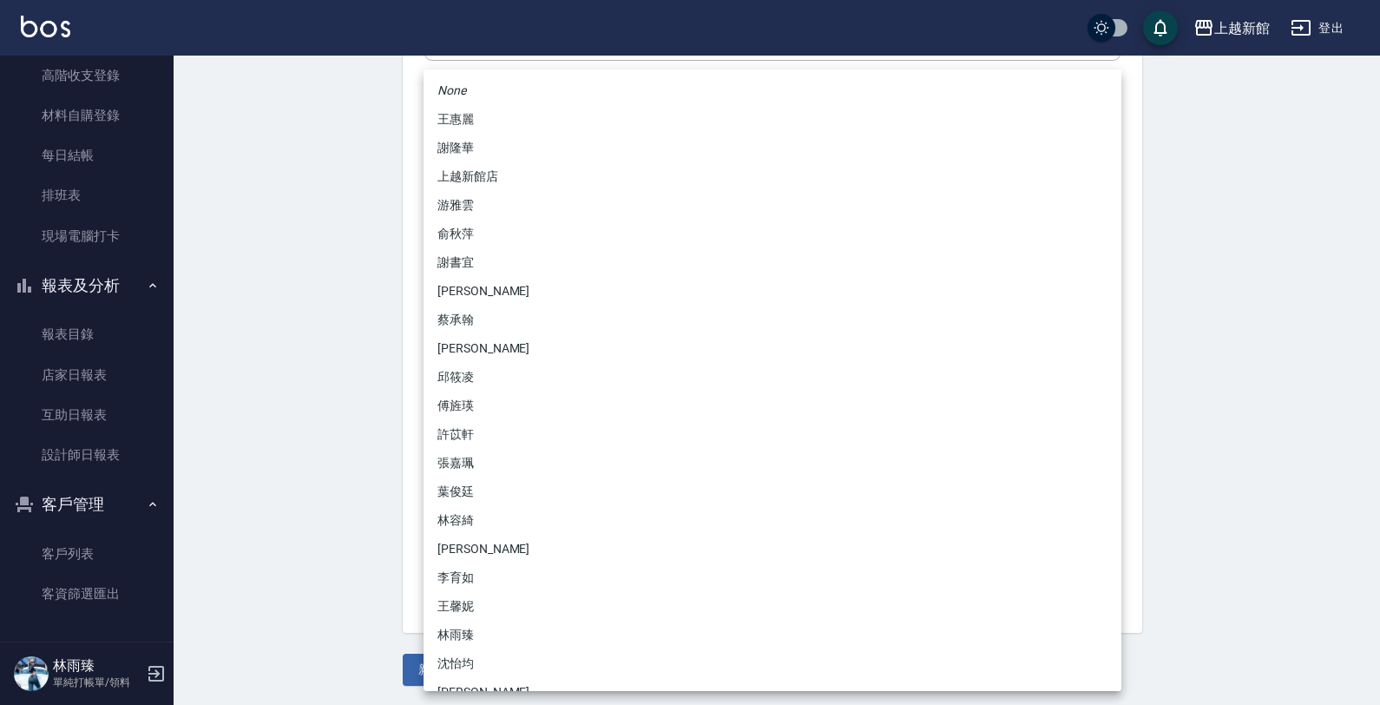
click at [451, 449] on body "上越新館 登出 櫃檯作業 打帳單 帳單列表 掛單列表 現金收支登錄 高階收支登錄 材料自購登錄 每日結帳 排班表 現場電腦打卡 報表及分析 報表目錄 店家日報…" at bounding box center [690, 141] width 1380 height 1130
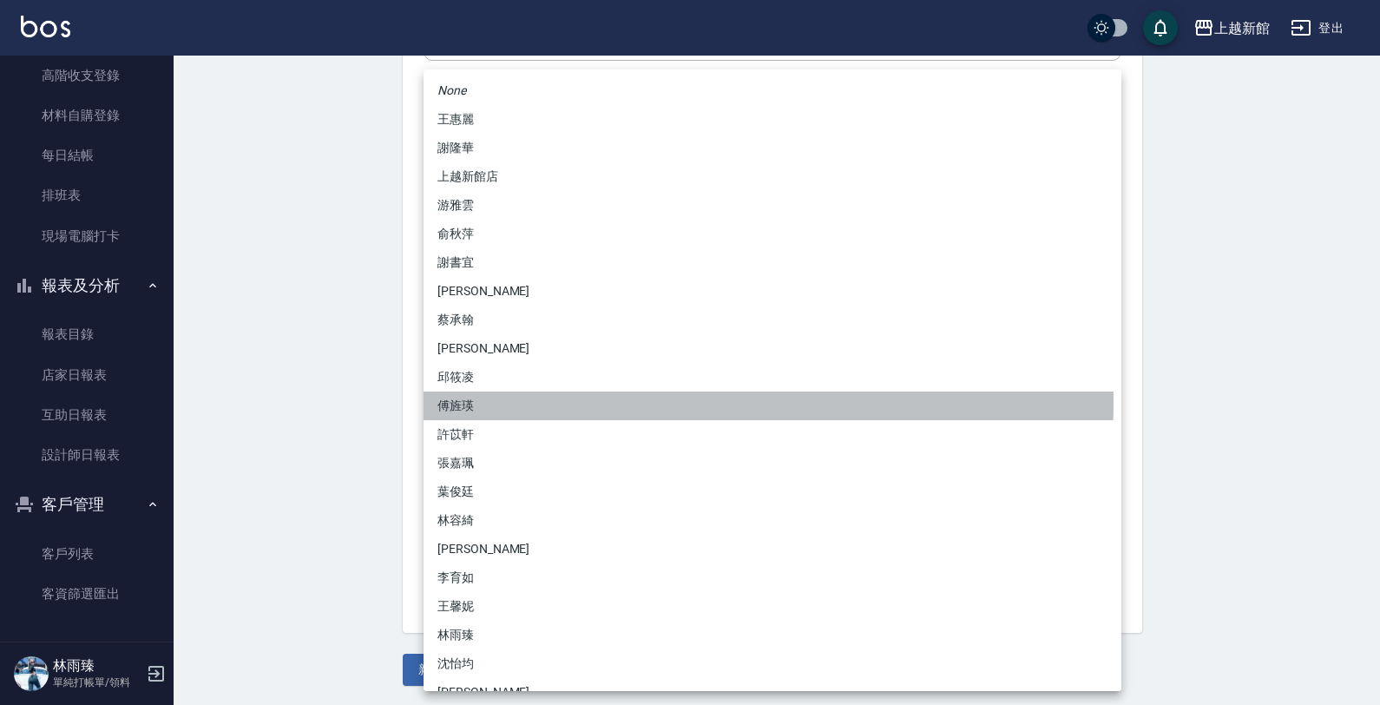
click at [470, 401] on li "傅旌瑛" at bounding box center [773, 406] width 698 height 29
type input "1211b317-6865-4b65-8ce4-66e34f8d1fd8"
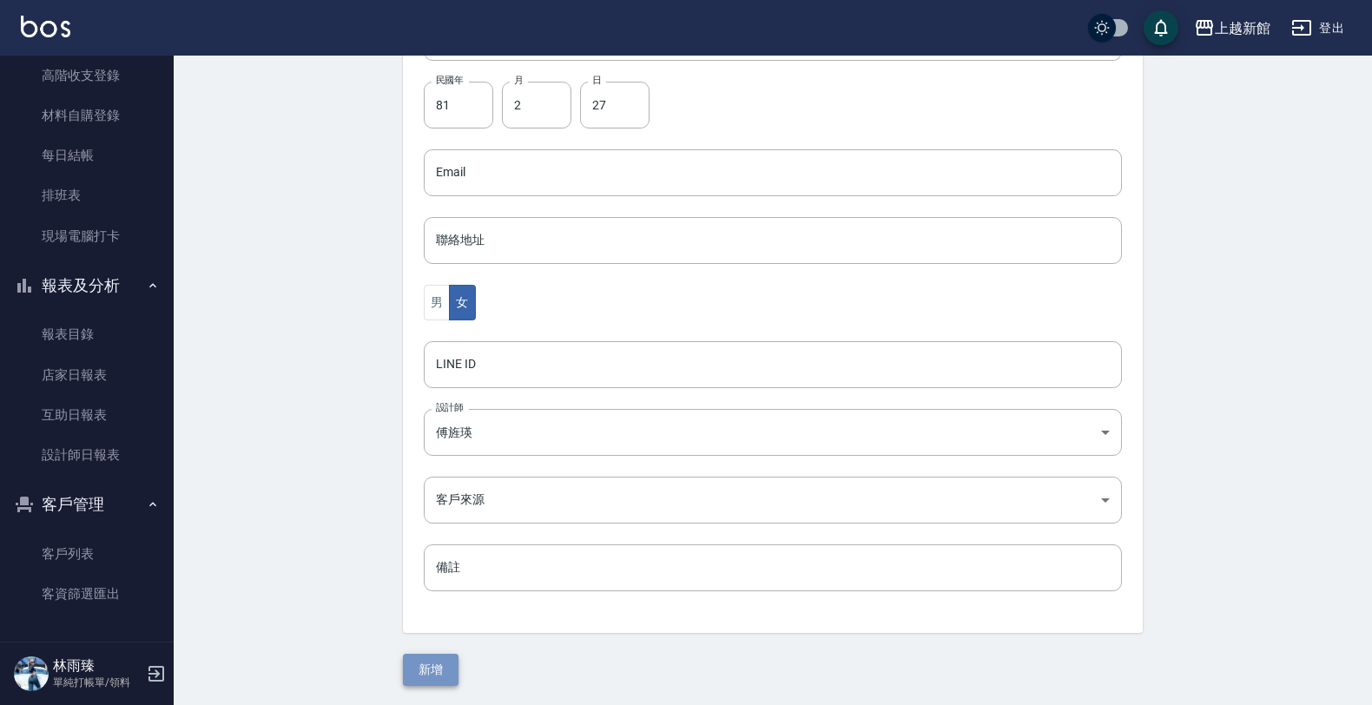
click at [409, 661] on button "新增" at bounding box center [431, 670] width 56 height 32
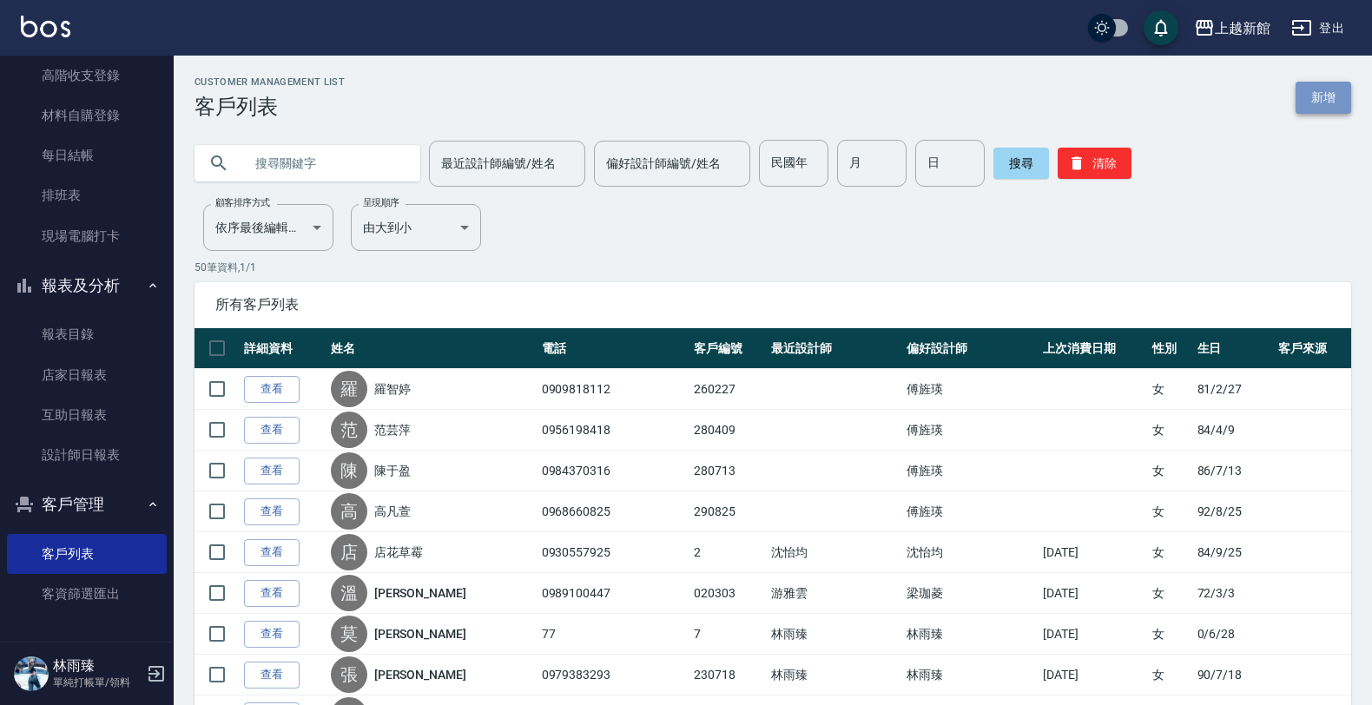
click at [1316, 107] on link "新增" at bounding box center [1323, 98] width 56 height 32
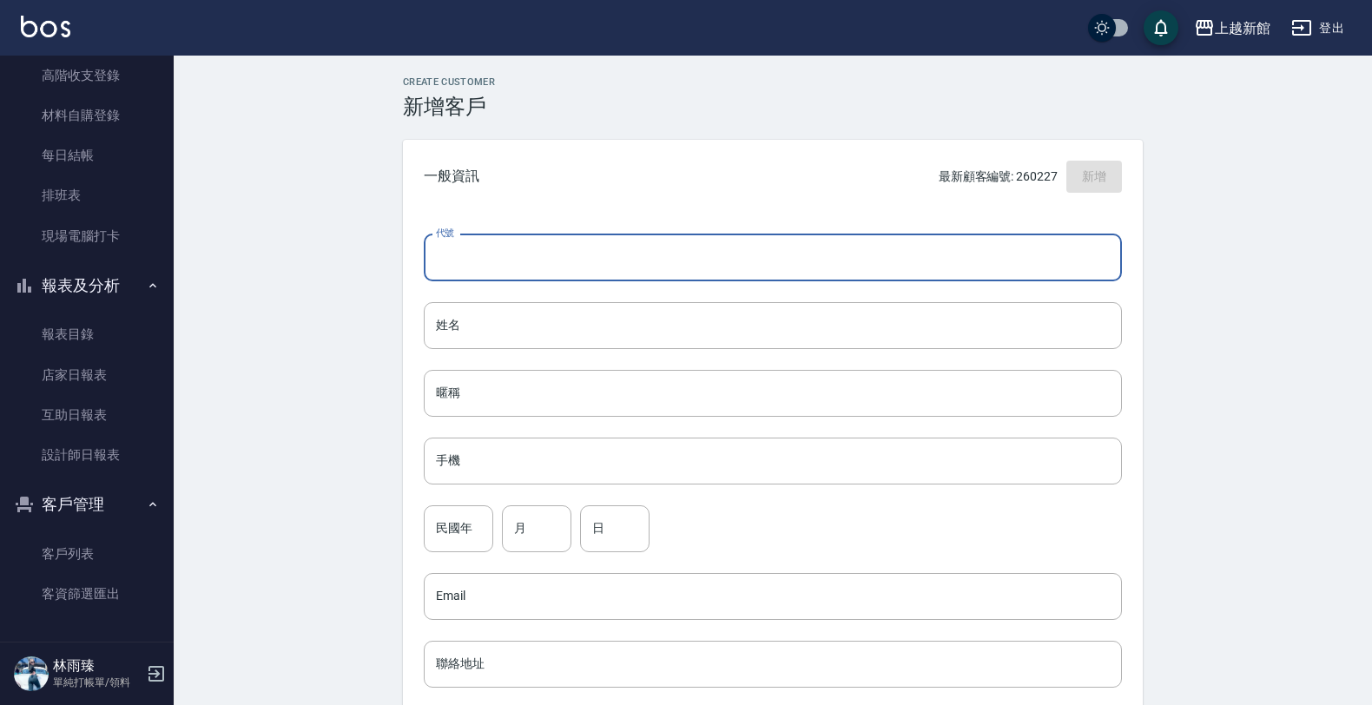
click at [786, 240] on input "代號" at bounding box center [773, 257] width 698 height 47
type input "160216"
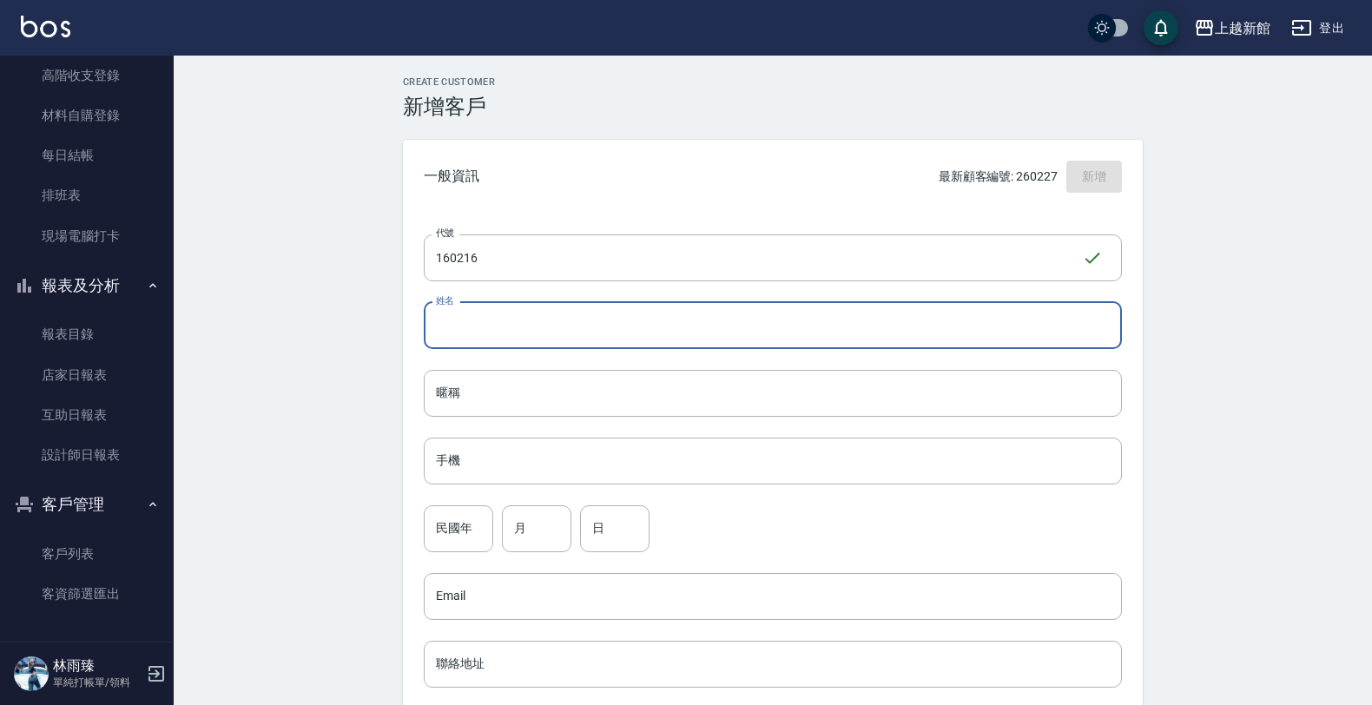
click at [727, 317] on input "姓名" at bounding box center [773, 325] width 698 height 47
type input "[PERSON_NAME]"
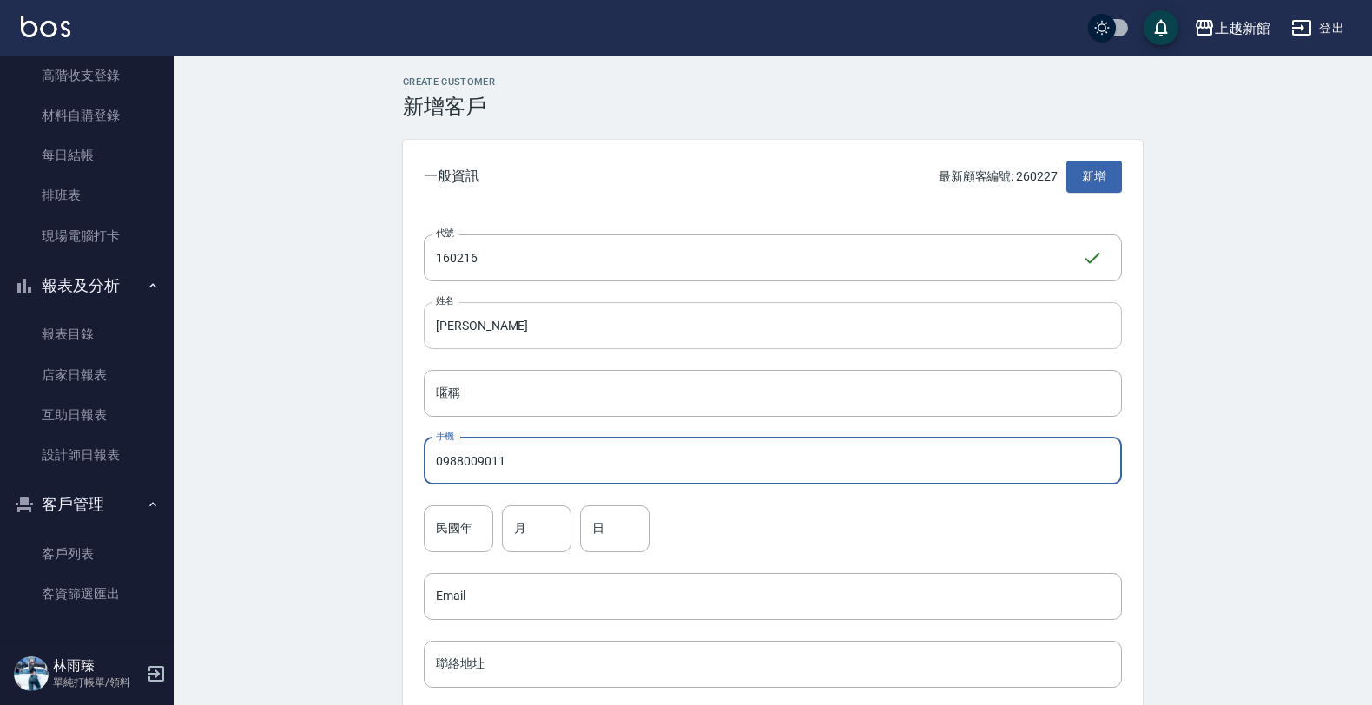
type input "0988009011"
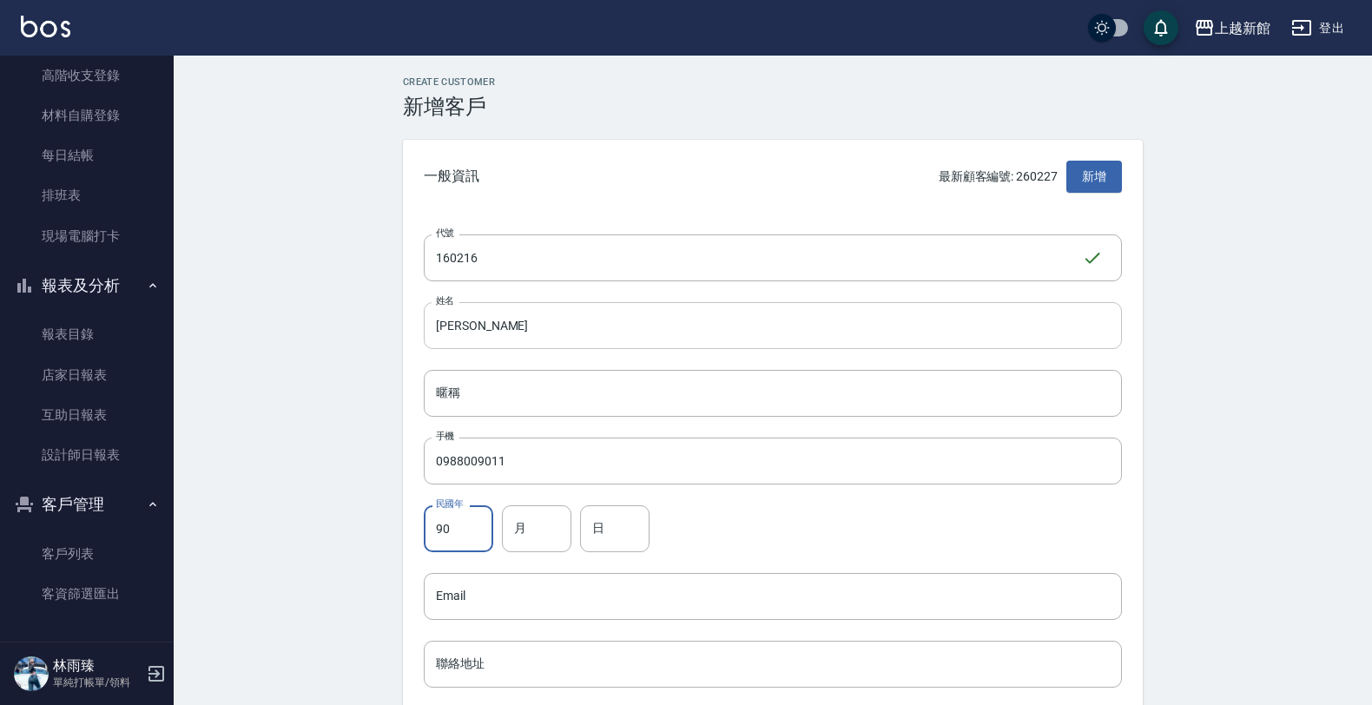
type input "90"
type input "2"
type input "16"
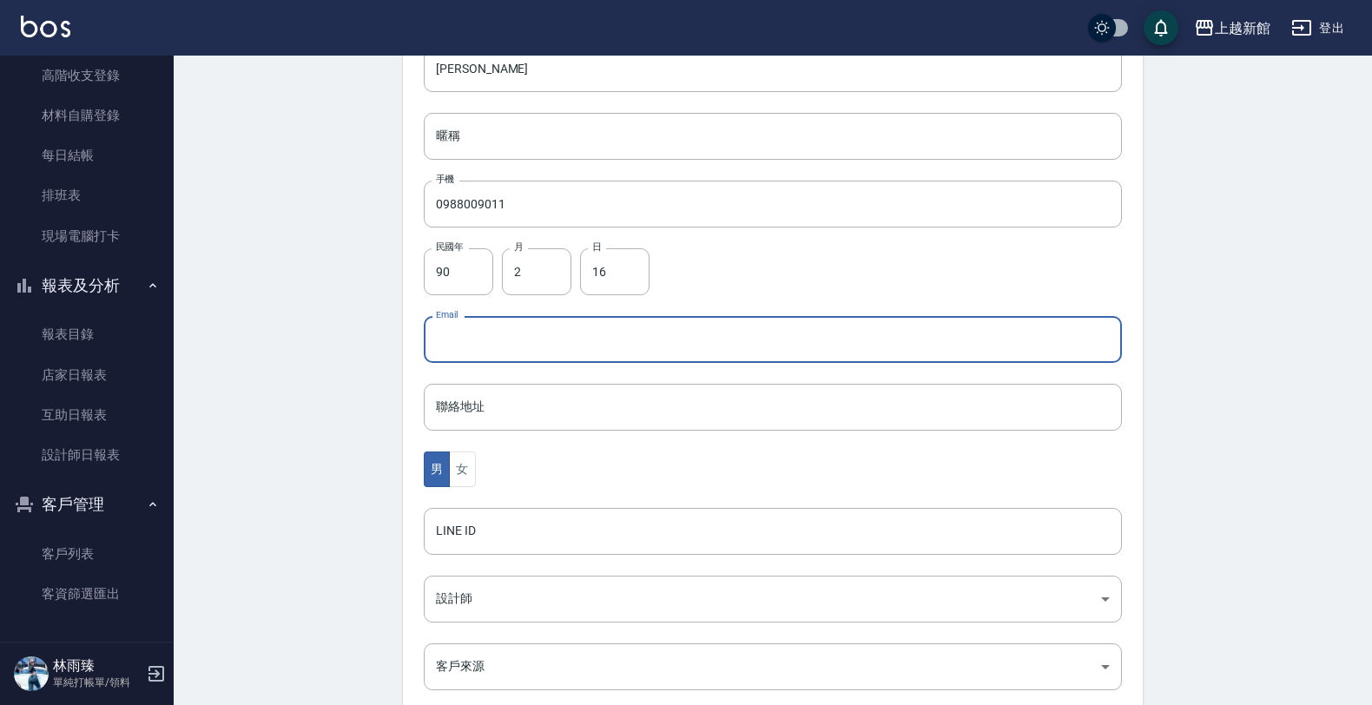
scroll to position [326, 0]
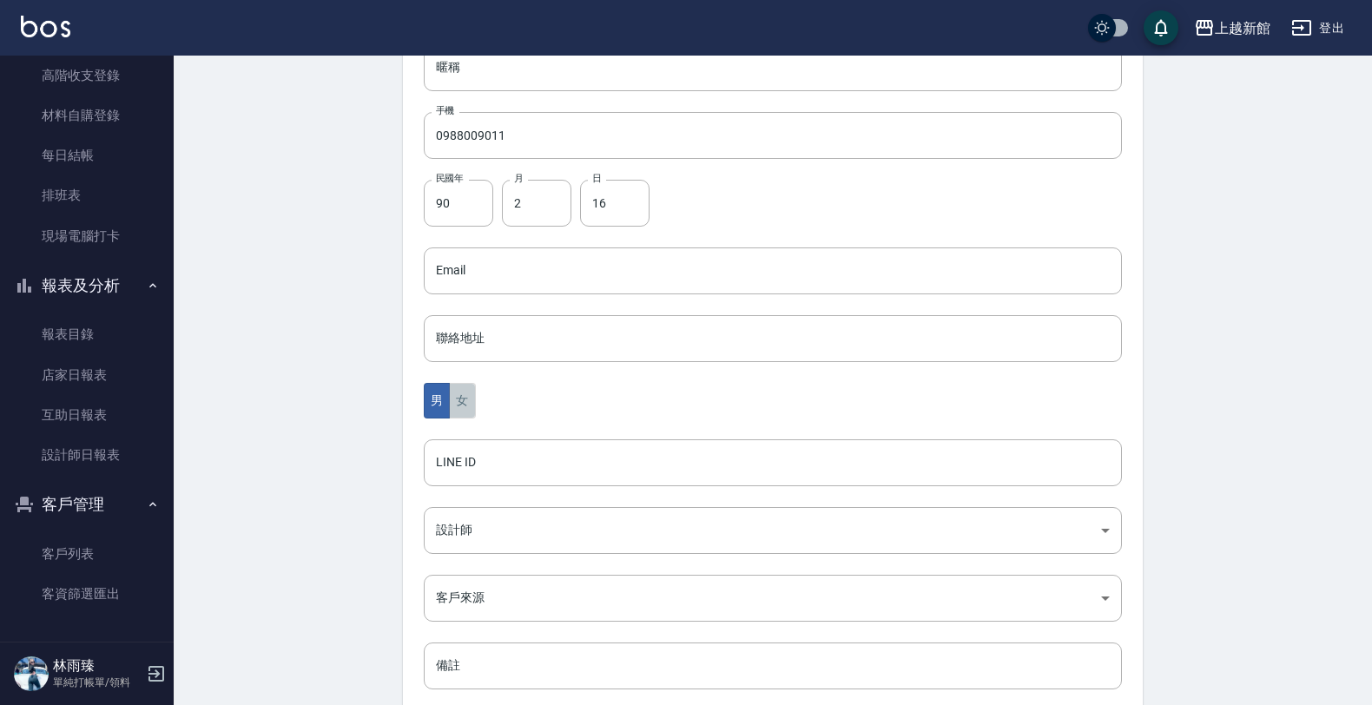
click at [470, 404] on button "女" at bounding box center [462, 401] width 26 height 36
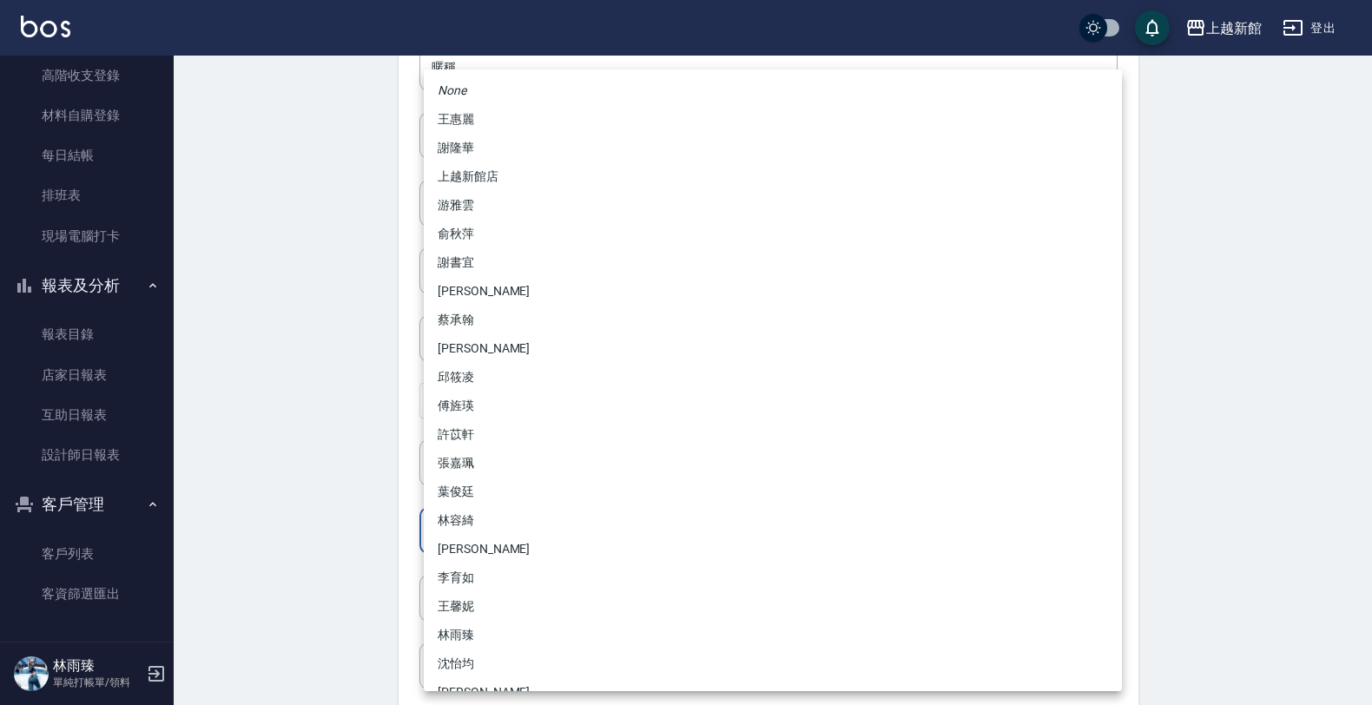
click at [453, 522] on body "上越新館 登出 櫃檯作業 打帳單 帳單列表 掛單列表 現金收支登錄 高階收支登錄 材料自購登錄 每日結帳 排班表 現場電腦打卡 報表及分析 報表目錄 店家日報…" at bounding box center [686, 239] width 1372 height 1130
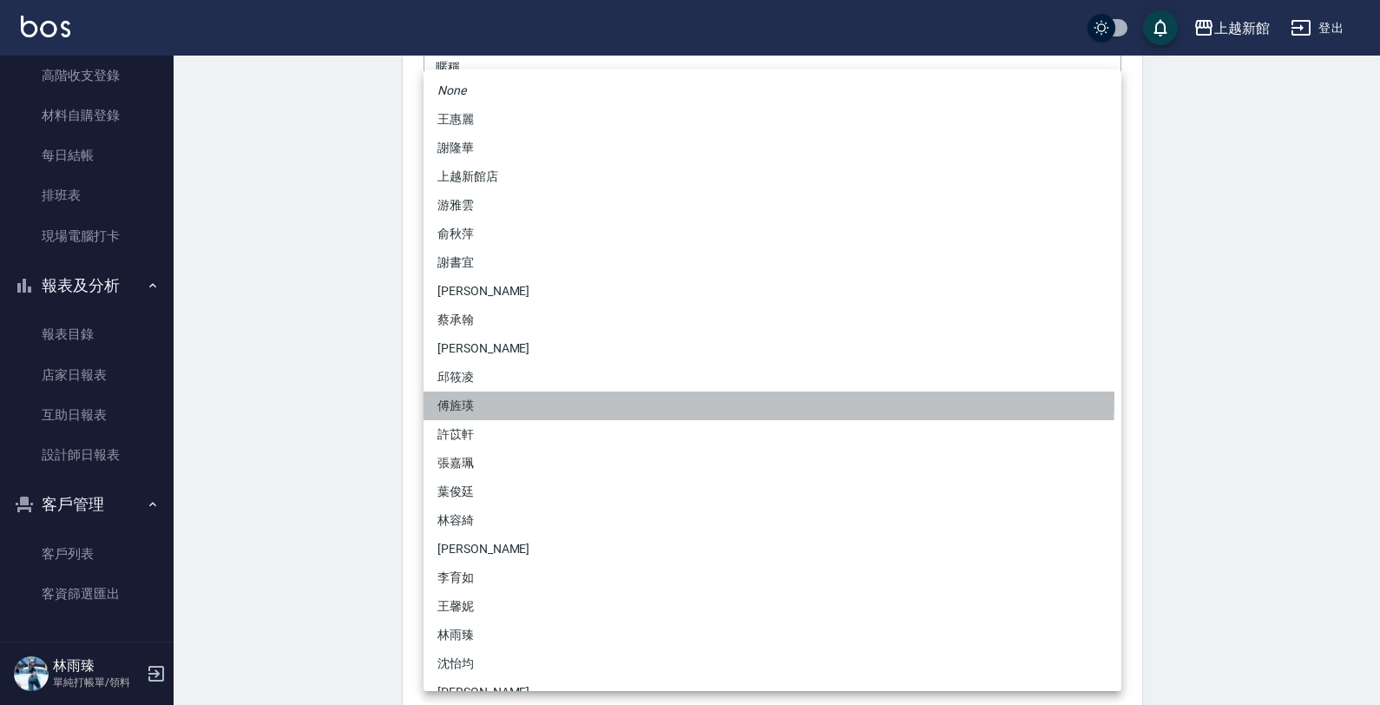
click at [462, 396] on li "傅旌瑛" at bounding box center [773, 406] width 698 height 29
type input "1211b317-6865-4b65-8ce4-66e34f8d1fd8"
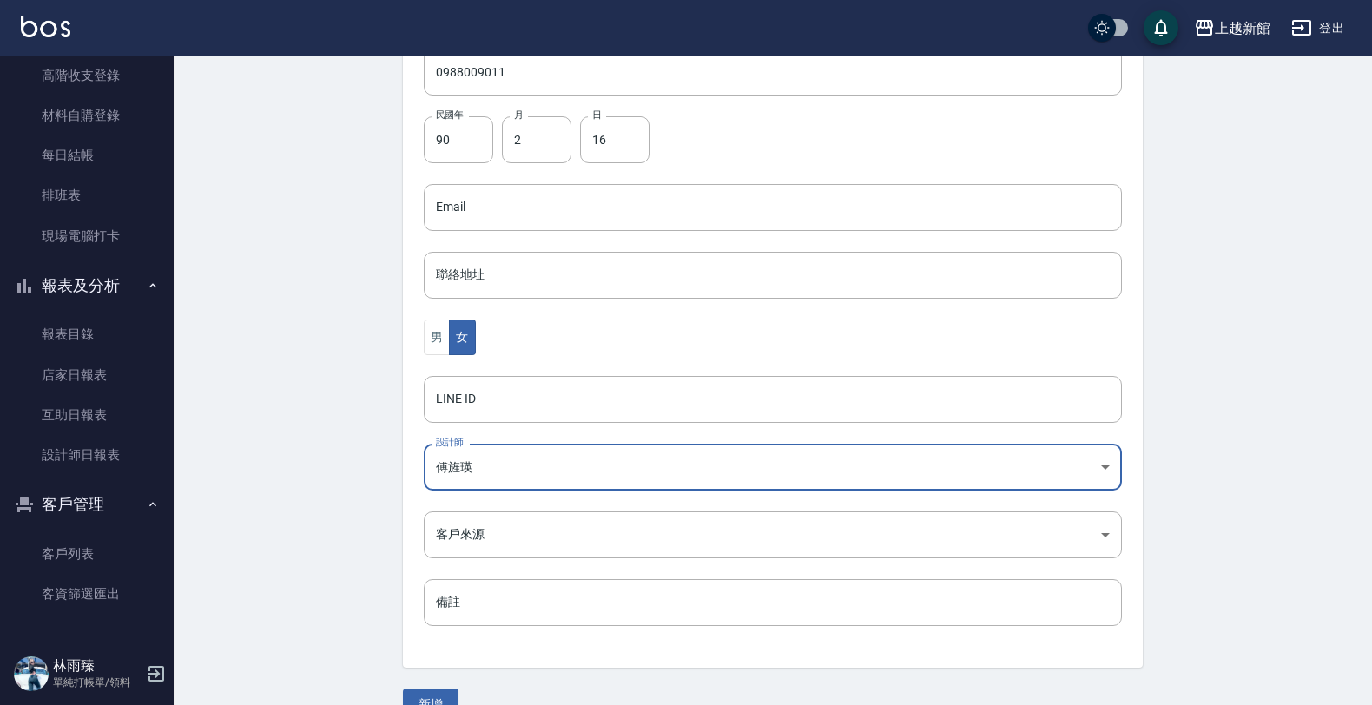
scroll to position [424, 0]
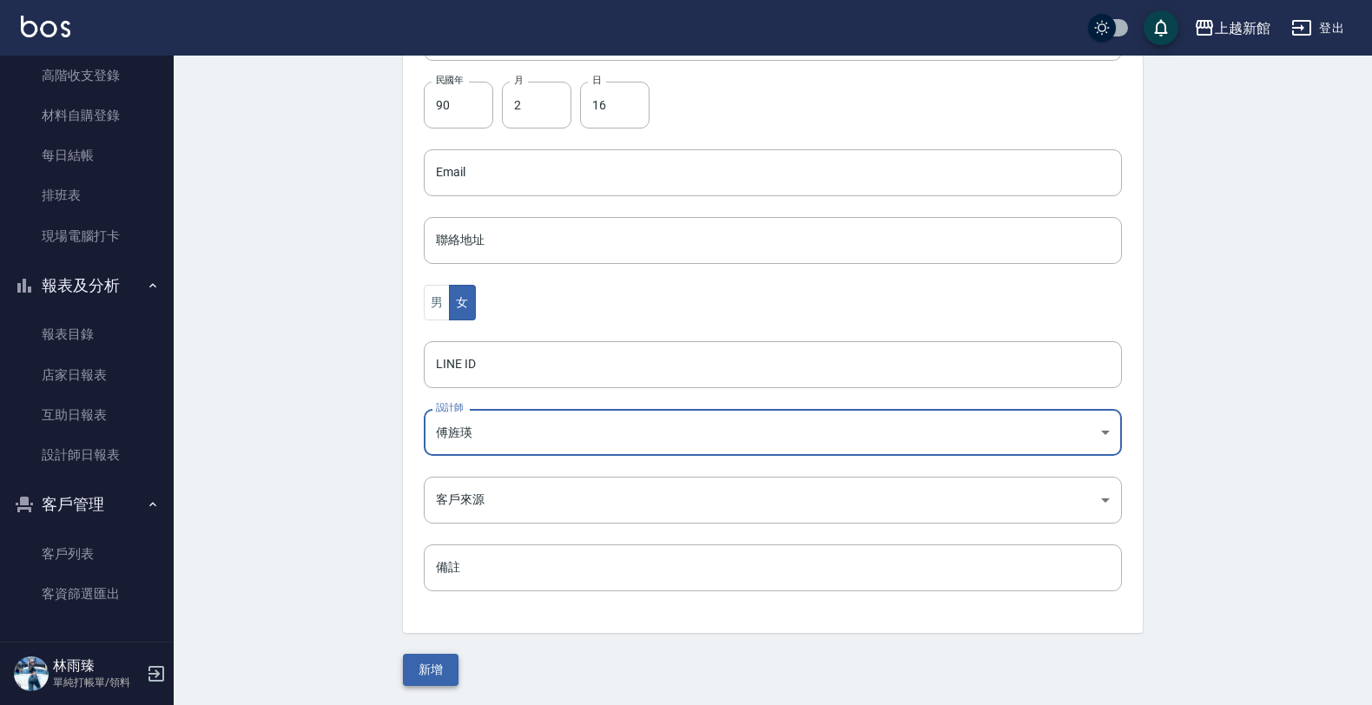
click at [422, 666] on button "新增" at bounding box center [431, 670] width 56 height 32
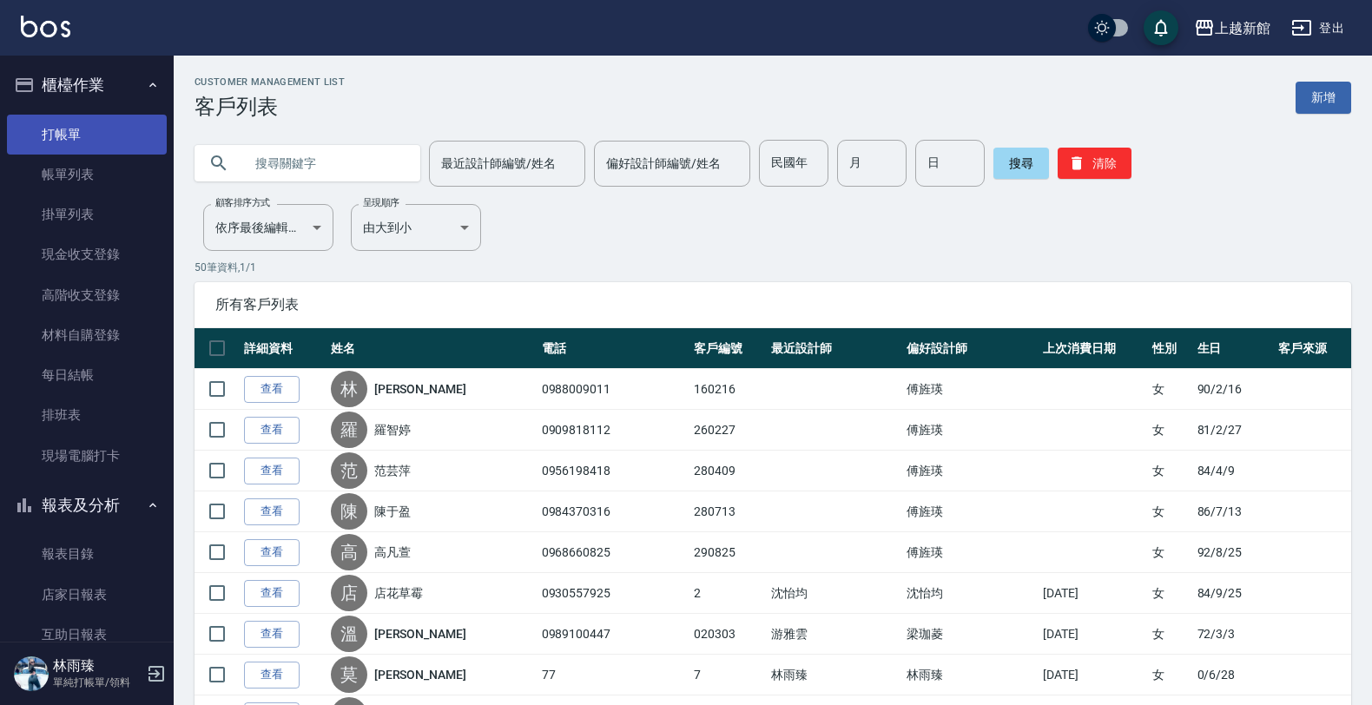
click at [72, 119] on link "打帳單" at bounding box center [87, 135] width 160 height 40
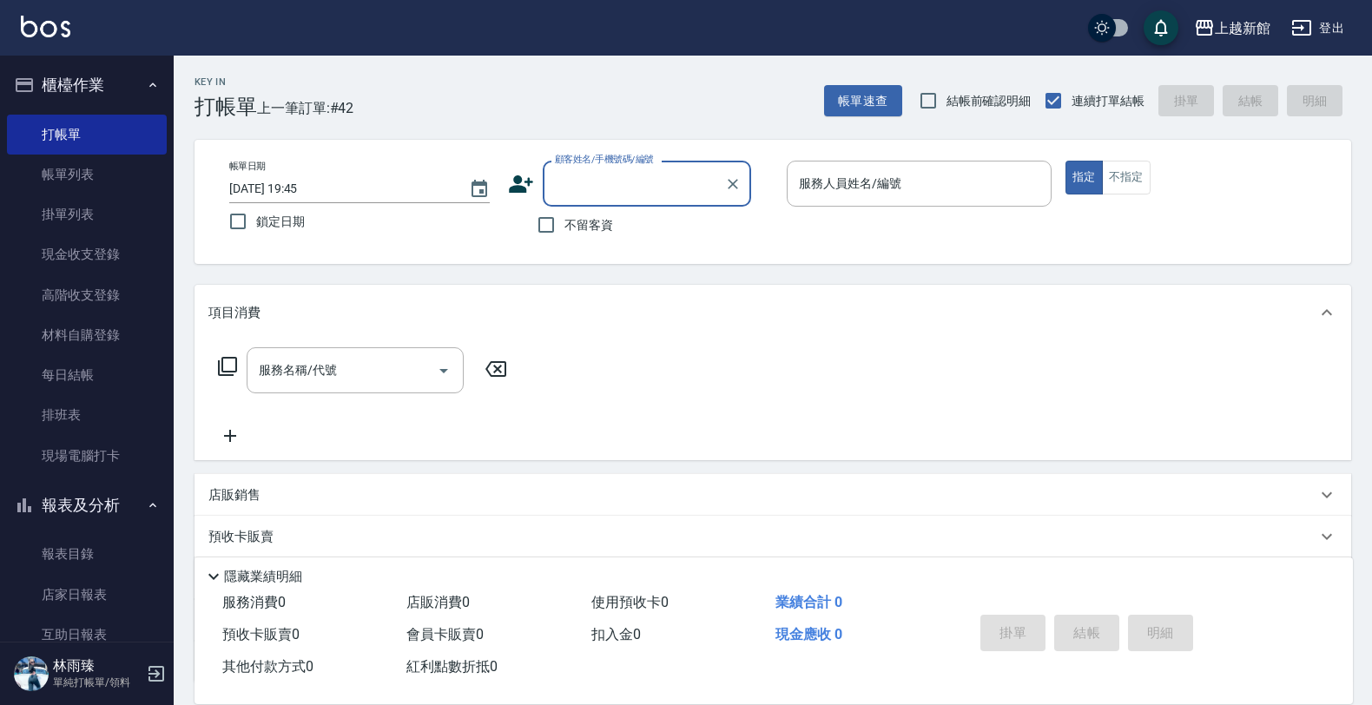
click at [597, 195] on input "顧客姓名/手機號碼/編號" at bounding box center [633, 183] width 167 height 30
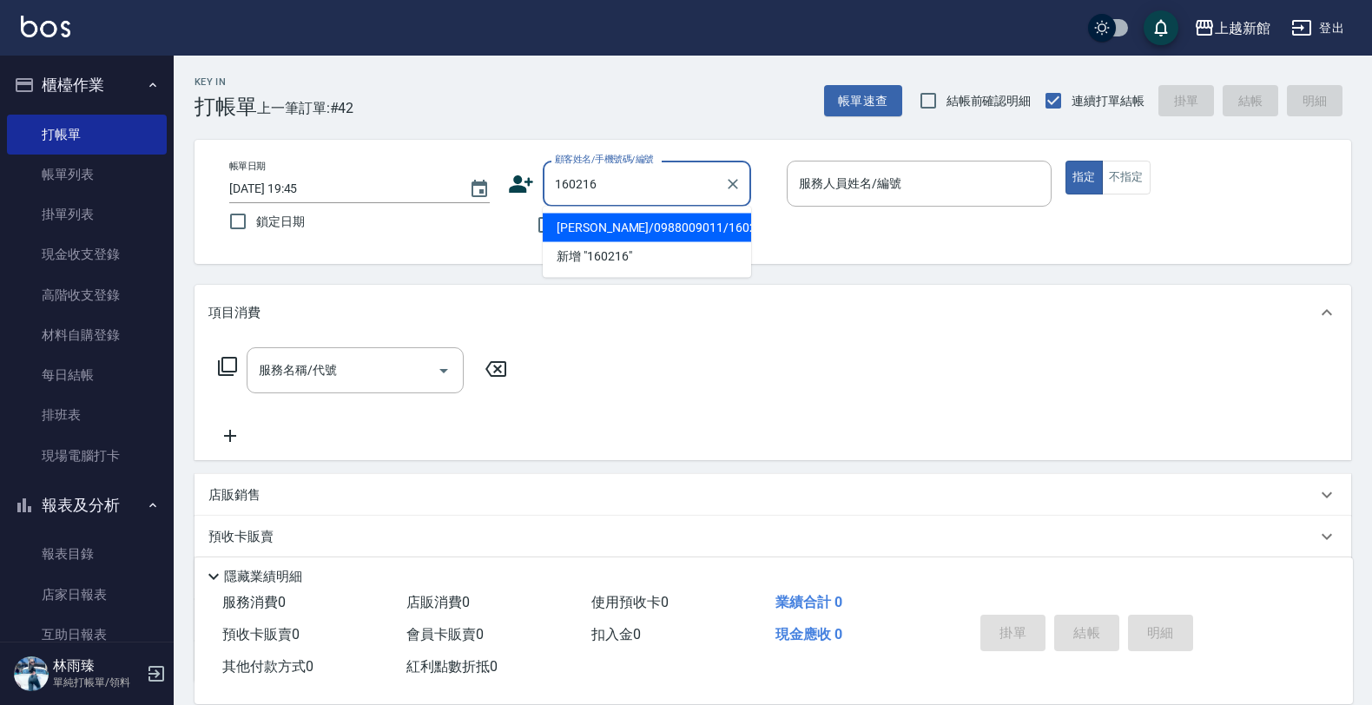
type input "[PERSON_NAME]/0988009011/160216"
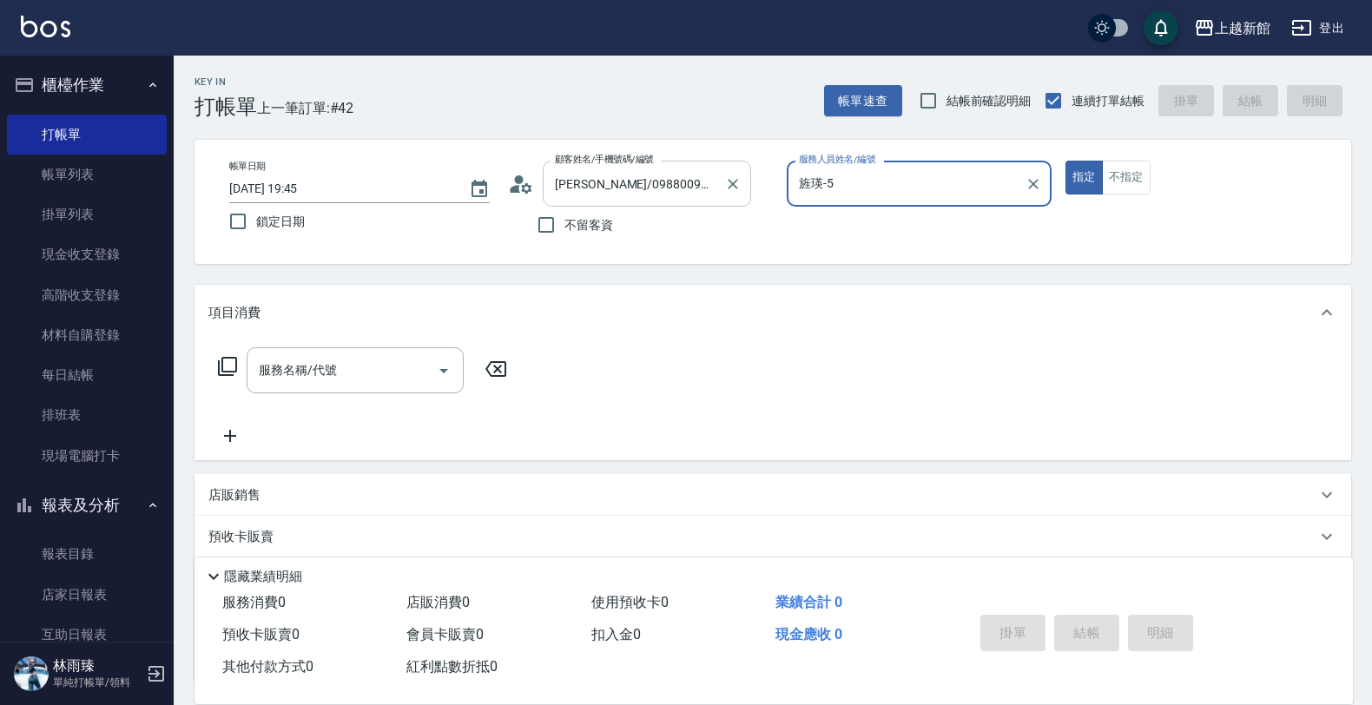
type input "旌瑛-5"
type button "true"
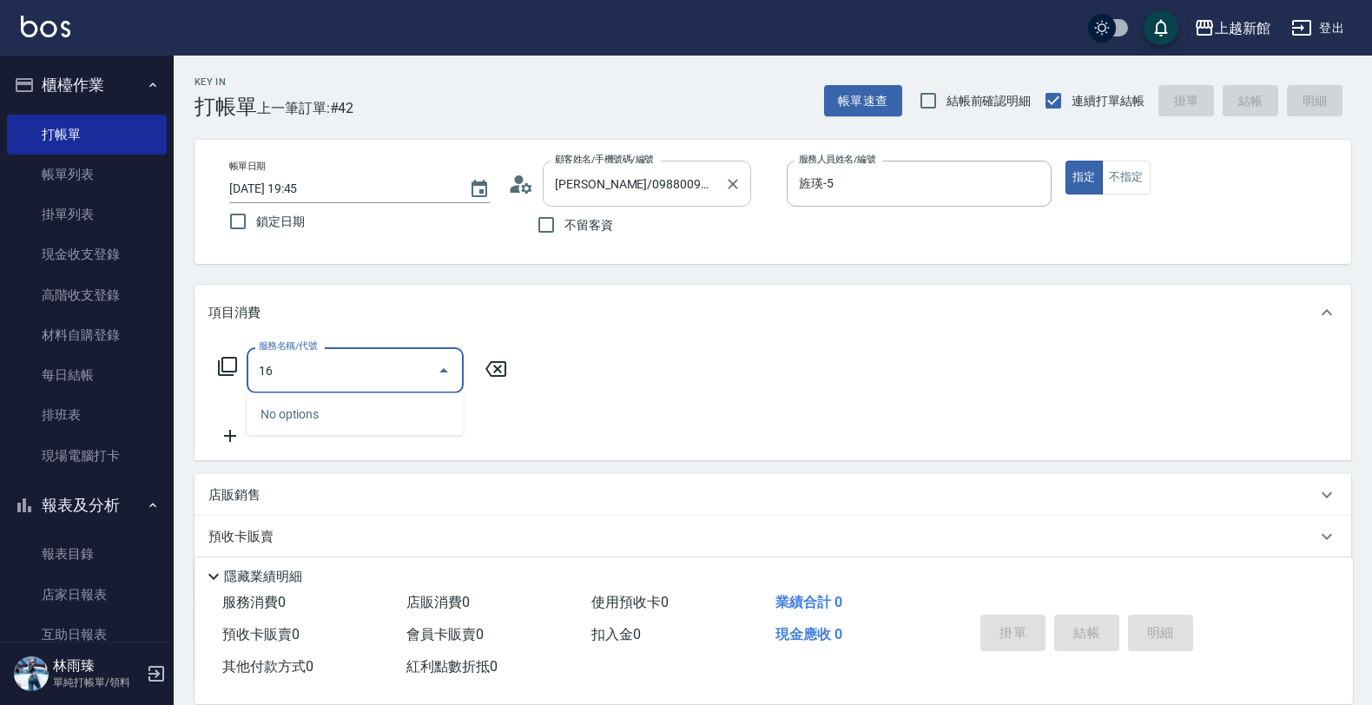
type input "1"
type input "設計染髮(404)"
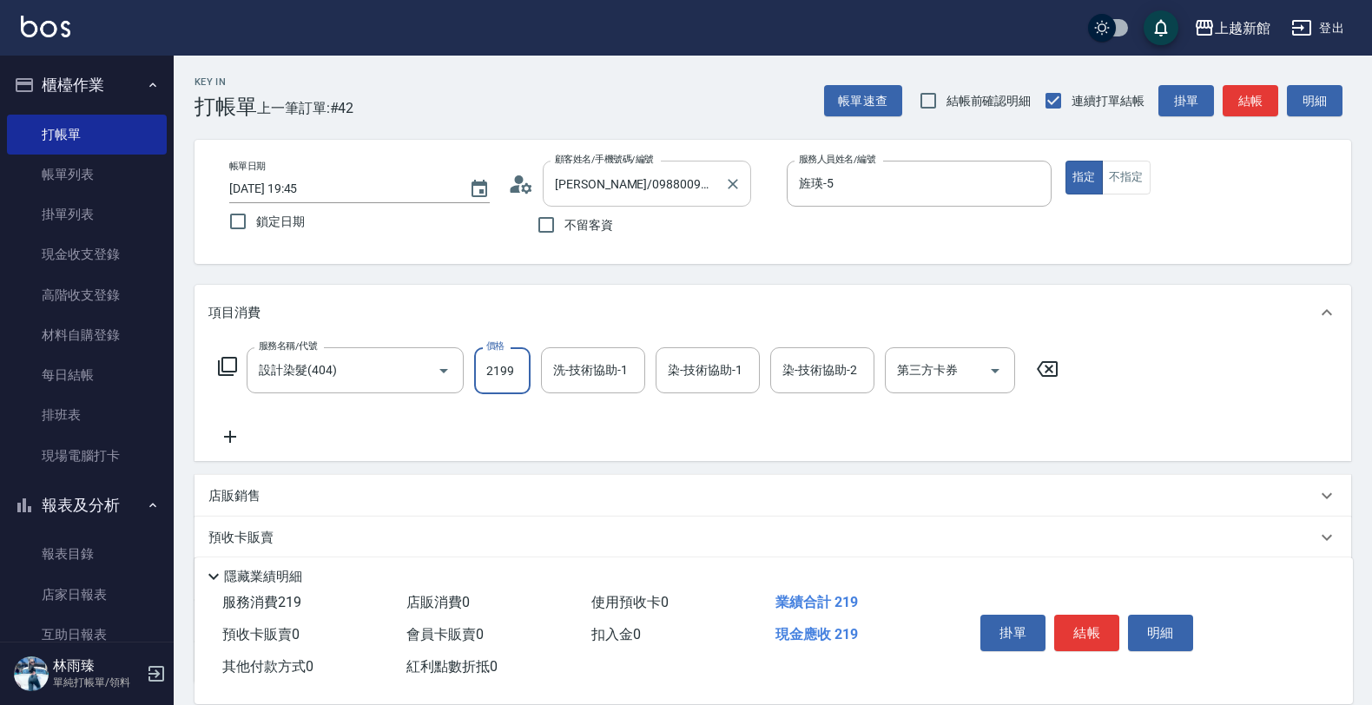
type input "2199"
type input "[PERSON_NAME]-24"
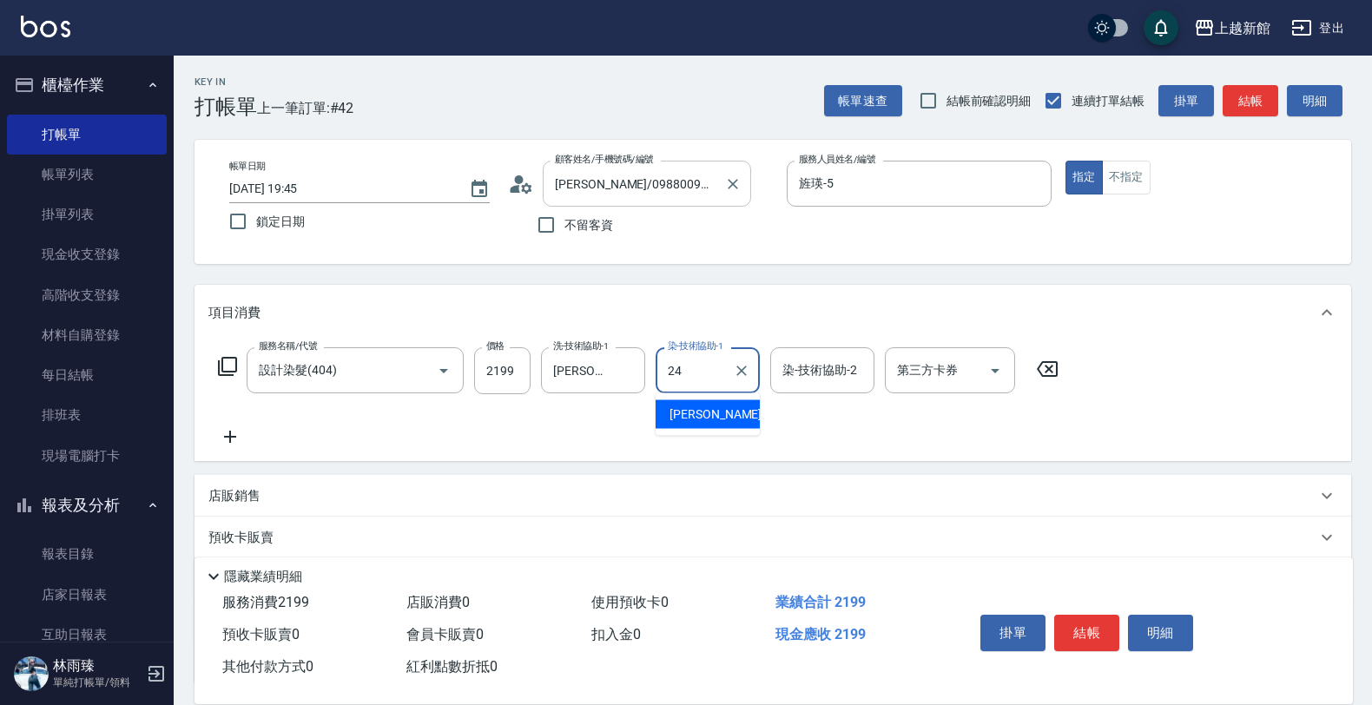
type input "[PERSON_NAME]-24"
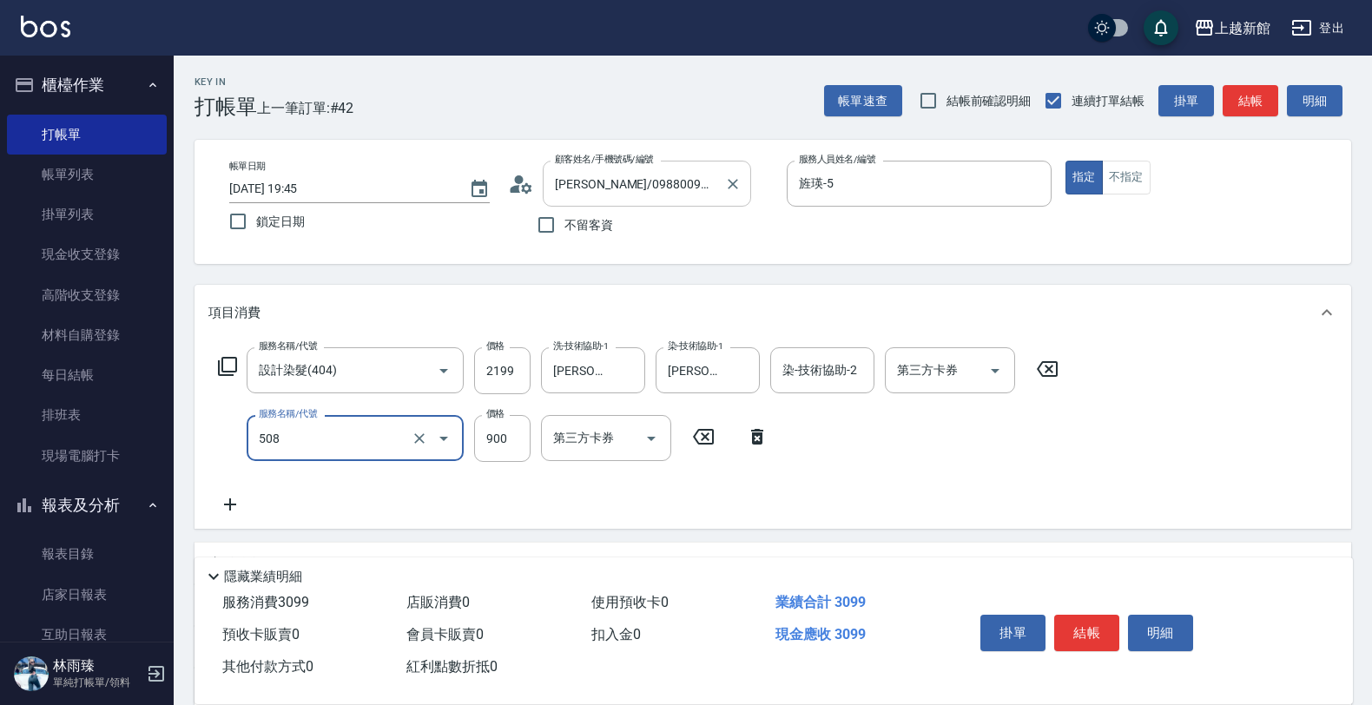
type input "松島再生髮敷護髮(508)"
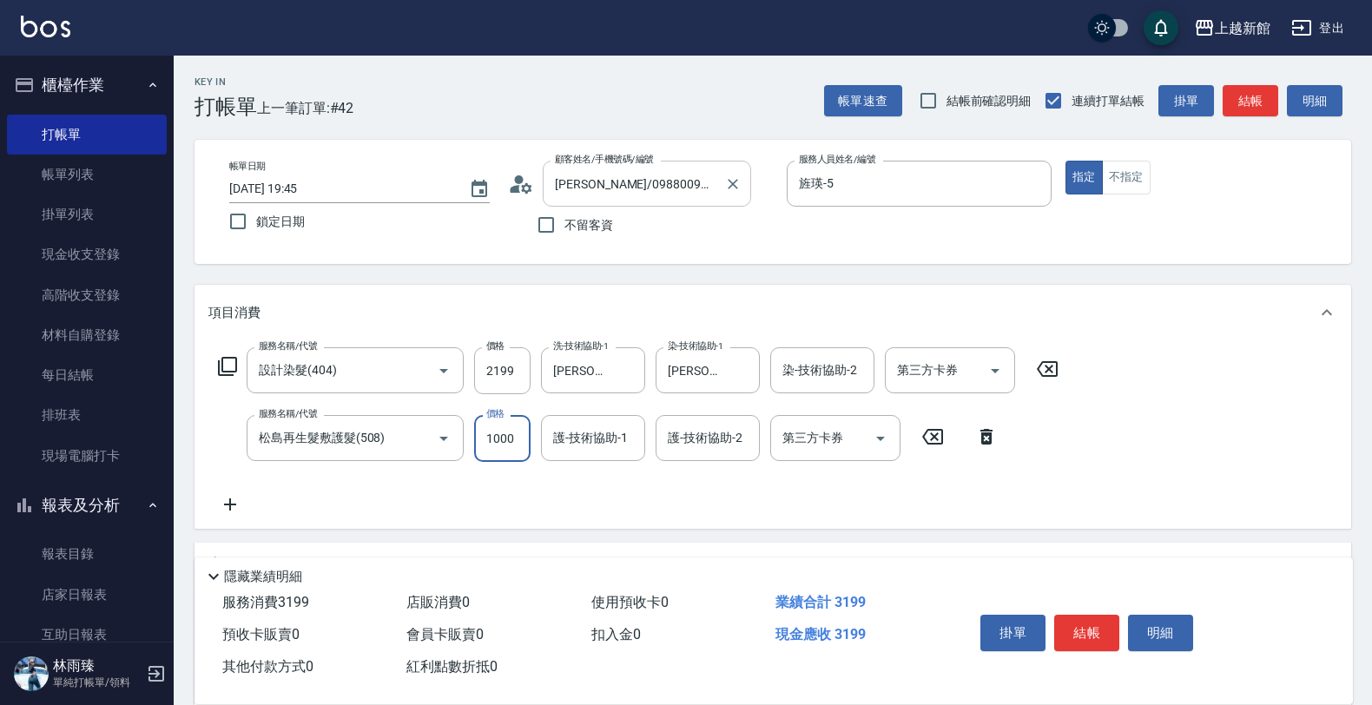
type input "1000"
type input "[PERSON_NAME]-24"
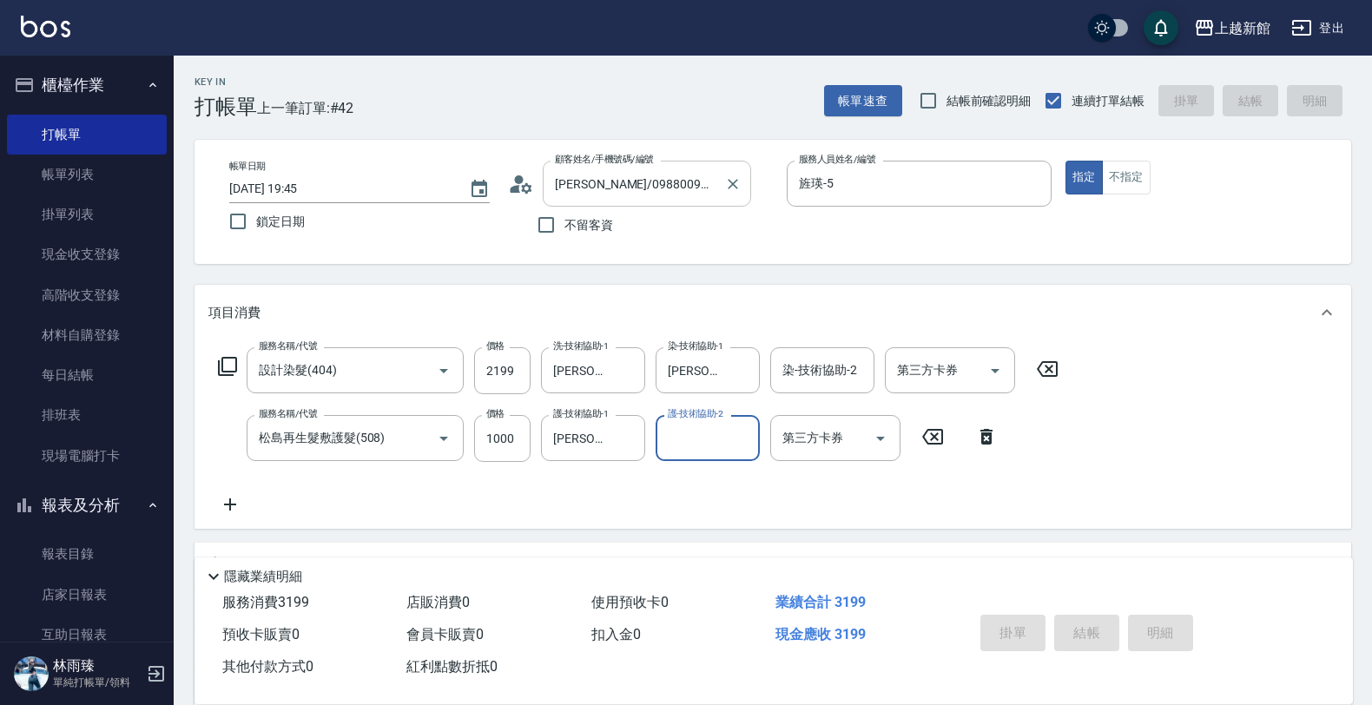
type input "[DATE] 19:47"
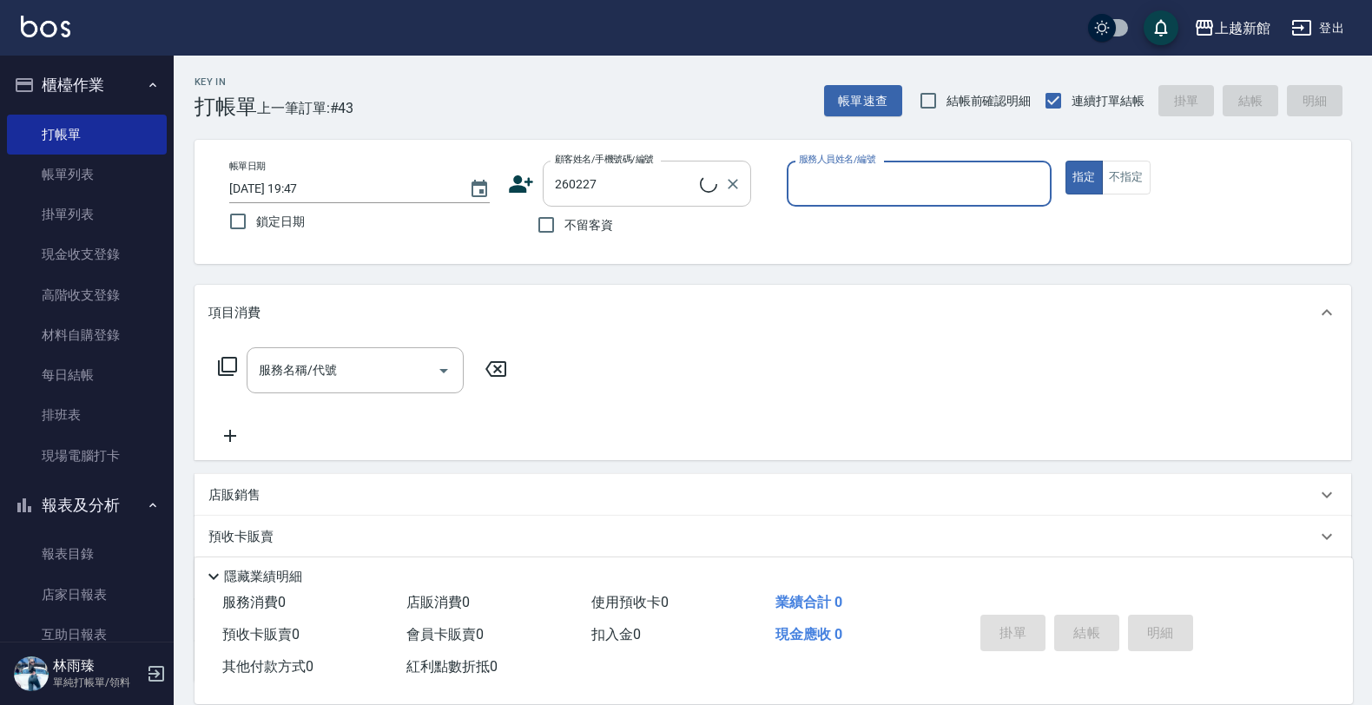
type input "羅智婷/0909818112/260227"
type input "旌瑛-5"
click at [1065, 161] on button "指定" at bounding box center [1083, 178] width 37 height 34
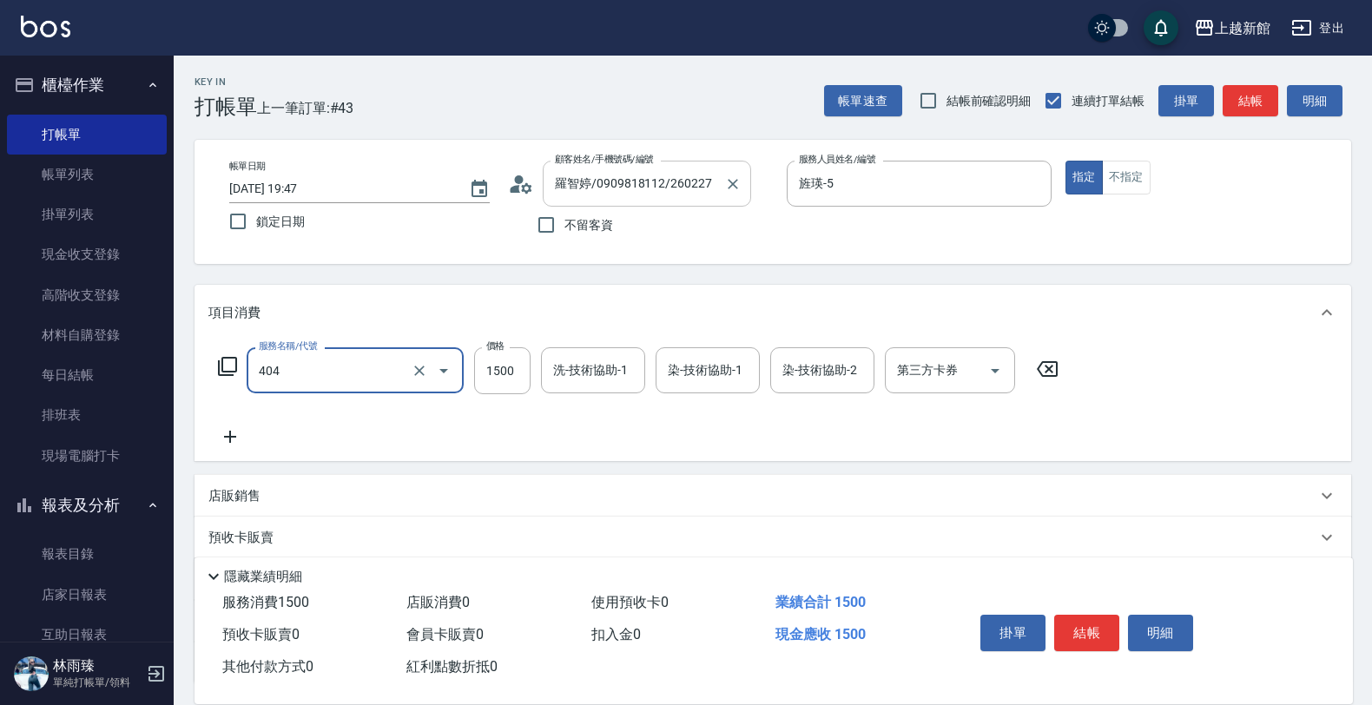
type input "設計染髮(404)"
click at [503, 374] on input "1500" at bounding box center [502, 370] width 56 height 47
type input "1180"
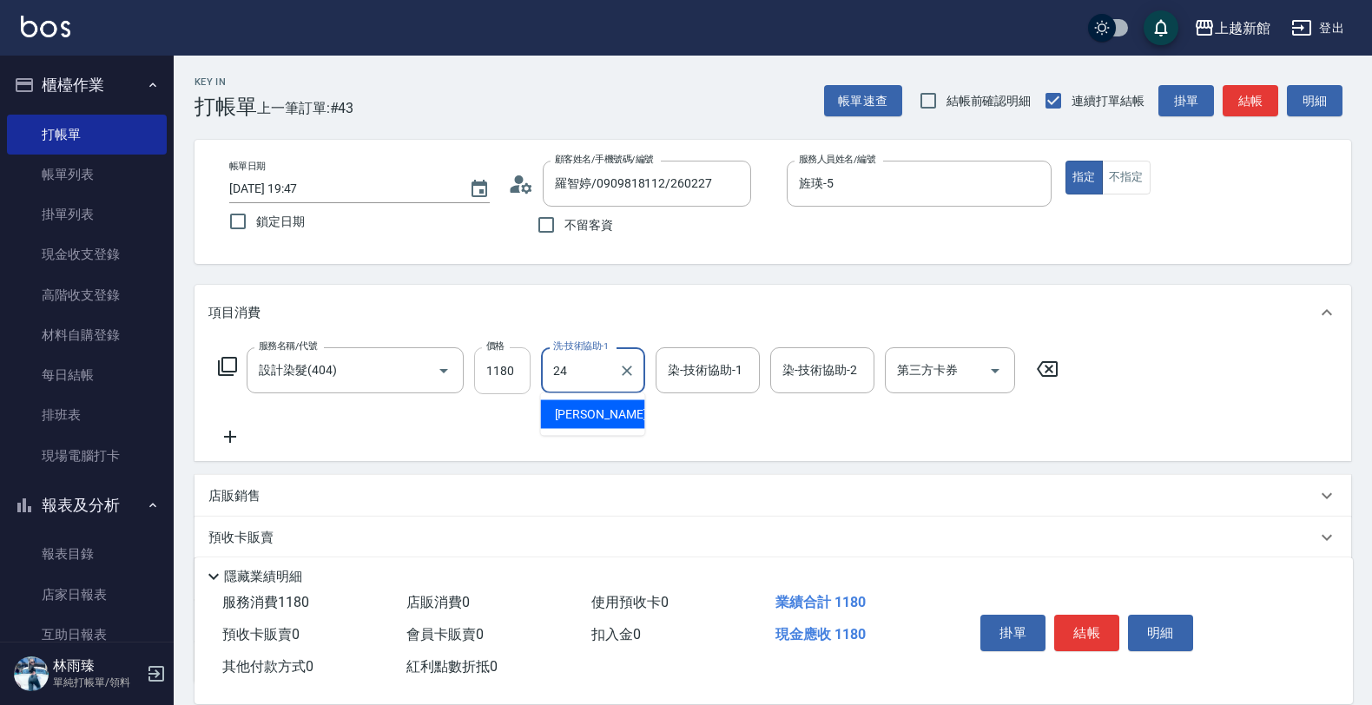
type input "[PERSON_NAME]-24"
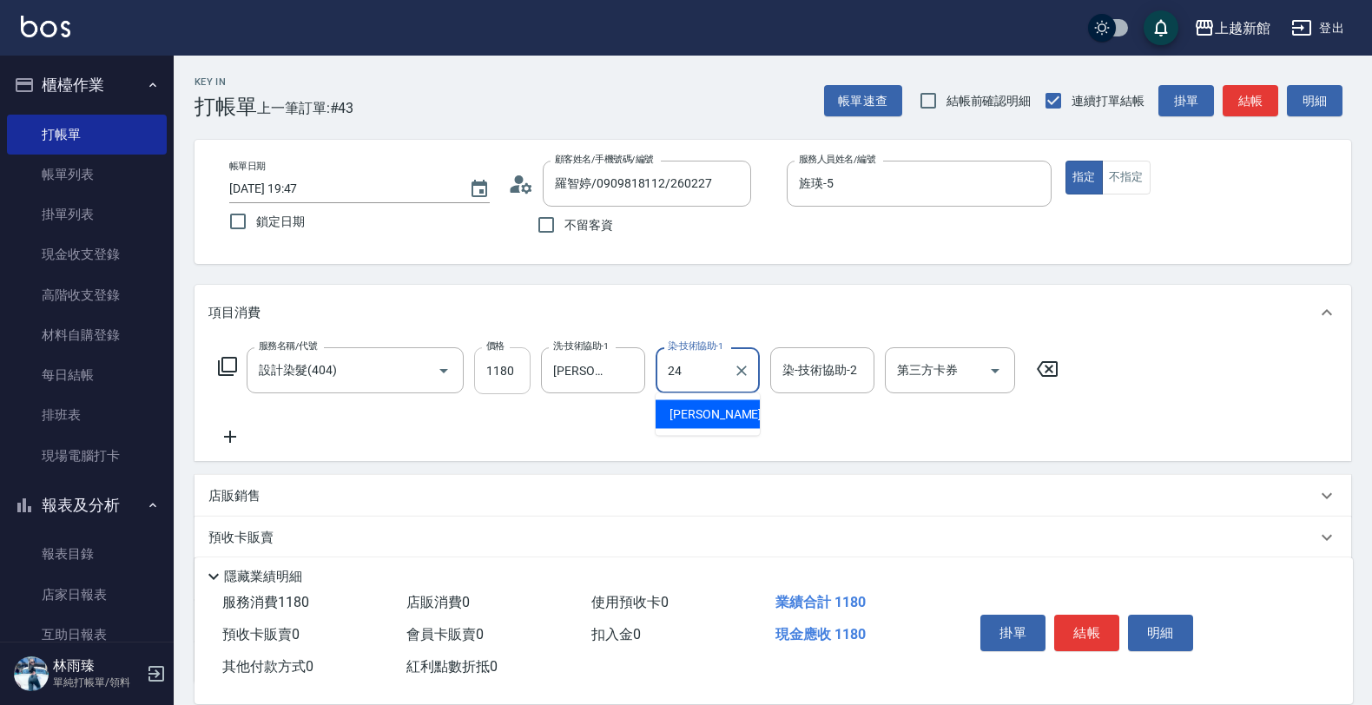
type input "[PERSON_NAME]-24"
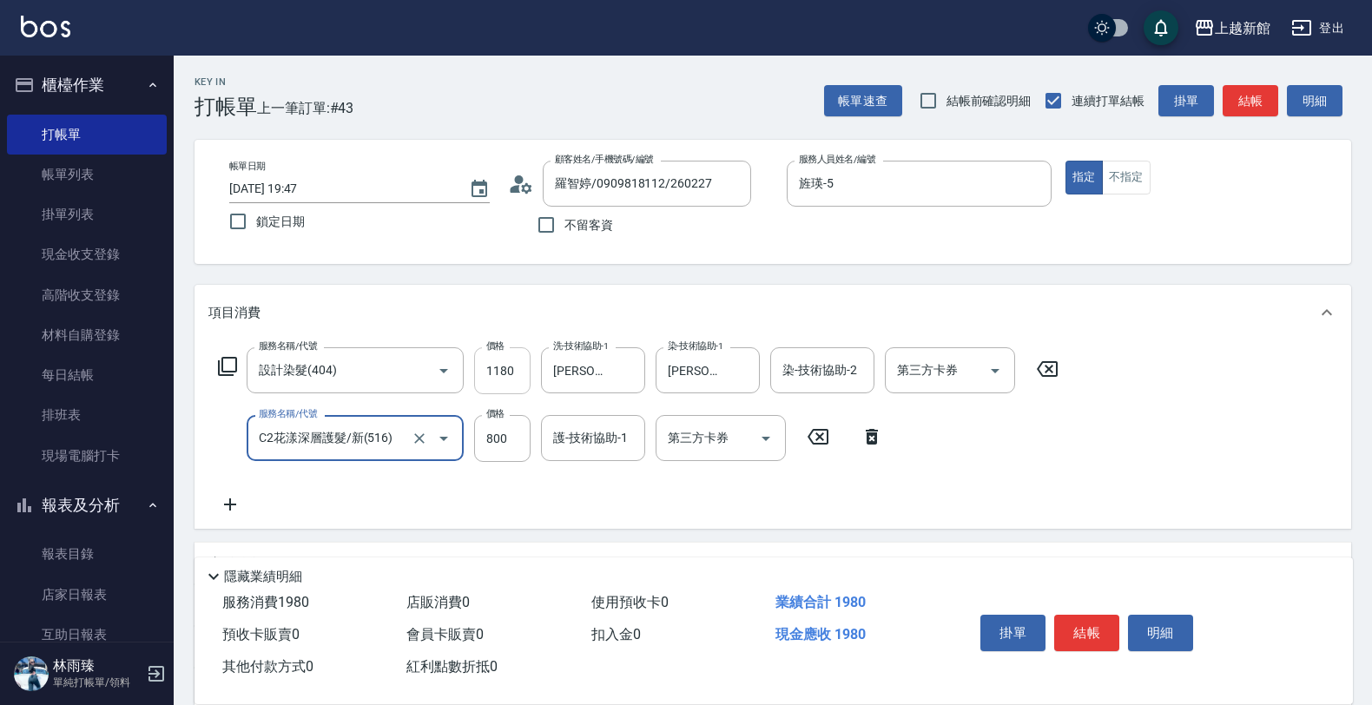
type input "C2花漾深層護髮/新(516)"
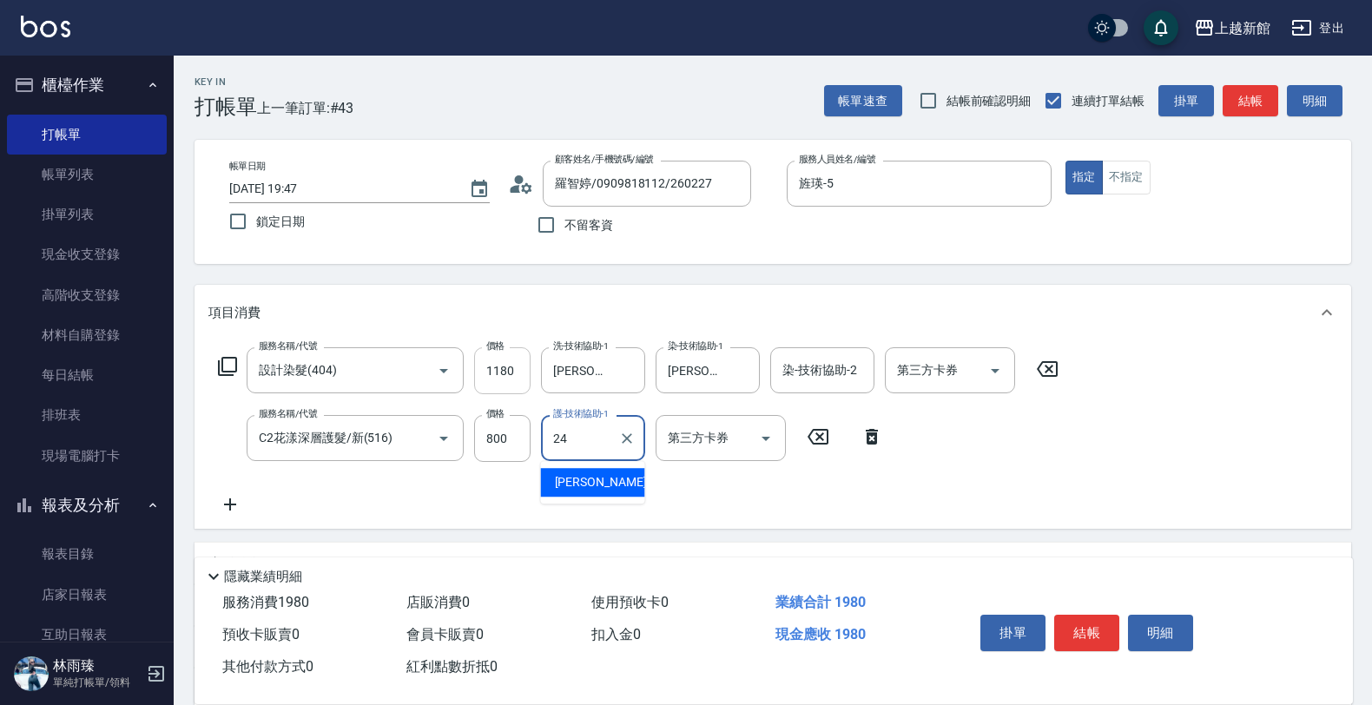
type input "[PERSON_NAME]-24"
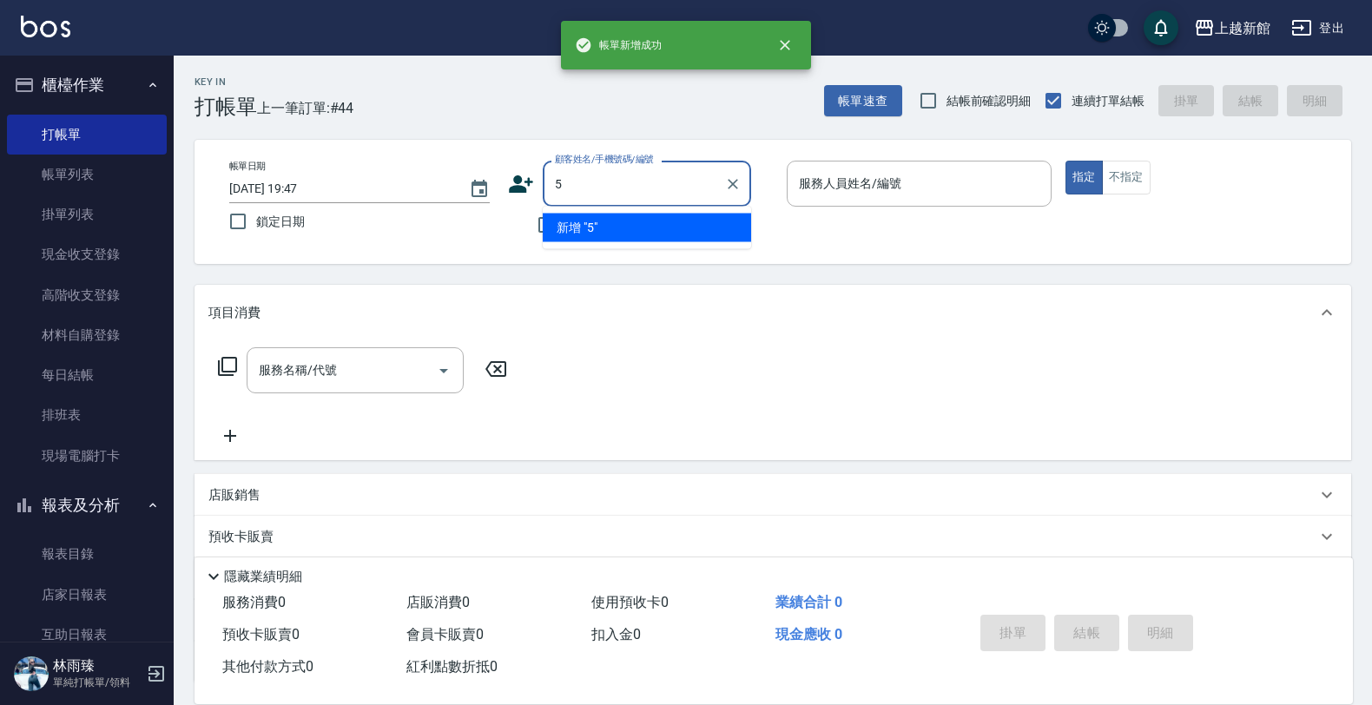
type input "5"
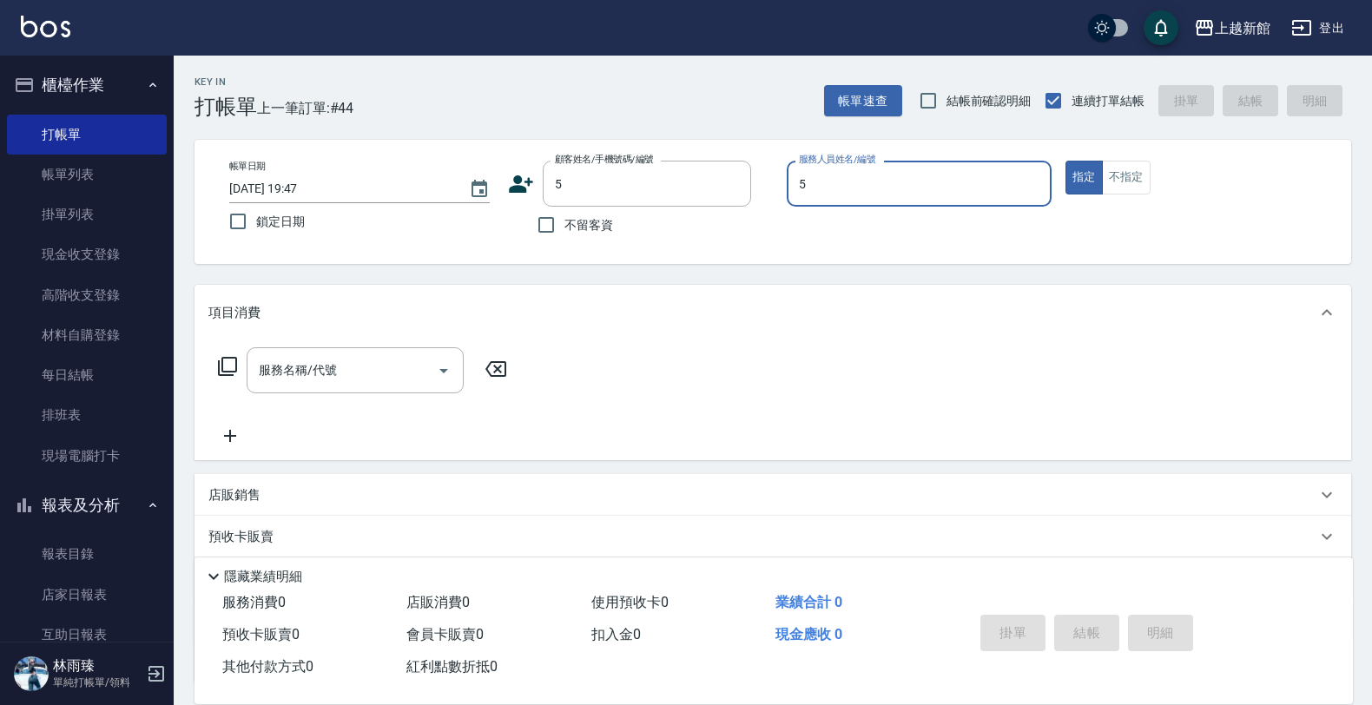
type input "旌瑛-5"
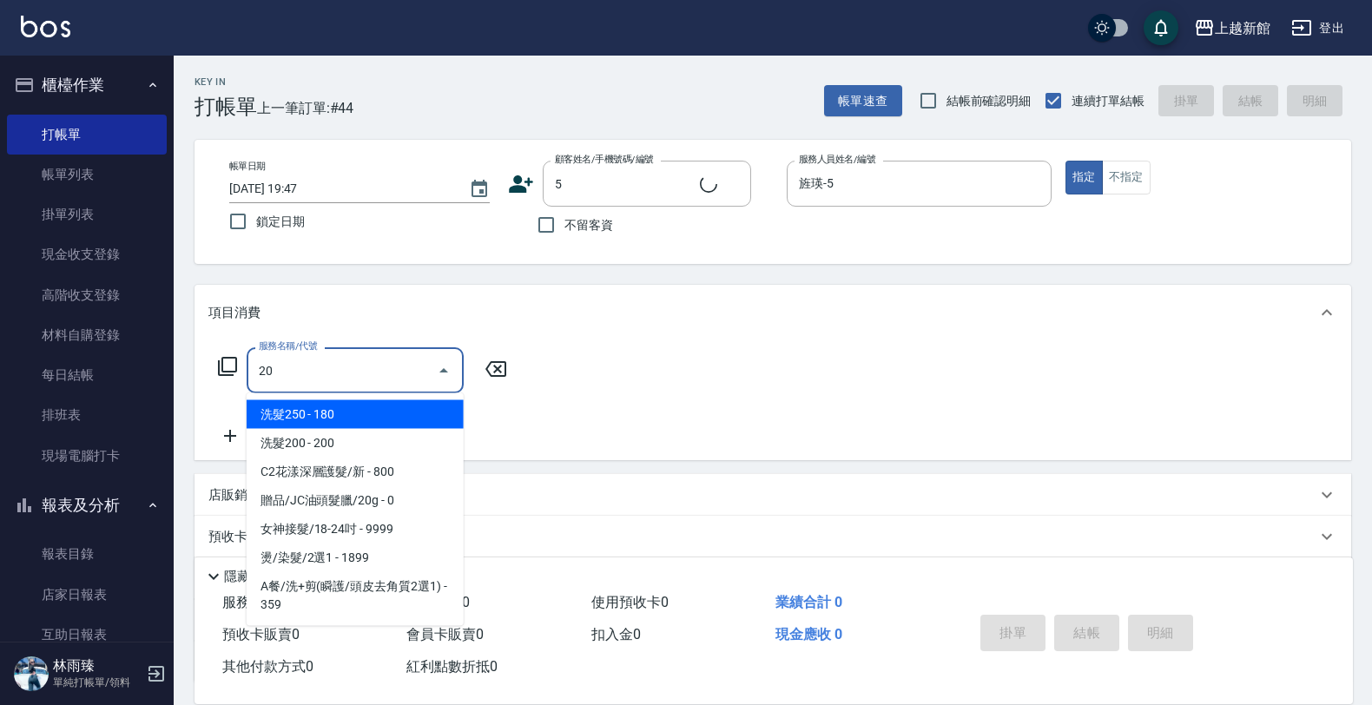
type input "201"
type input "龍蝦/0903917638/5"
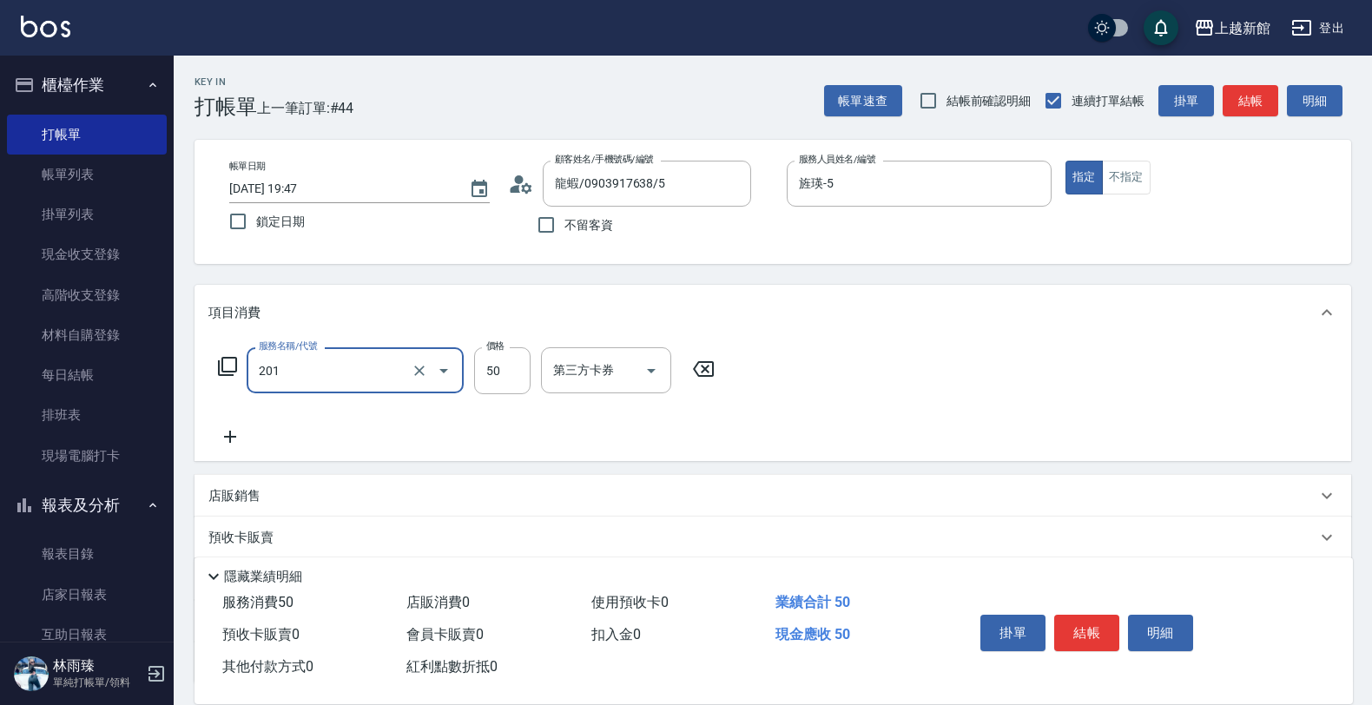
type input "剪瀏海(201)"
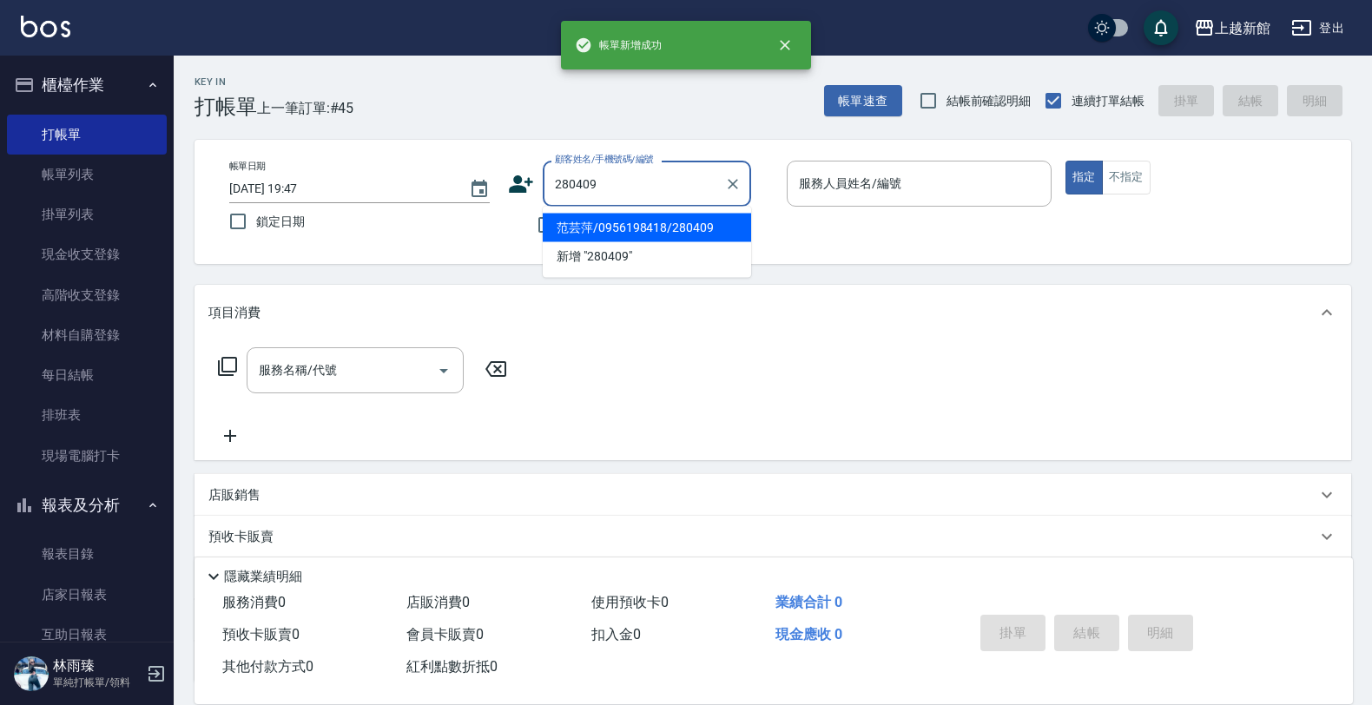
type input "范芸萍/0956198418/280409"
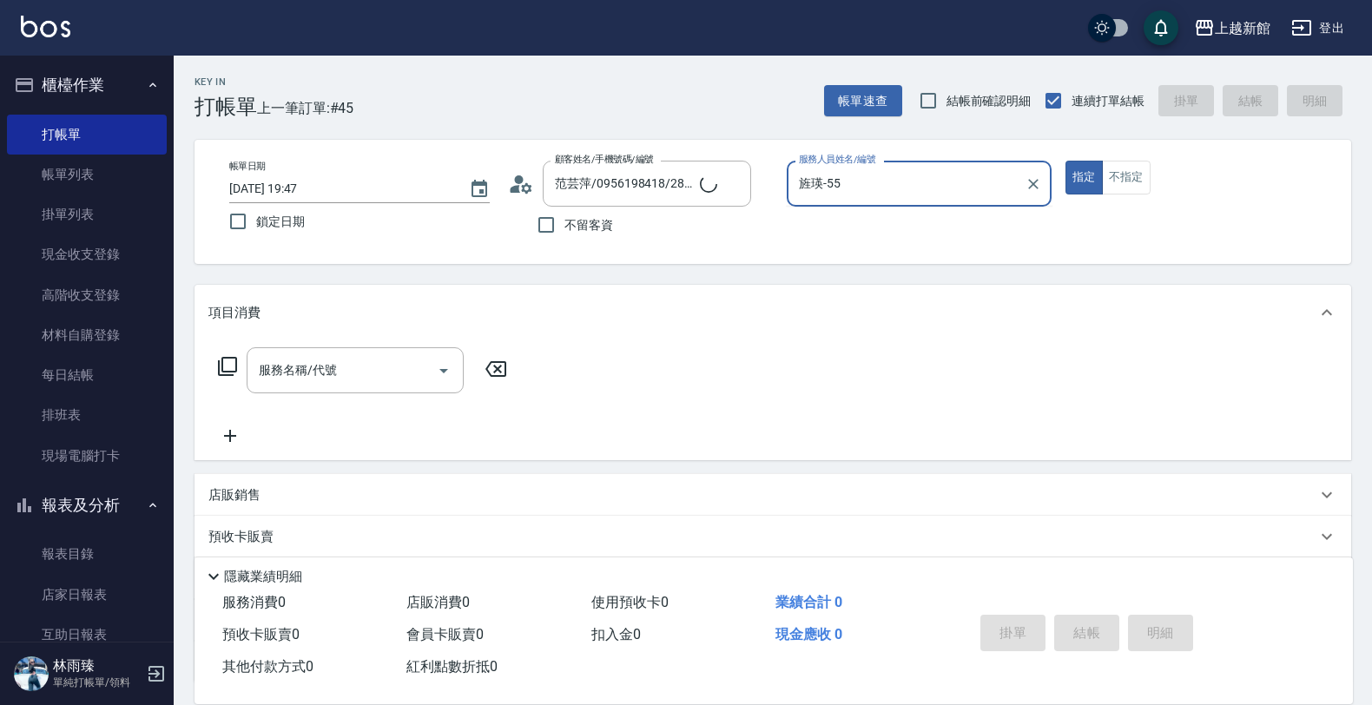
click at [1065, 161] on button "指定" at bounding box center [1083, 178] width 37 height 34
type input "旌瑛-5"
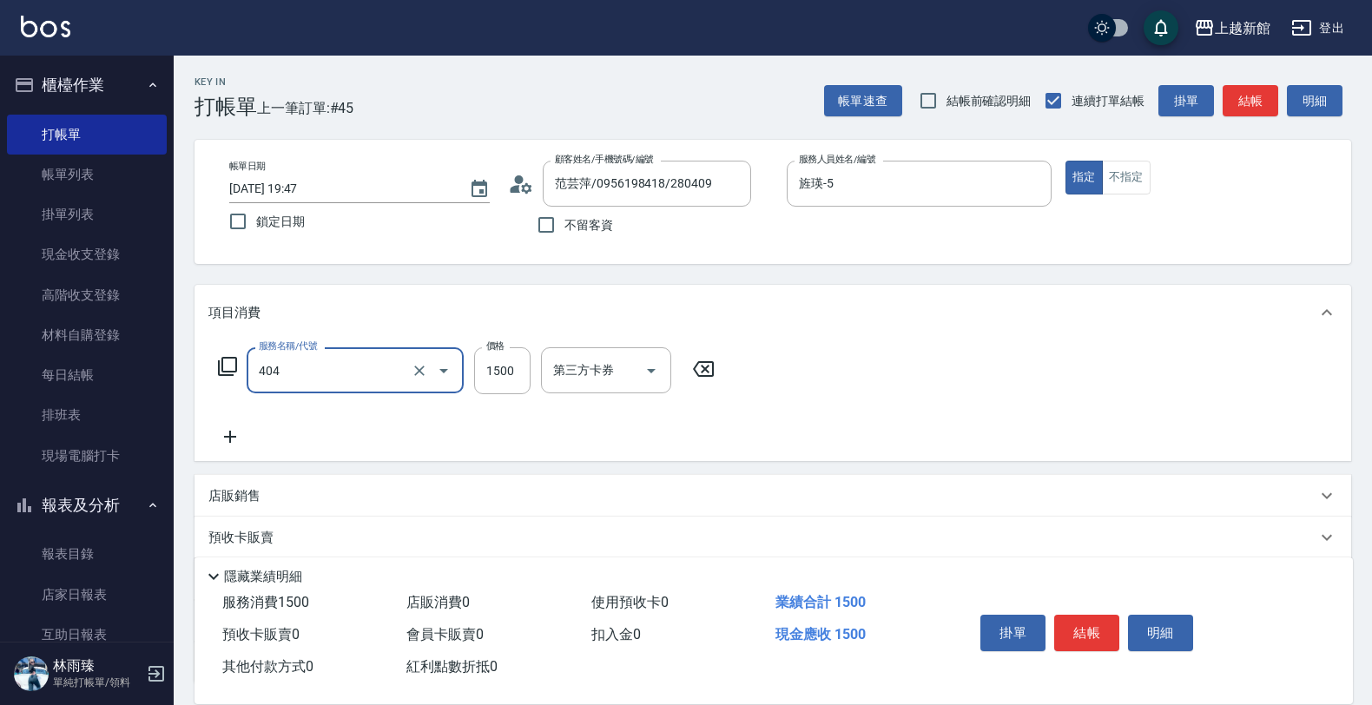
type input "設計染髮(404)"
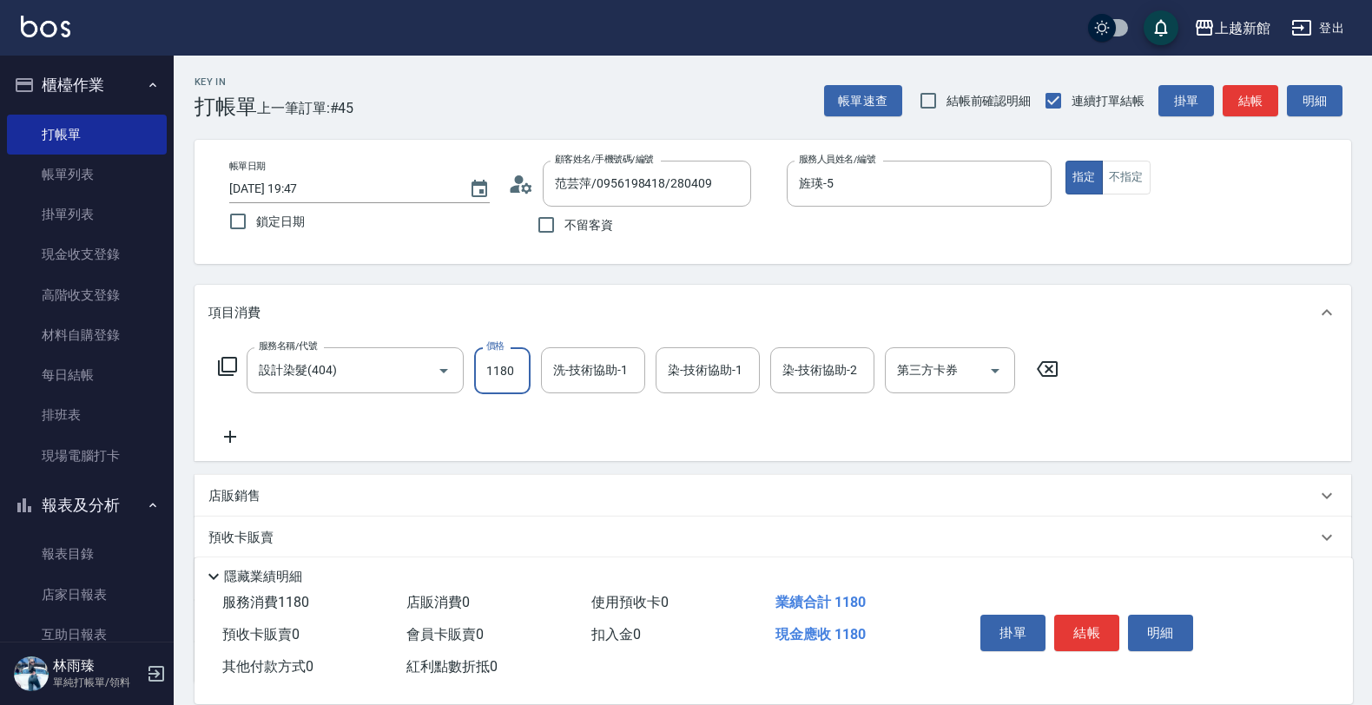
type input "1180"
type input "[PERSON_NAME]-24"
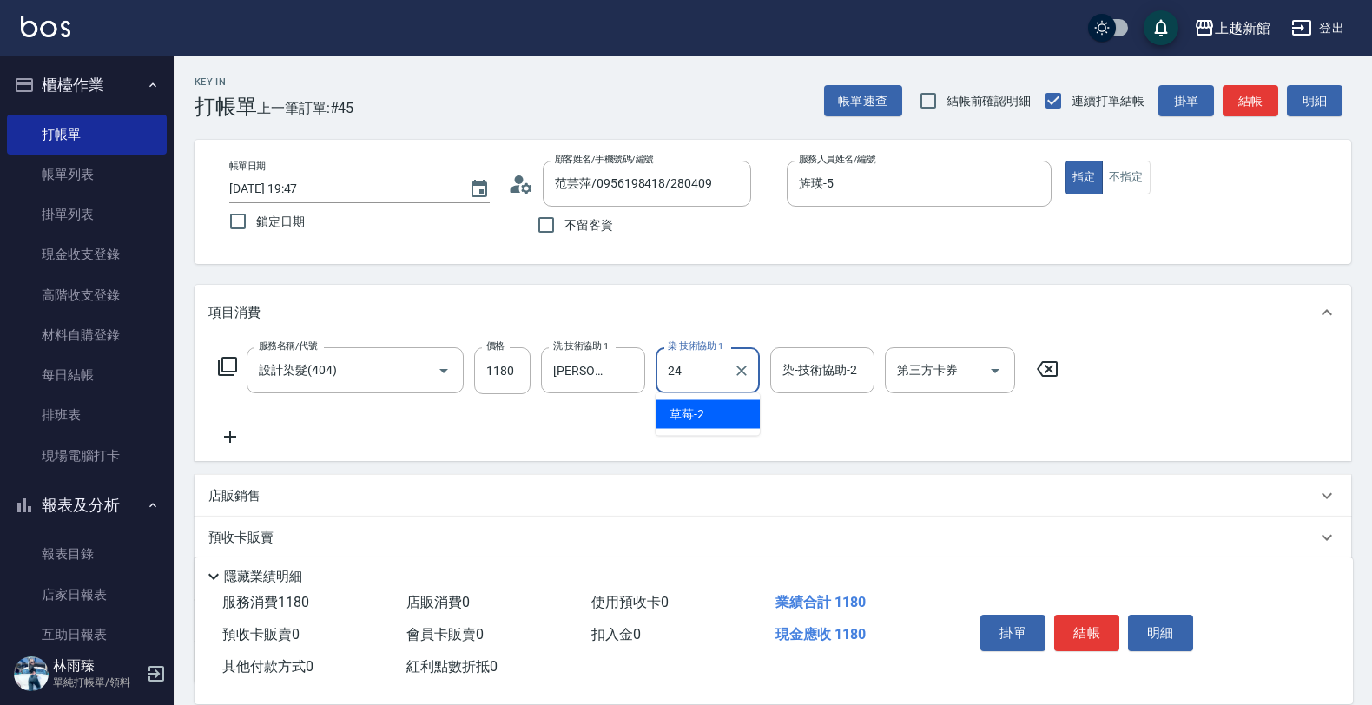
type input "[PERSON_NAME]-24"
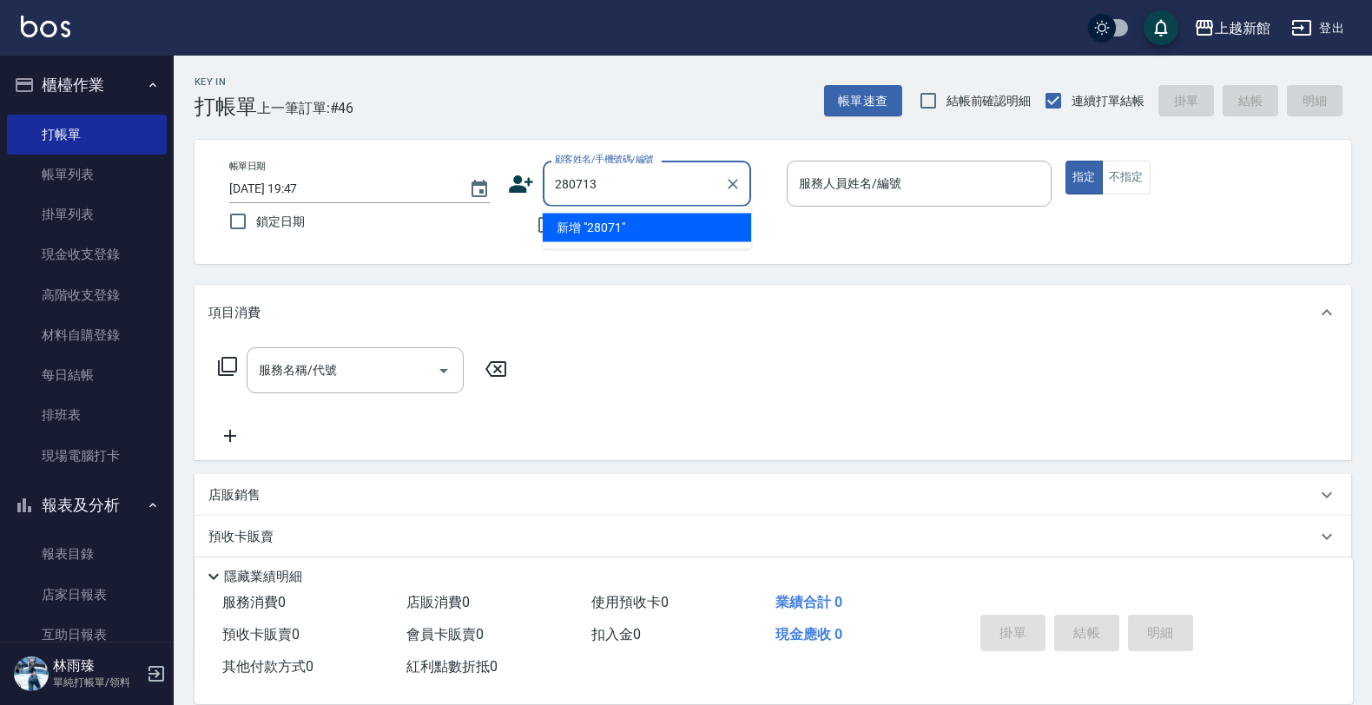
type input "280713"
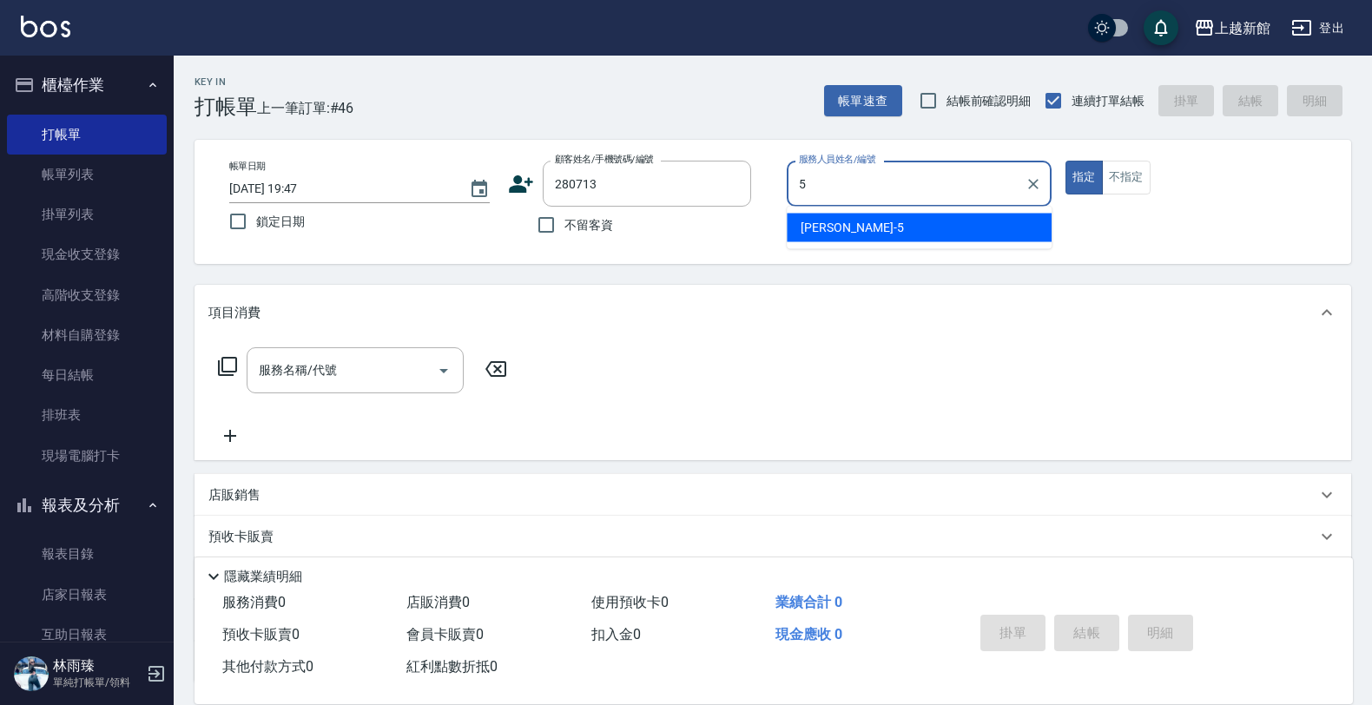
type input "旌瑛-5"
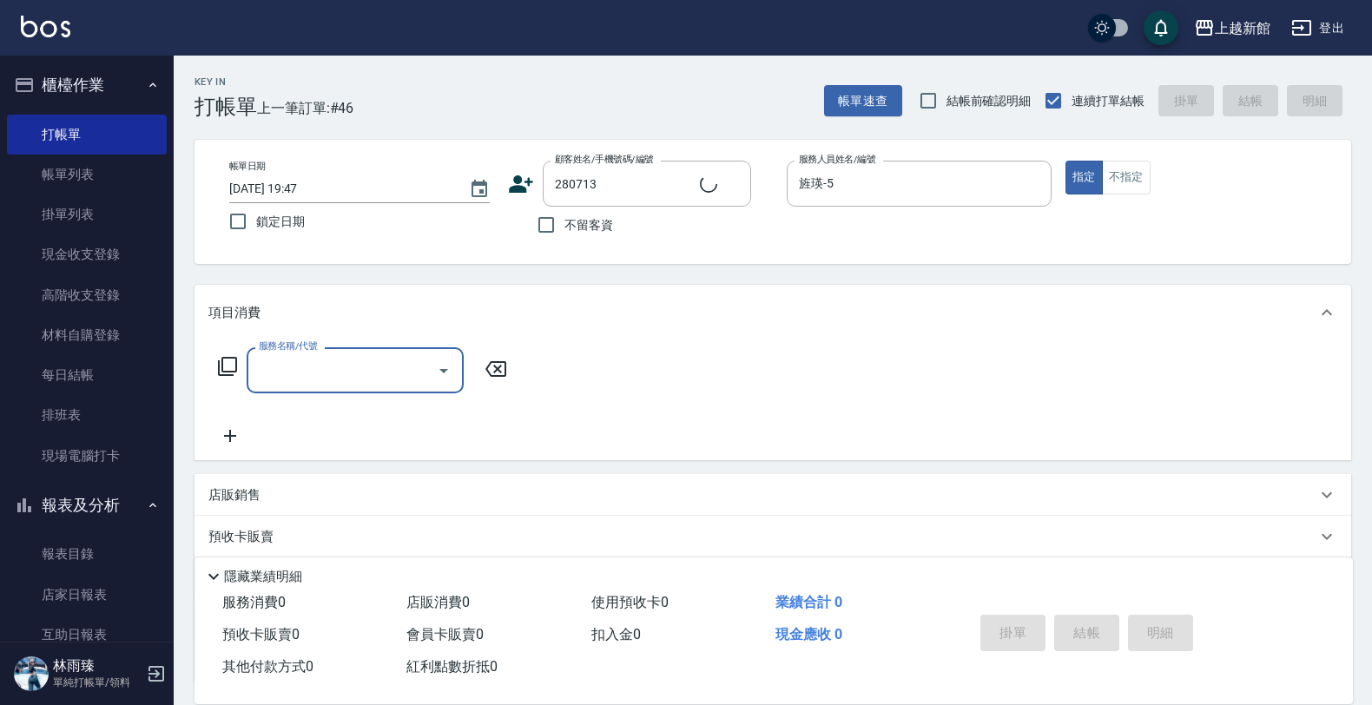
type input "陳于盈/0984370316/280713"
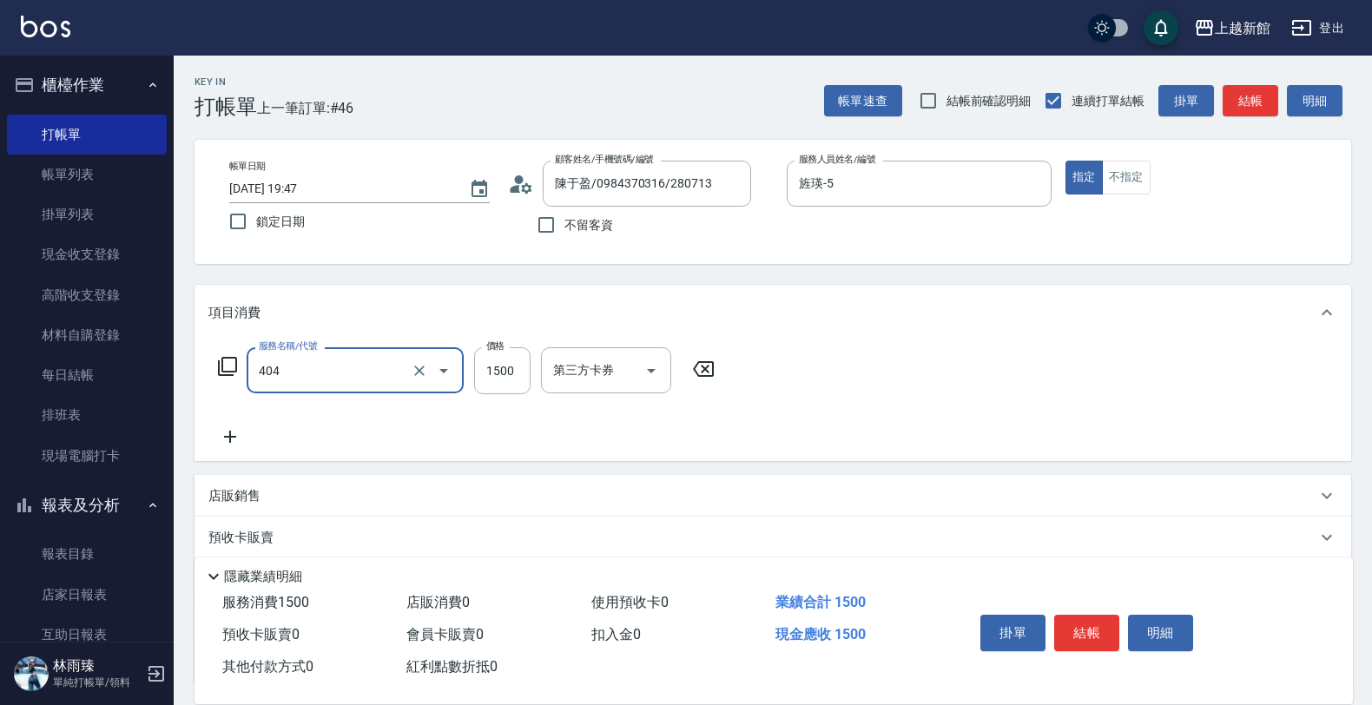
type input "設計染髮(404)"
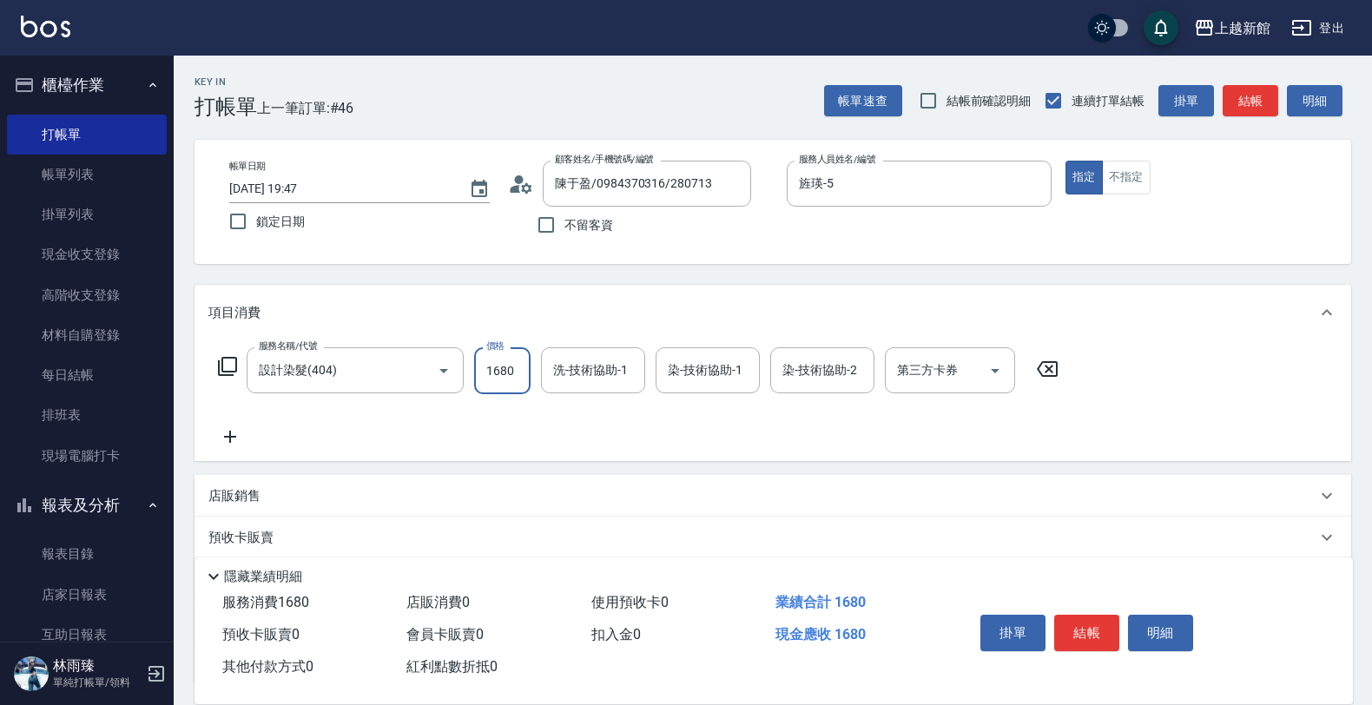
type input "1680"
type input "[PERSON_NAME]-24"
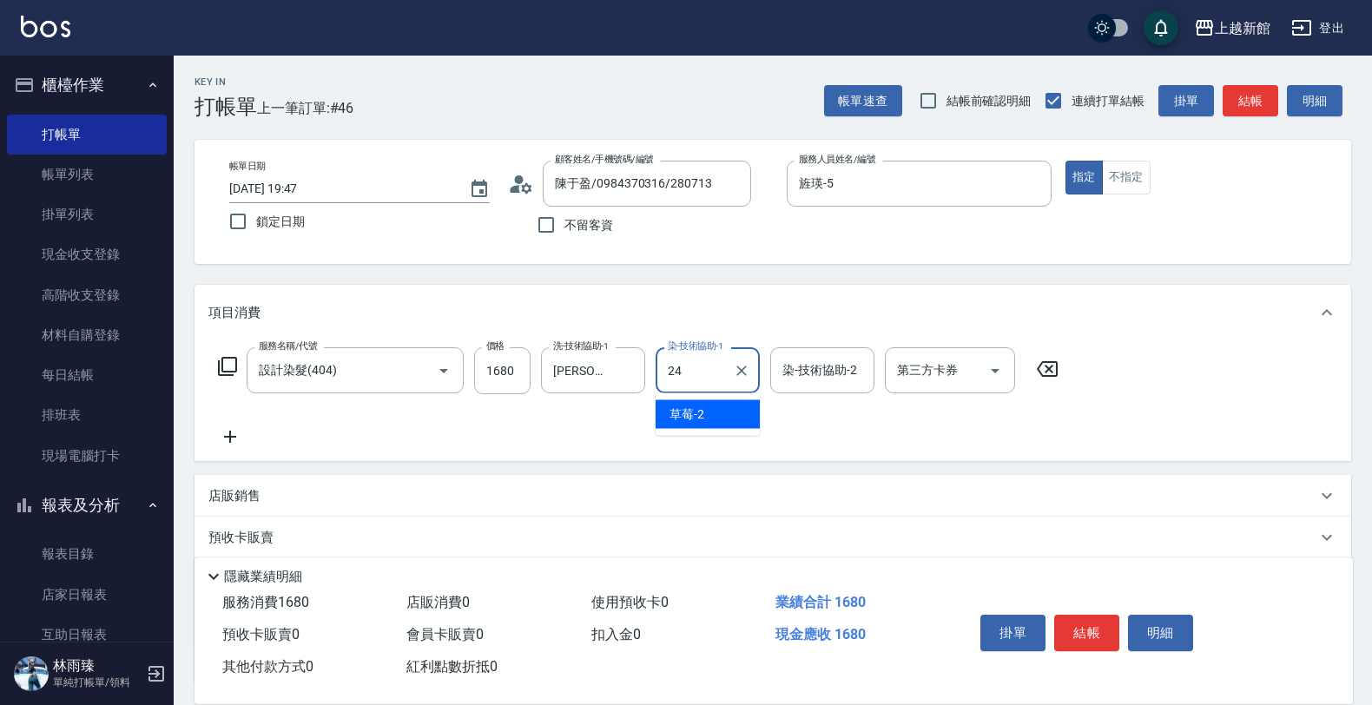
type input "[PERSON_NAME]-24"
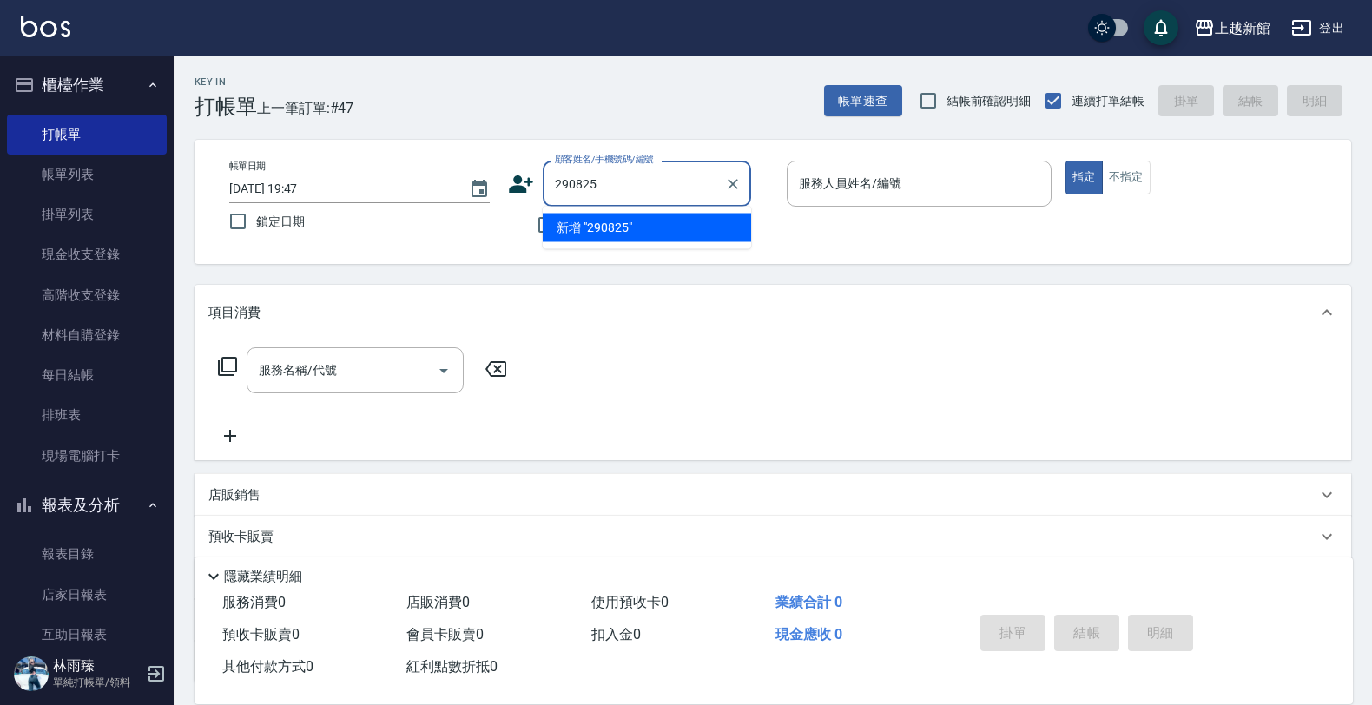
type input "290825"
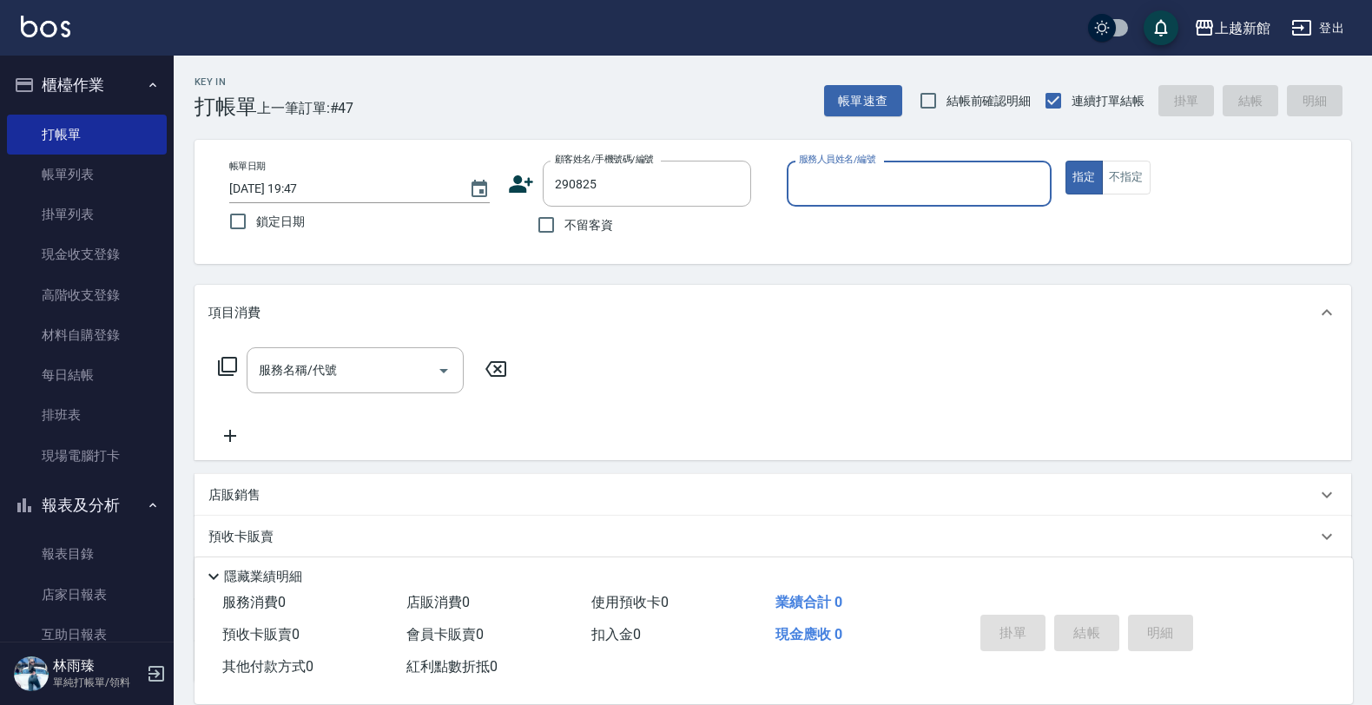
type input "3"
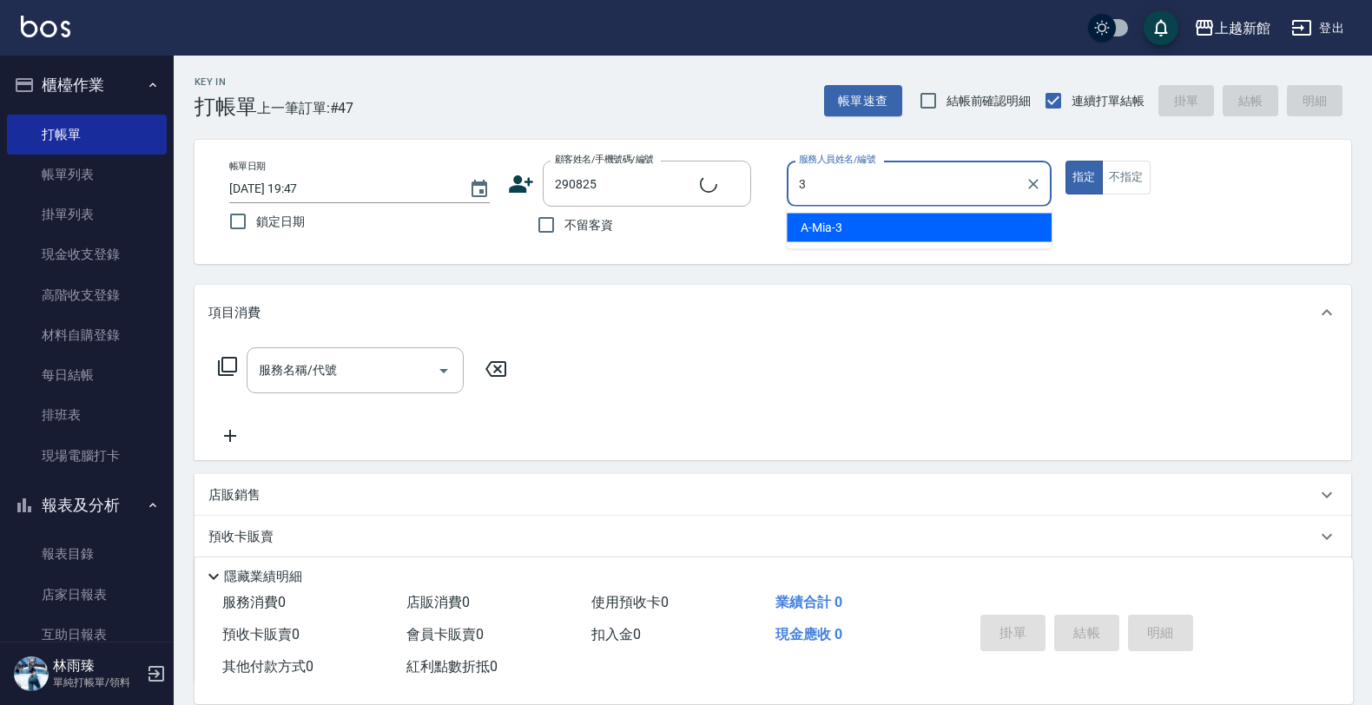
type input "高凡萱/0968660825/290825"
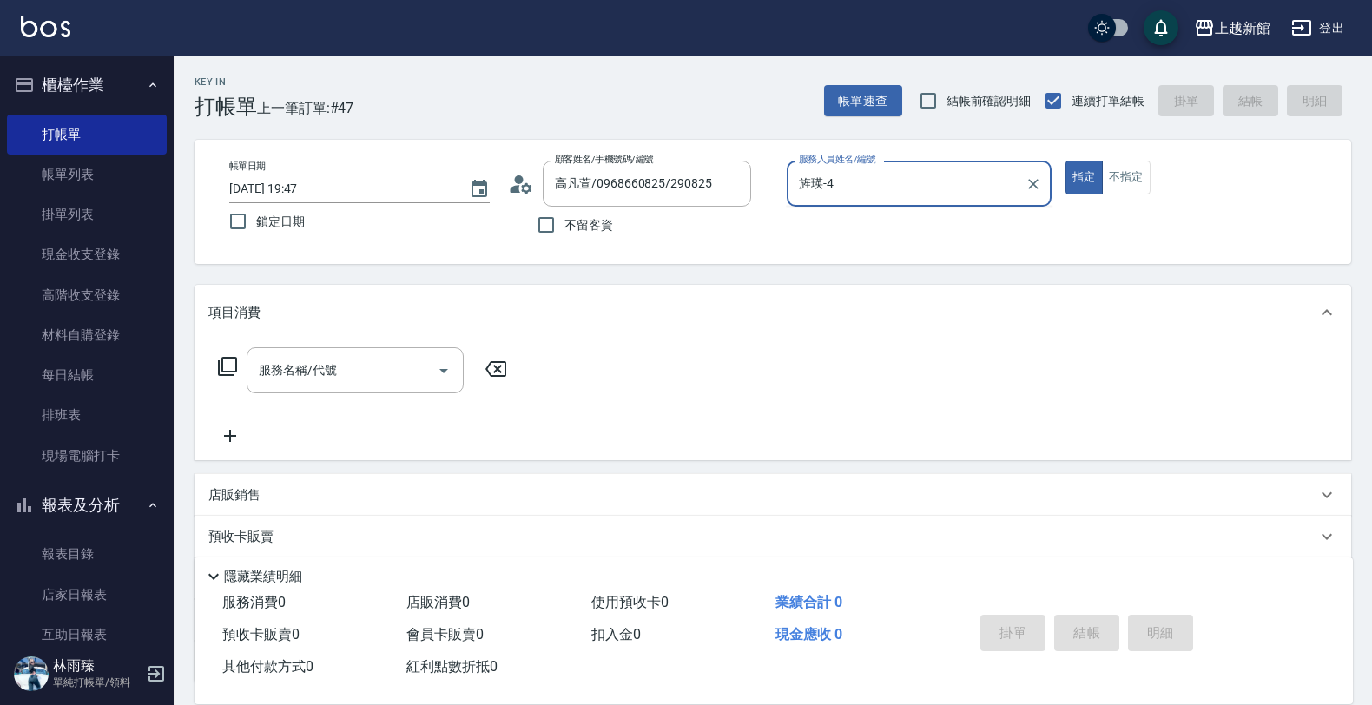
click at [1065, 161] on button "指定" at bounding box center [1083, 178] width 37 height 34
type input "旌瑛-5"
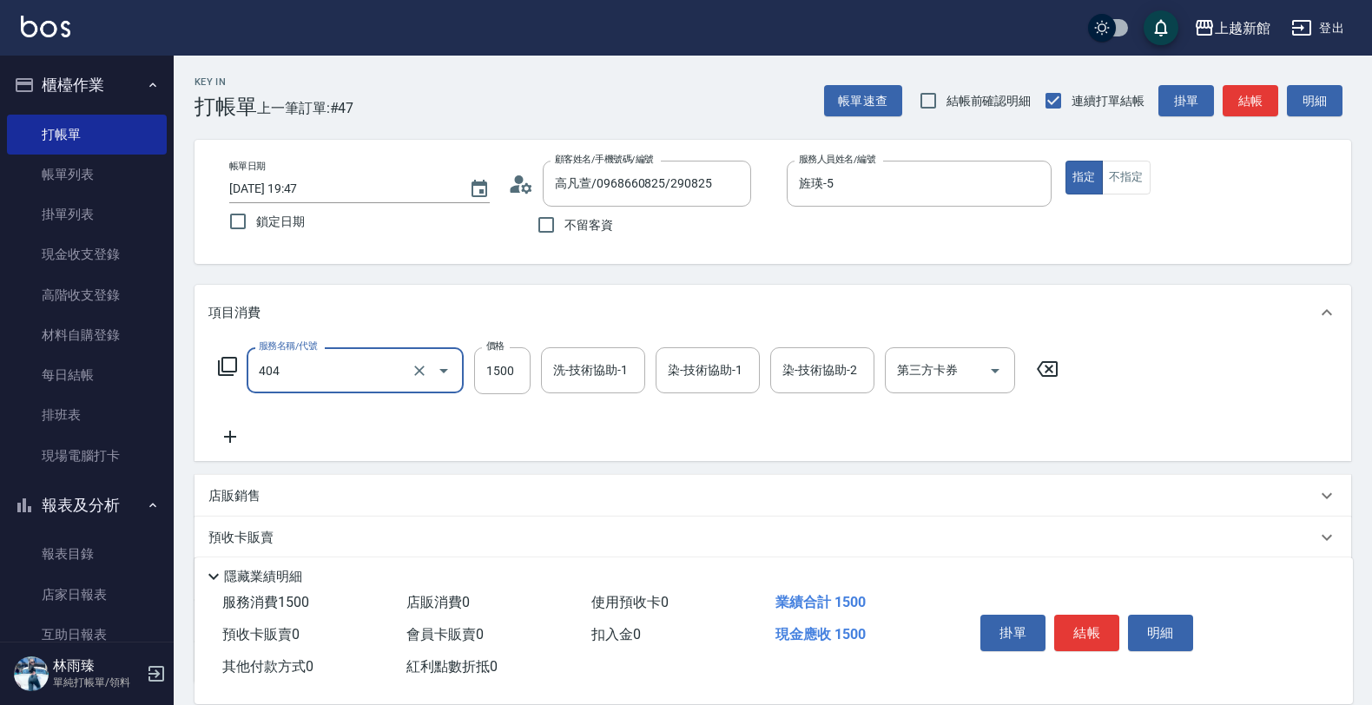
type input "設計染髮(404)"
type input "2199"
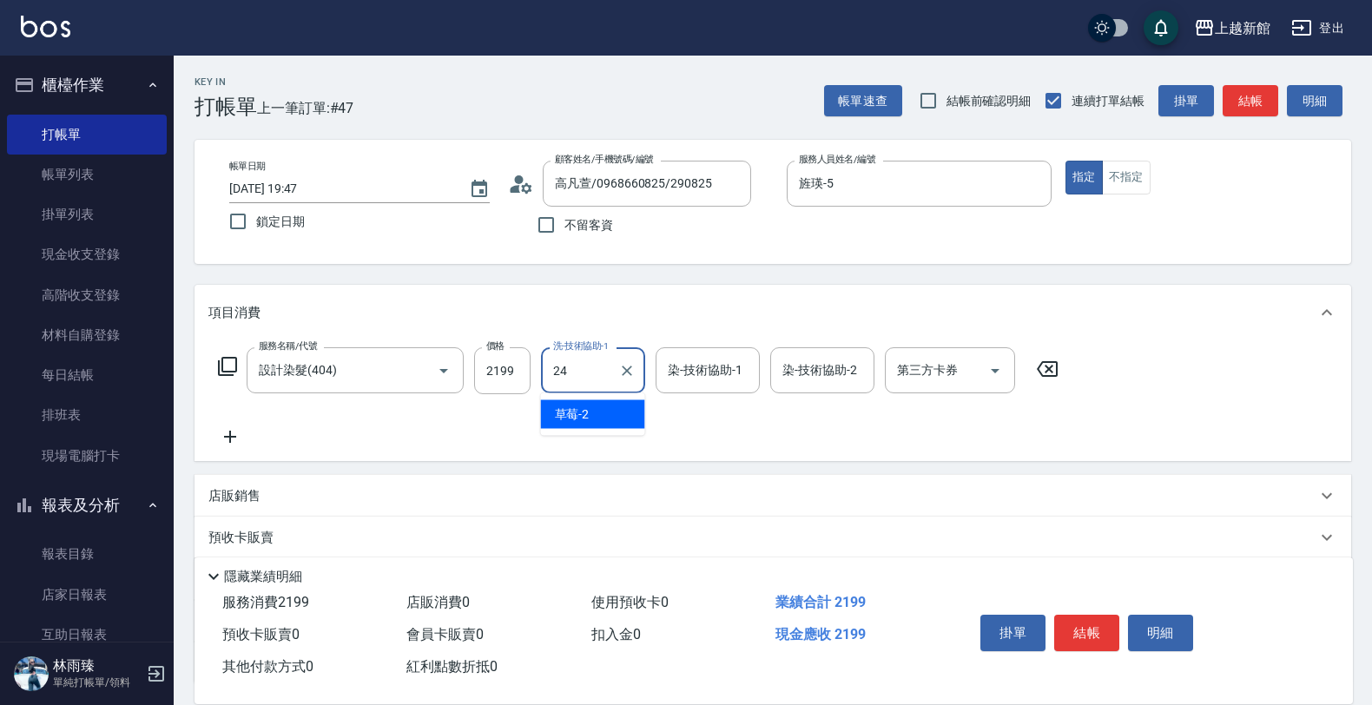
type input "[PERSON_NAME]-24"
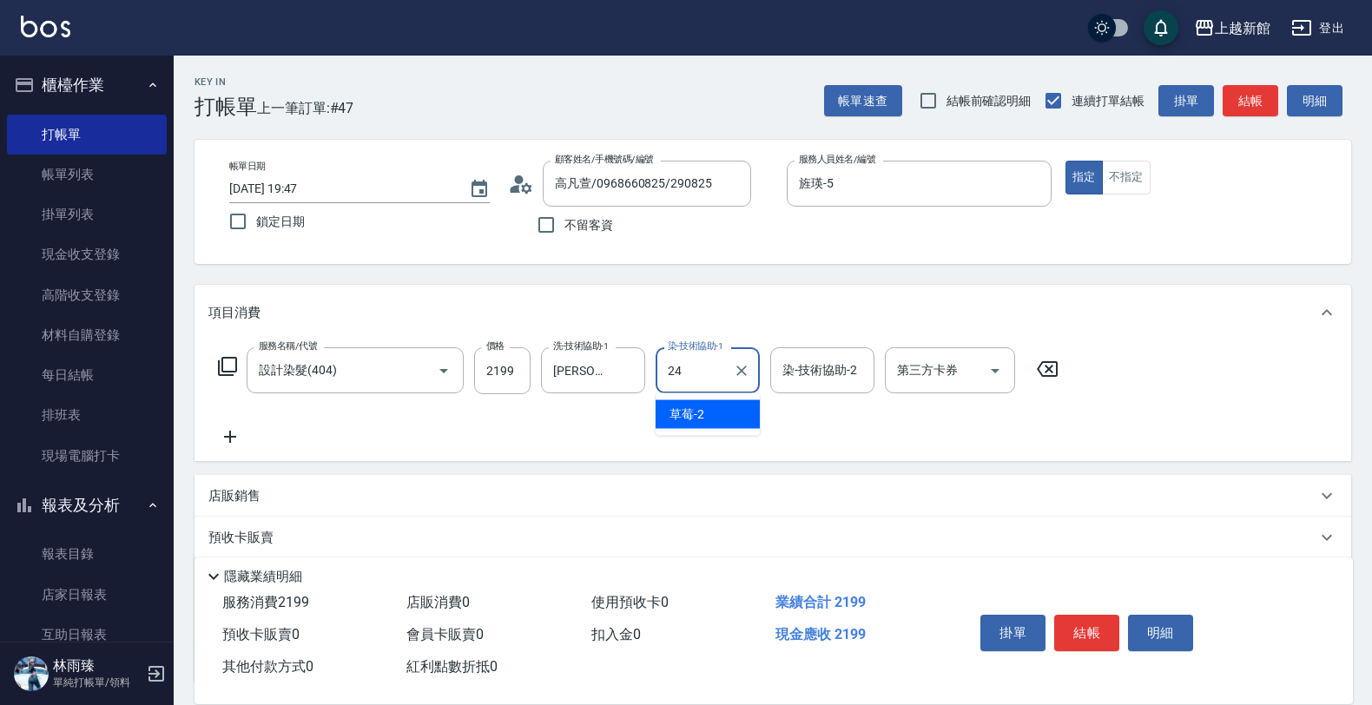
type input "[PERSON_NAME]-24"
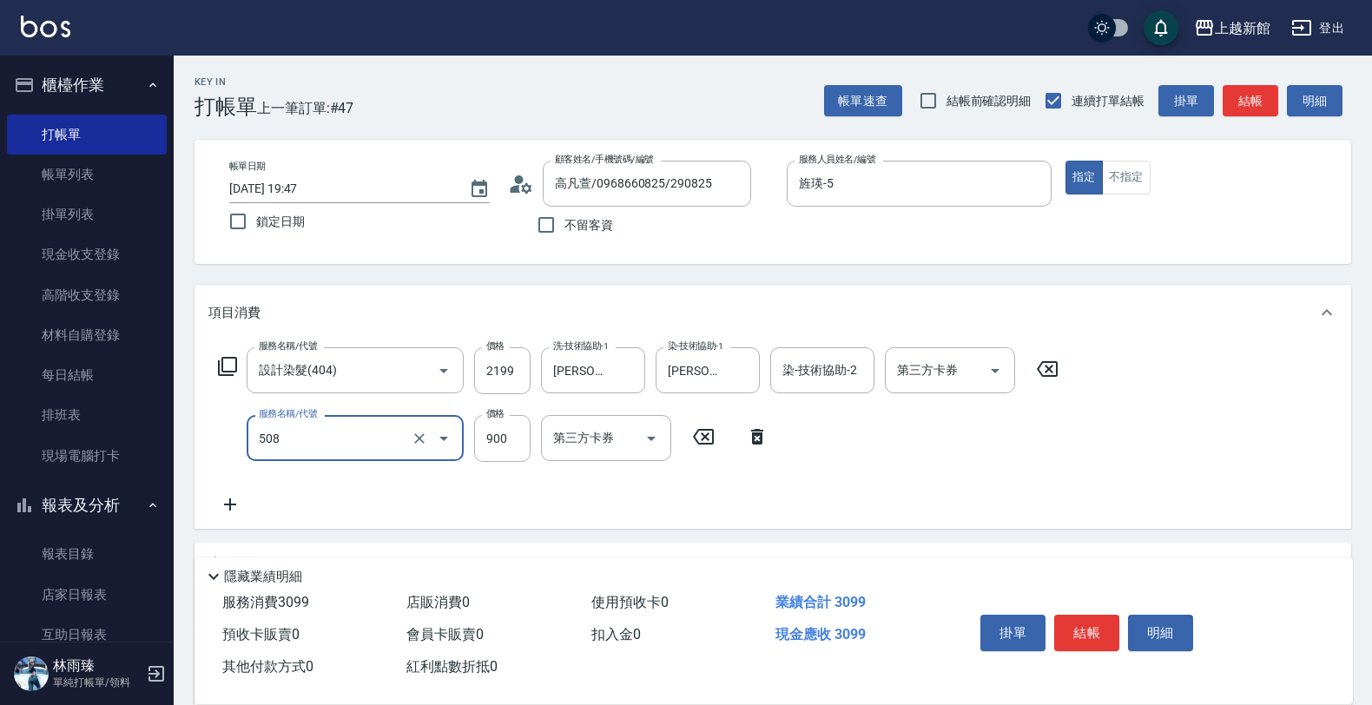
type input "松島再生髮敷護髮(508)"
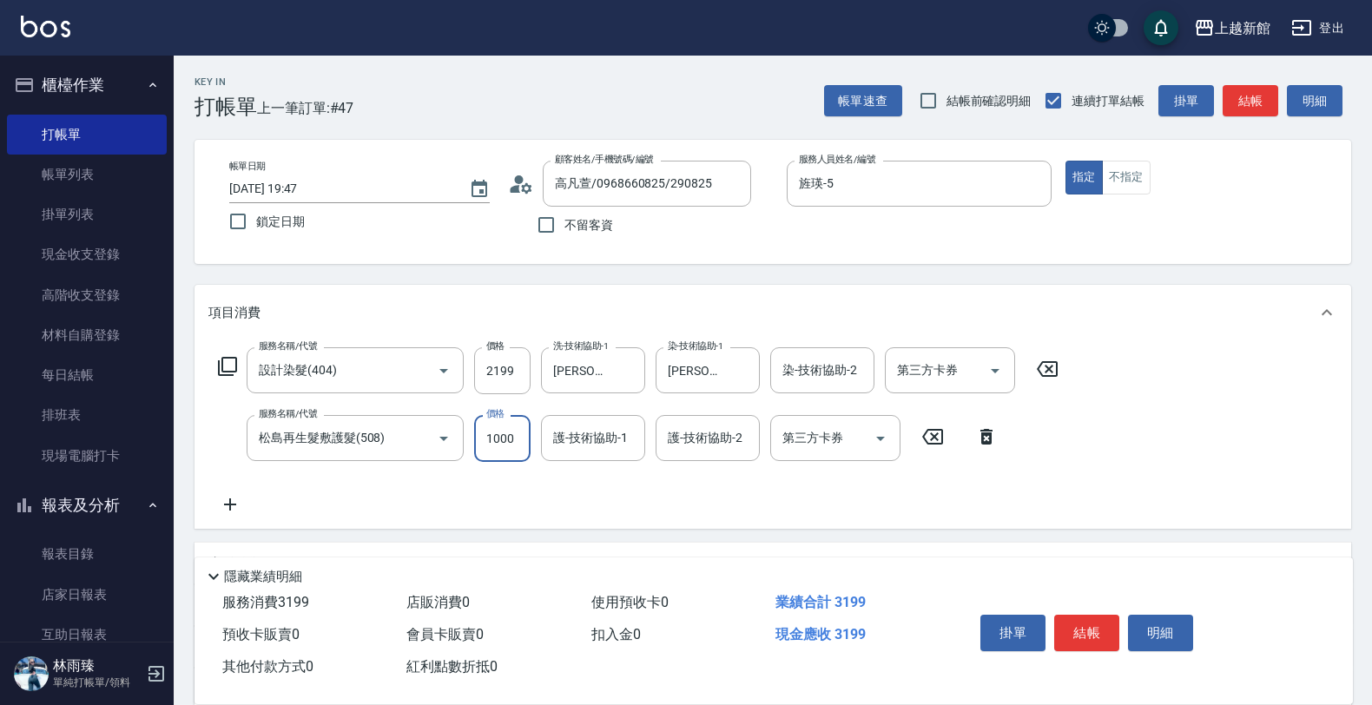
type input "1000"
type input "[PERSON_NAME]-24"
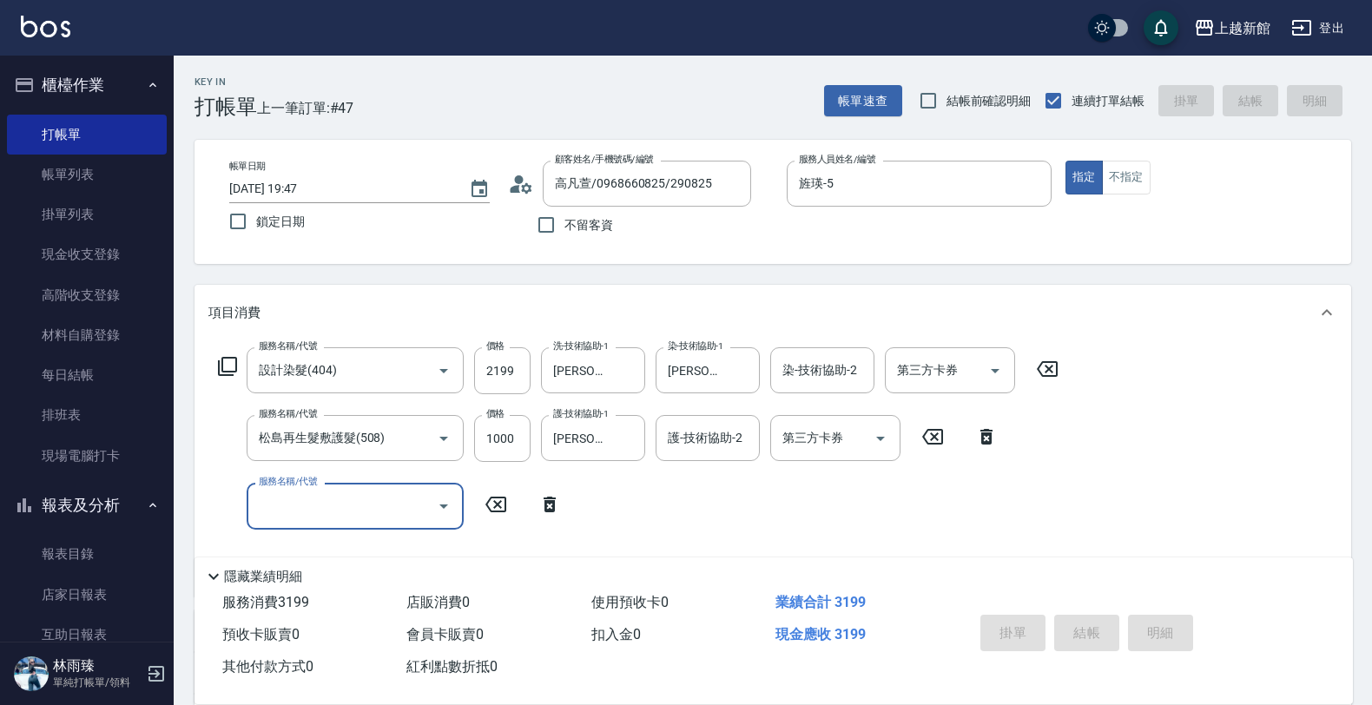
type input "[DATE] 19:48"
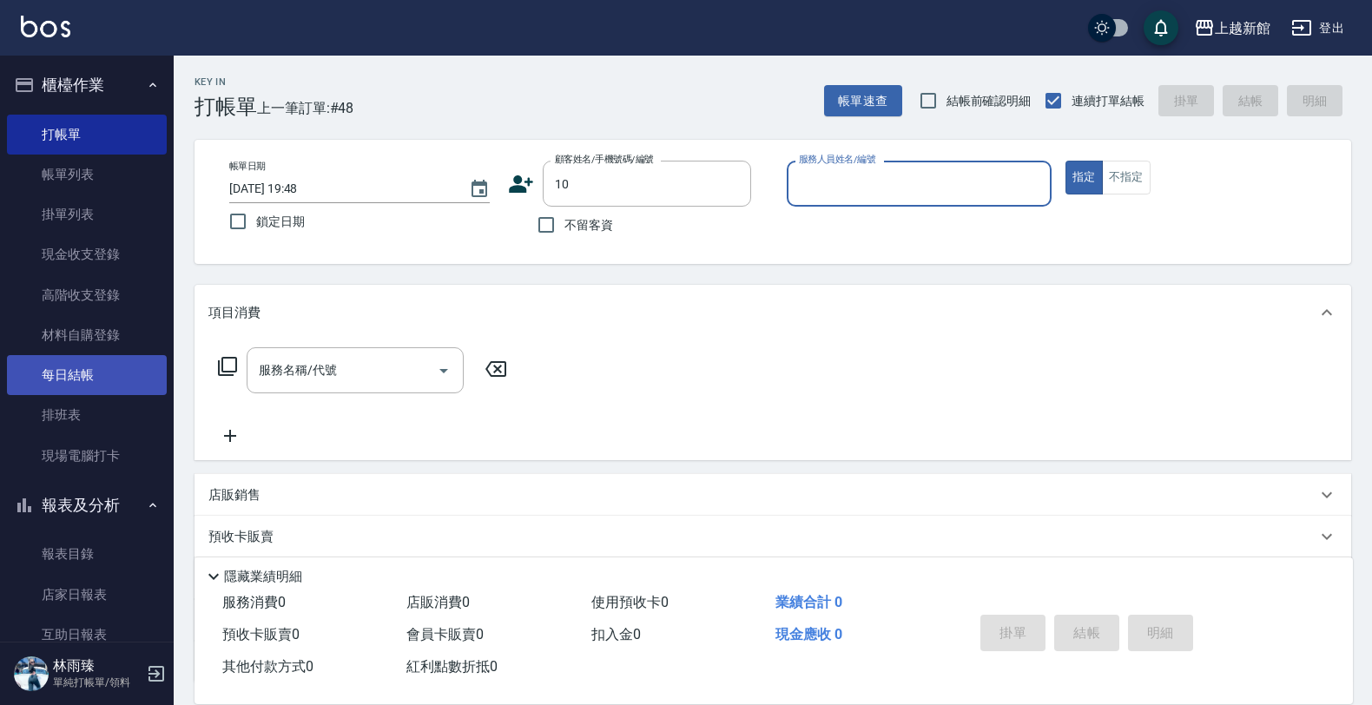
type input "10"
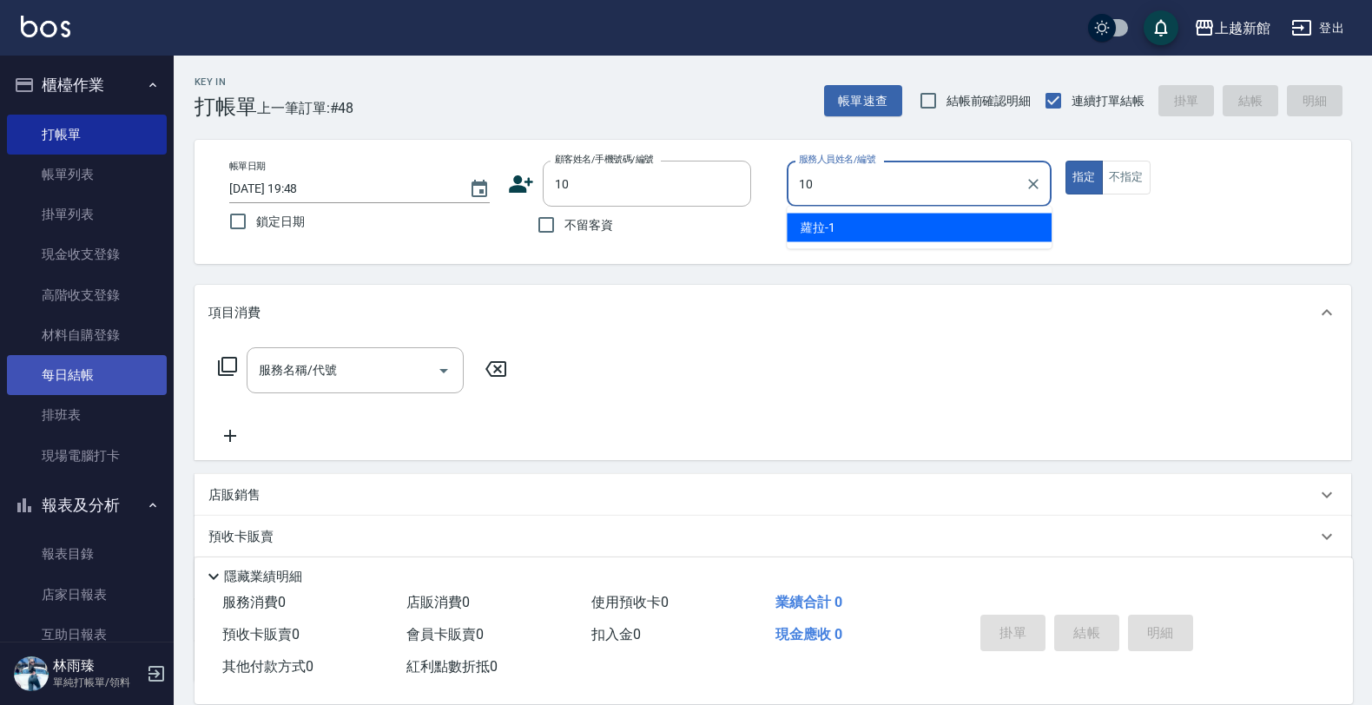
type input "[PERSON_NAME]-10"
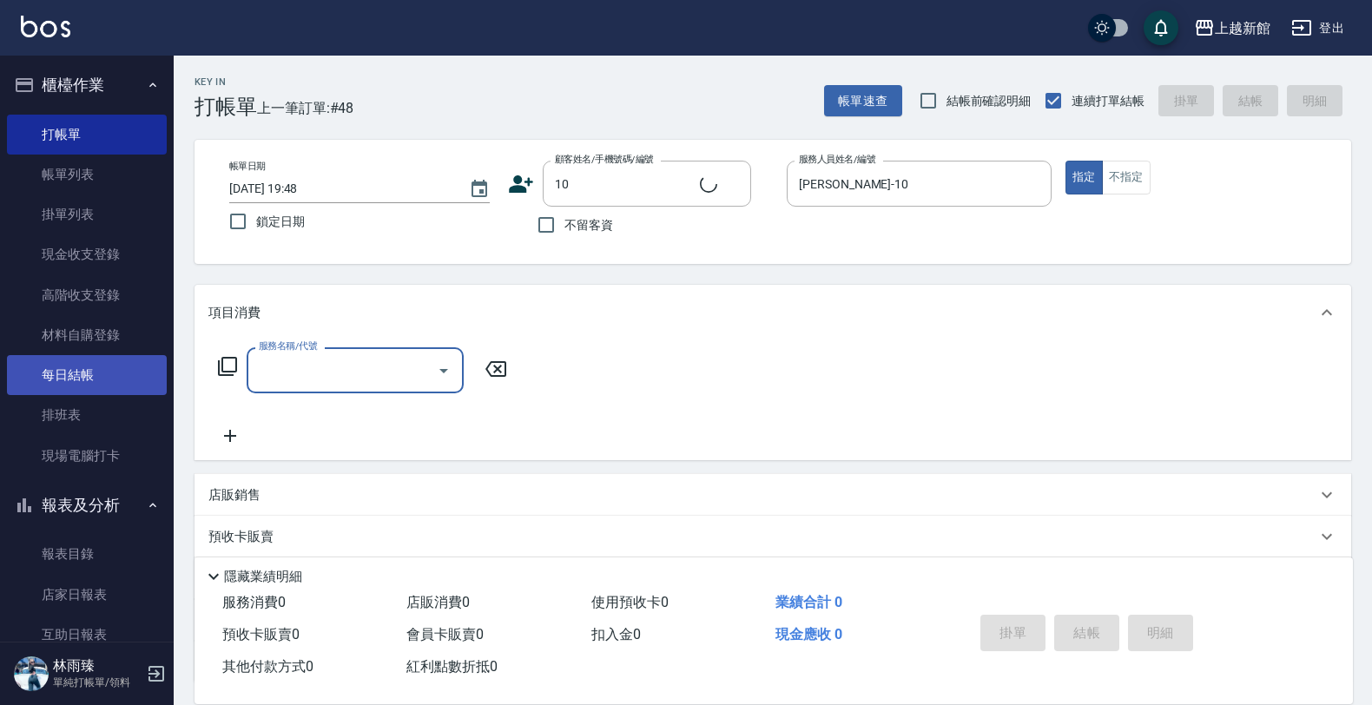
type input "[PERSON_NAME]/0974376310/10"
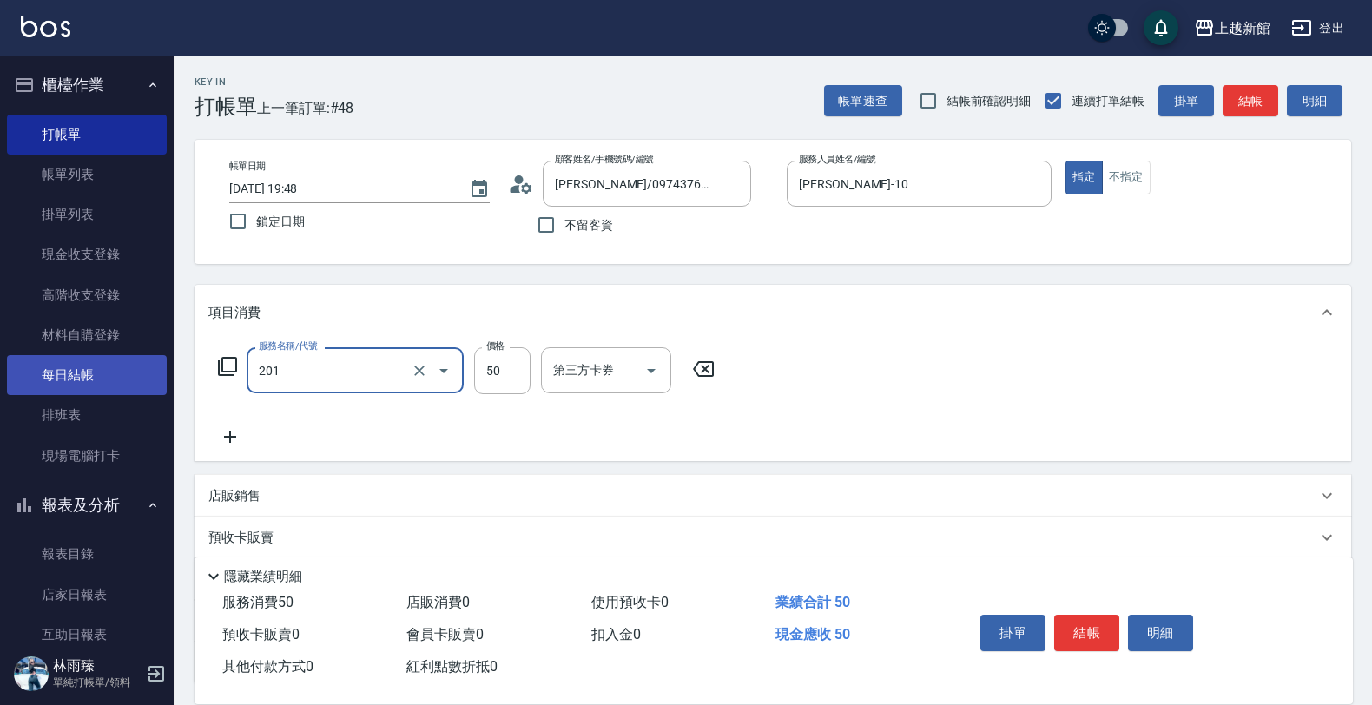
type input "剪瀏海(201)"
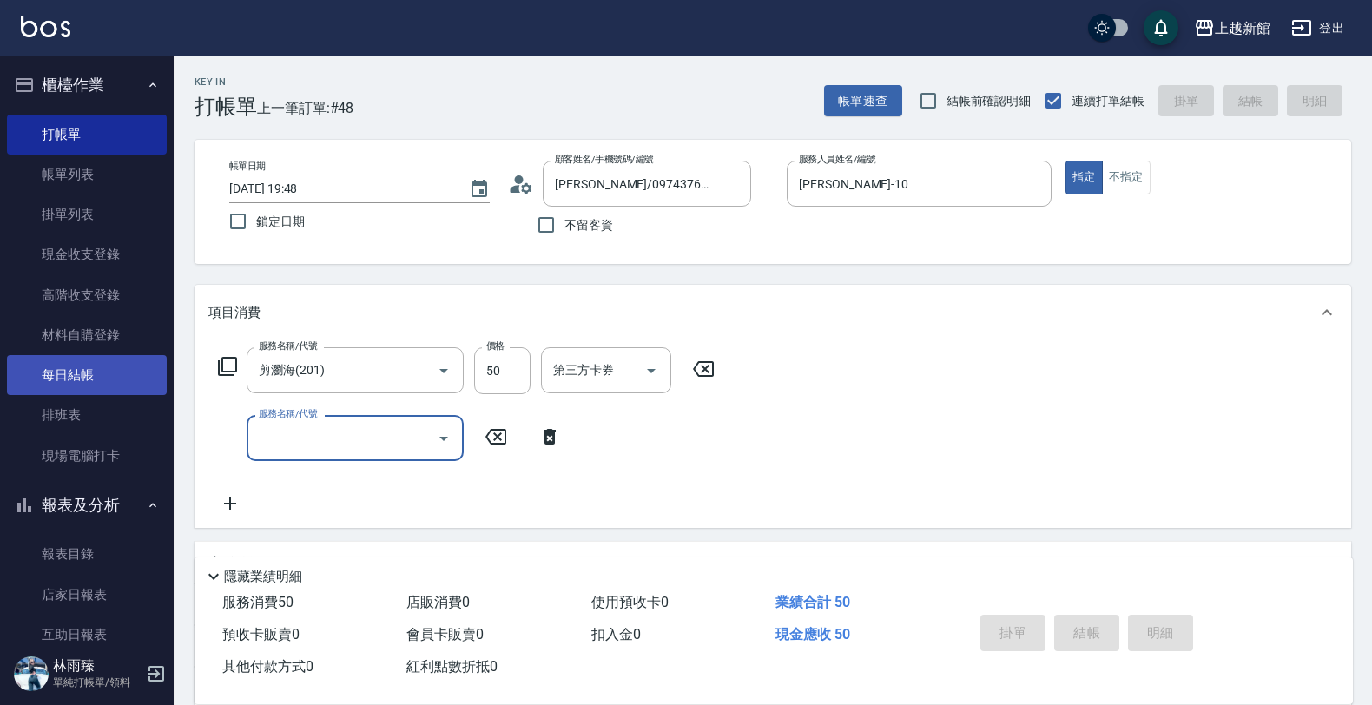
type input "[DATE] 19:52"
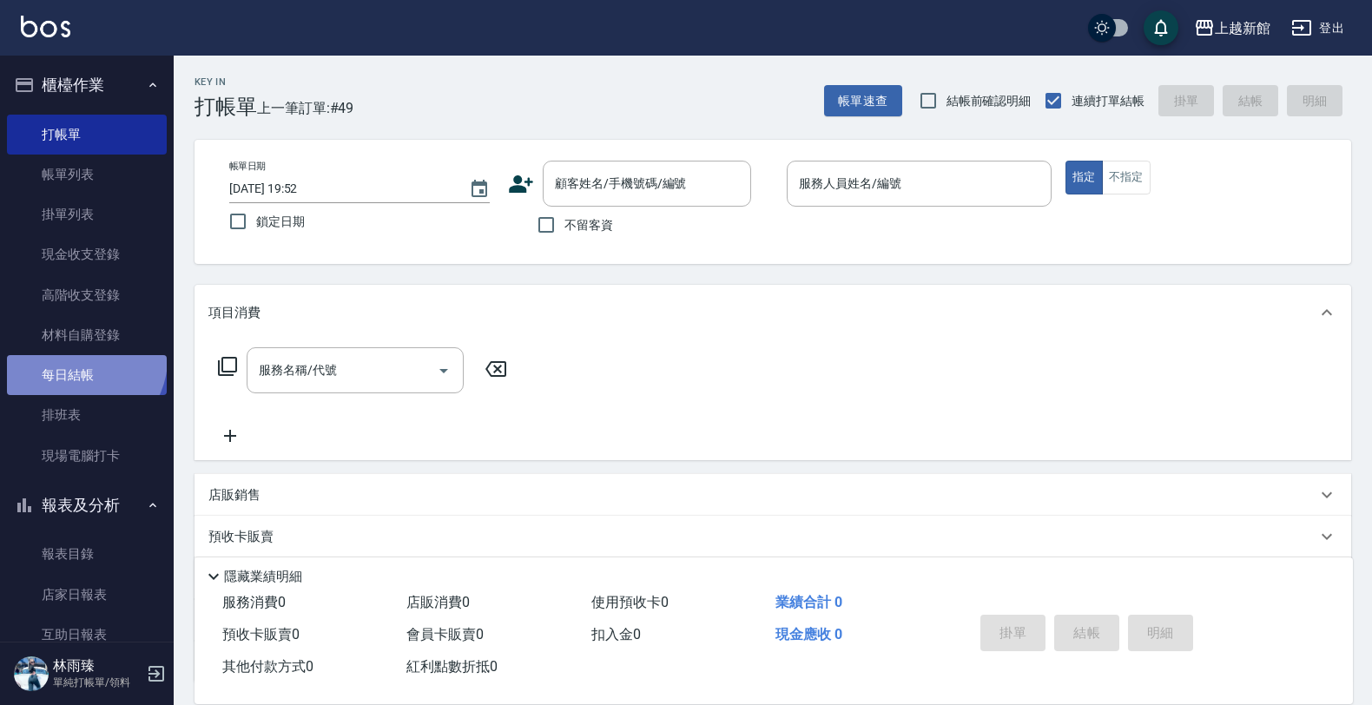
click at [81, 358] on link "每日結帳" at bounding box center [87, 375] width 160 height 40
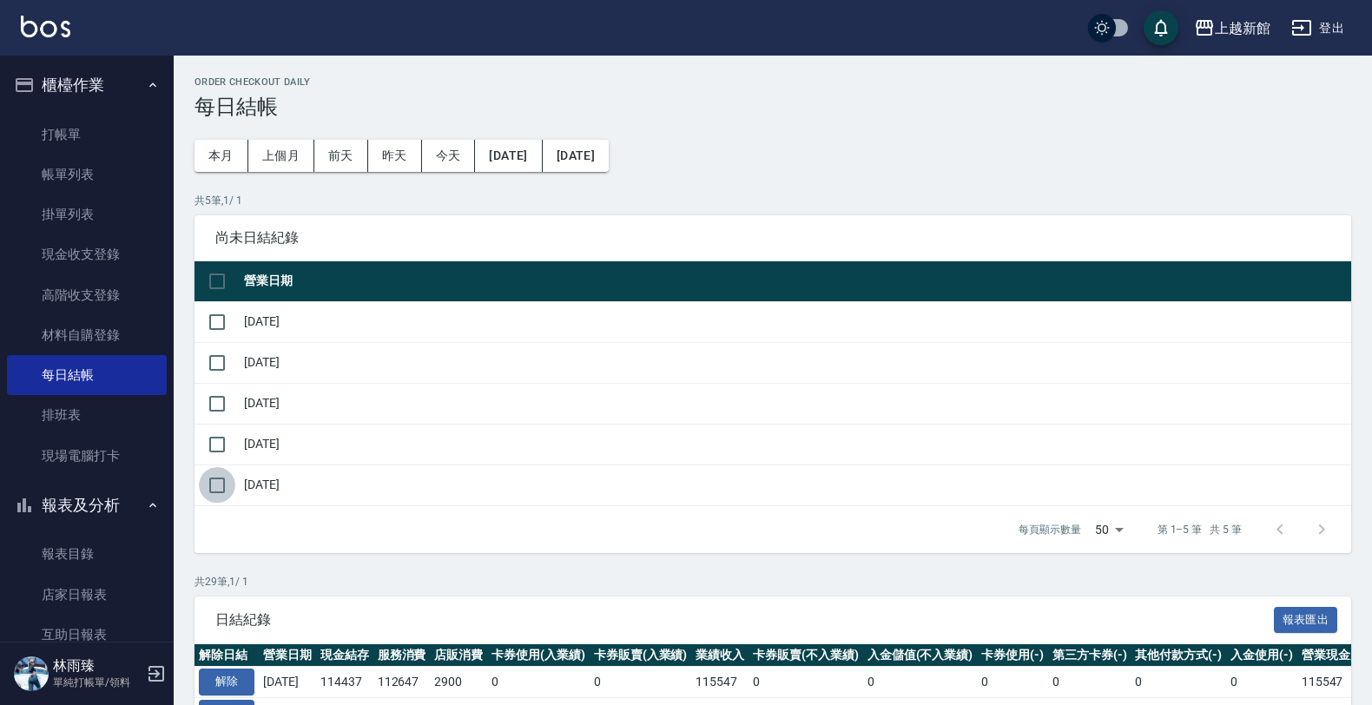
click at [218, 495] on input "checkbox" at bounding box center [217, 485] width 36 height 36
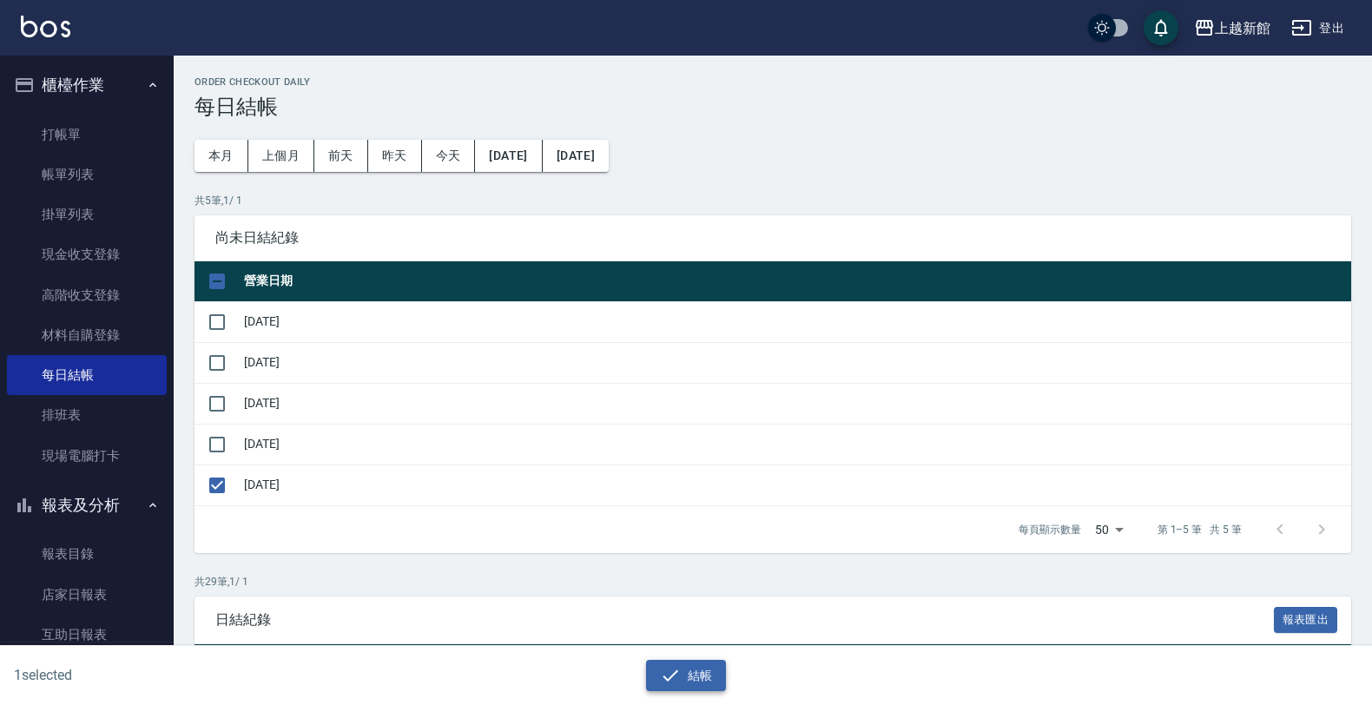
click at [662, 677] on icon "button" at bounding box center [670, 674] width 16 height 11
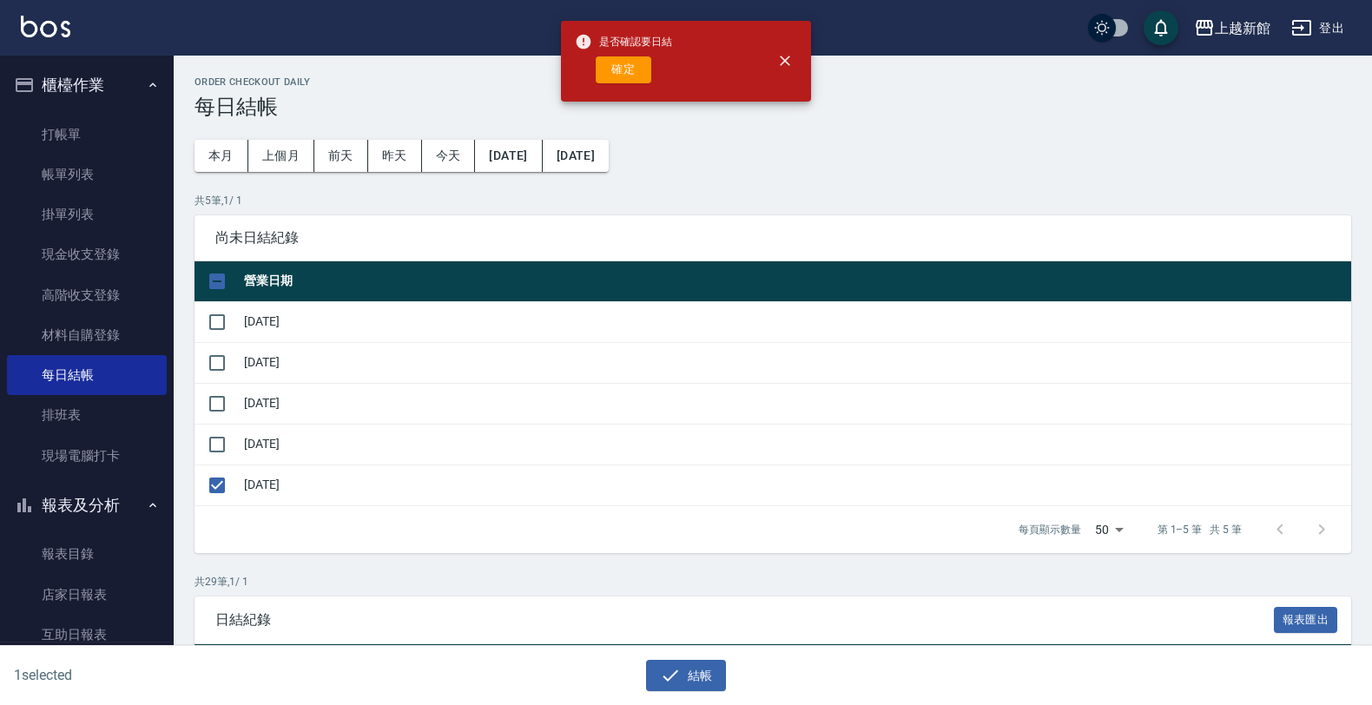
click at [592, 75] on div "確定" at bounding box center [623, 69] width 97 height 27
click at [604, 70] on button "確定" at bounding box center [624, 69] width 56 height 27
checkbox input "false"
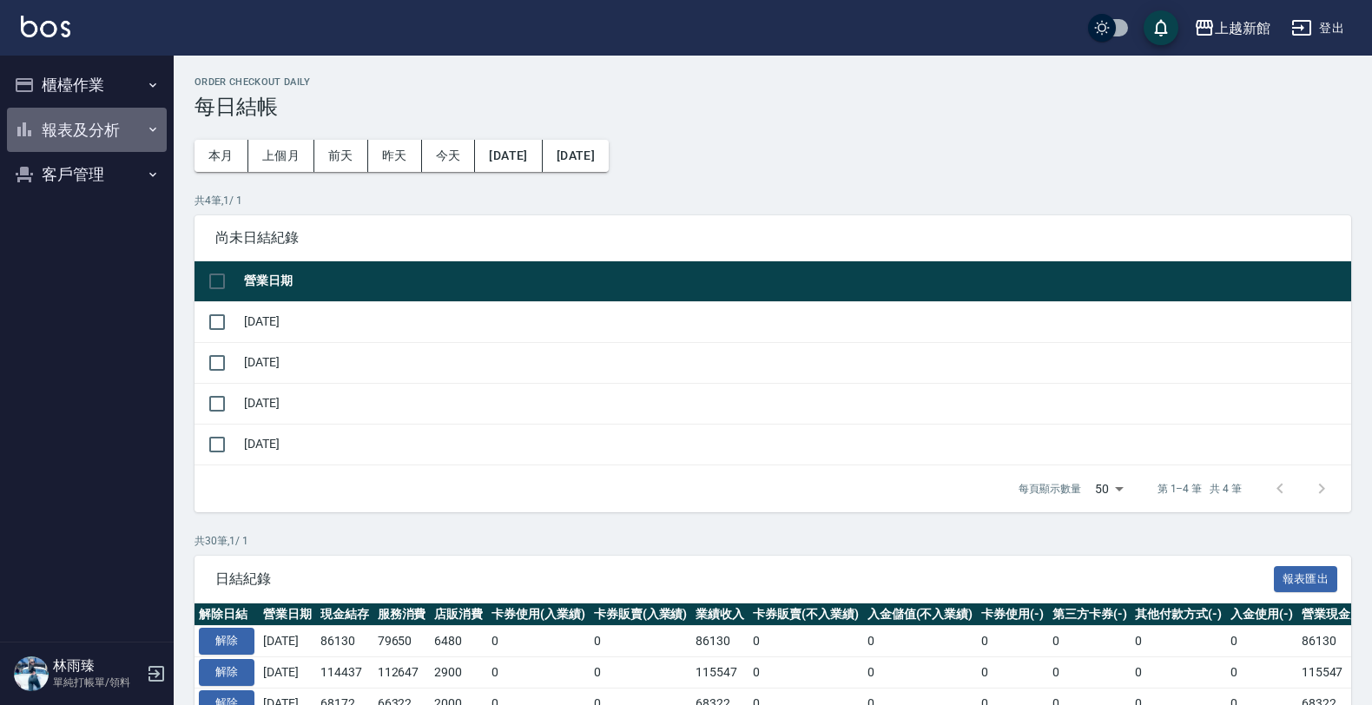
click at [89, 141] on button "報表及分析" at bounding box center [87, 130] width 160 height 45
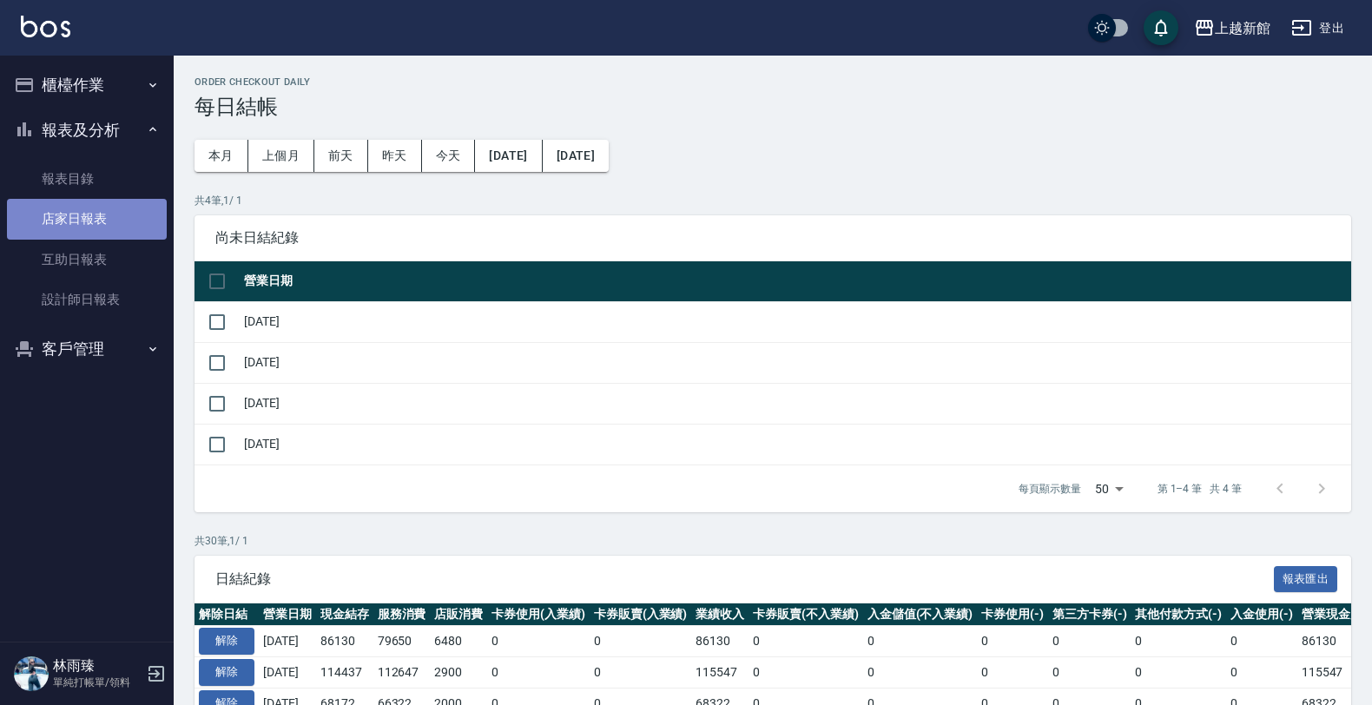
click at [57, 211] on link "店家日報表" at bounding box center [87, 219] width 160 height 40
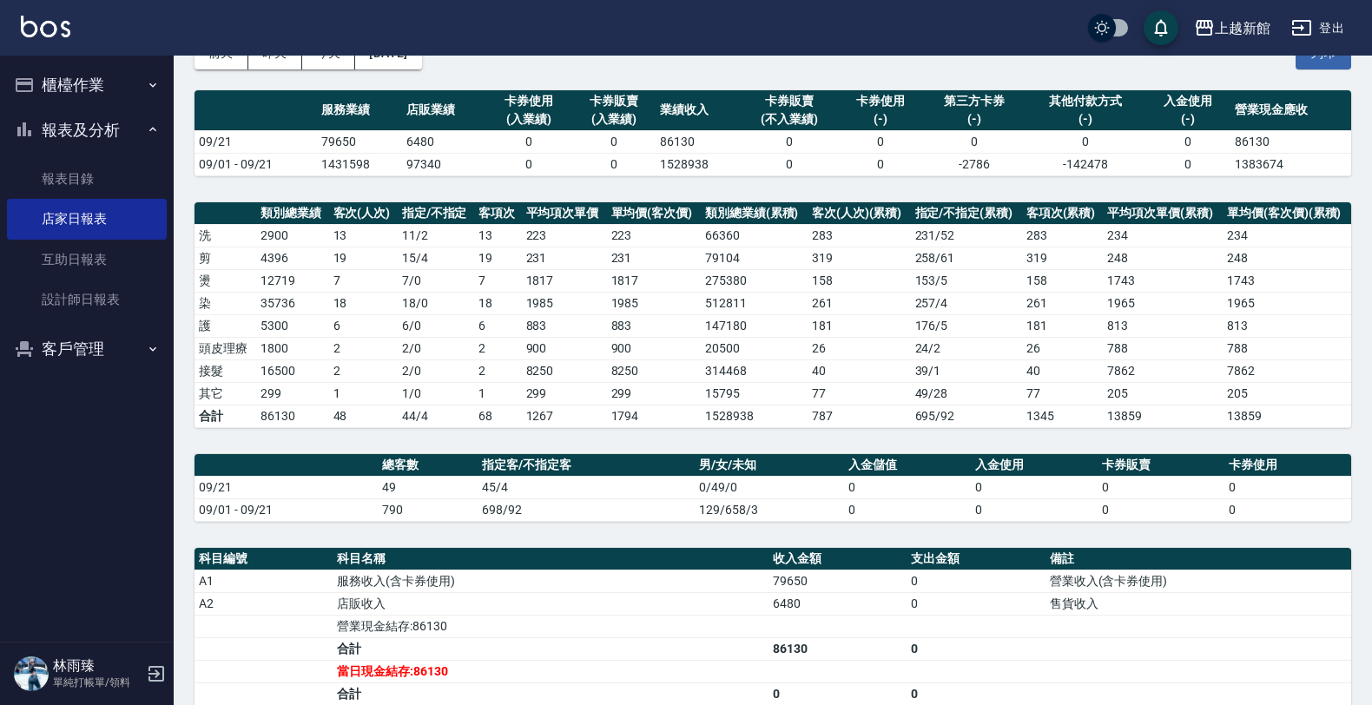
scroll to position [326, 0]
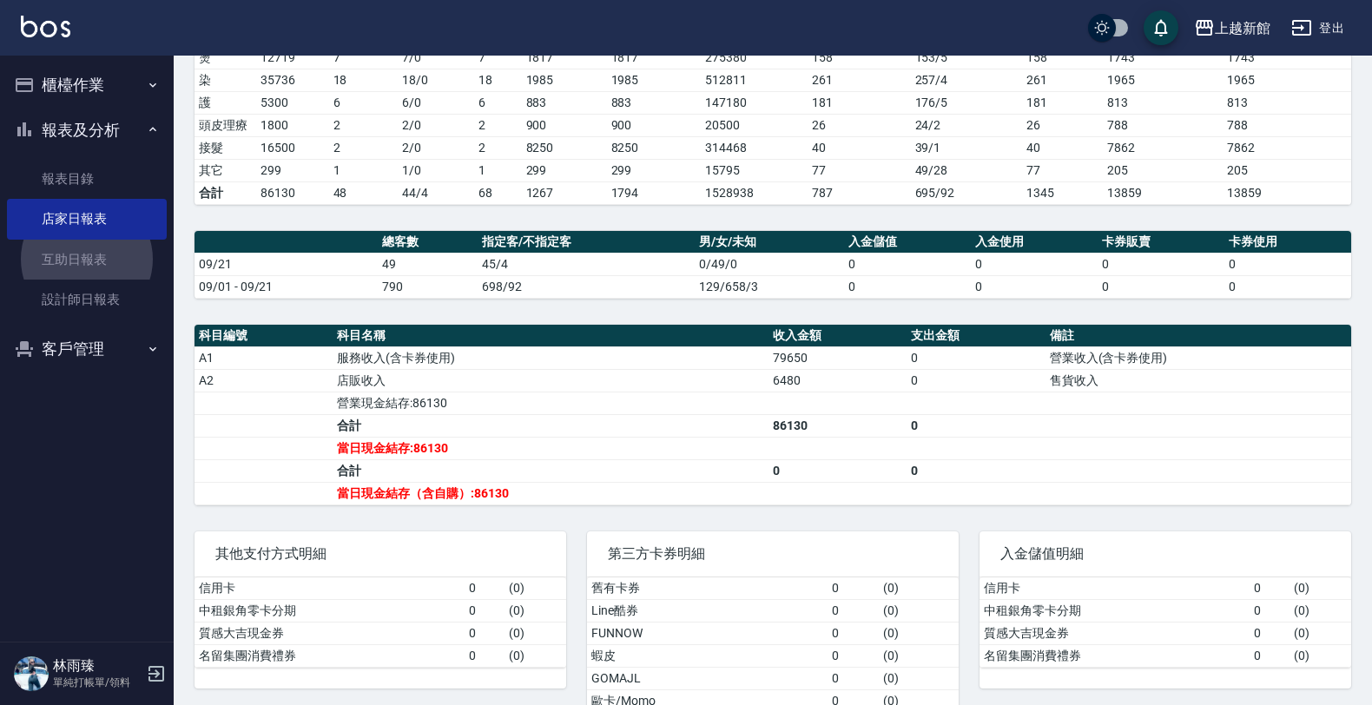
click at [144, 69] on button "櫃檯作業" at bounding box center [87, 85] width 160 height 45
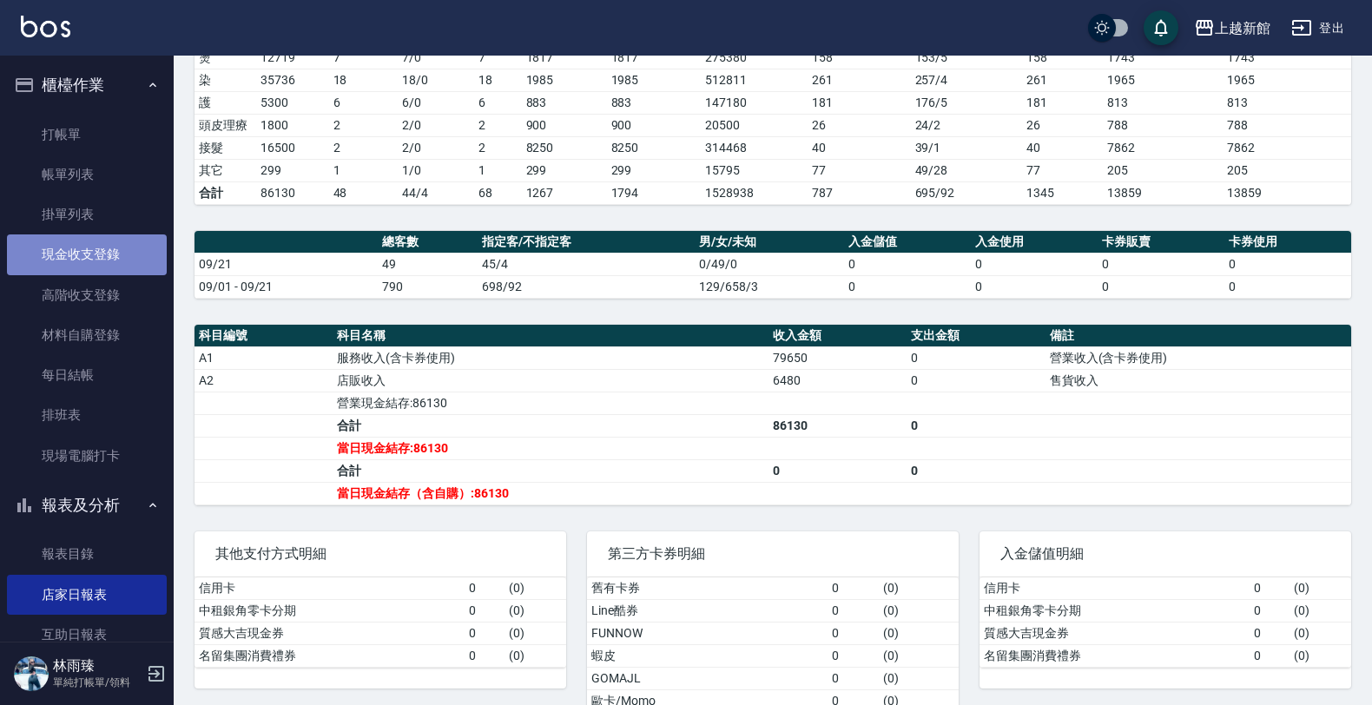
click at [119, 240] on link "現金收支登錄" at bounding box center [87, 254] width 160 height 40
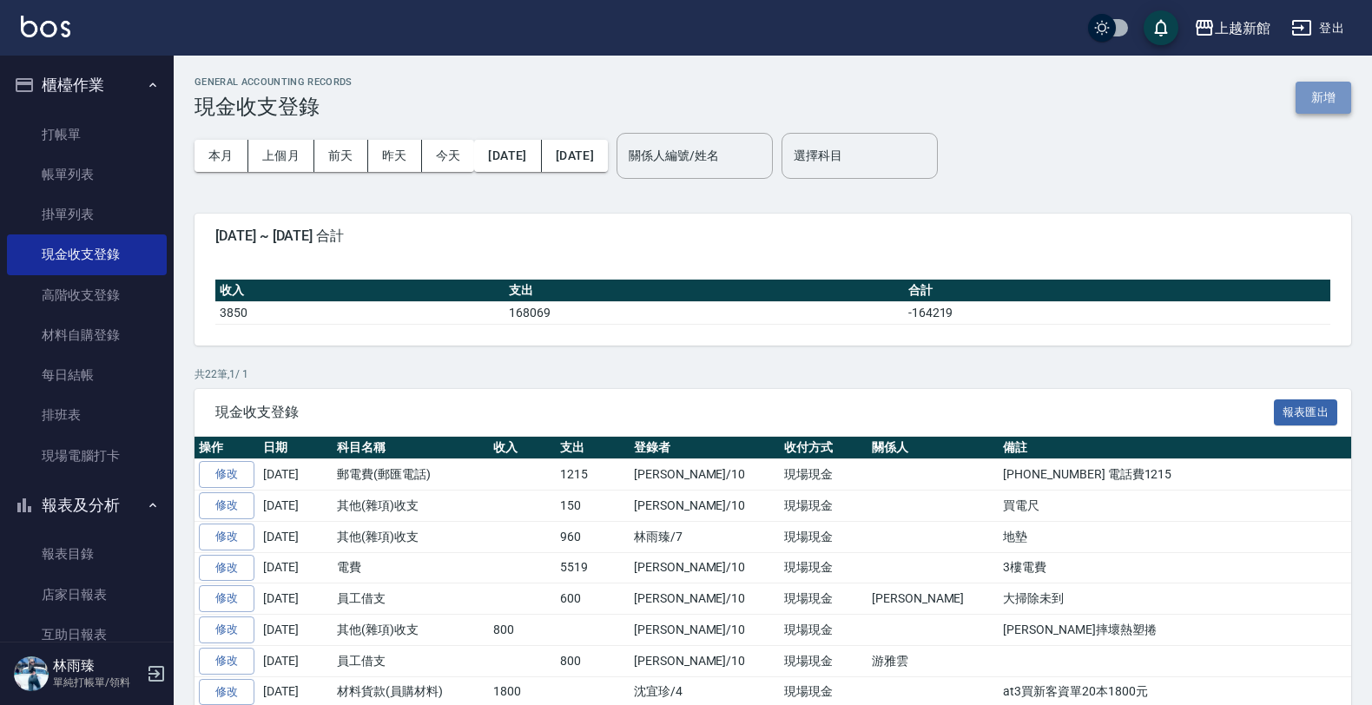
drag, startPoint x: 1332, startPoint y: 105, endPoint x: 1168, endPoint y: 174, distance: 178.6
click at [1330, 106] on button "新增" at bounding box center [1323, 98] width 56 height 32
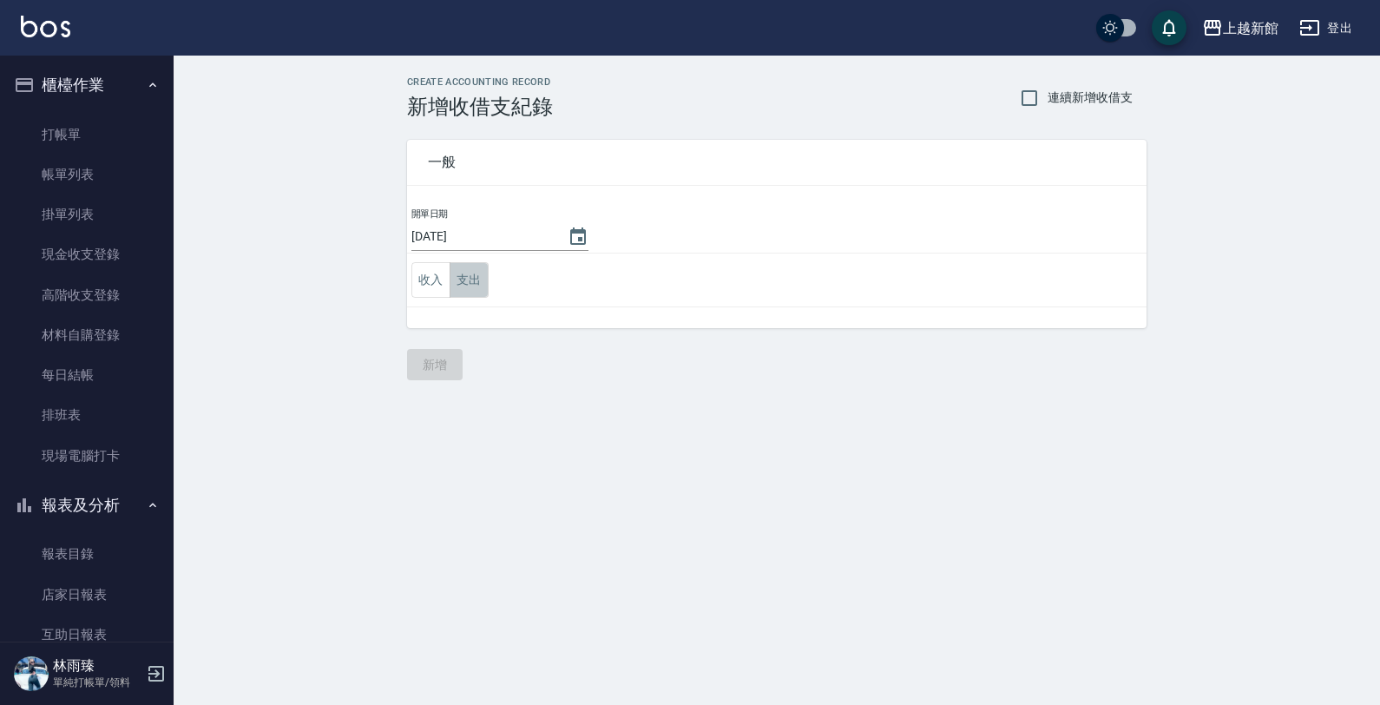
click at [471, 282] on button "支出" at bounding box center [469, 280] width 39 height 36
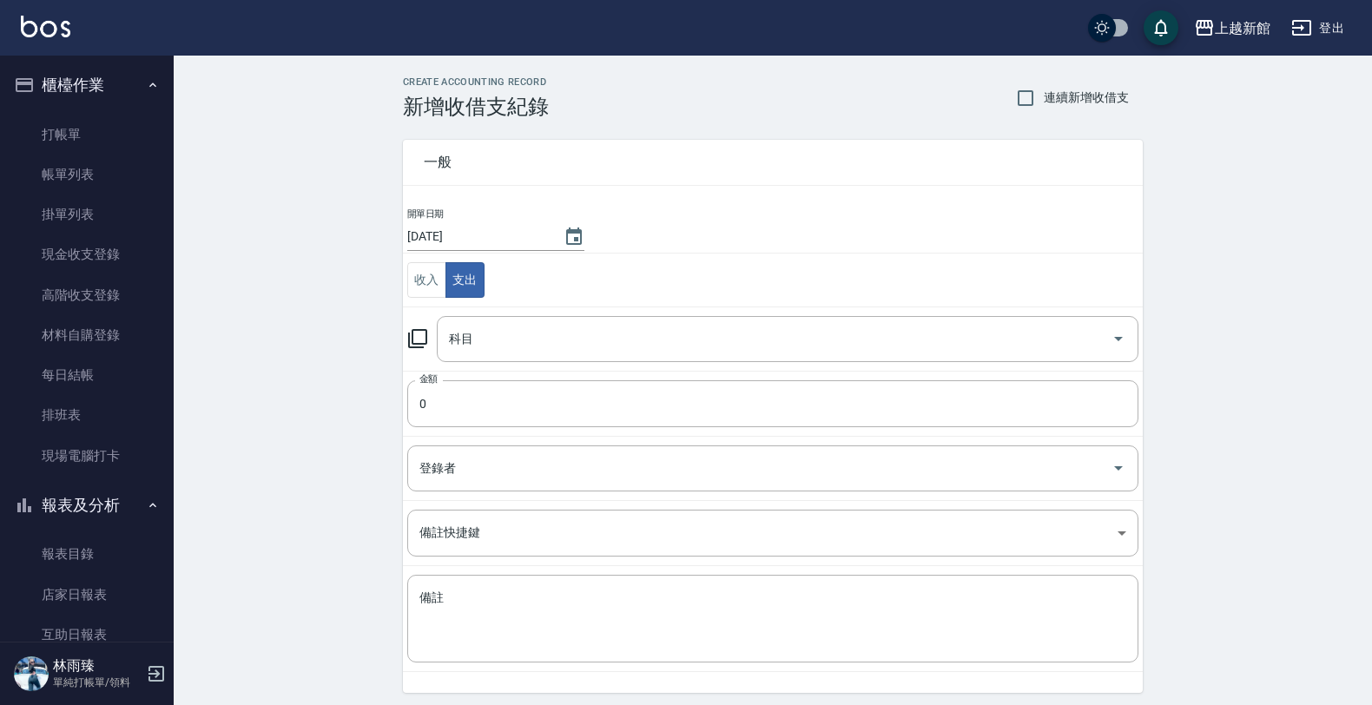
click at [419, 345] on icon at bounding box center [417, 338] width 21 height 21
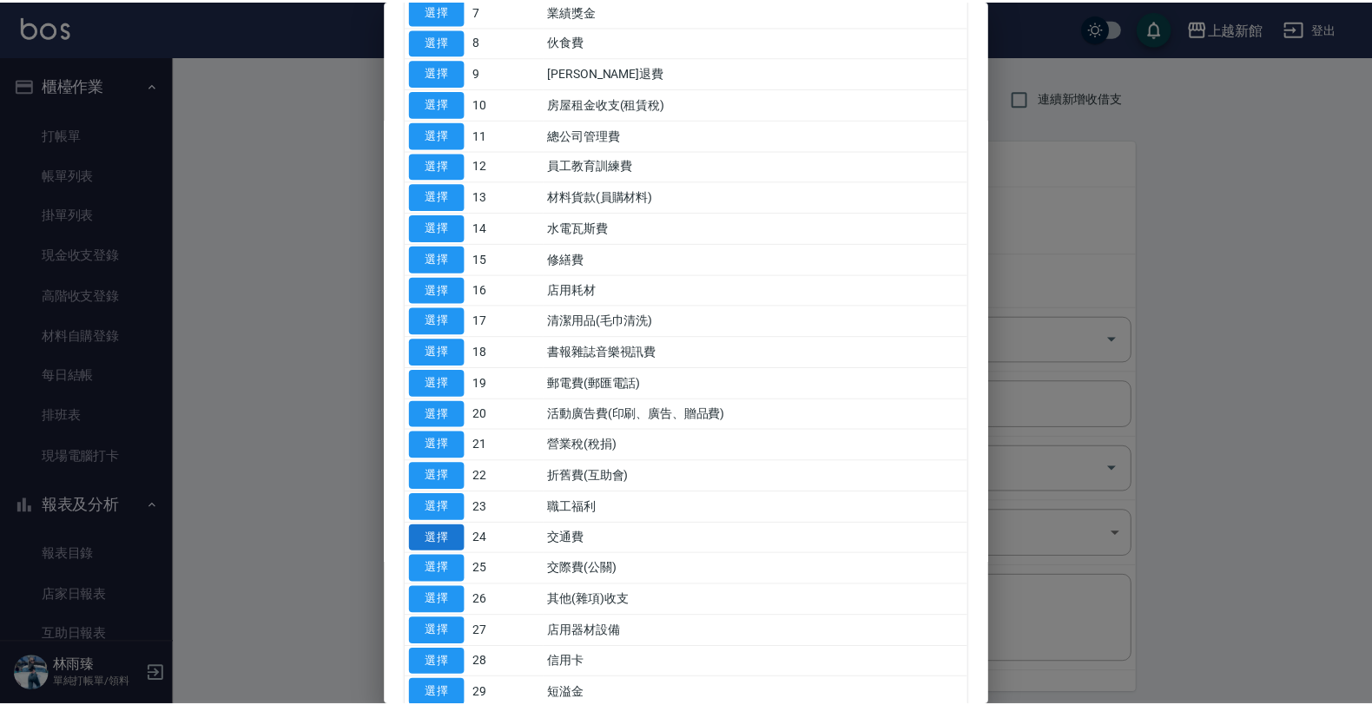
scroll to position [434, 0]
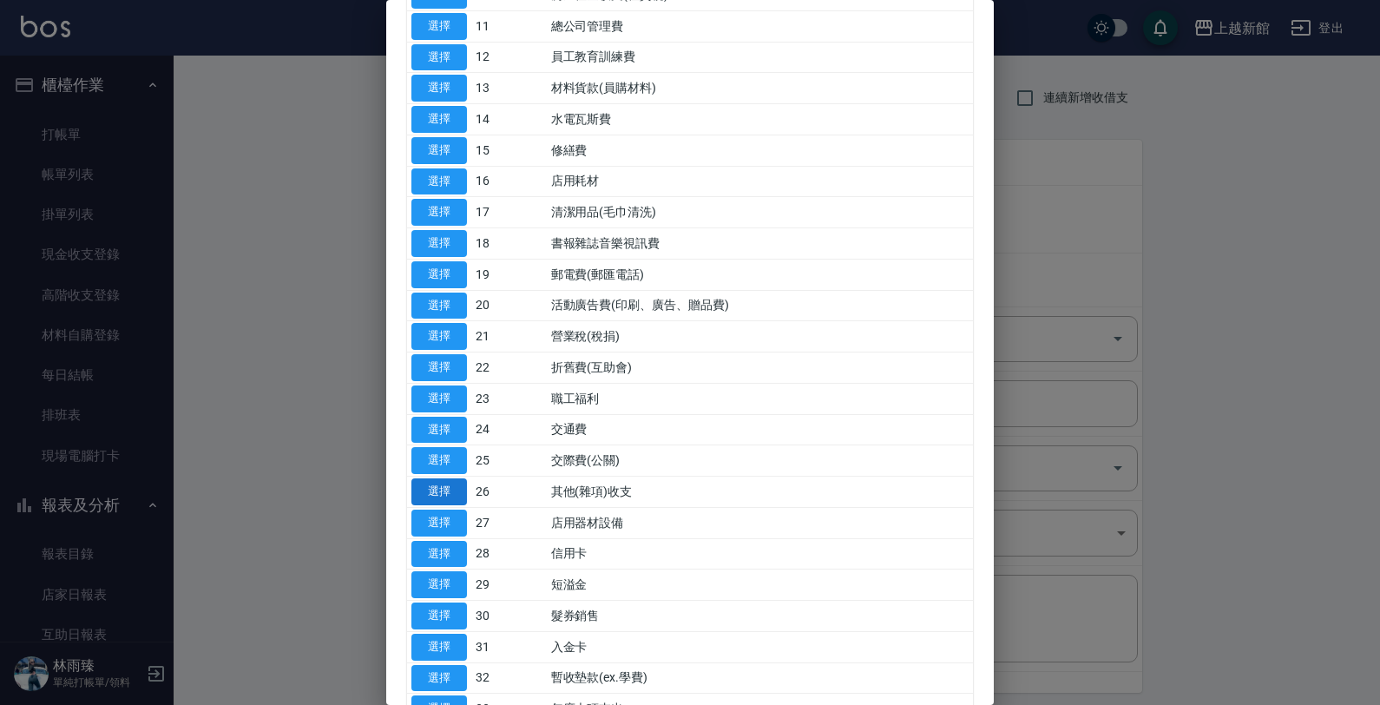
click at [449, 497] on button "選擇" at bounding box center [439, 491] width 56 height 27
type input "26 其他(雜項)收支"
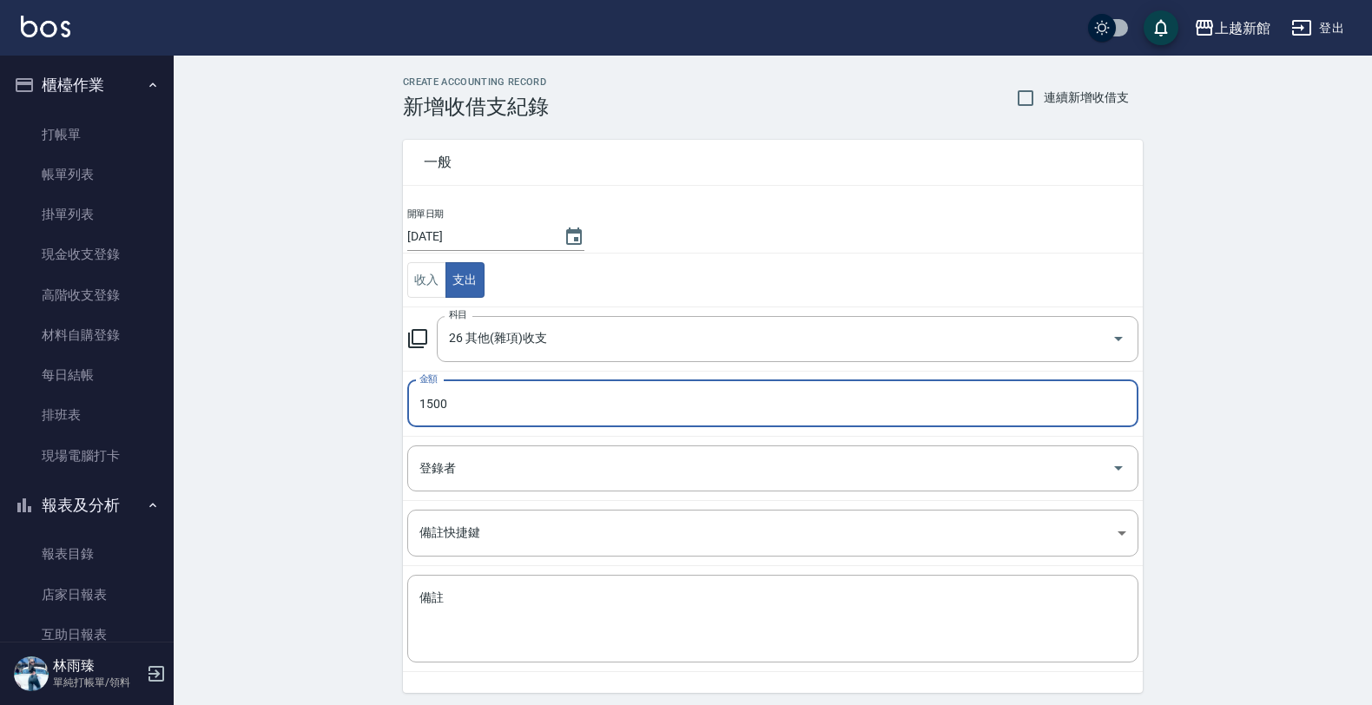
type input "1500"
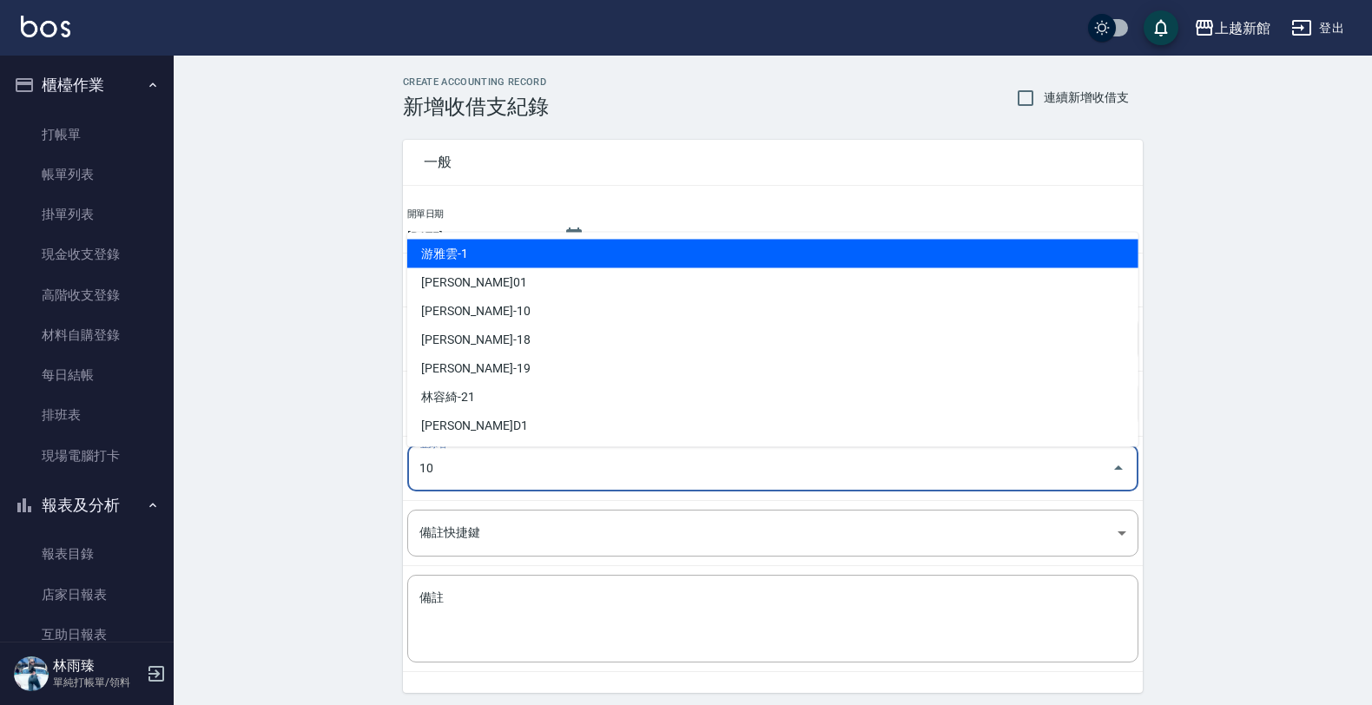
type input "劉名儀-10"
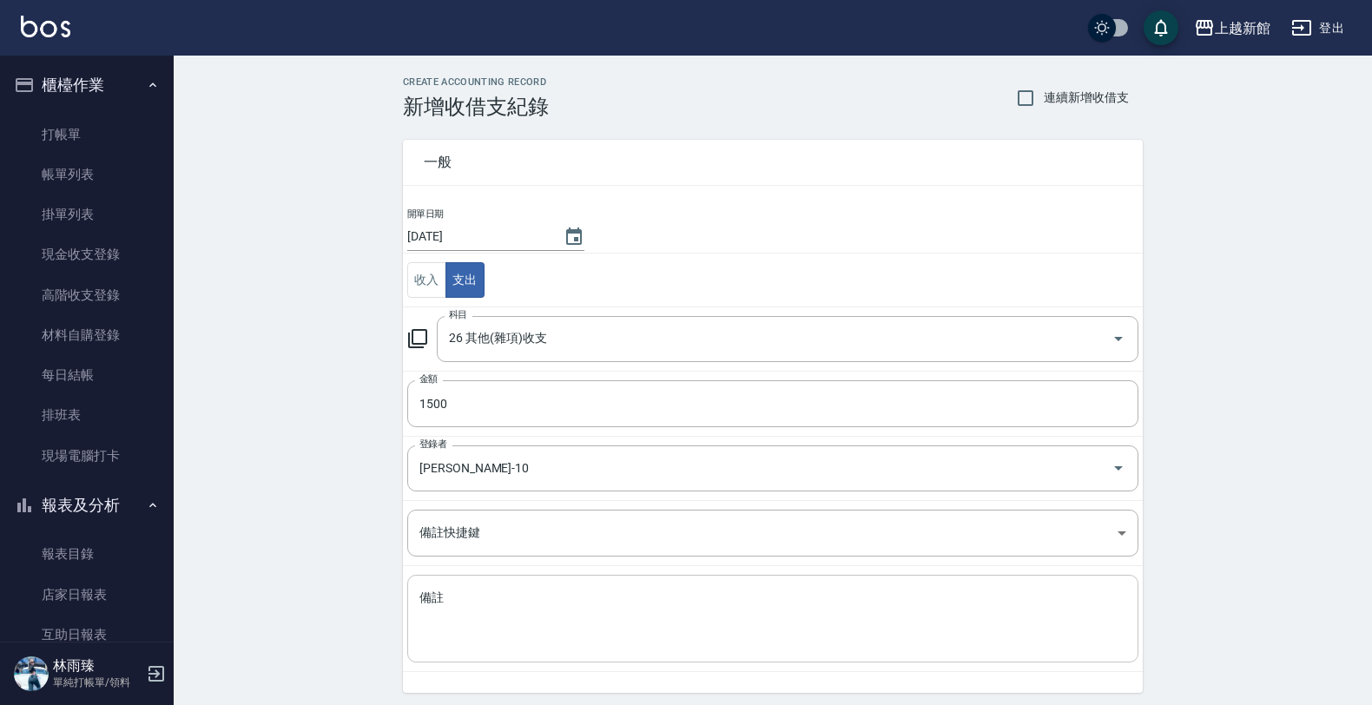
click at [497, 587] on div "x 備註" at bounding box center [772, 619] width 731 height 88
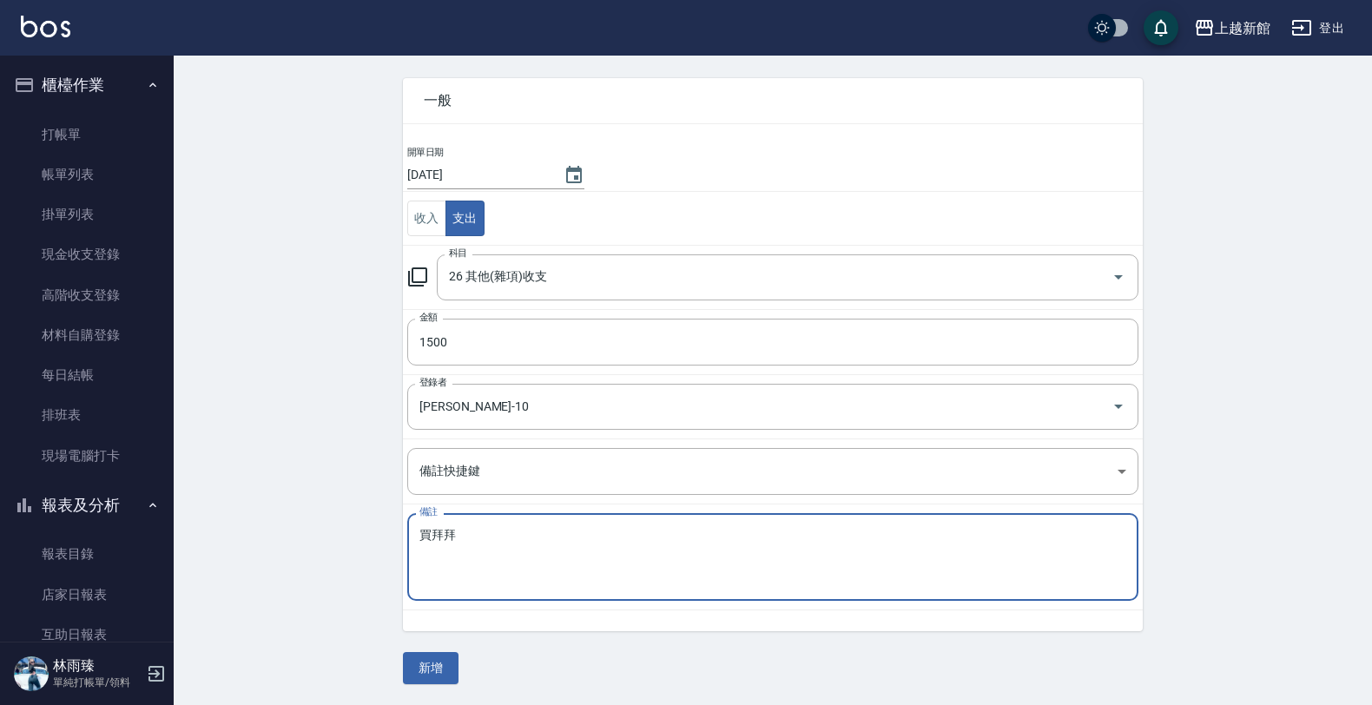
scroll to position [63, 0]
type textarea "買拜拜"
click at [426, 666] on button "新增" at bounding box center [431, 668] width 56 height 32
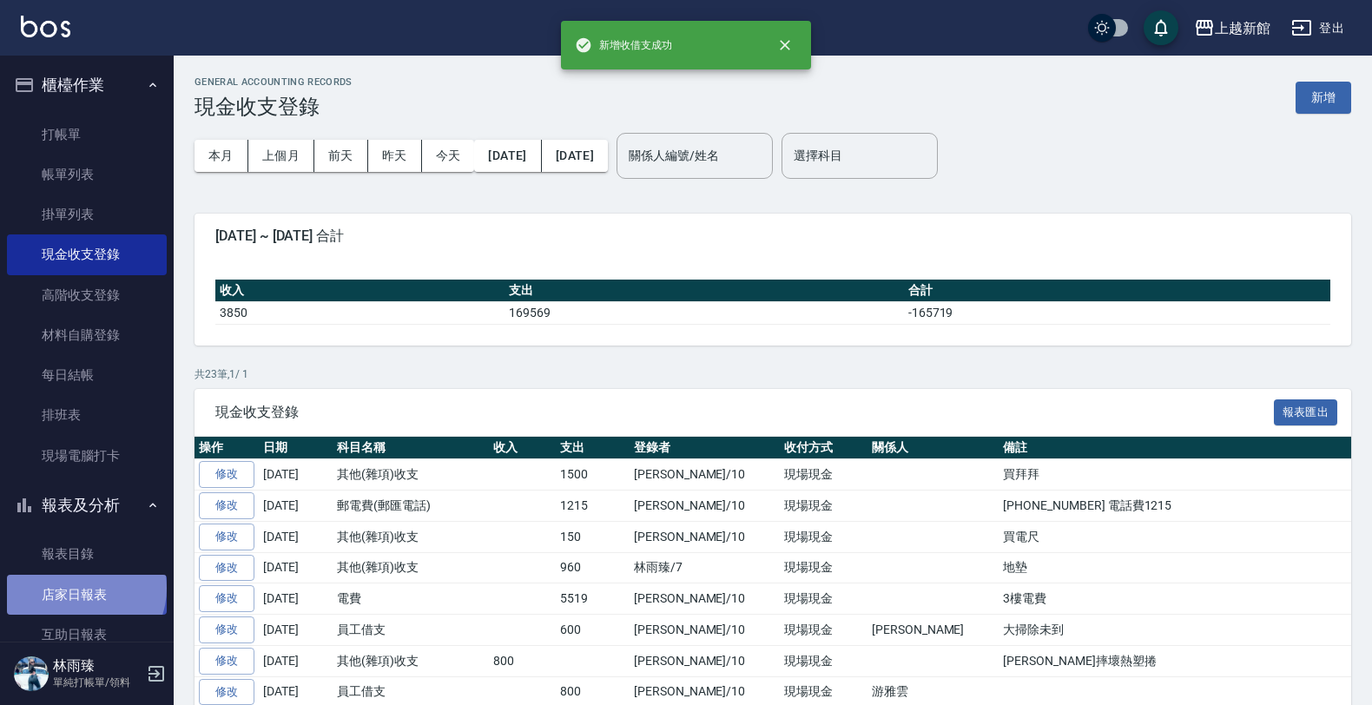
click at [81, 590] on link "店家日報表" at bounding box center [87, 595] width 160 height 40
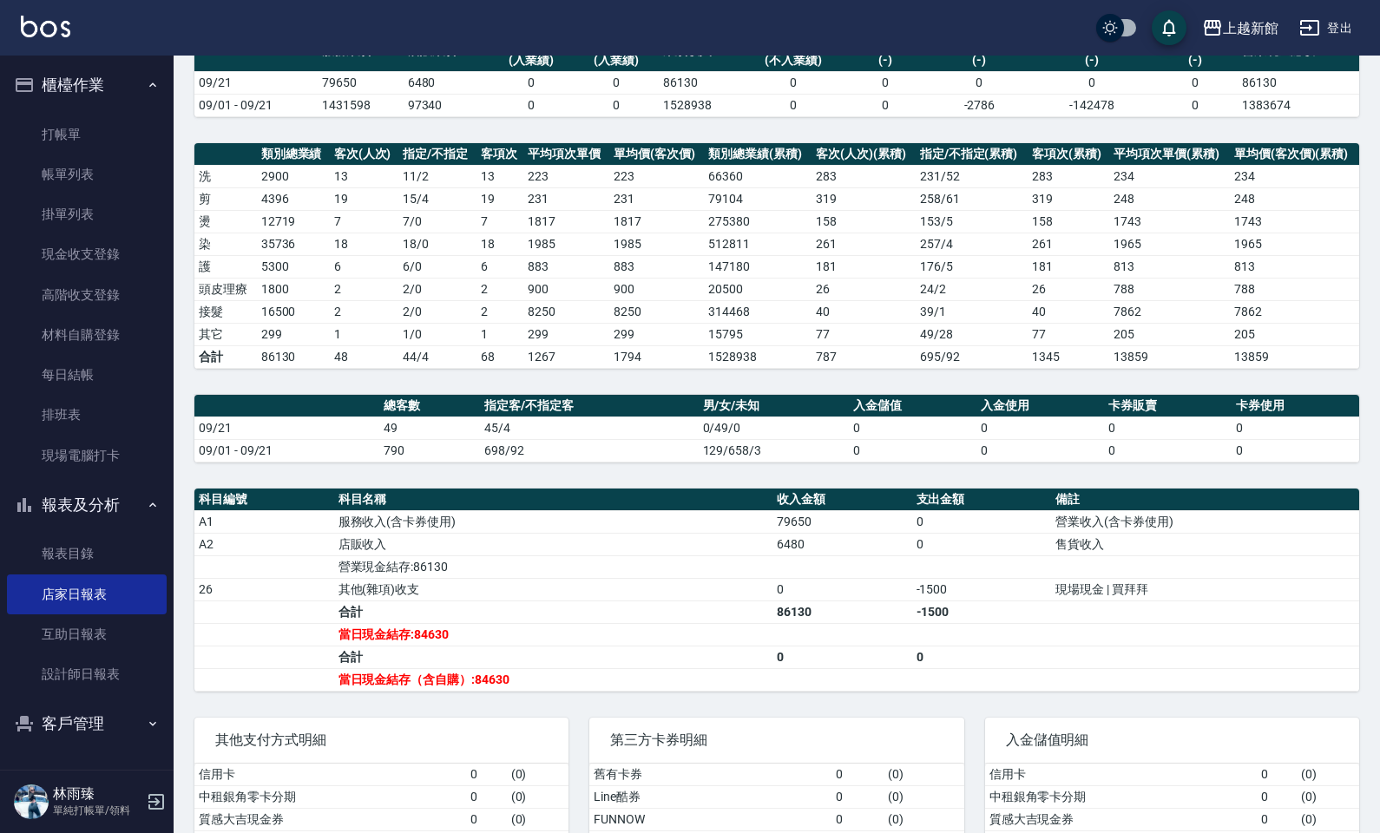
scroll to position [109, 0]
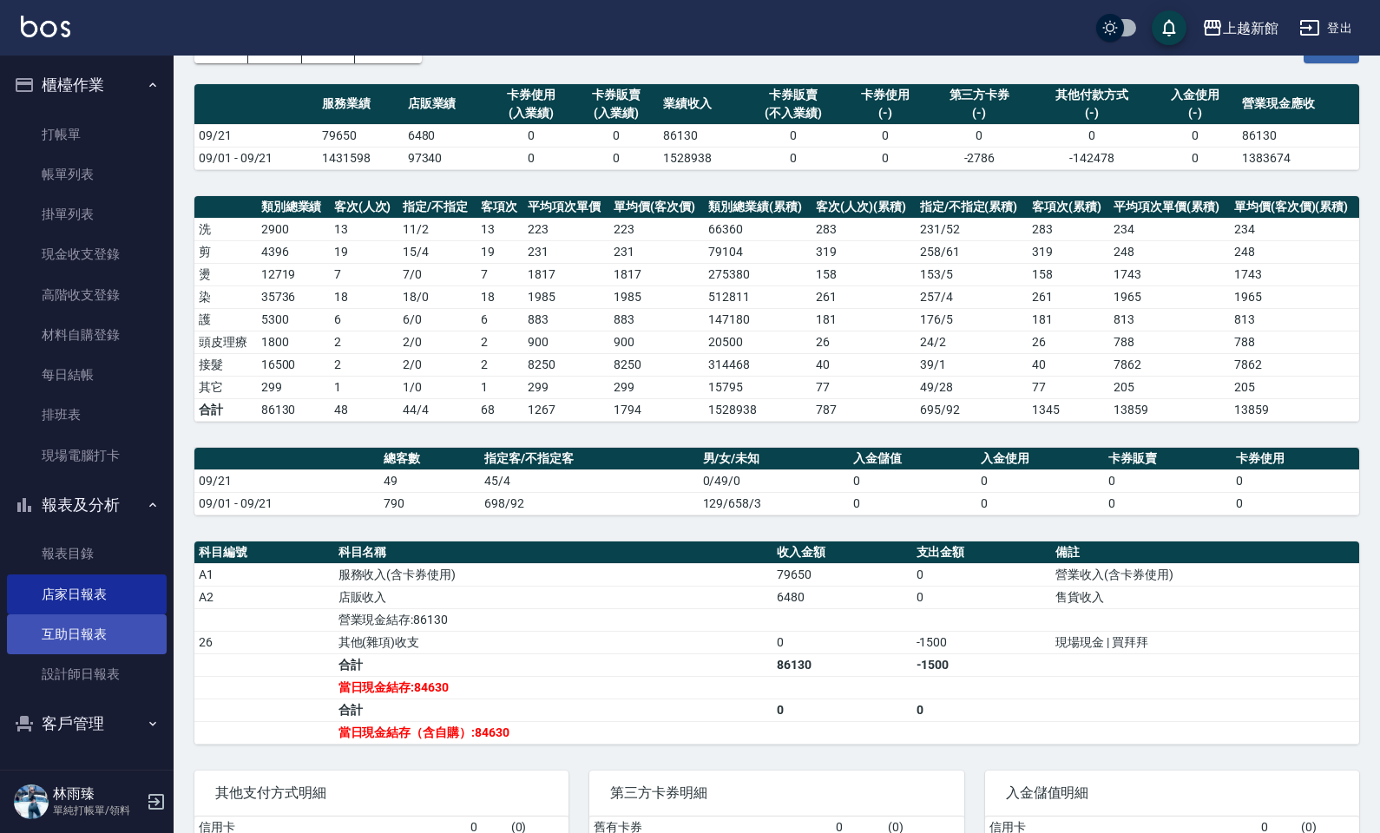
click at [126, 643] on link "互助日報表" at bounding box center [87, 635] width 160 height 40
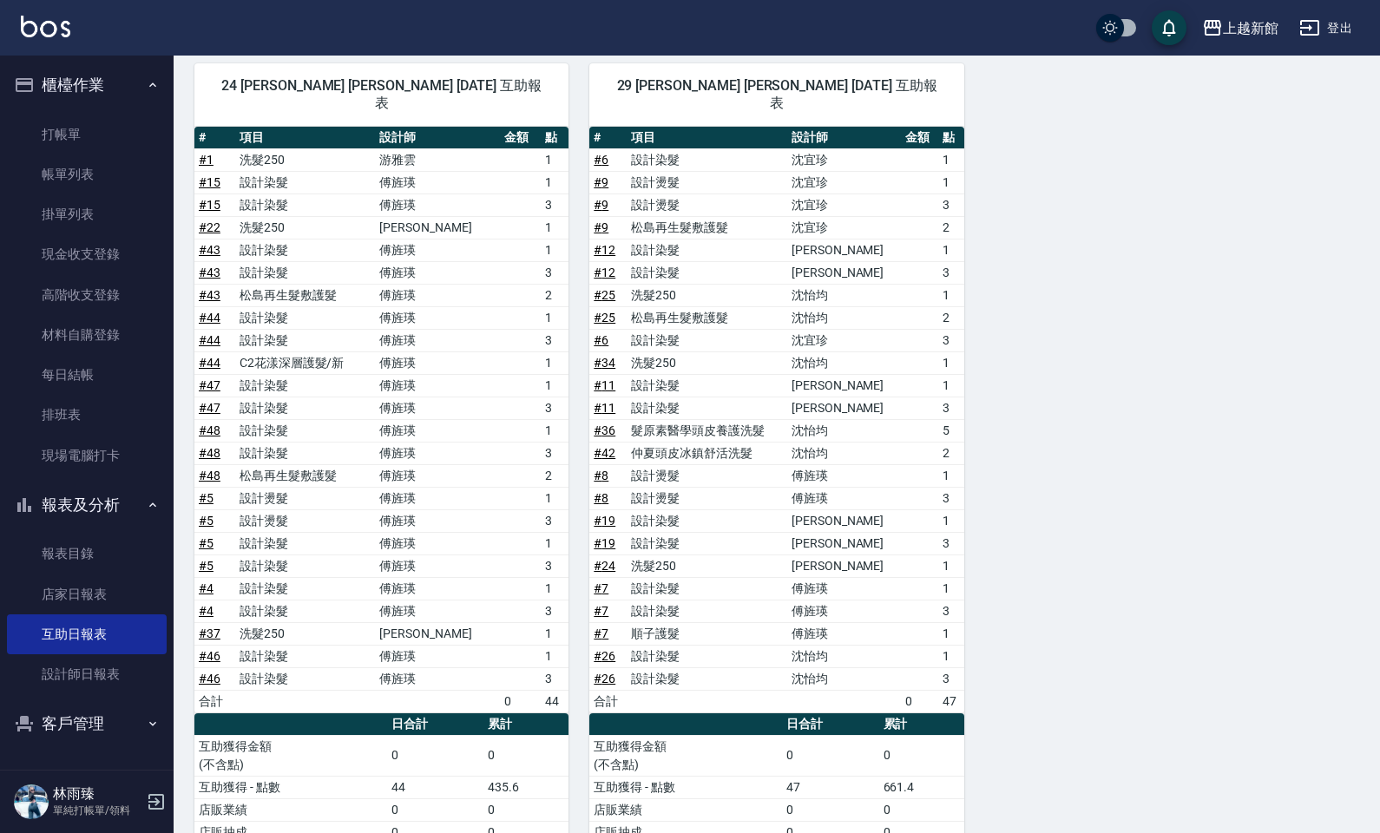
scroll to position [1334, 0]
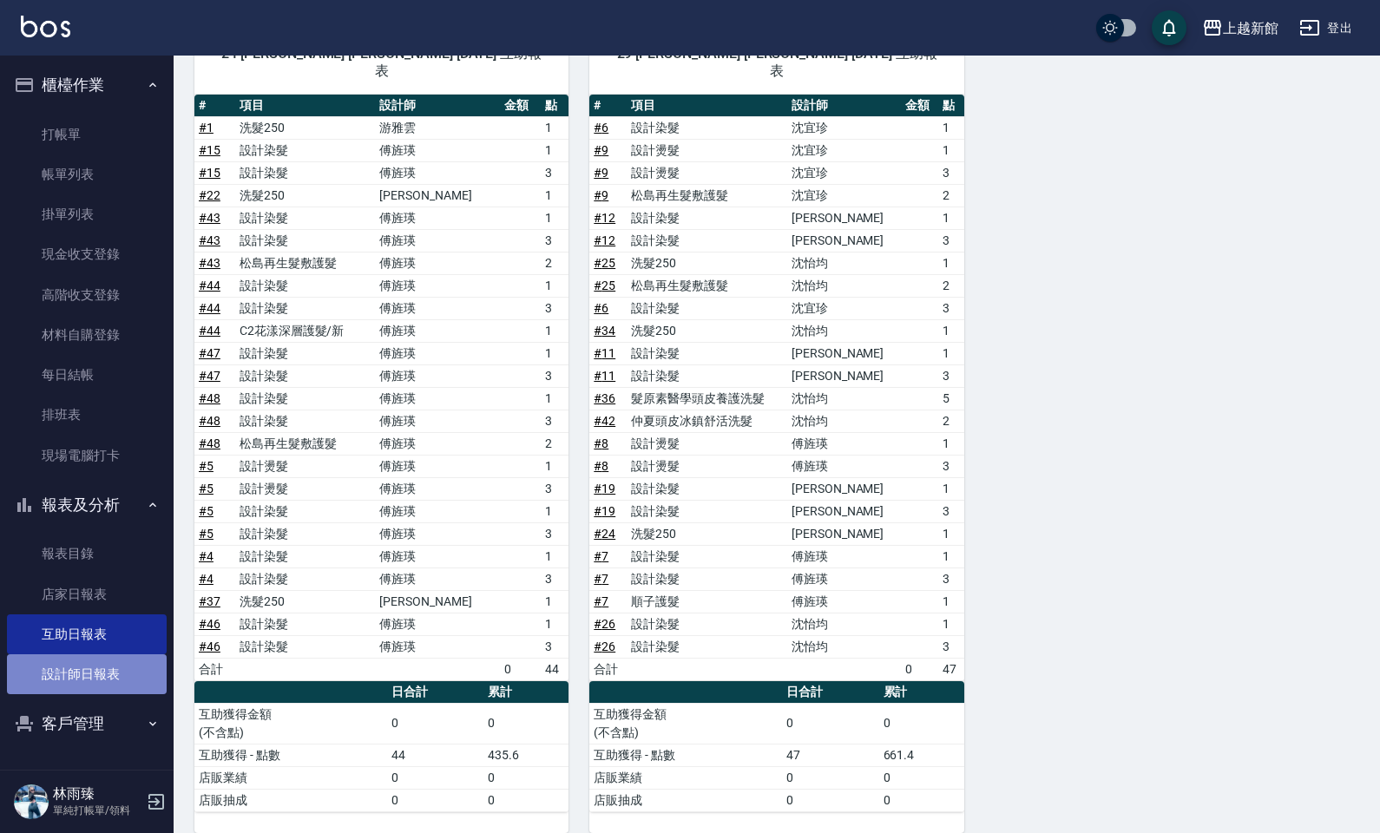
click at [39, 688] on link "設計師日報表" at bounding box center [87, 675] width 160 height 40
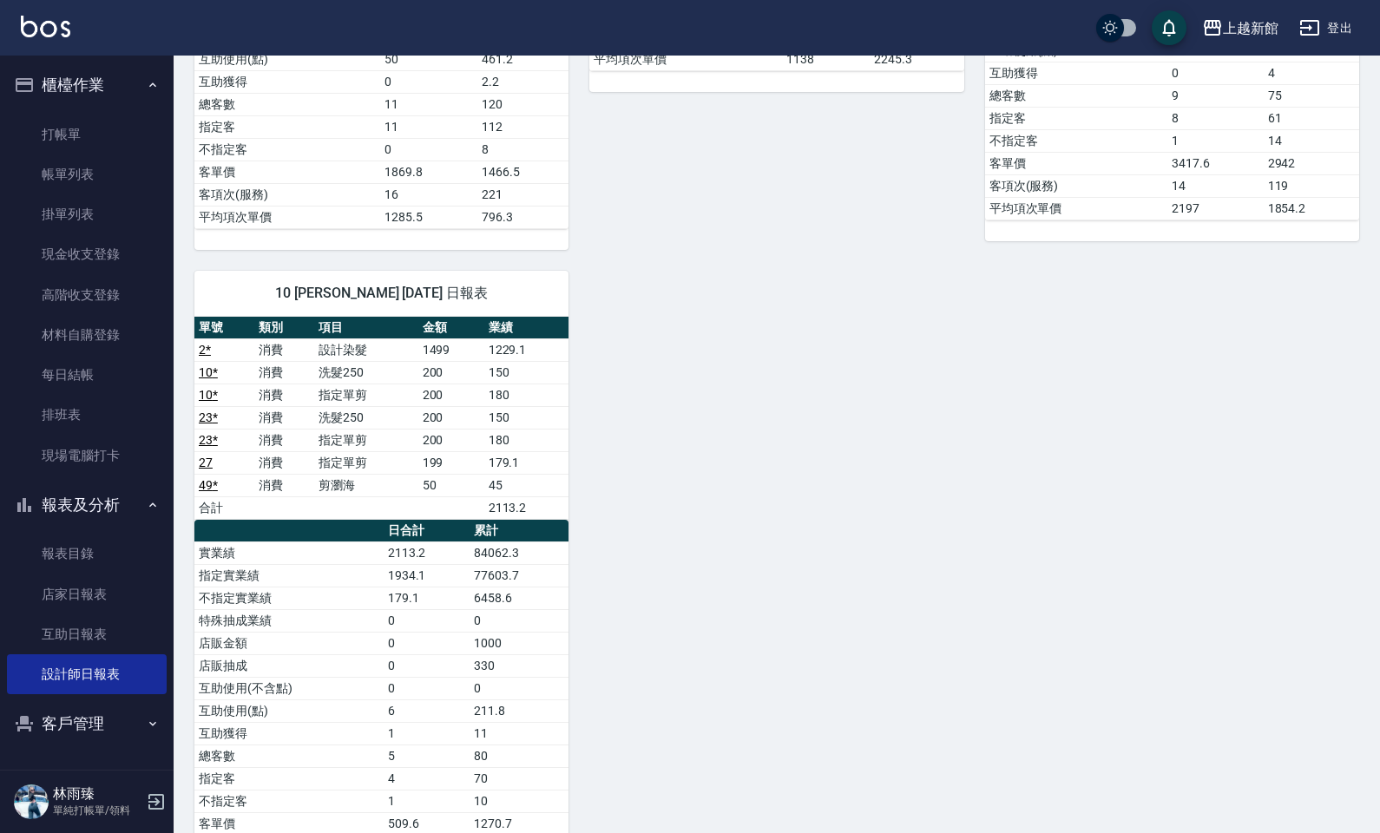
scroll to position [1694, 0]
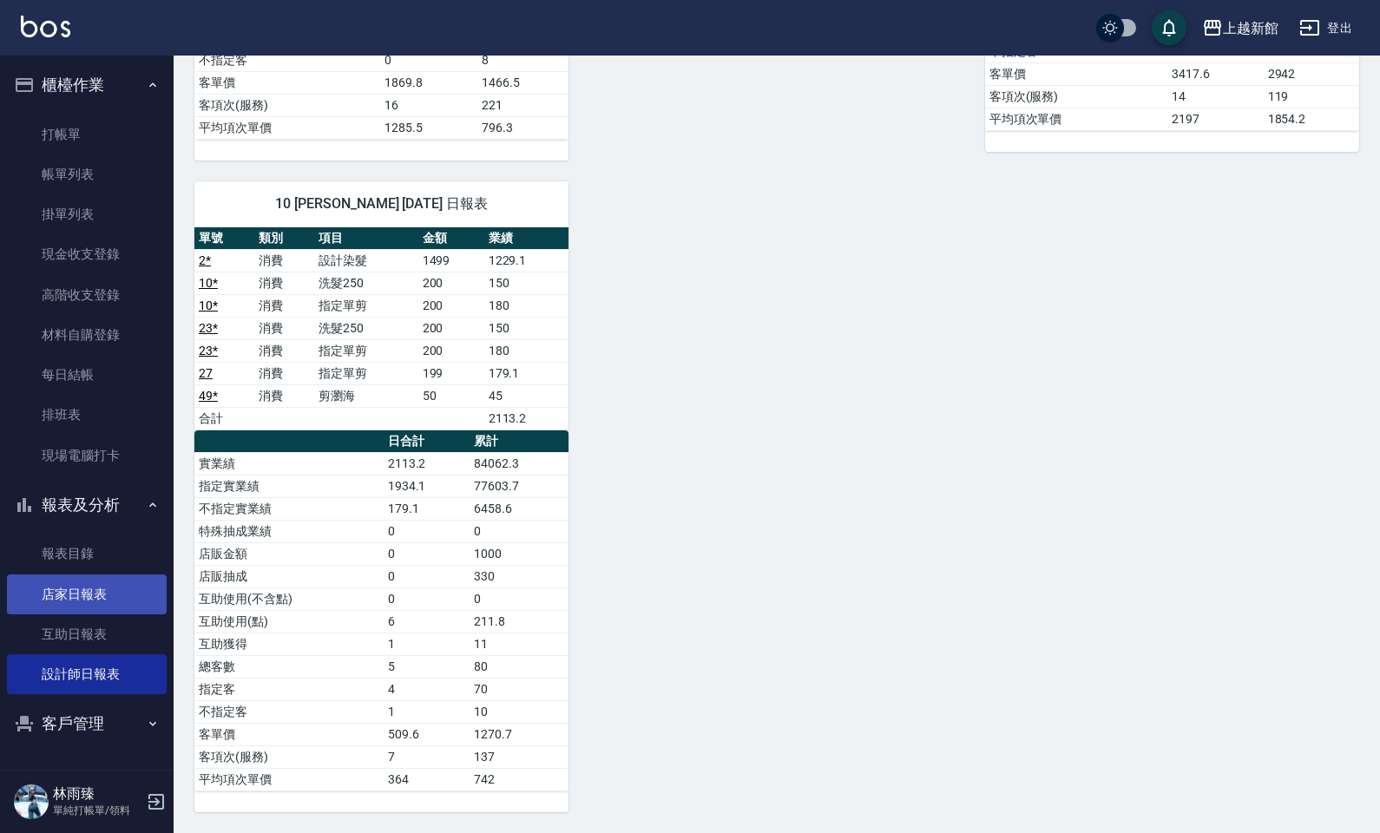
click at [56, 590] on link "店家日報表" at bounding box center [87, 595] width 160 height 40
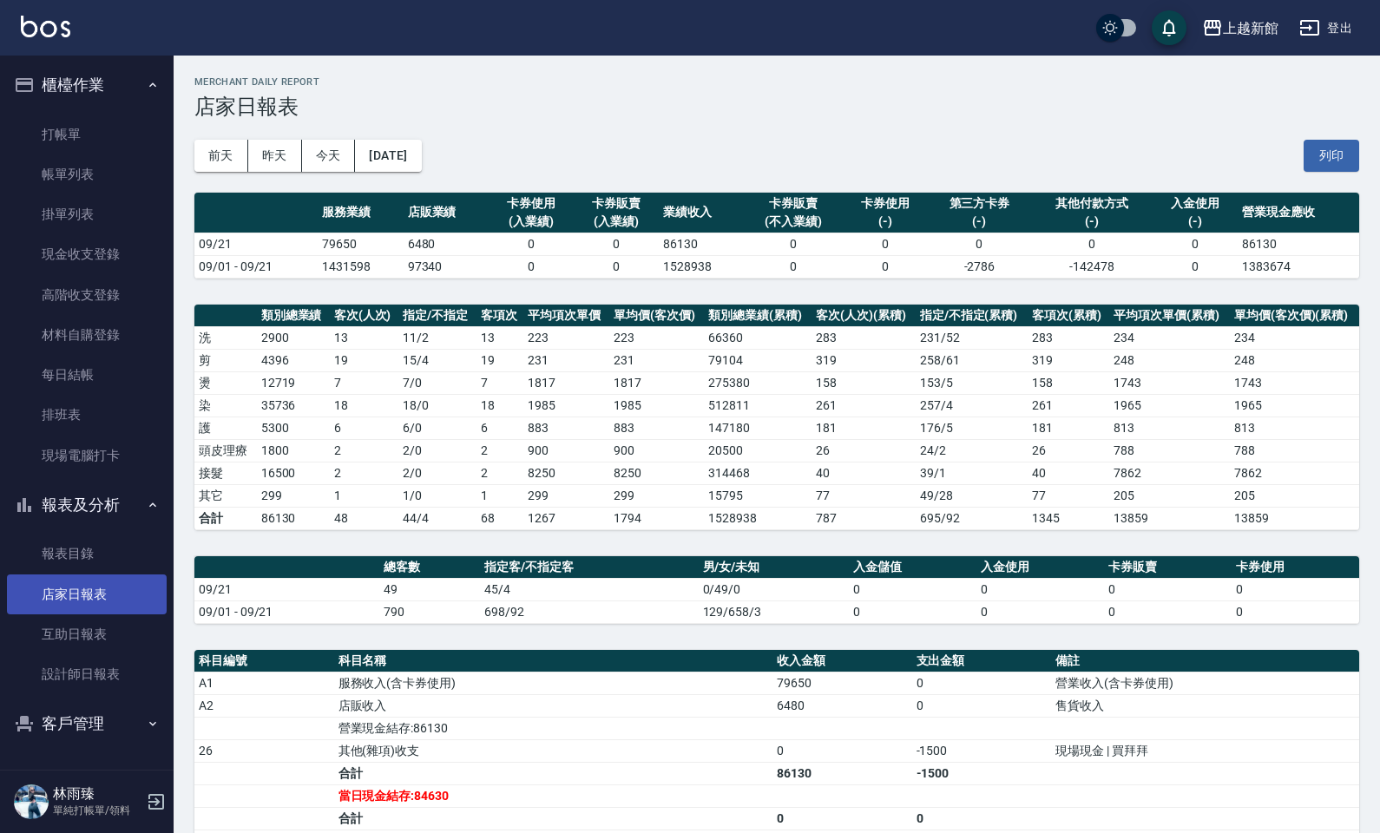
scroll to position [109, 0]
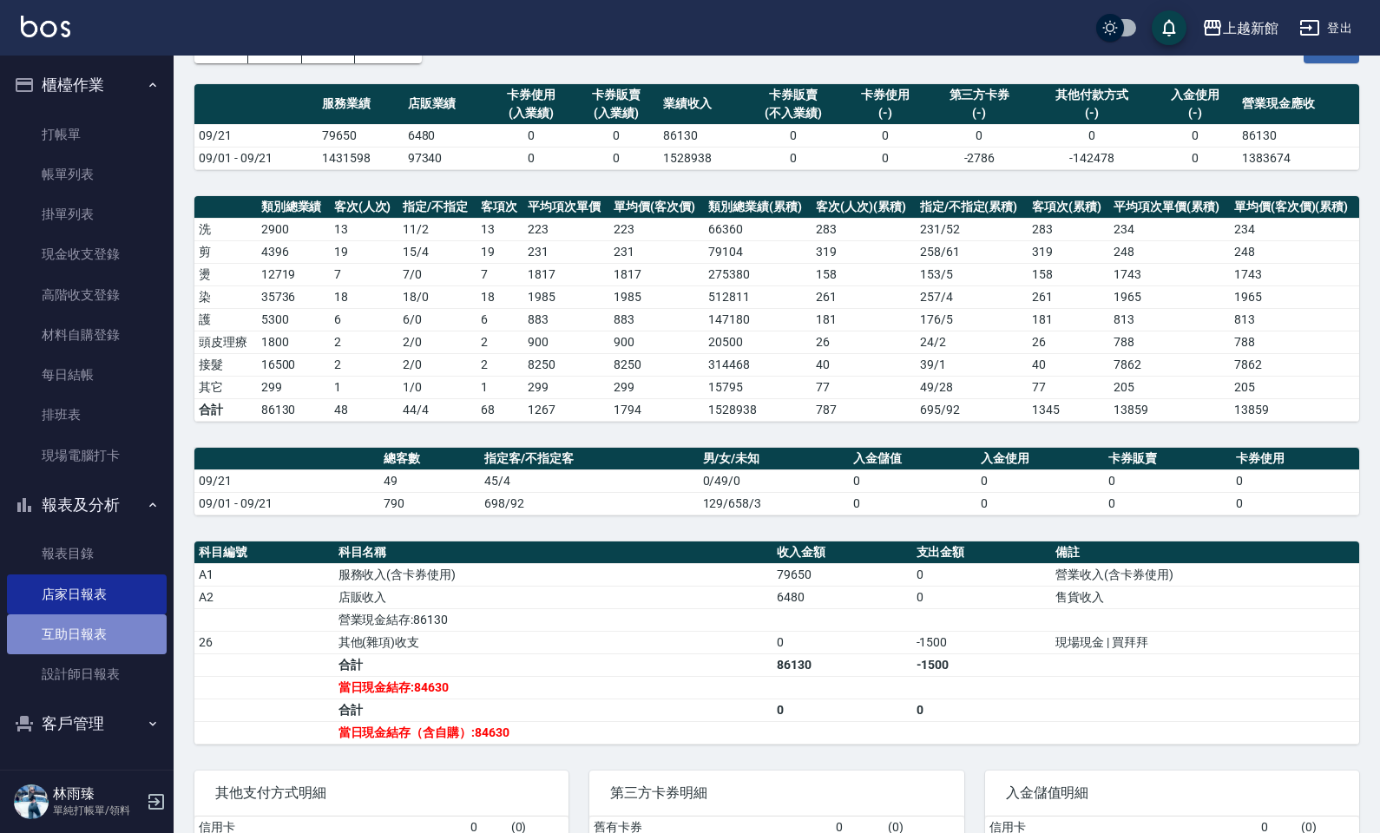
click at [131, 626] on link "互助日報表" at bounding box center [87, 635] width 160 height 40
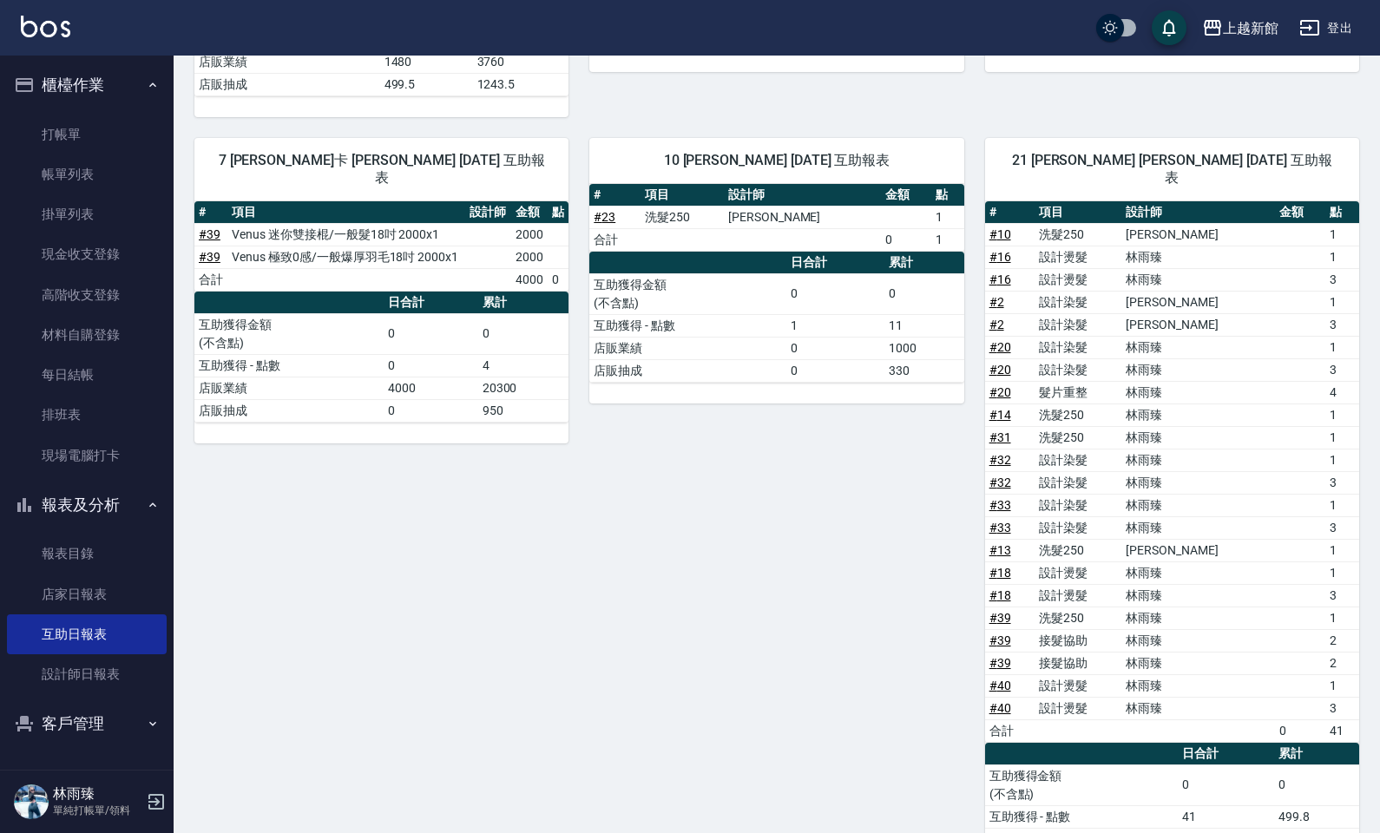
scroll to position [217, 0]
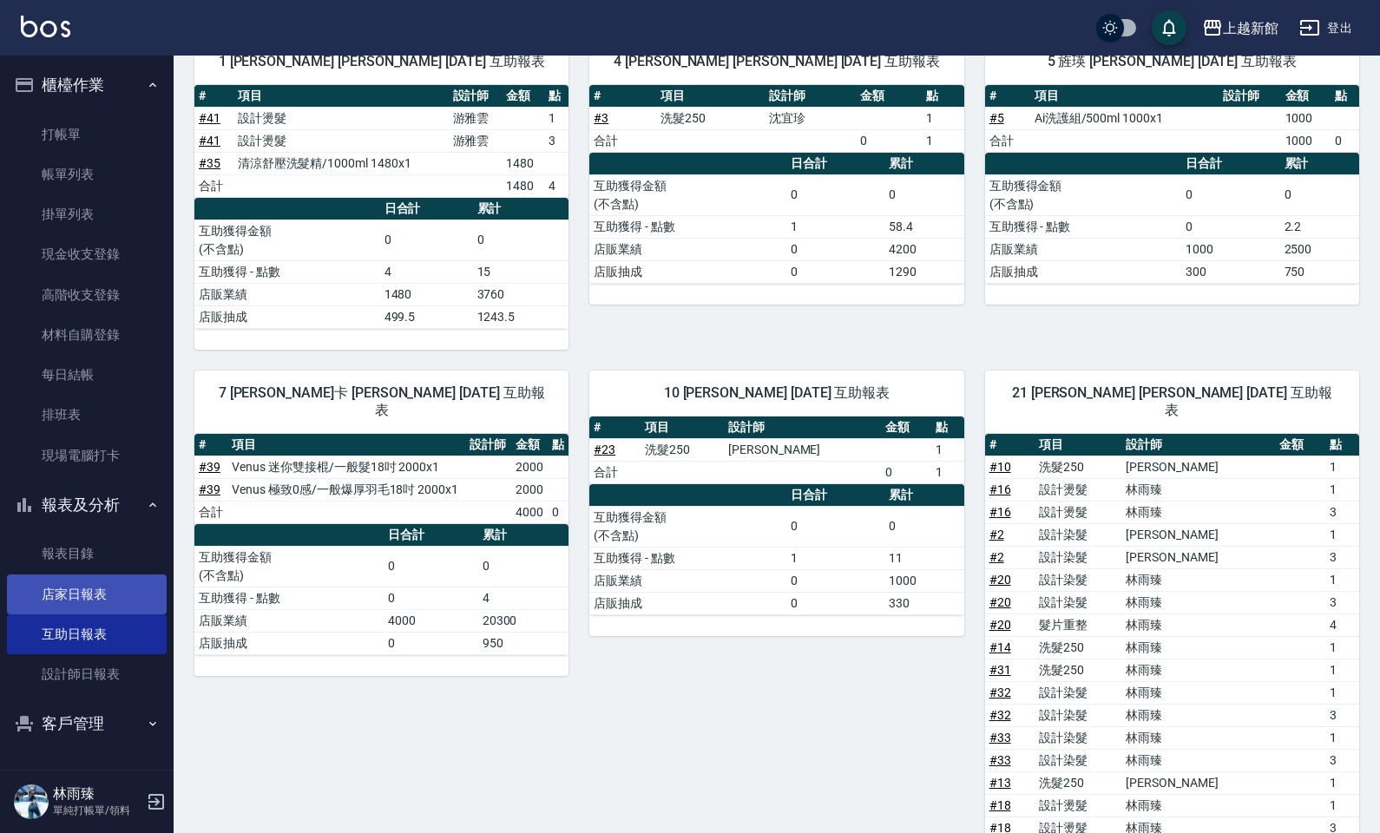
click at [85, 595] on link "店家日報表" at bounding box center [87, 595] width 160 height 40
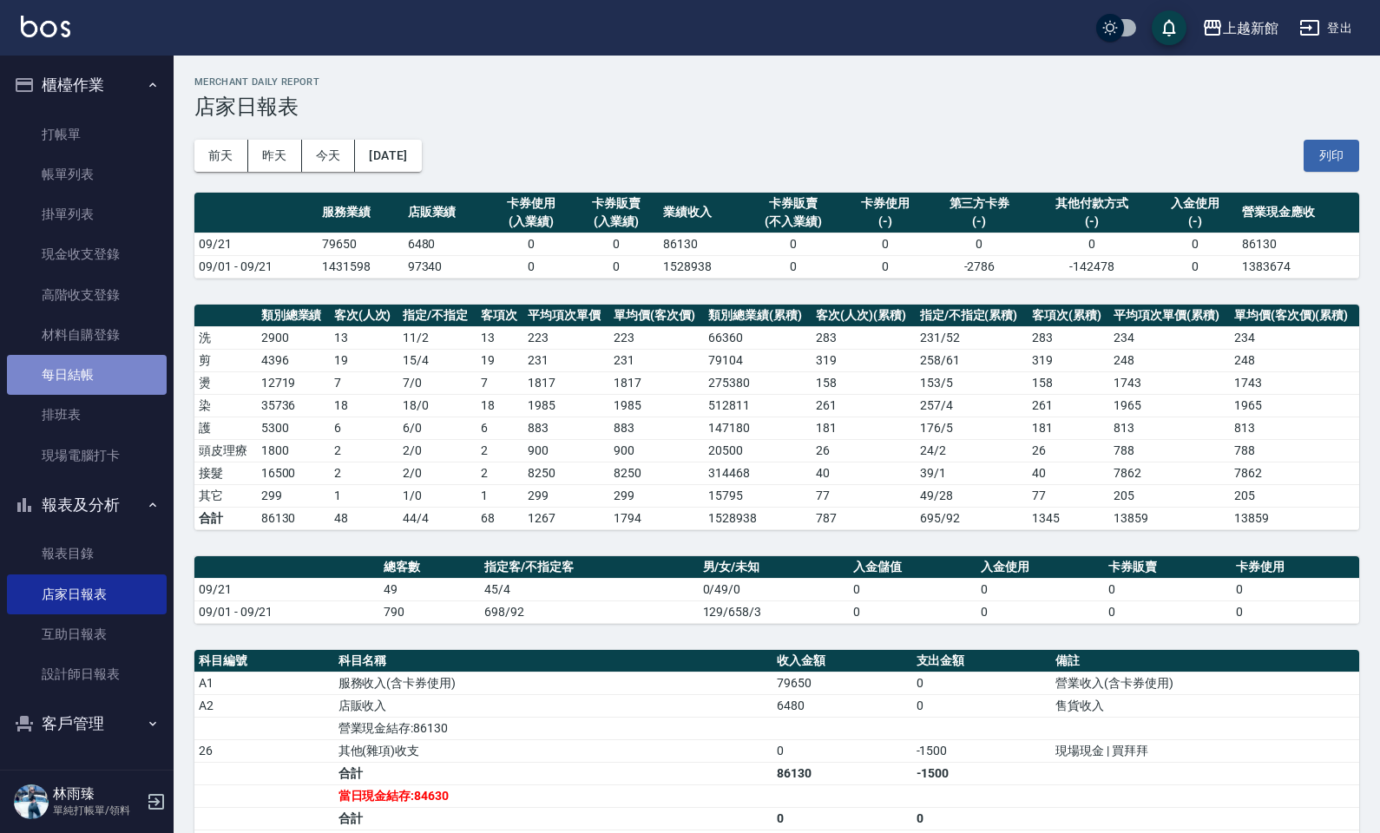
click at [130, 387] on link "每日結帳" at bounding box center [87, 375] width 160 height 40
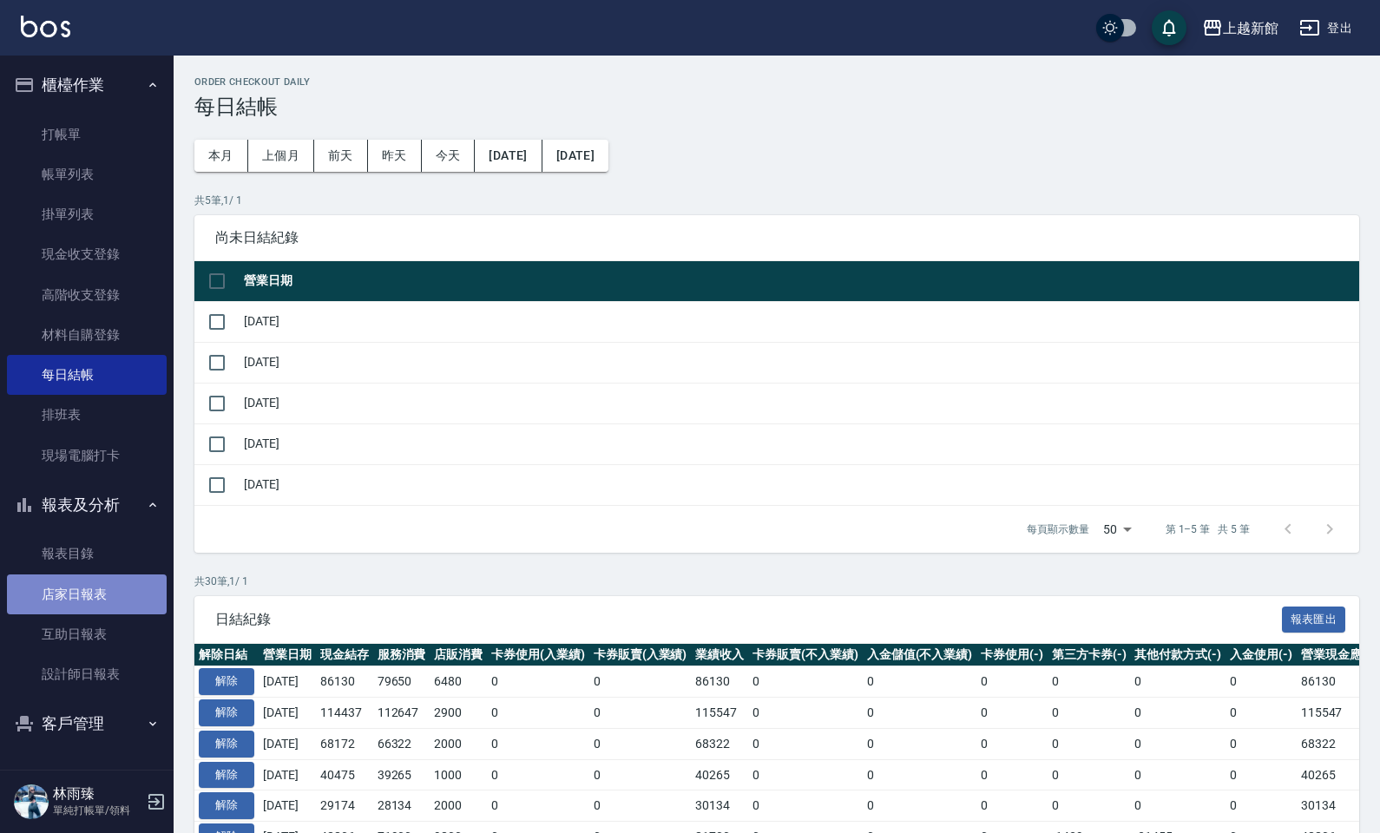
click at [120, 596] on link "店家日報表" at bounding box center [87, 595] width 160 height 40
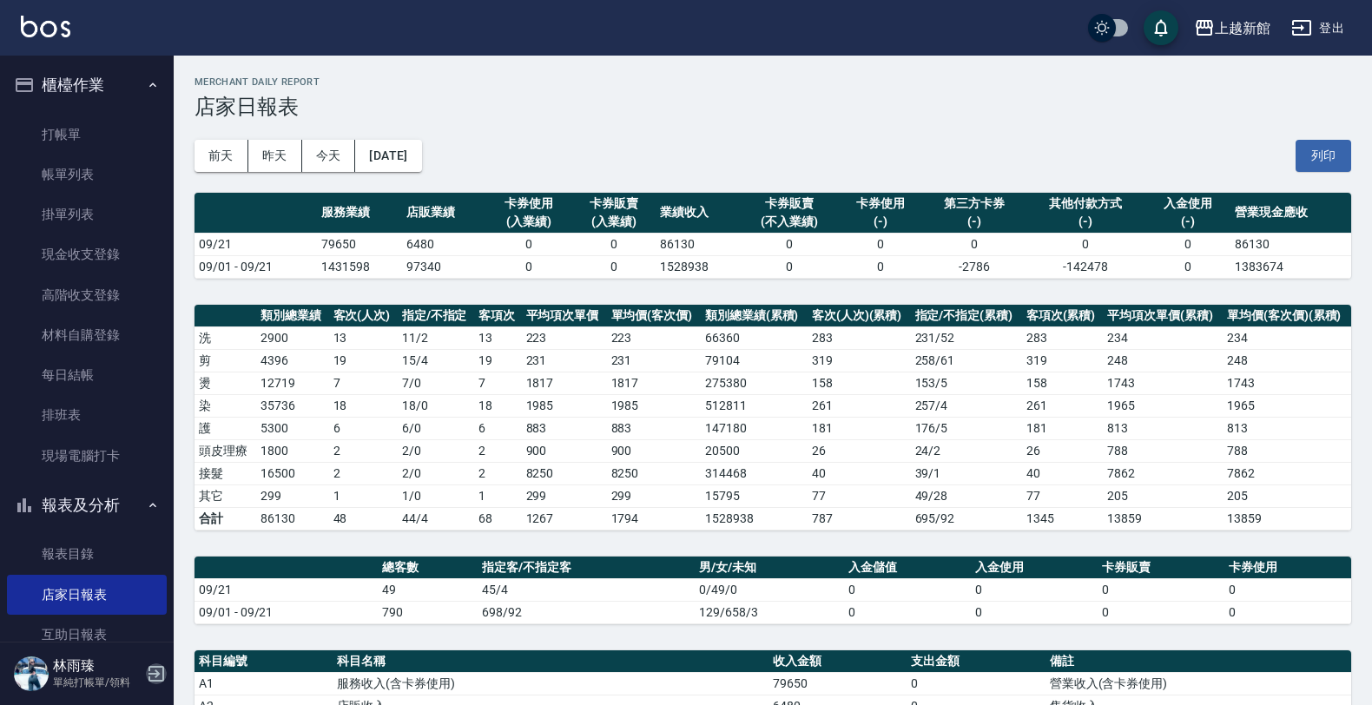
click at [156, 663] on icon "button" at bounding box center [156, 673] width 21 height 21
